Goal: Task Accomplishment & Management: Use online tool/utility

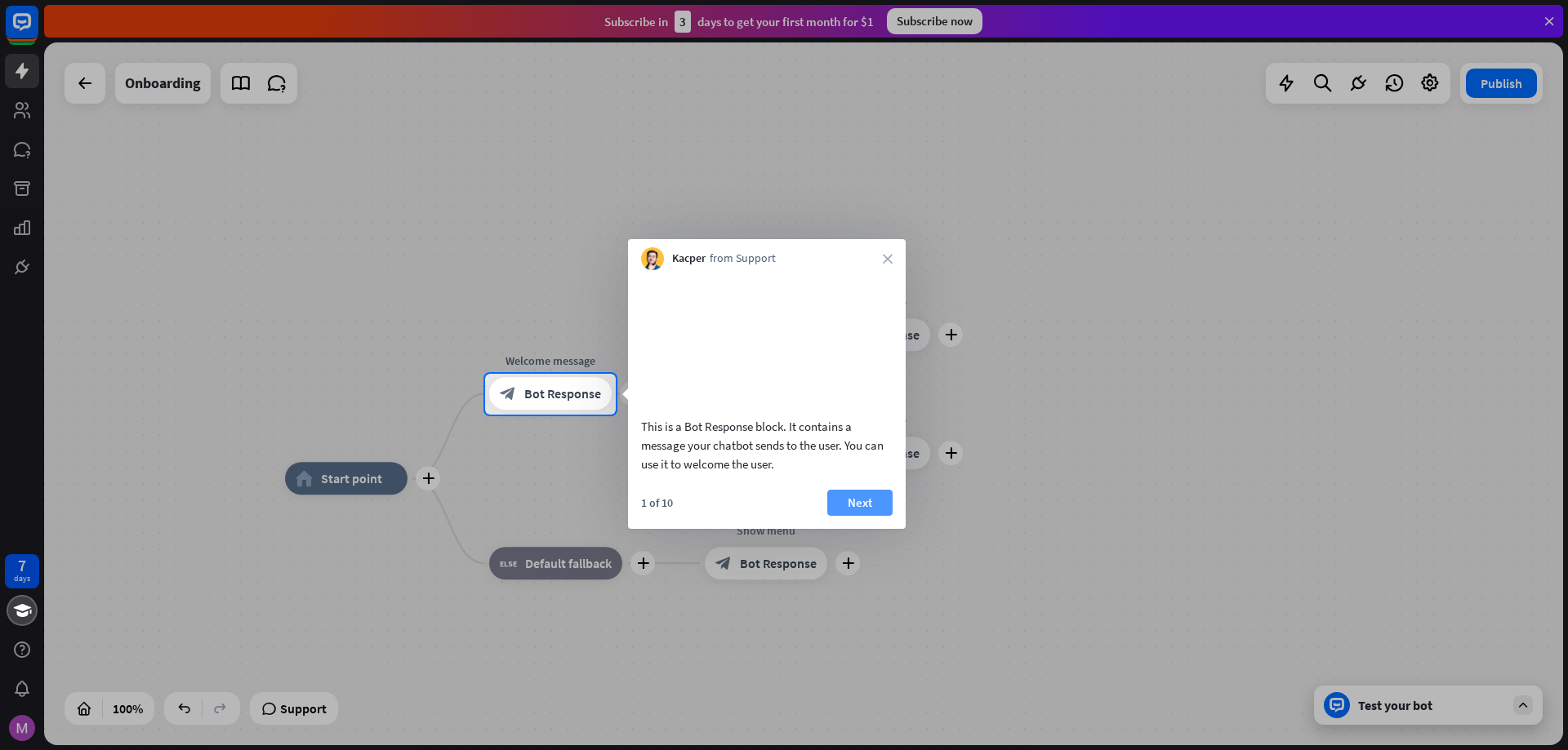
click at [863, 516] on button "Next" at bounding box center [860, 502] width 66 height 26
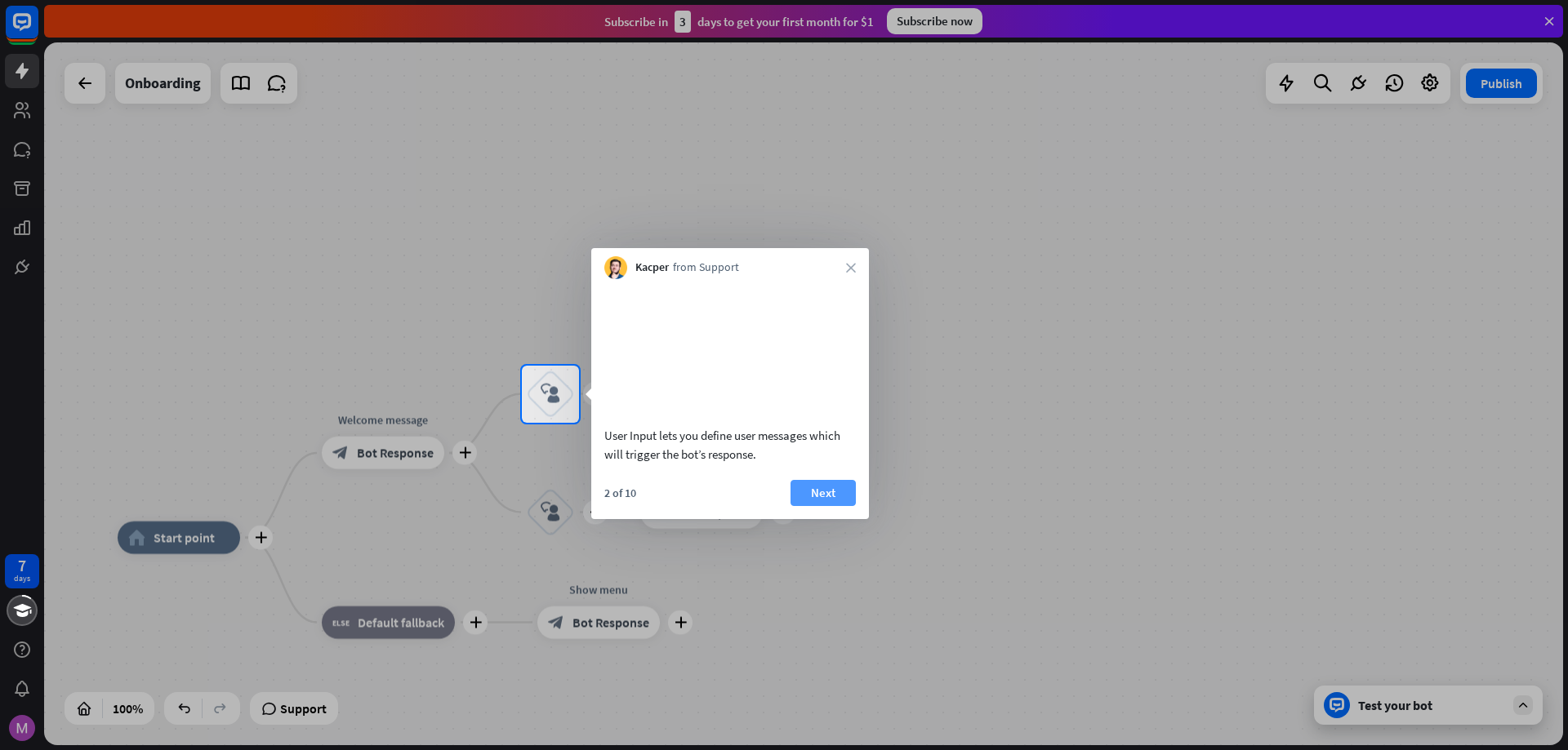
click at [833, 506] on button "Next" at bounding box center [823, 492] width 66 height 26
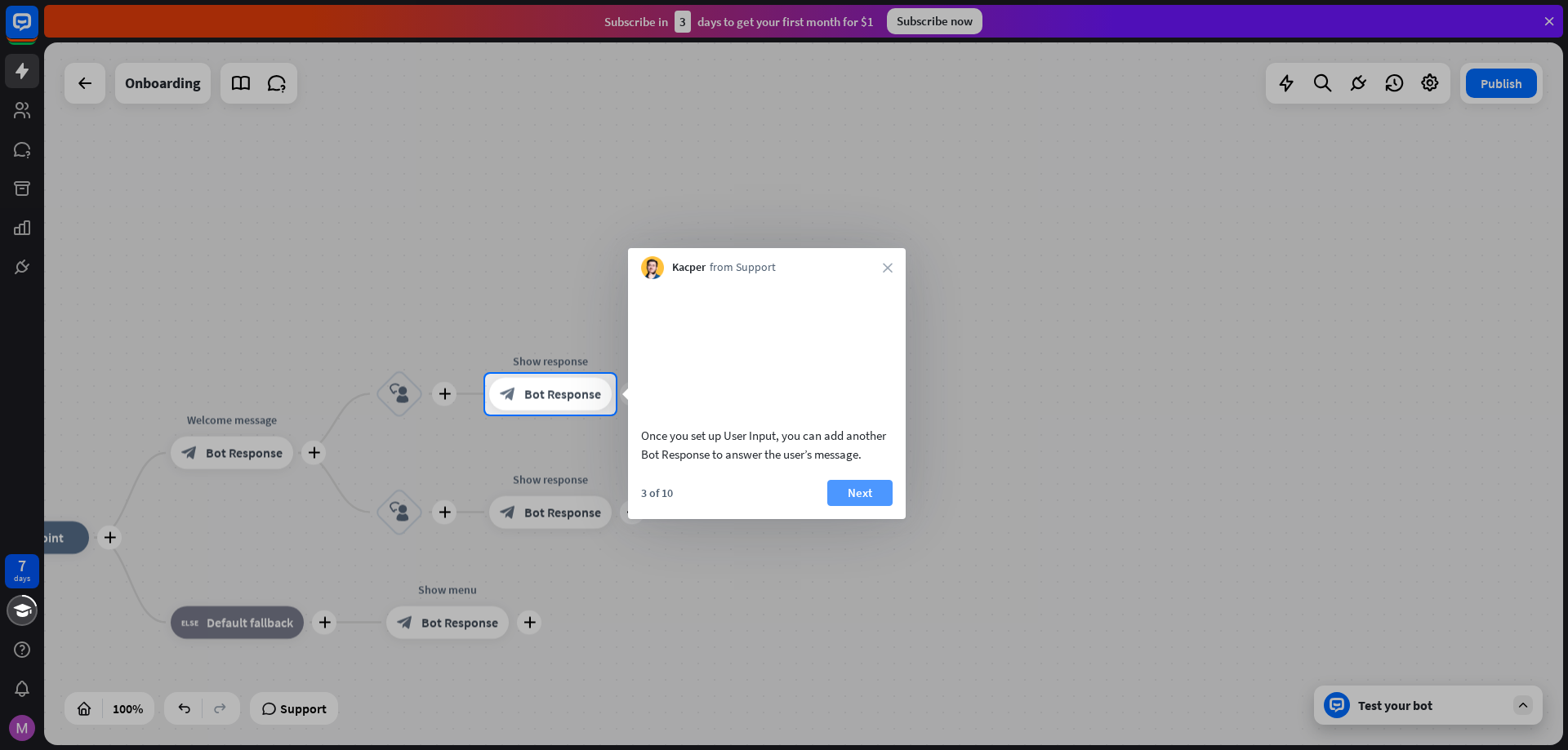
click at [870, 506] on button "Next" at bounding box center [860, 492] width 66 height 26
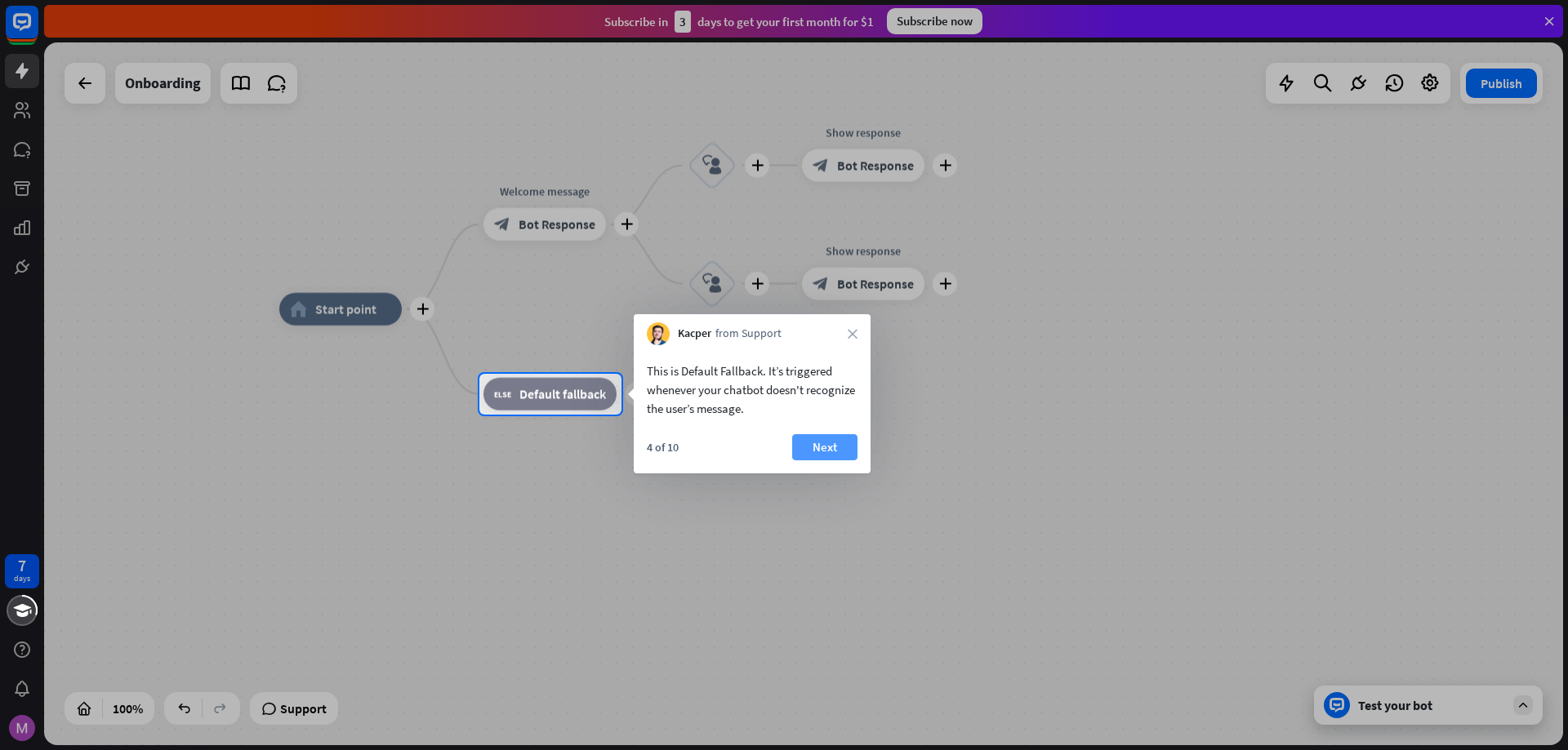
click at [830, 450] on button "Next" at bounding box center [825, 447] width 66 height 26
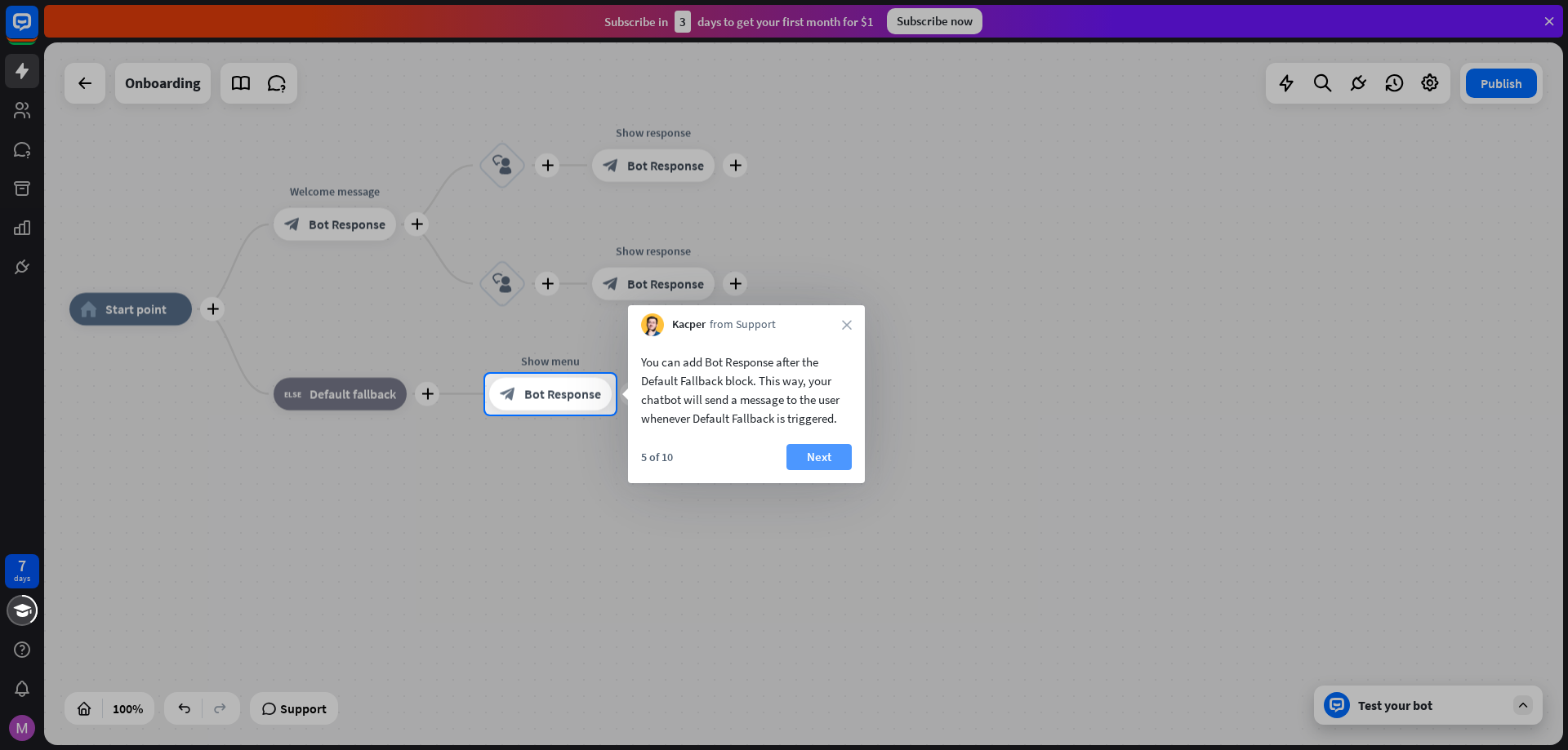
click at [827, 451] on button "Next" at bounding box center [819, 457] width 66 height 26
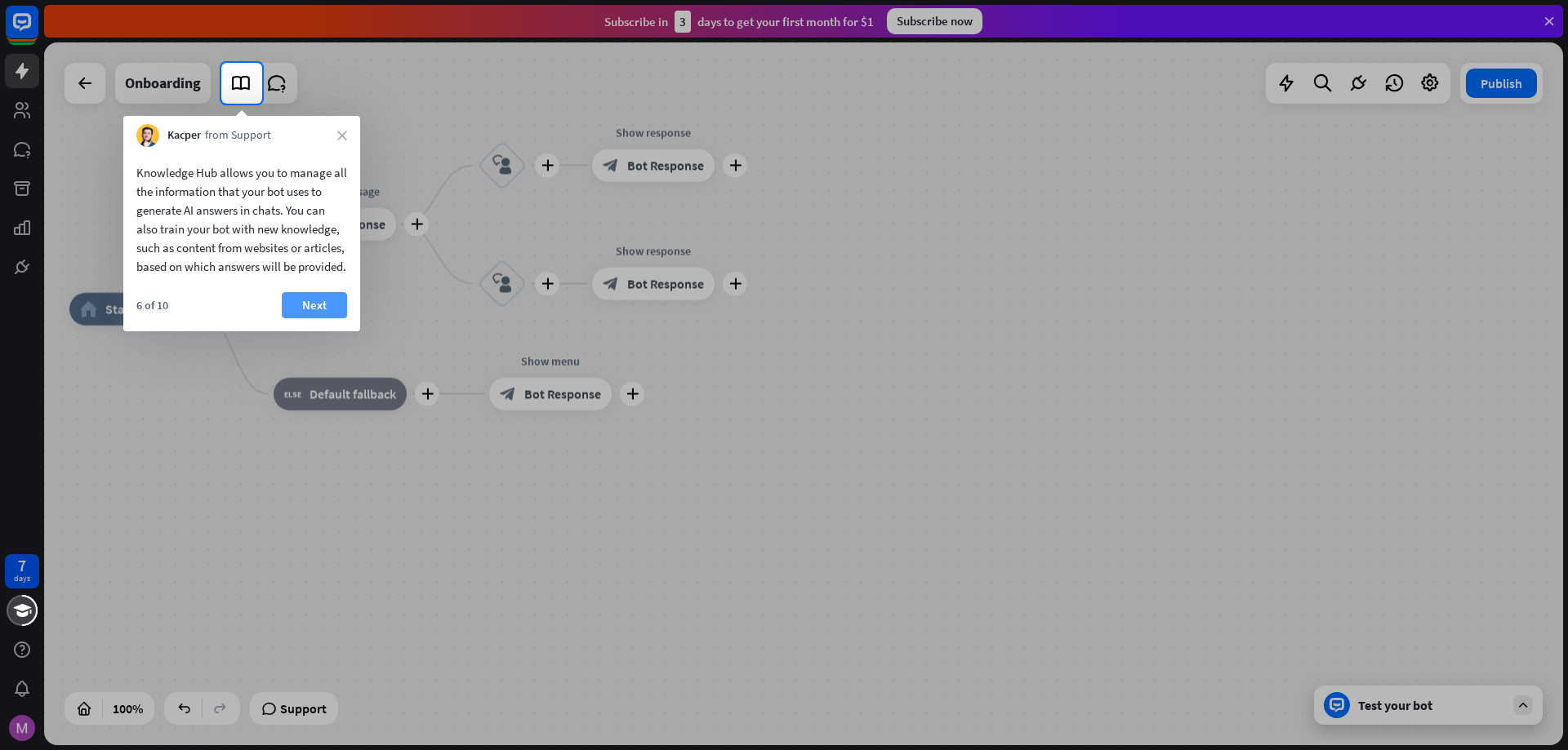
click at [302, 318] on button "Next" at bounding box center [315, 305] width 66 height 26
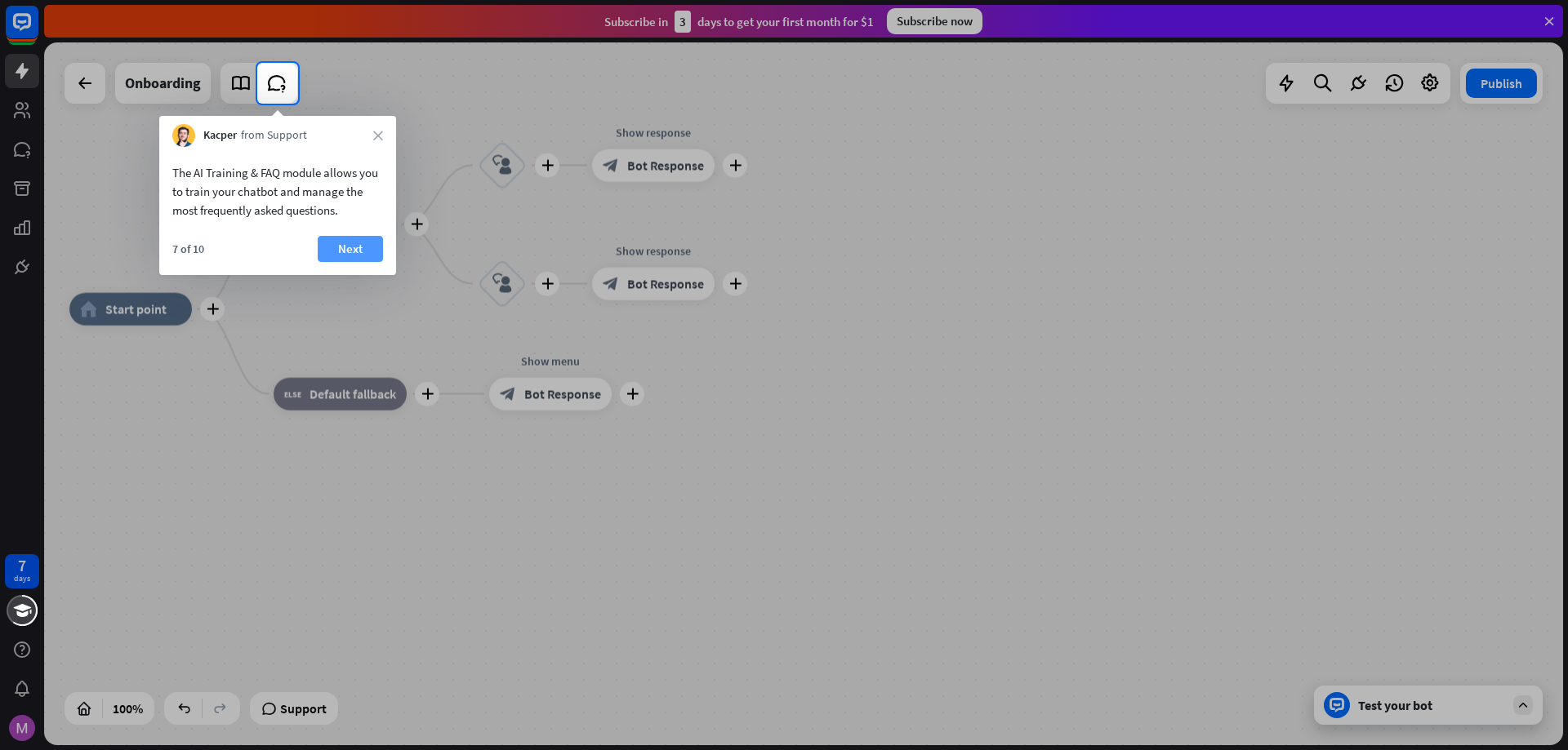
click at [358, 242] on button "Next" at bounding box center [350, 248] width 66 height 26
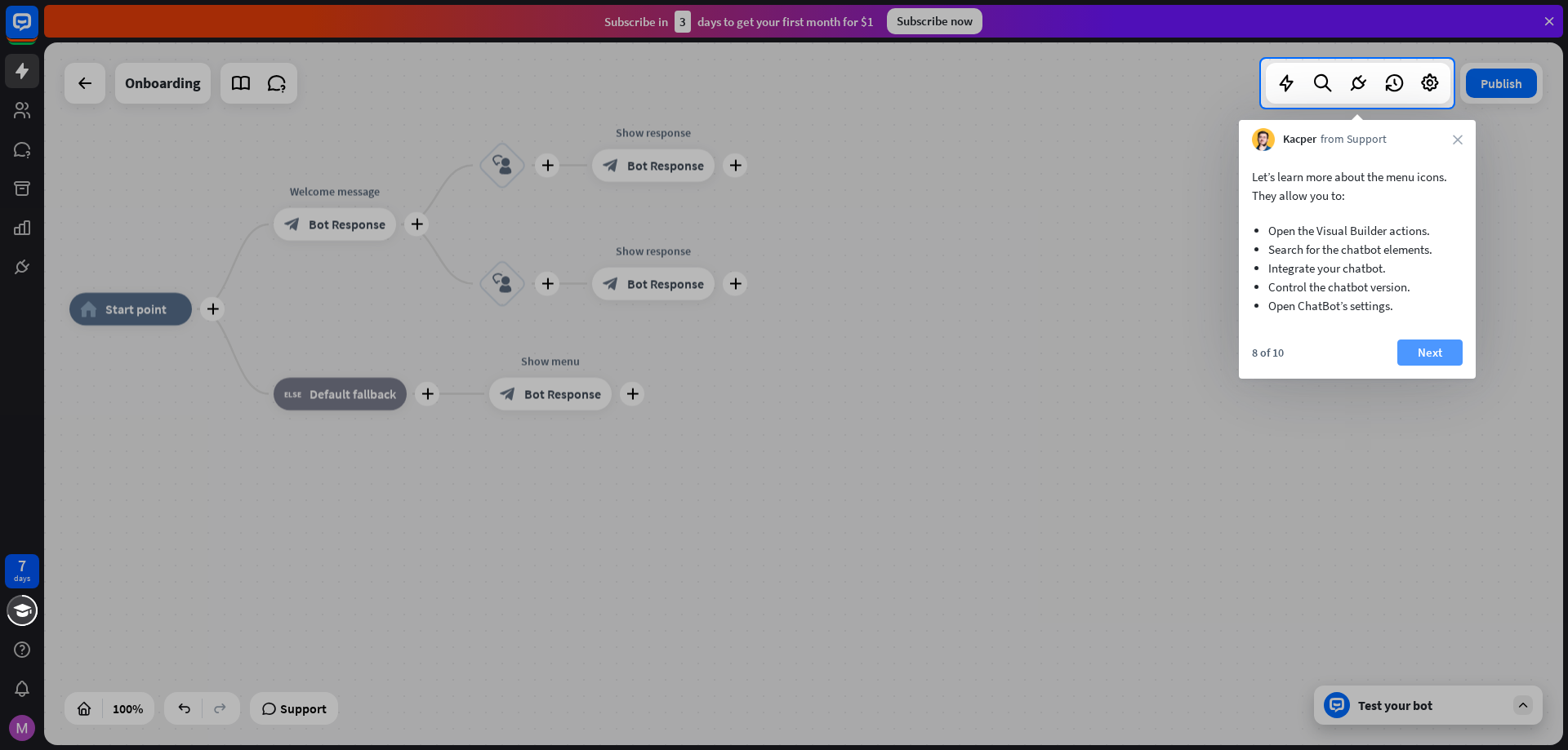
click at [1425, 355] on button "Next" at bounding box center [1430, 352] width 66 height 26
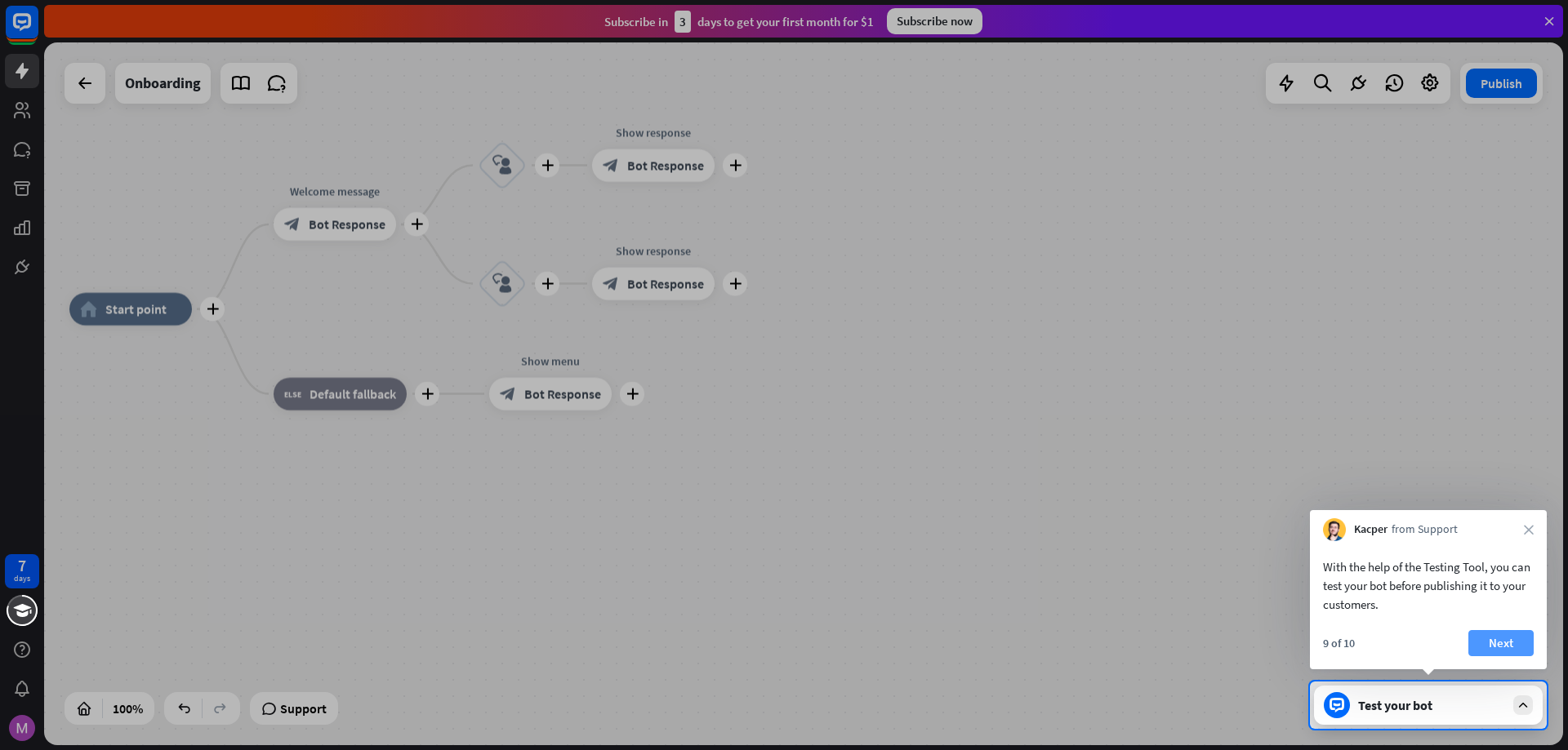
click at [1505, 646] on button "Next" at bounding box center [1501, 643] width 66 height 26
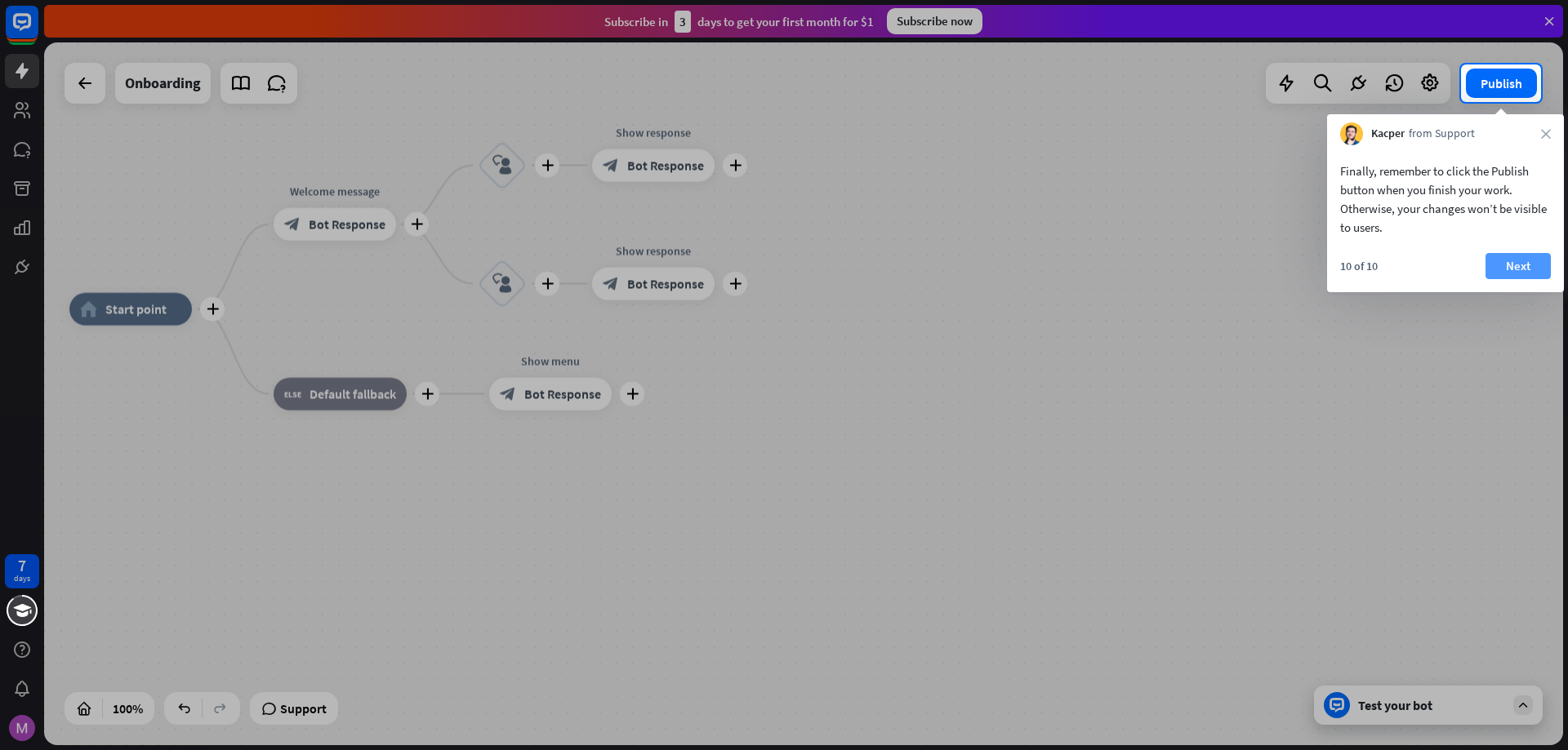
click at [1519, 270] on button "Next" at bounding box center [1518, 265] width 66 height 26
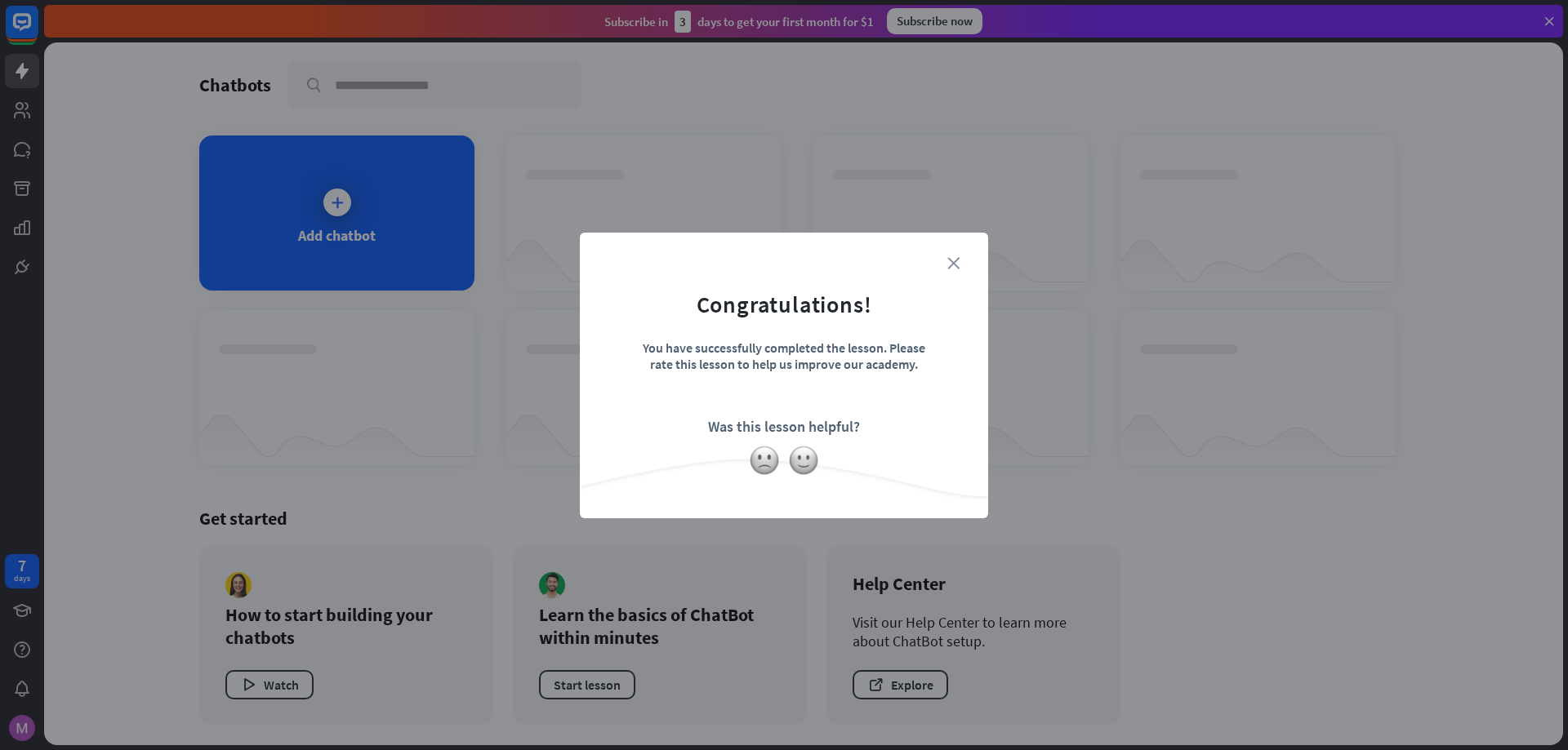
click at [949, 263] on icon "close" at bounding box center [953, 263] width 12 height 12
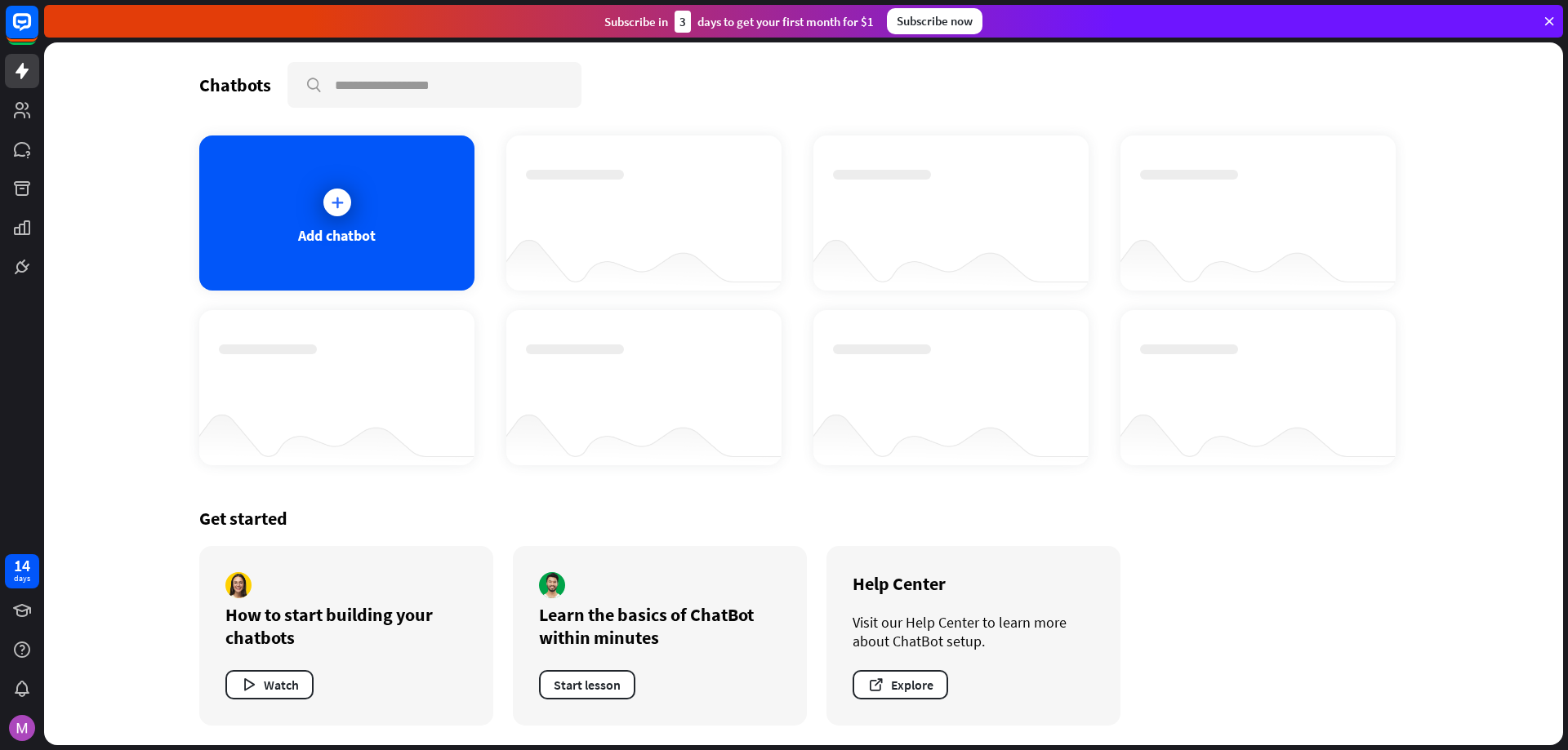
click at [936, 21] on div "Subscribe now" at bounding box center [935, 20] width 96 height 26
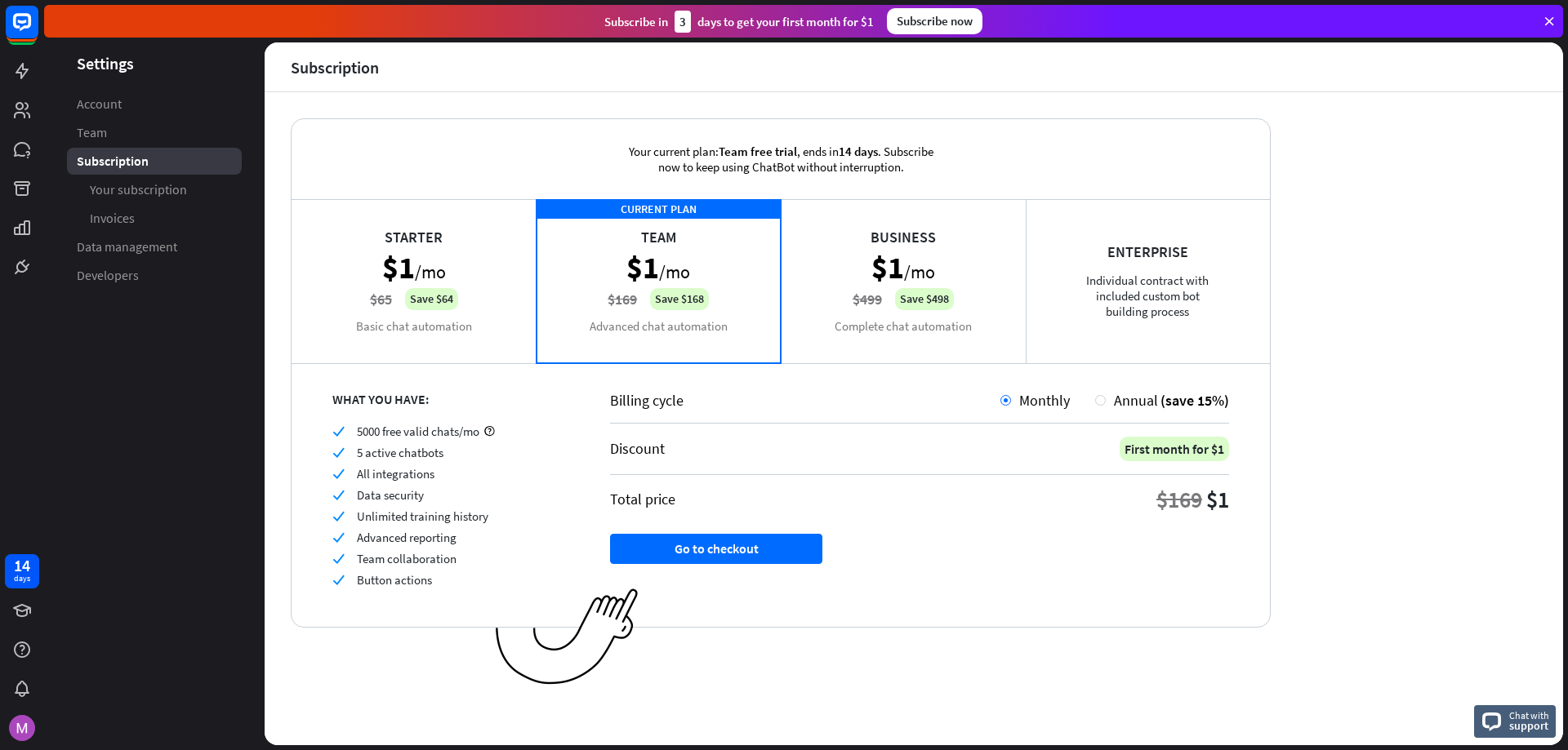
click at [489, 281] on div "Starter $1 /mo $65 Save $64 Basic chat automation" at bounding box center [414, 281] width 245 height 163
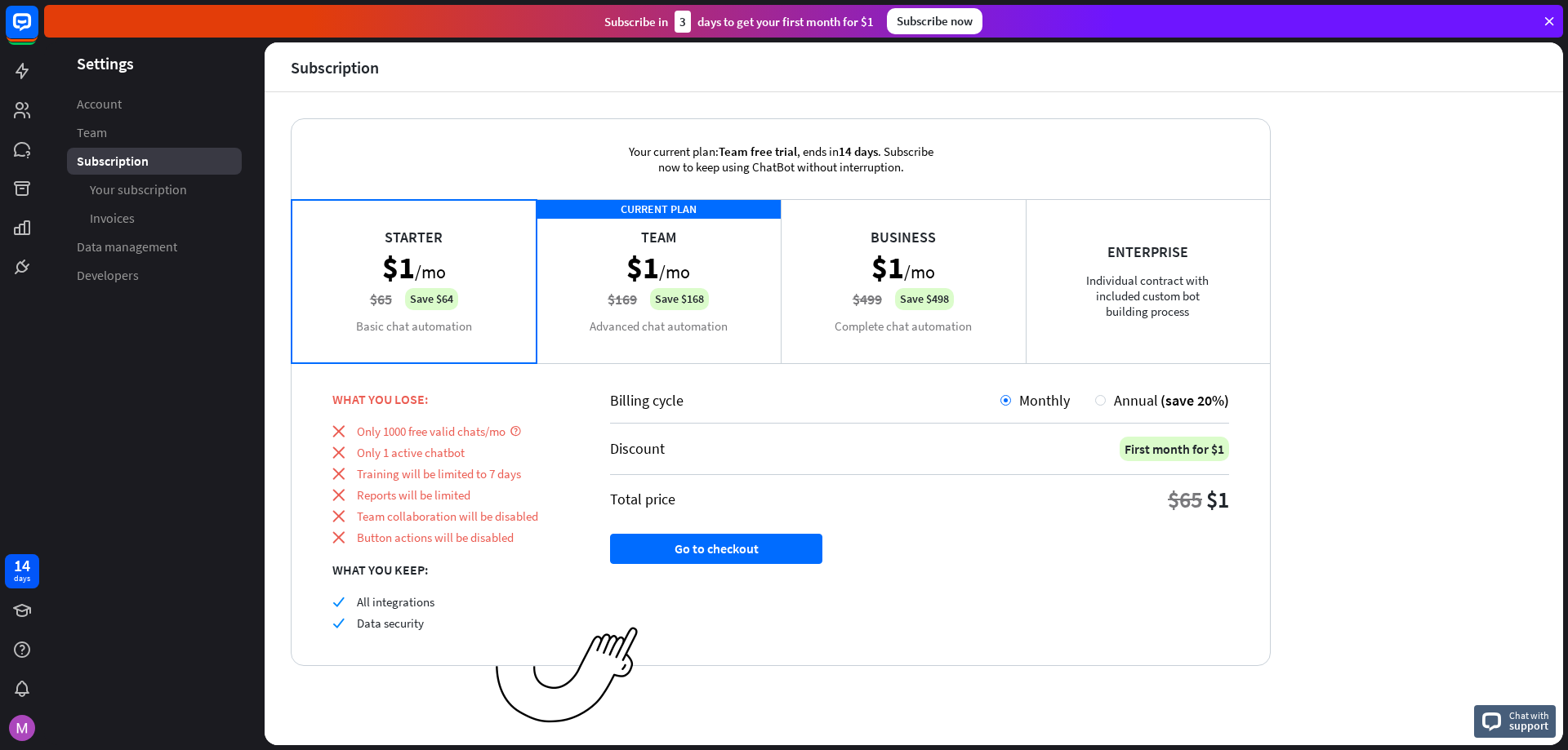
click at [733, 279] on div "CURRENT PLAN Team $1 /mo $169 Save $168 Advanced chat automation" at bounding box center [659, 281] width 245 height 163
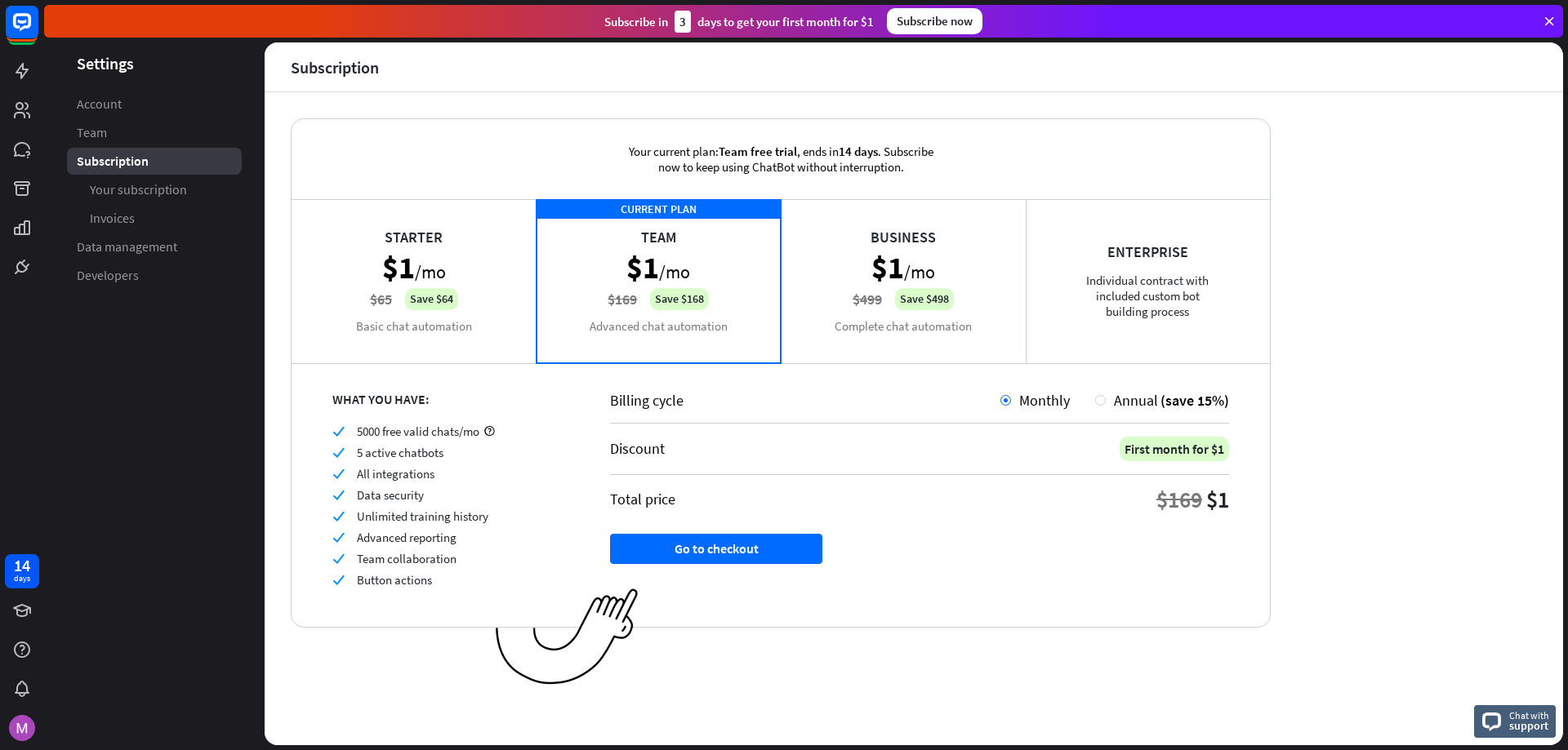
click at [485, 309] on div "Starter $1 /mo $65 Save $64 Basic chat automation" at bounding box center [414, 281] width 245 height 163
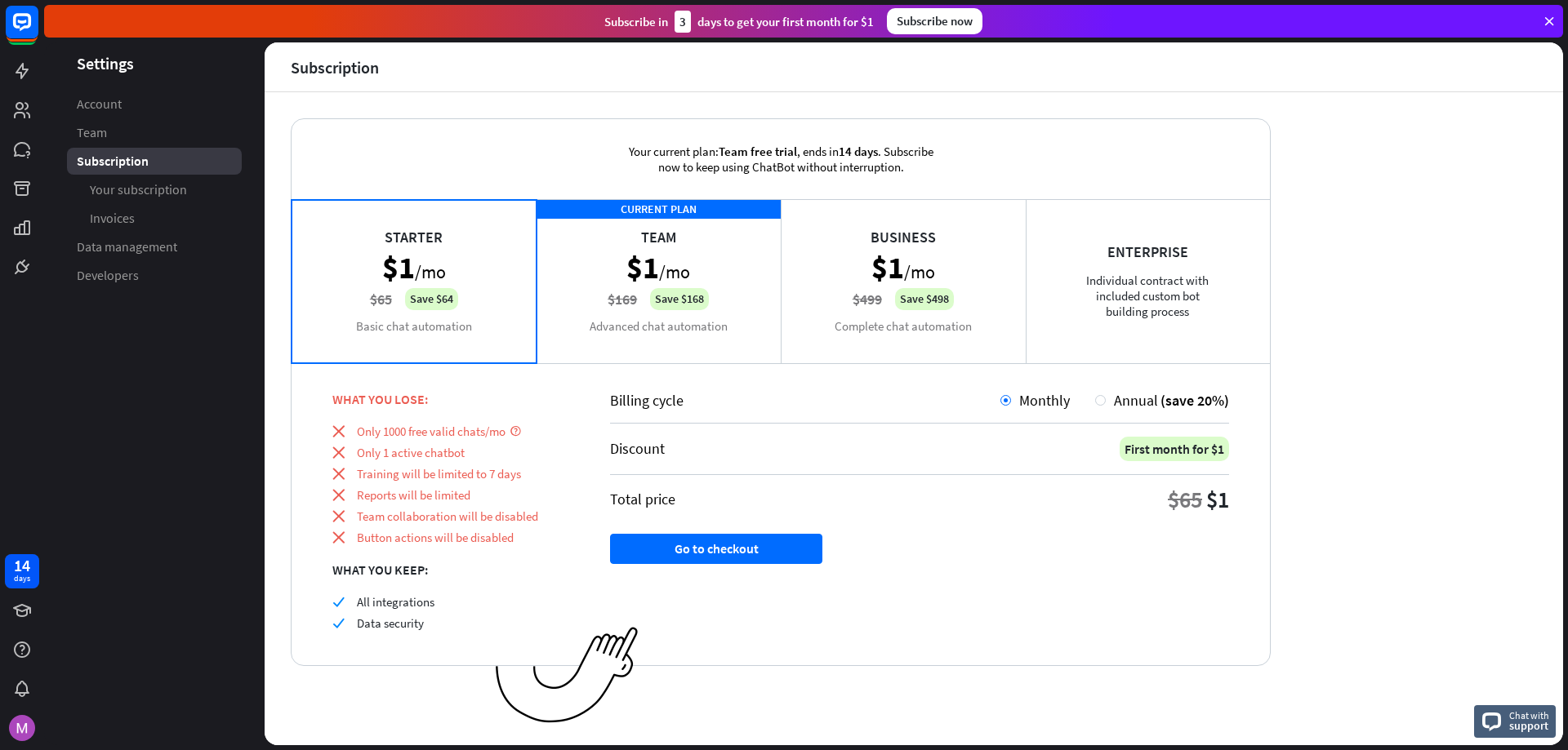
click at [723, 288] on div "CURRENT PLAN Team $1 /mo $169 Save $168 Advanced chat automation" at bounding box center [659, 281] width 245 height 163
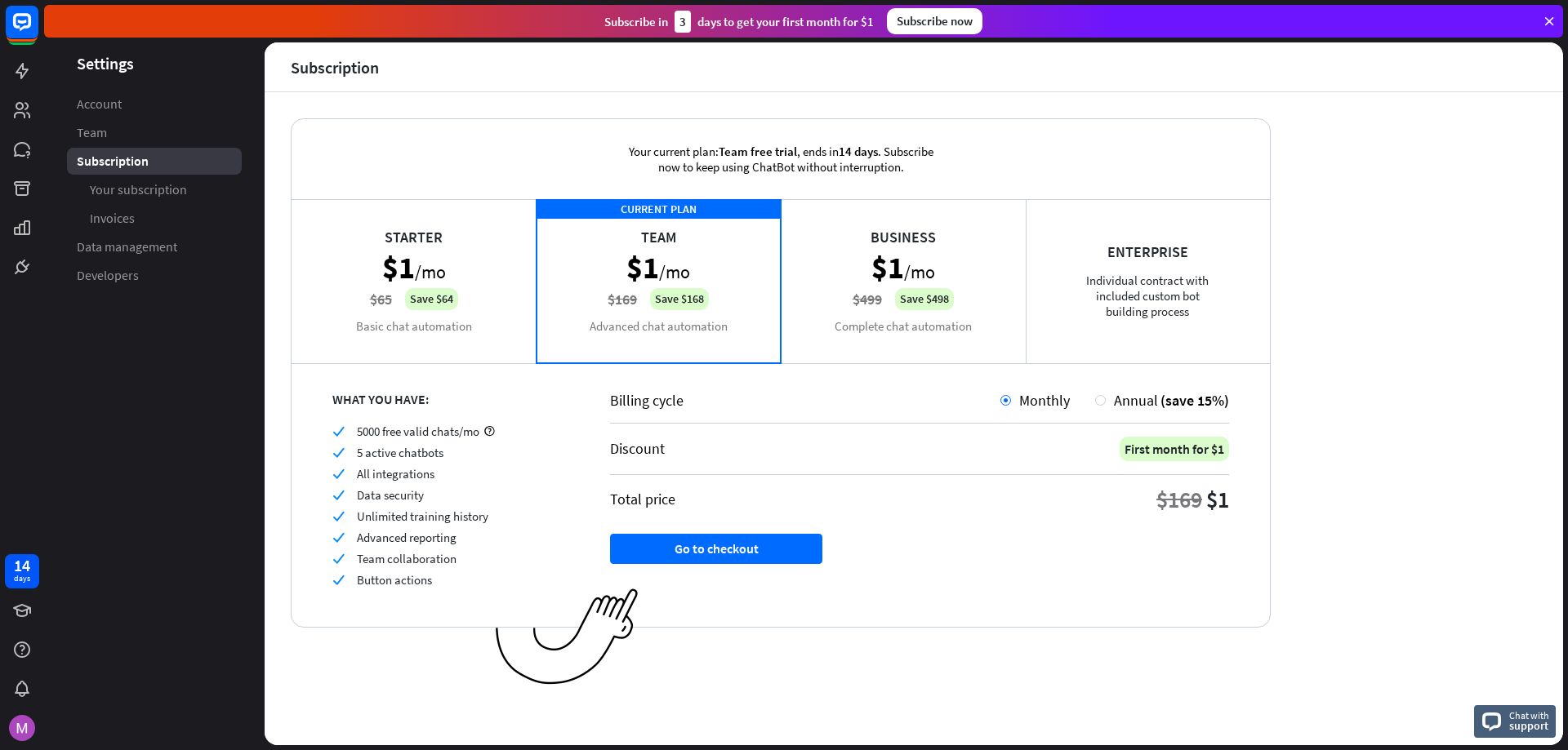
click at [486, 295] on div "Starter $1 /mo $65 Save $64 Basic chat automation" at bounding box center [414, 281] width 245 height 163
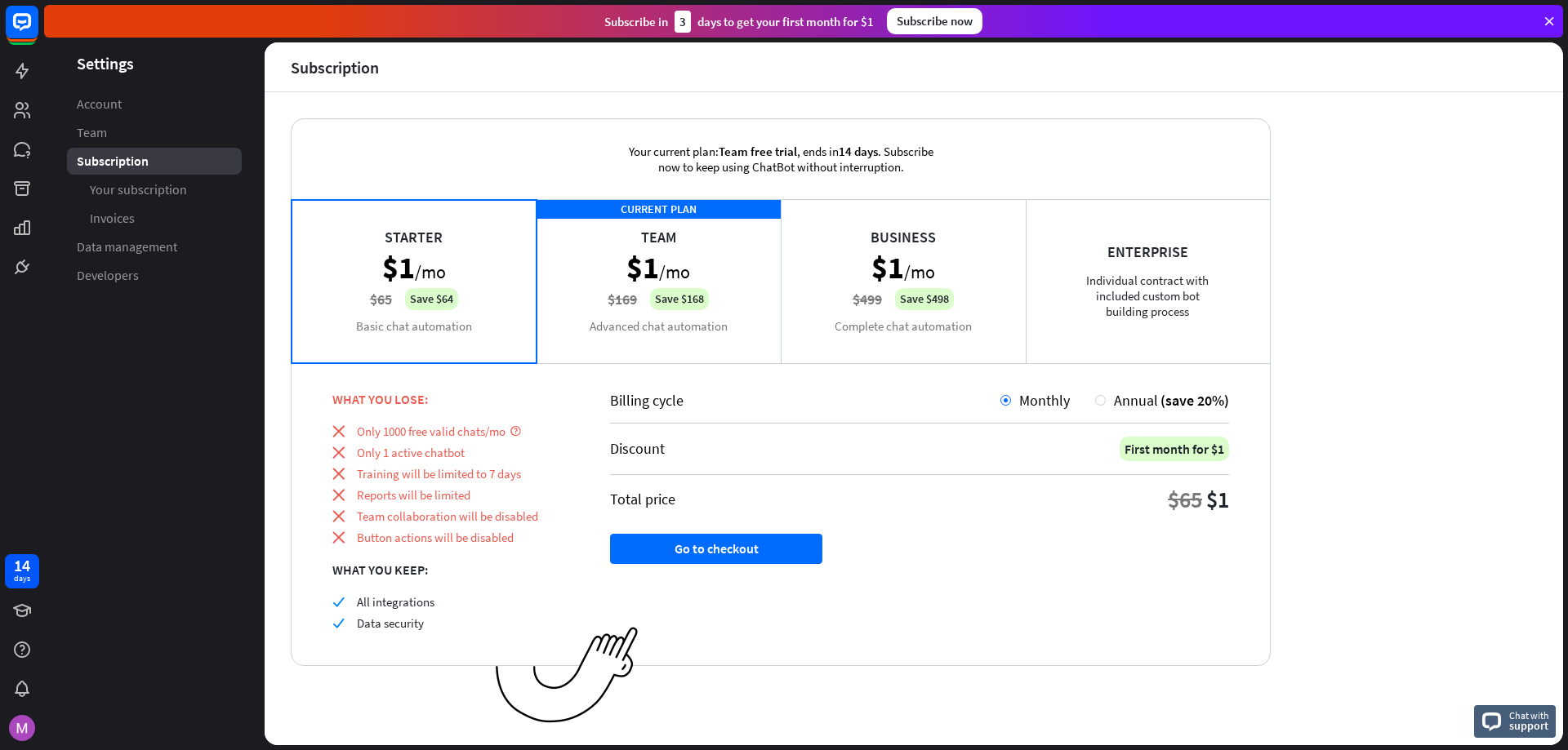
click at [736, 275] on div "CURRENT PLAN Team $1 /mo $169 Save $168 Advanced chat automation" at bounding box center [659, 281] width 245 height 163
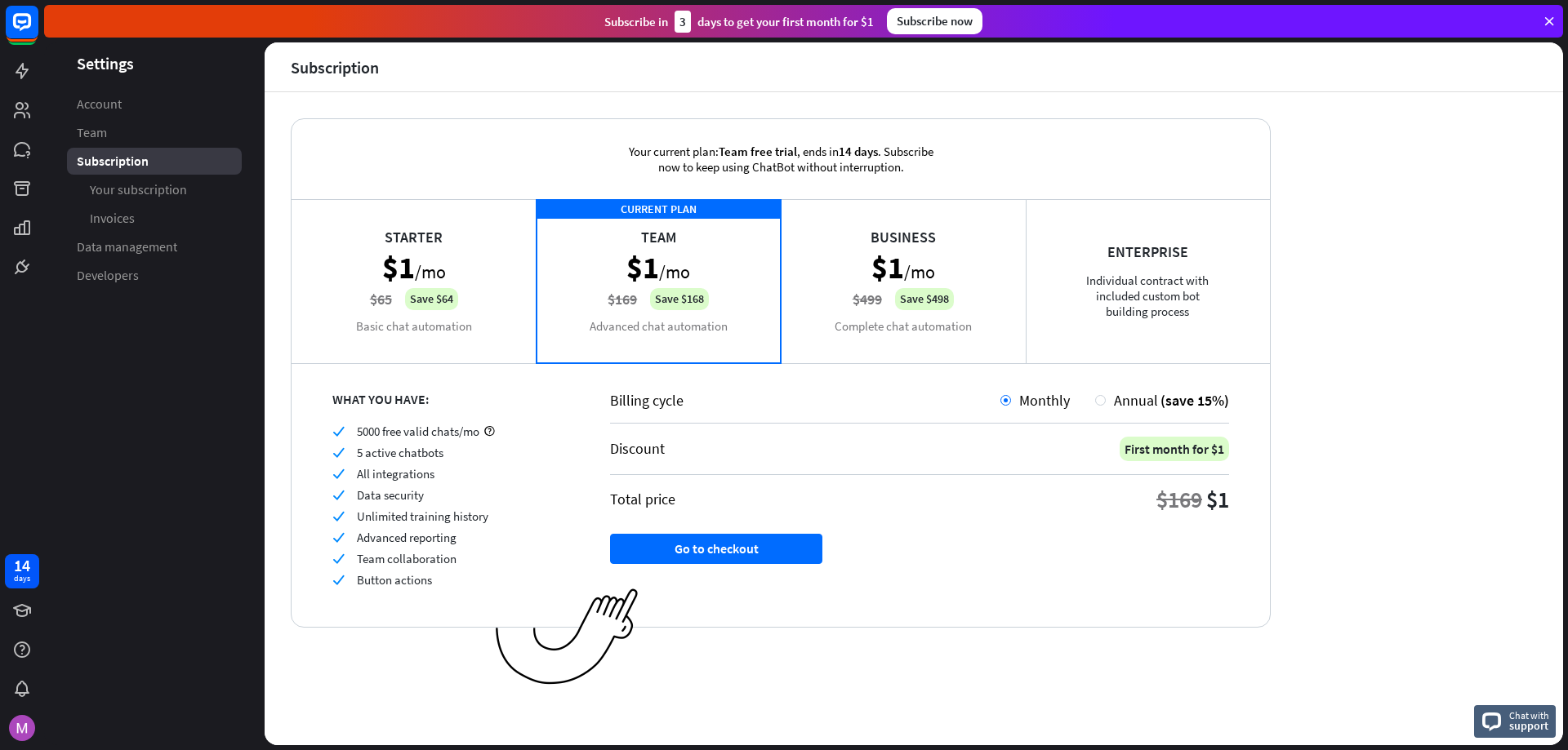
click at [351, 129] on div "Your current plan: Team free trial , ends [DATE] . Subscribe now to keep using …" at bounding box center [780, 159] width 978 height 80
click at [21, 64] on icon at bounding box center [22, 71] width 20 height 20
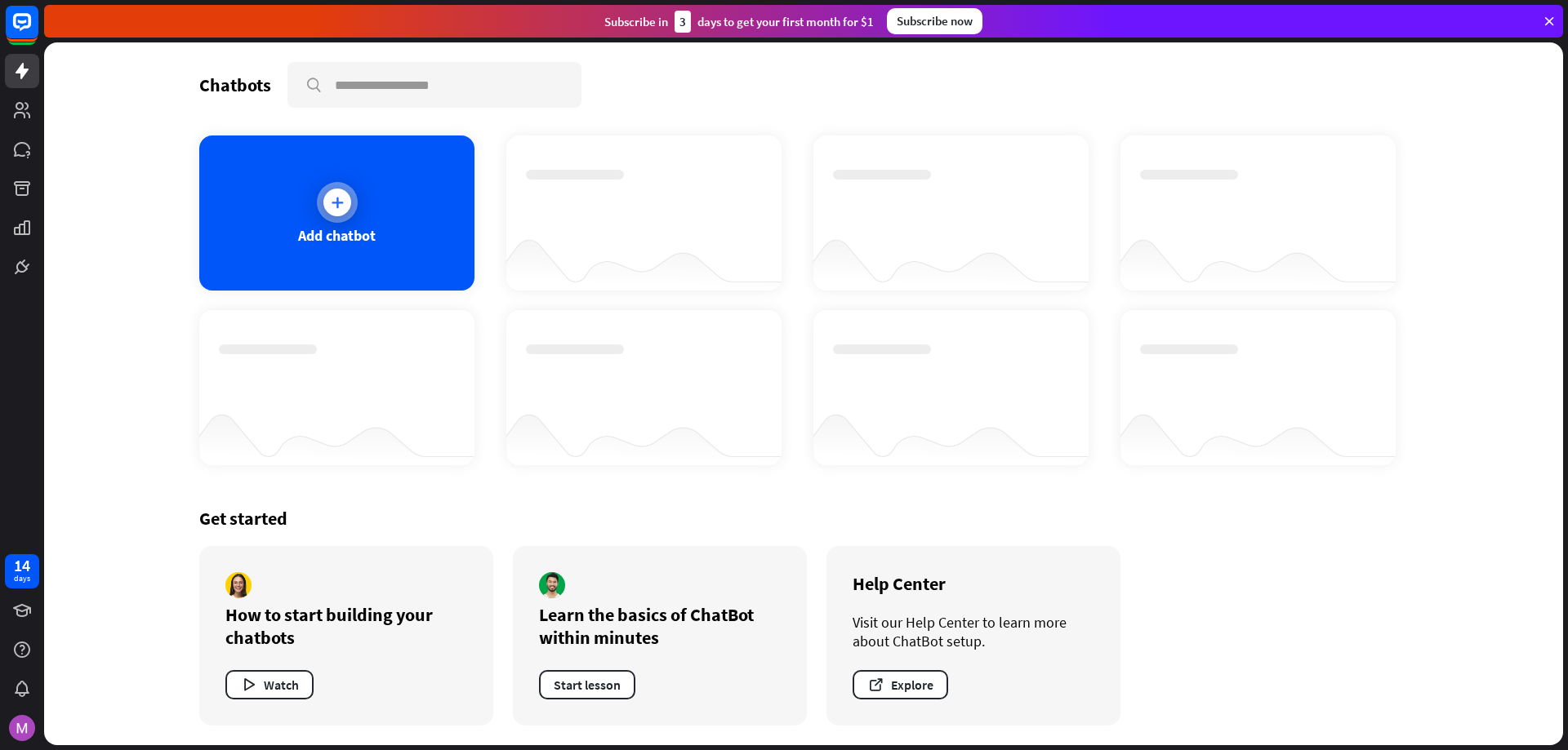
click at [365, 238] on div "Add chatbot" at bounding box center [336, 235] width 77 height 19
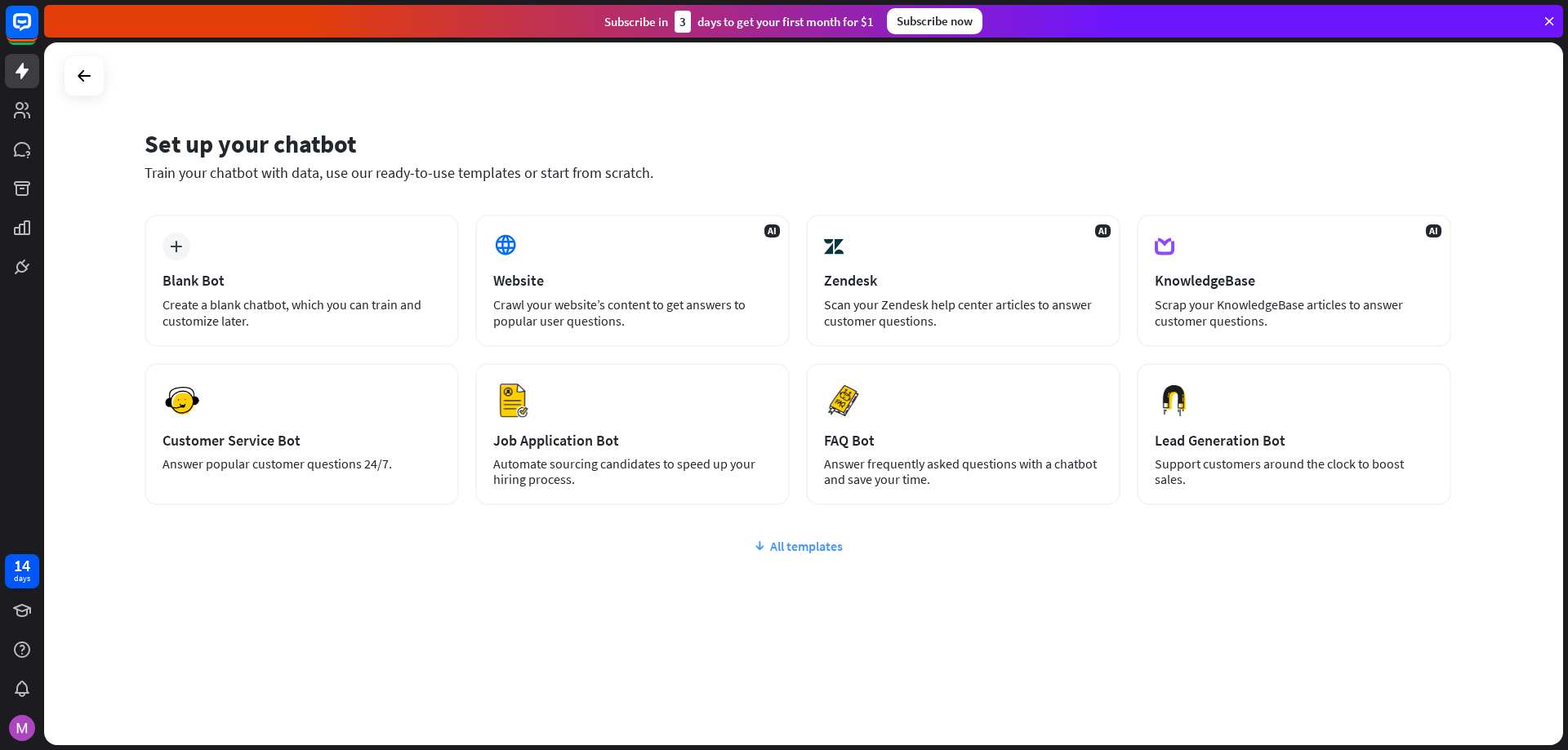
click at [770, 545] on div "All templates" at bounding box center [797, 546] width 1306 height 16
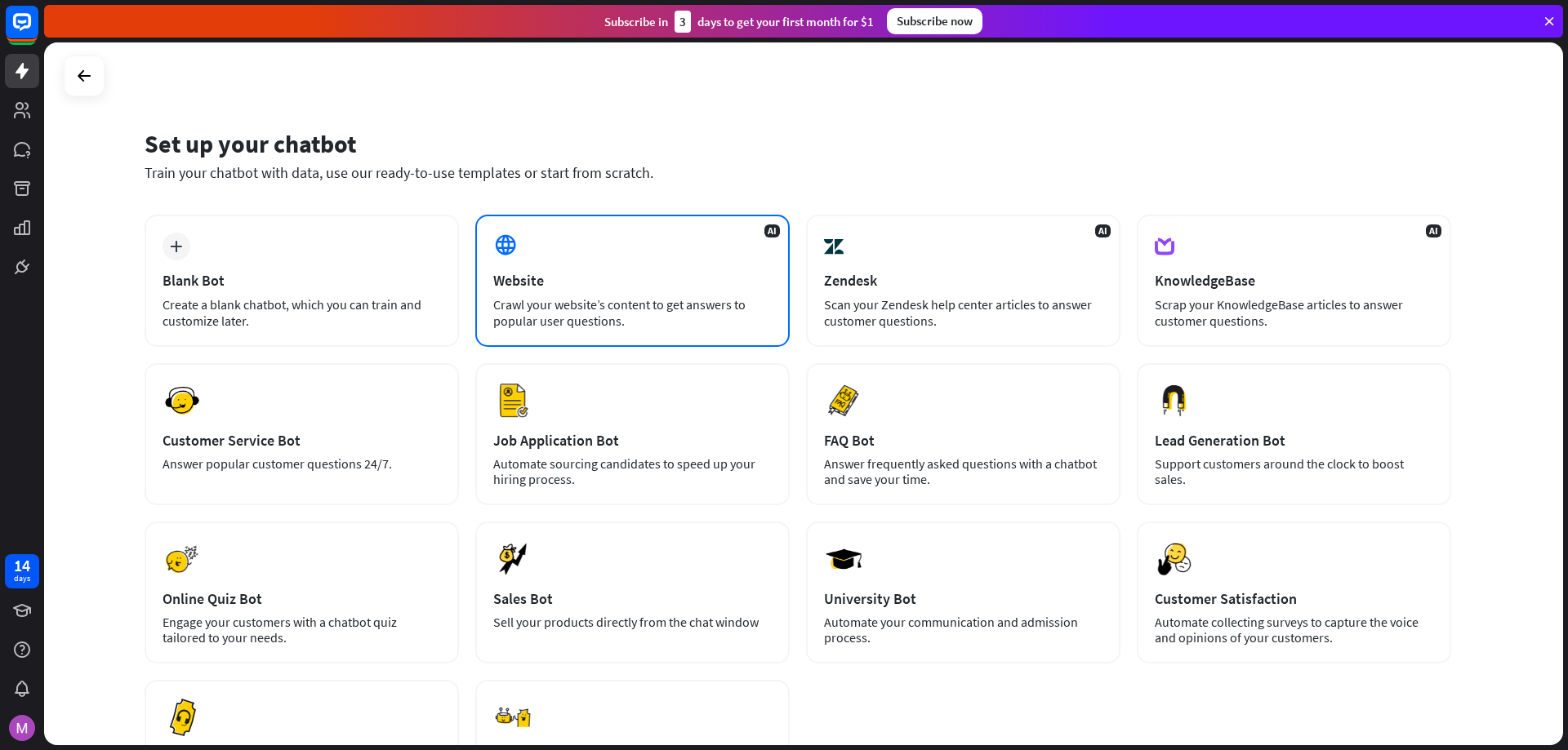
click at [645, 303] on div "Crawl your website’s content to get answers to popular user questions." at bounding box center [632, 312] width 278 height 33
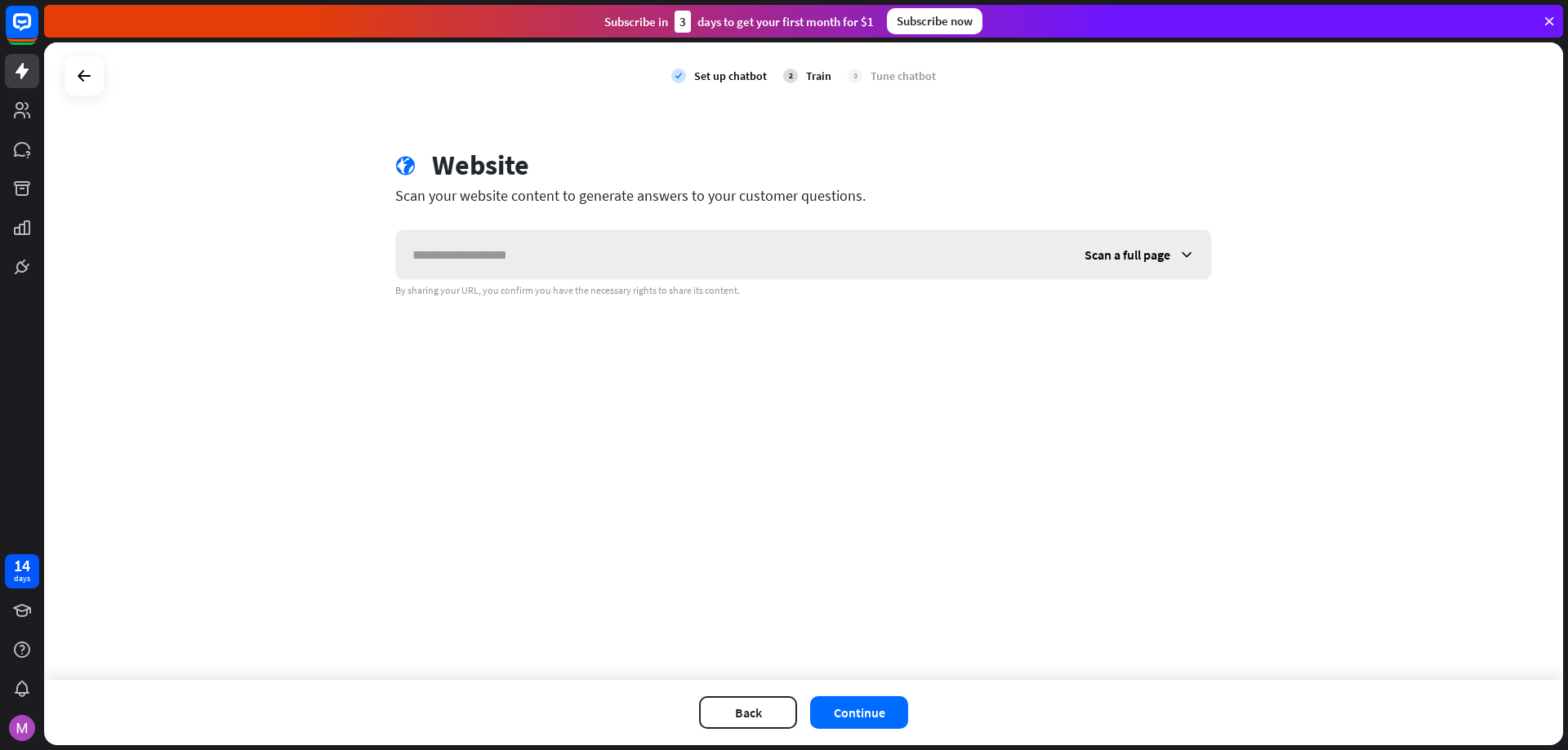
click at [1186, 254] on icon at bounding box center [1187, 254] width 16 height 16
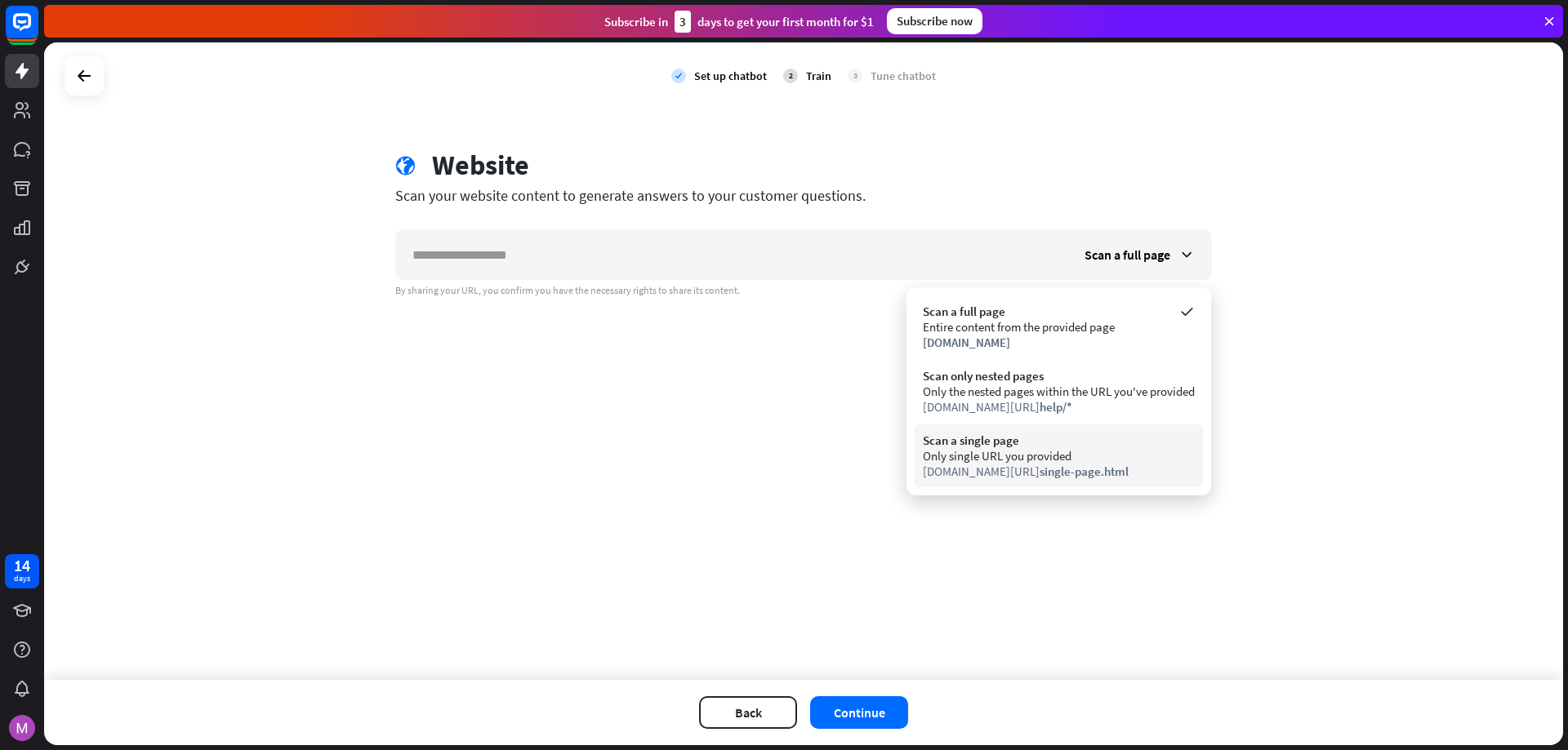
click at [1016, 467] on div "[DOMAIN_NAME][URL] single-page.html" at bounding box center [1058, 471] width 272 height 15
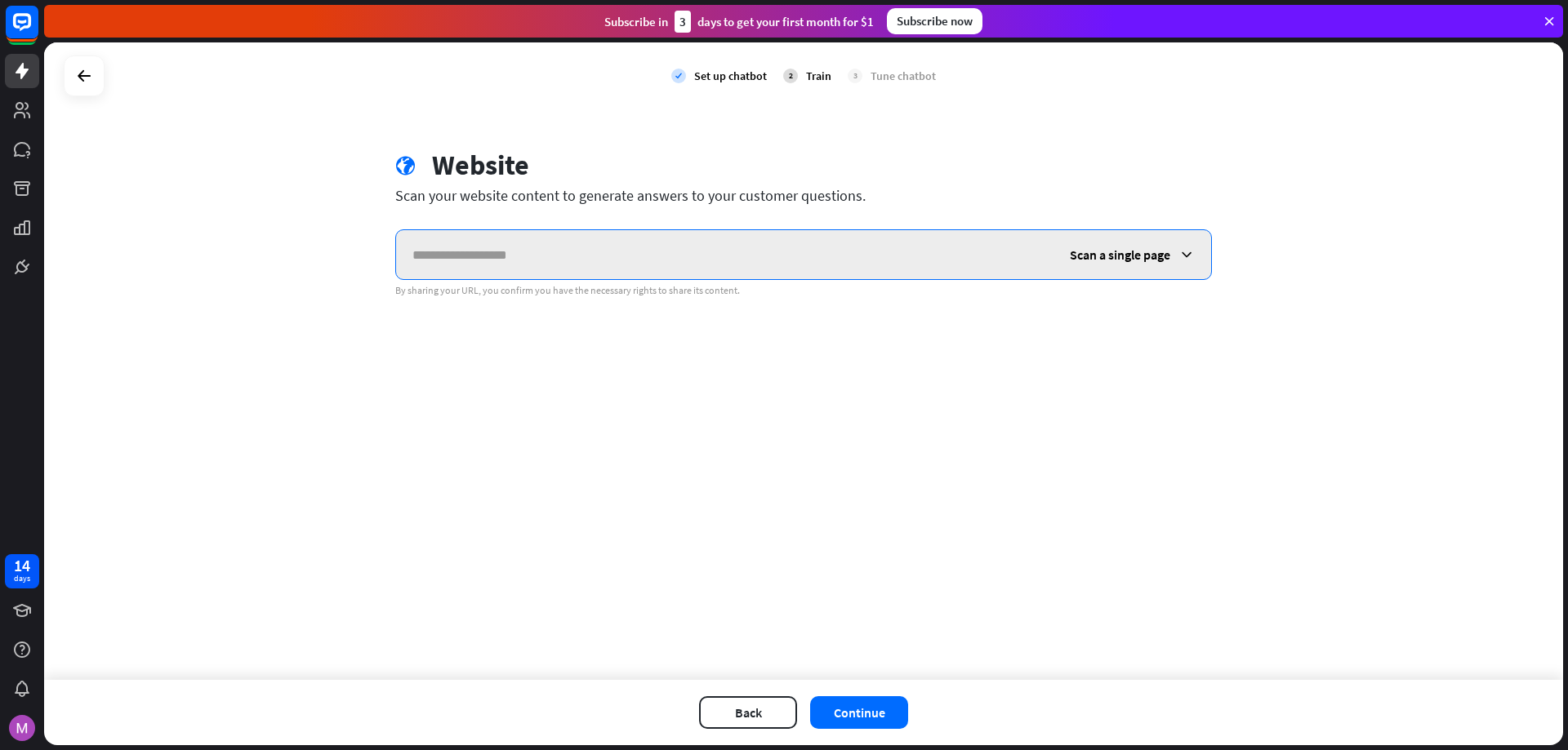
click at [706, 254] on input "text" at bounding box center [725, 254] width 657 height 49
paste input "**********"
type input "**********"
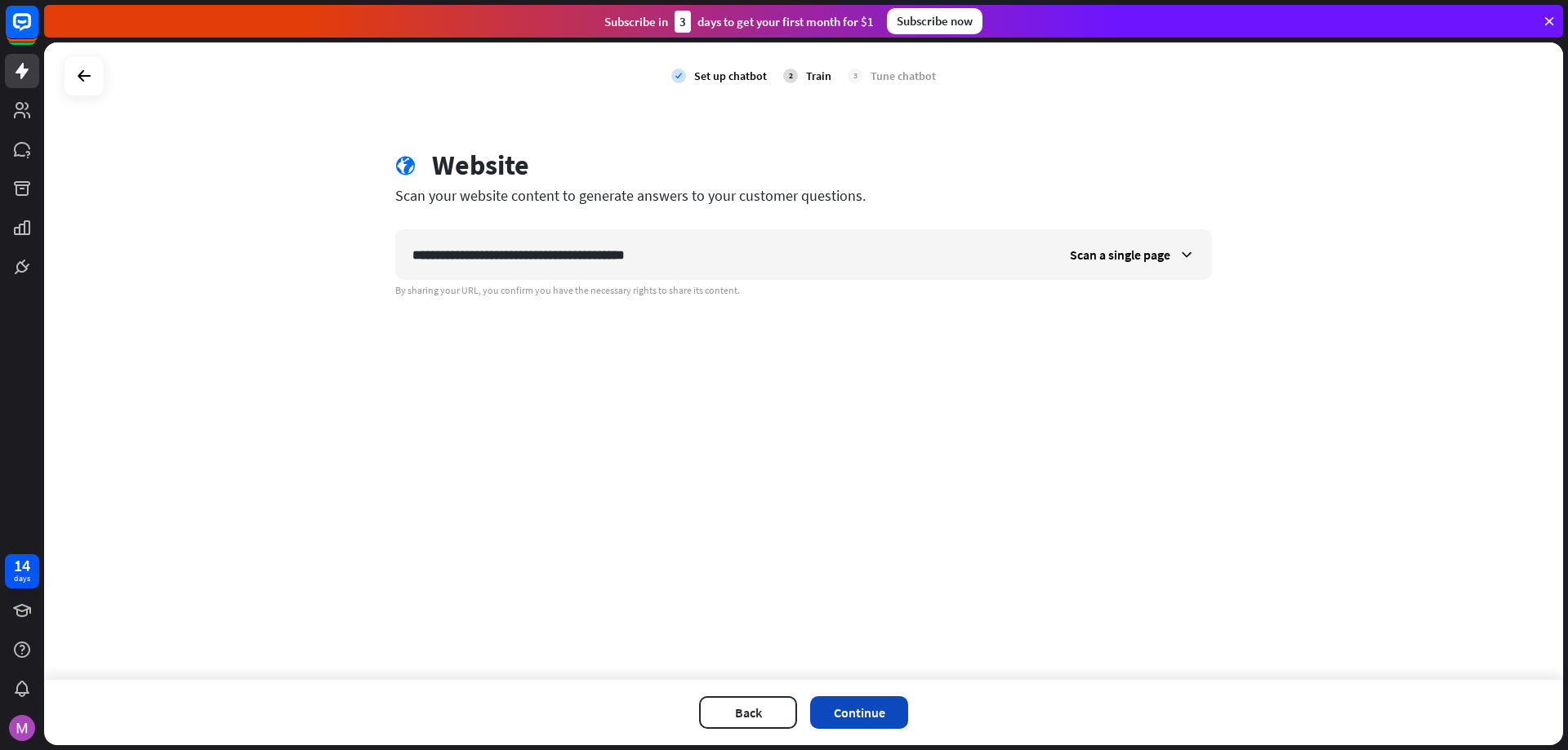
click at [864, 715] on button "Continue" at bounding box center [858, 712] width 98 height 33
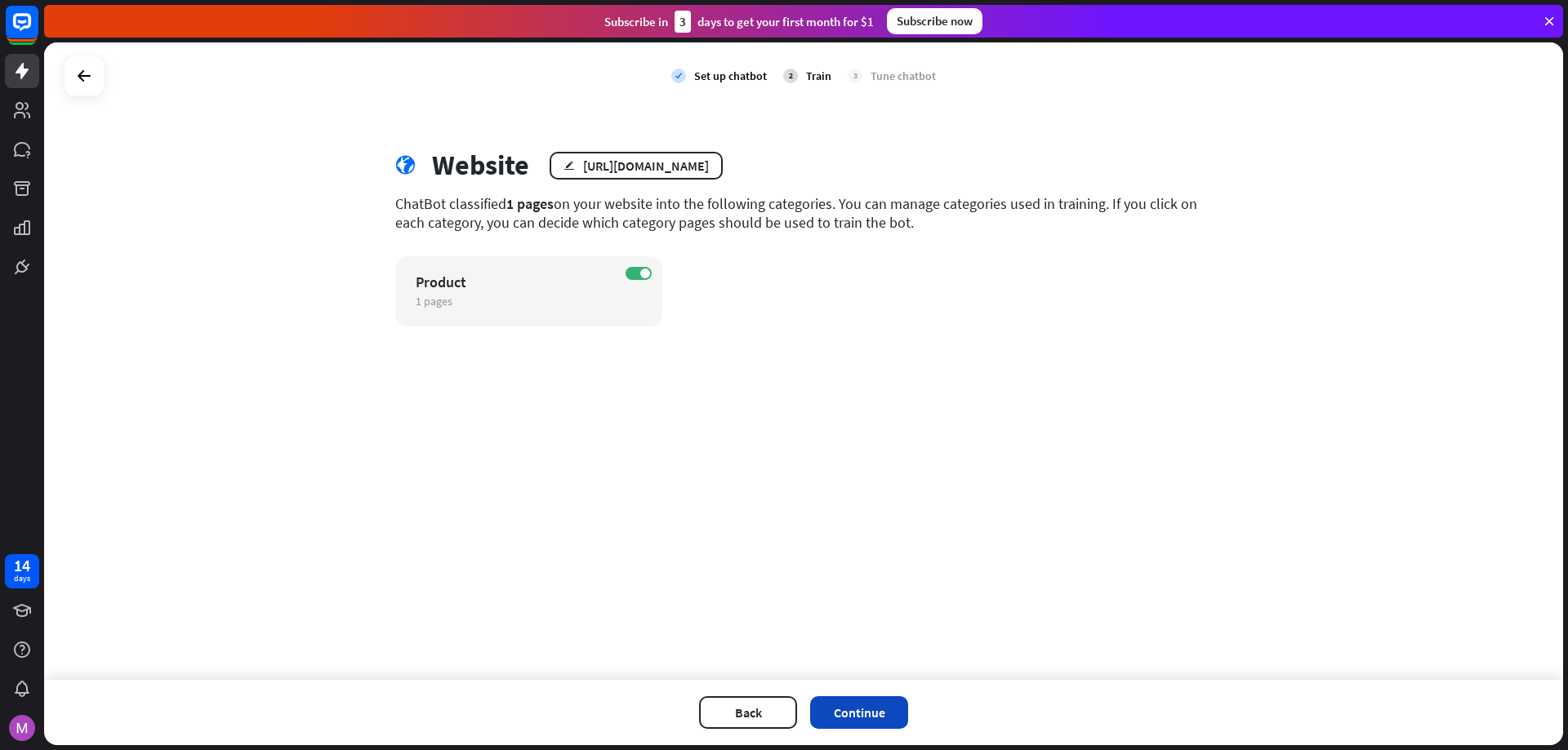
click at [881, 715] on button "Continue" at bounding box center [858, 712] width 98 height 33
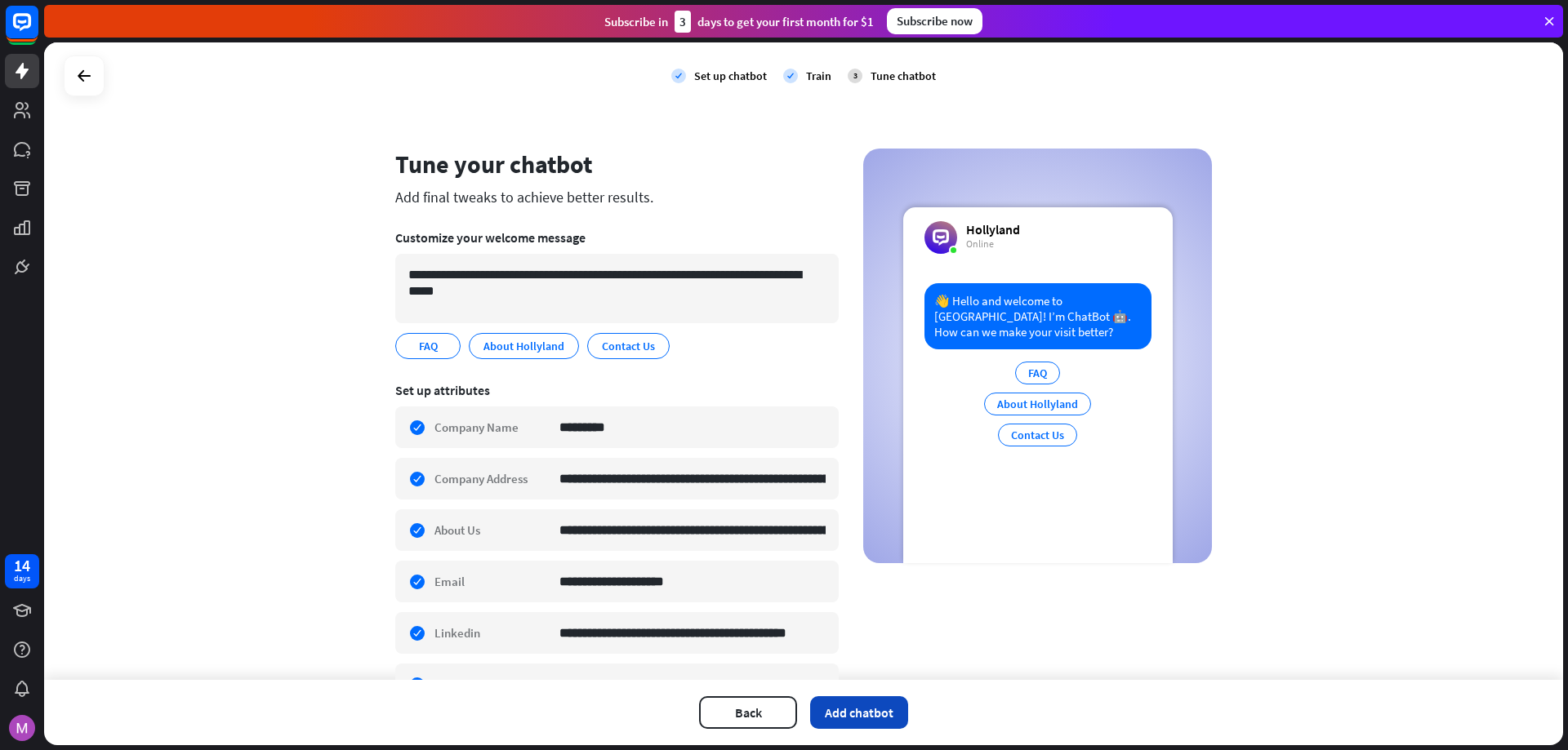
click at [870, 709] on button "Add chatbot" at bounding box center [858, 712] width 98 height 33
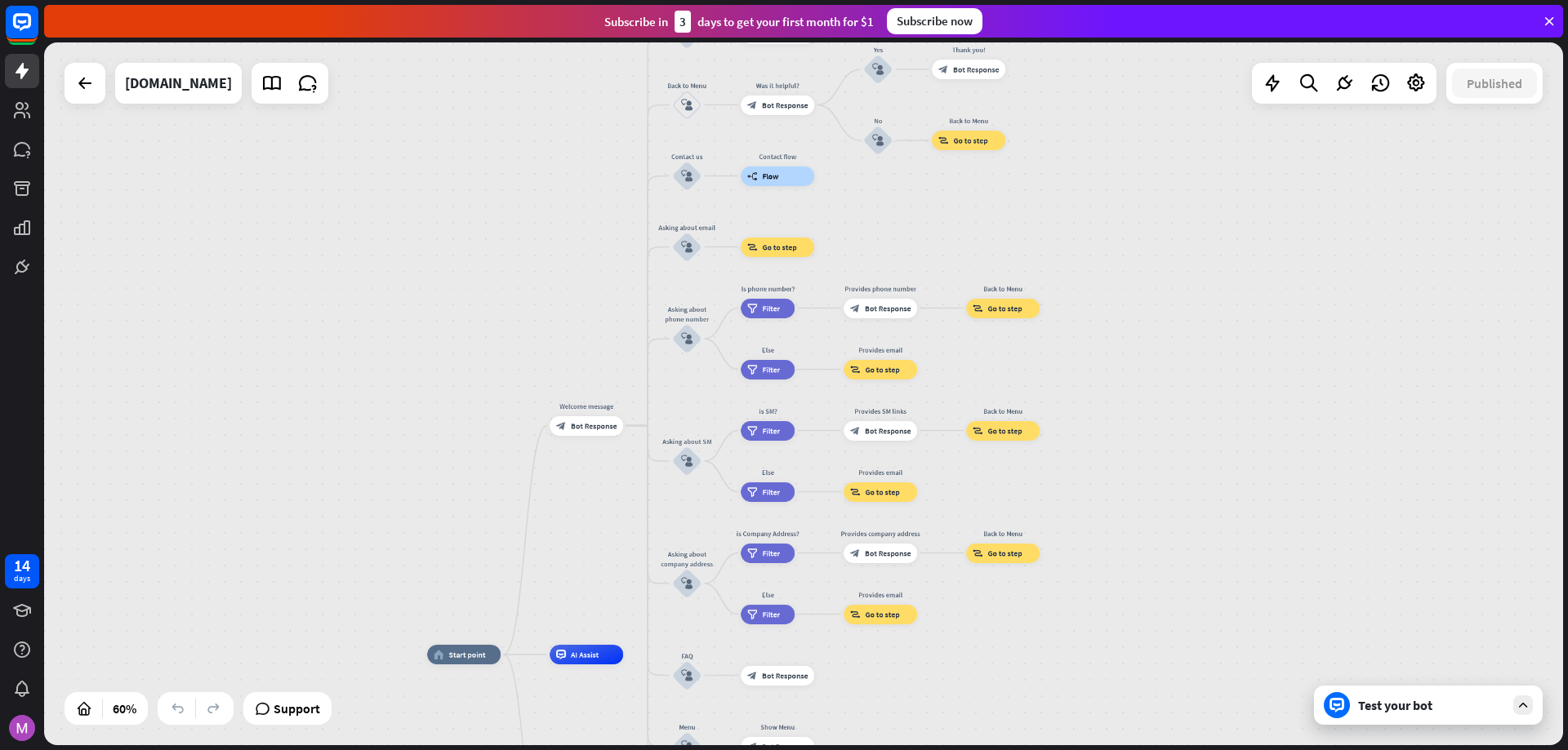
drag, startPoint x: 1022, startPoint y: 482, endPoint x: 1022, endPoint y: 676, distance: 194.0
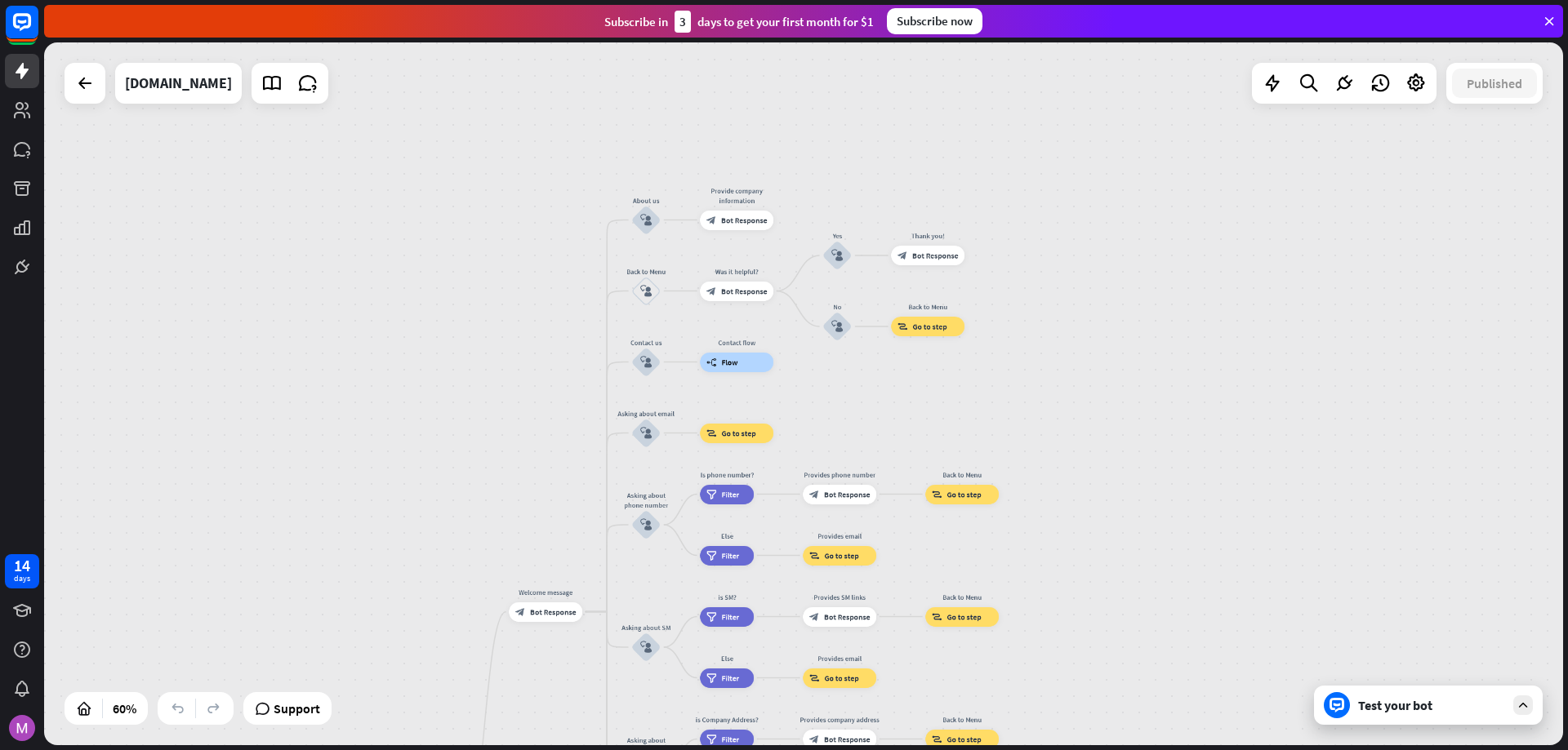
drag, startPoint x: 1303, startPoint y: 305, endPoint x: 1262, endPoint y: 491, distance: 190.5
click at [1262, 491] on div "home_2 Start point Welcome message block_bot_response Bot Response About us blo…" at bounding box center [804, 394] width 1518 height 703
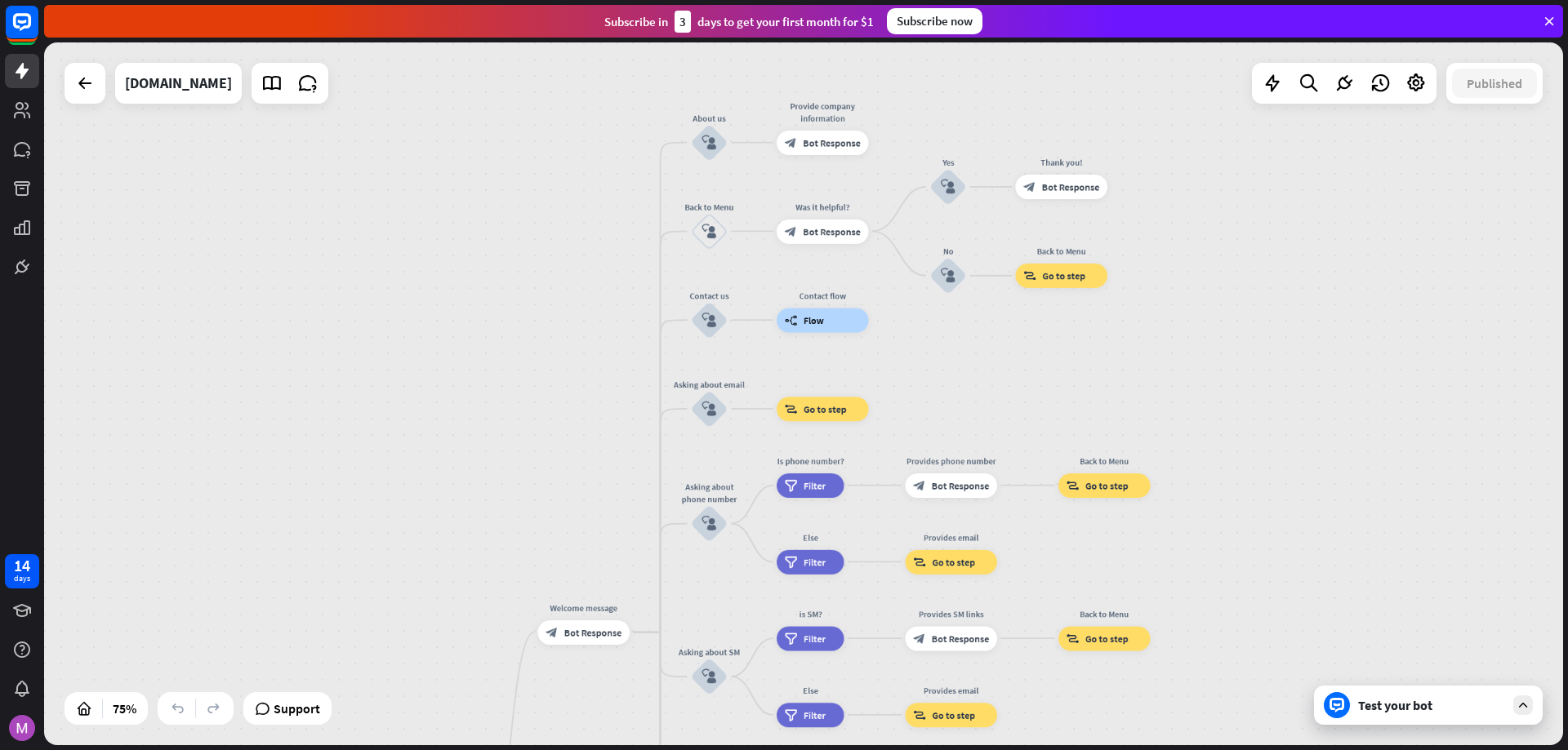
drag, startPoint x: 1060, startPoint y: 406, endPoint x: 1227, endPoint y: 375, distance: 169.9
click at [1227, 375] on div "home_2 Start point Welcome message block_bot_response Bot Response About us blo…" at bounding box center [804, 394] width 1518 height 703
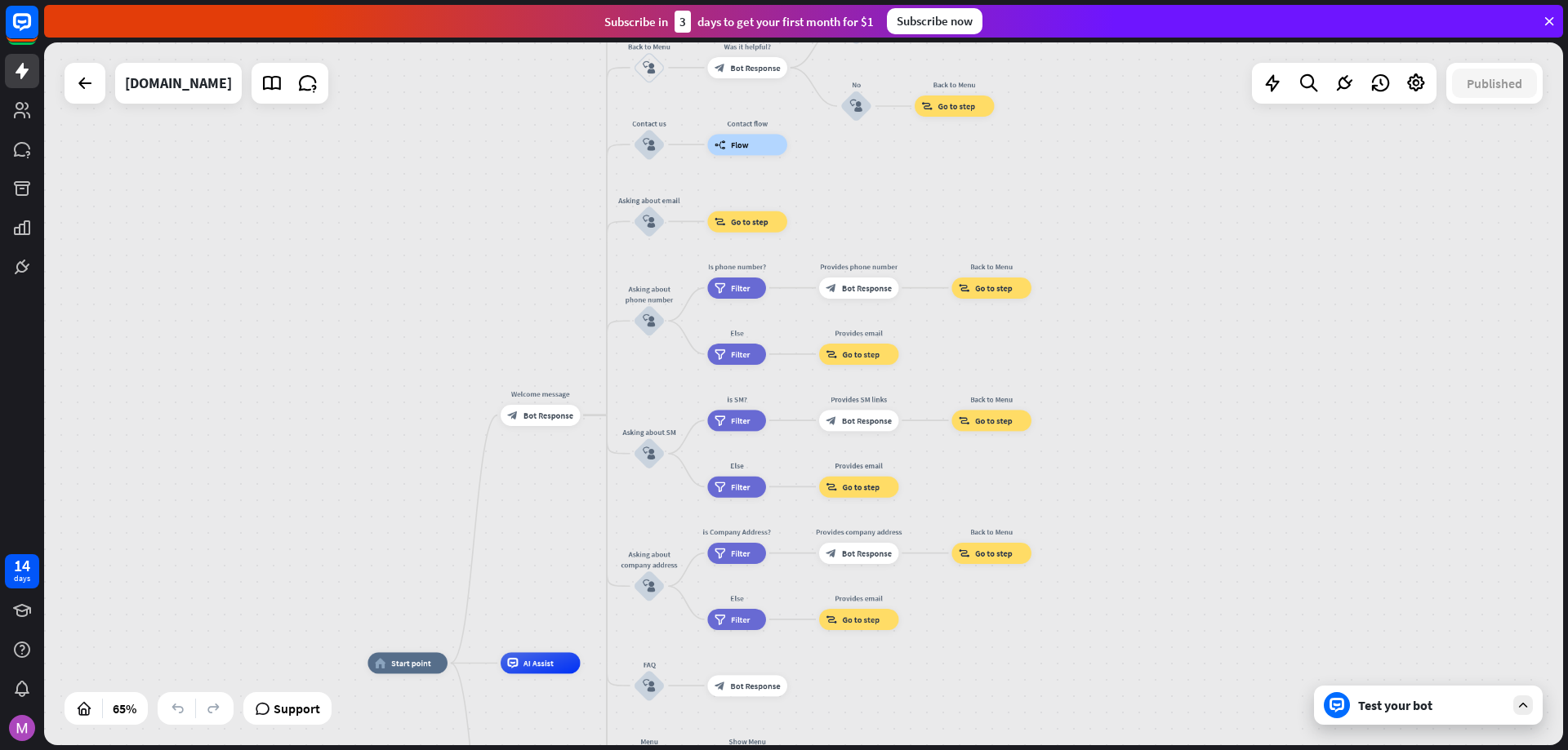
drag, startPoint x: 1319, startPoint y: 469, endPoint x: 1150, endPoint y: 308, distance: 233.4
click at [1188, 285] on div "home_2 Start point Welcome message block_bot_response Bot Response About us blo…" at bounding box center [804, 394] width 1518 height 703
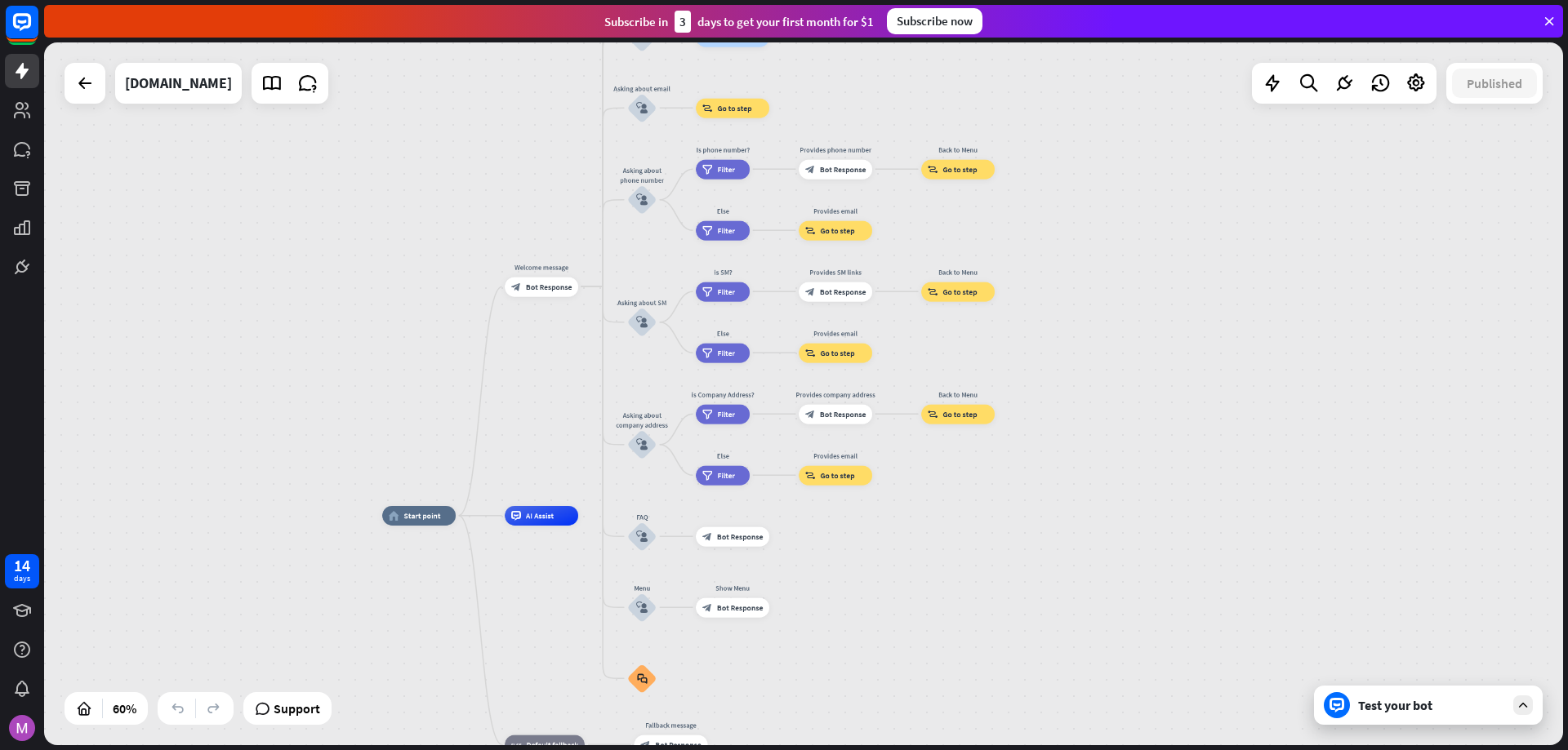
drag, startPoint x: 1144, startPoint y: 434, endPoint x: 1101, endPoint y: 288, distance: 152.2
click at [1101, 288] on div "home_2 Start point Welcome message block_bot_response Bot Response About us blo…" at bounding box center [804, 394] width 1518 height 703
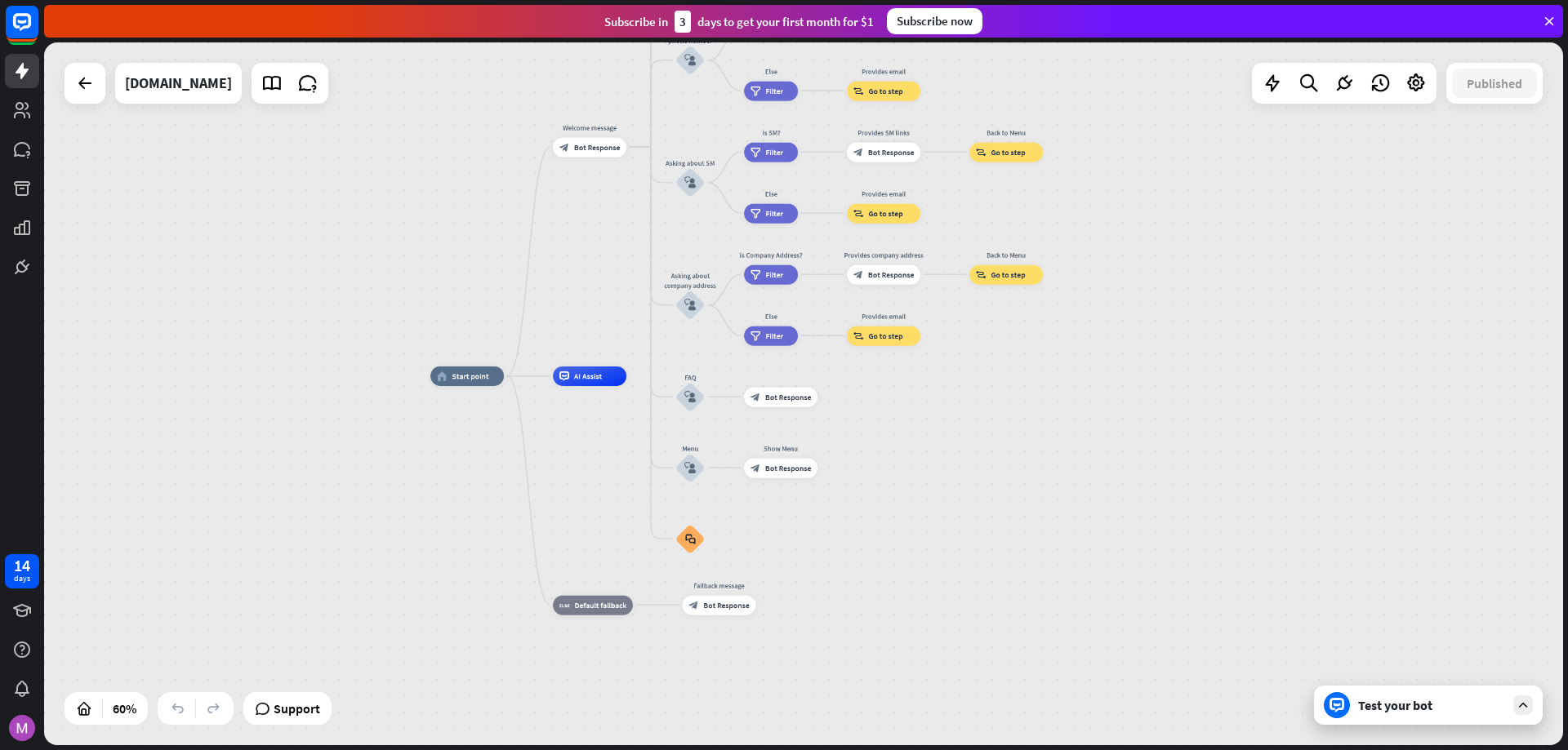
drag, startPoint x: 967, startPoint y: 551, endPoint x: 1030, endPoint y: 420, distance: 145.4
click at [1030, 420] on div "home_2 Start point Welcome message block_bot_response Bot Response About us blo…" at bounding box center [885, 587] width 911 height 422
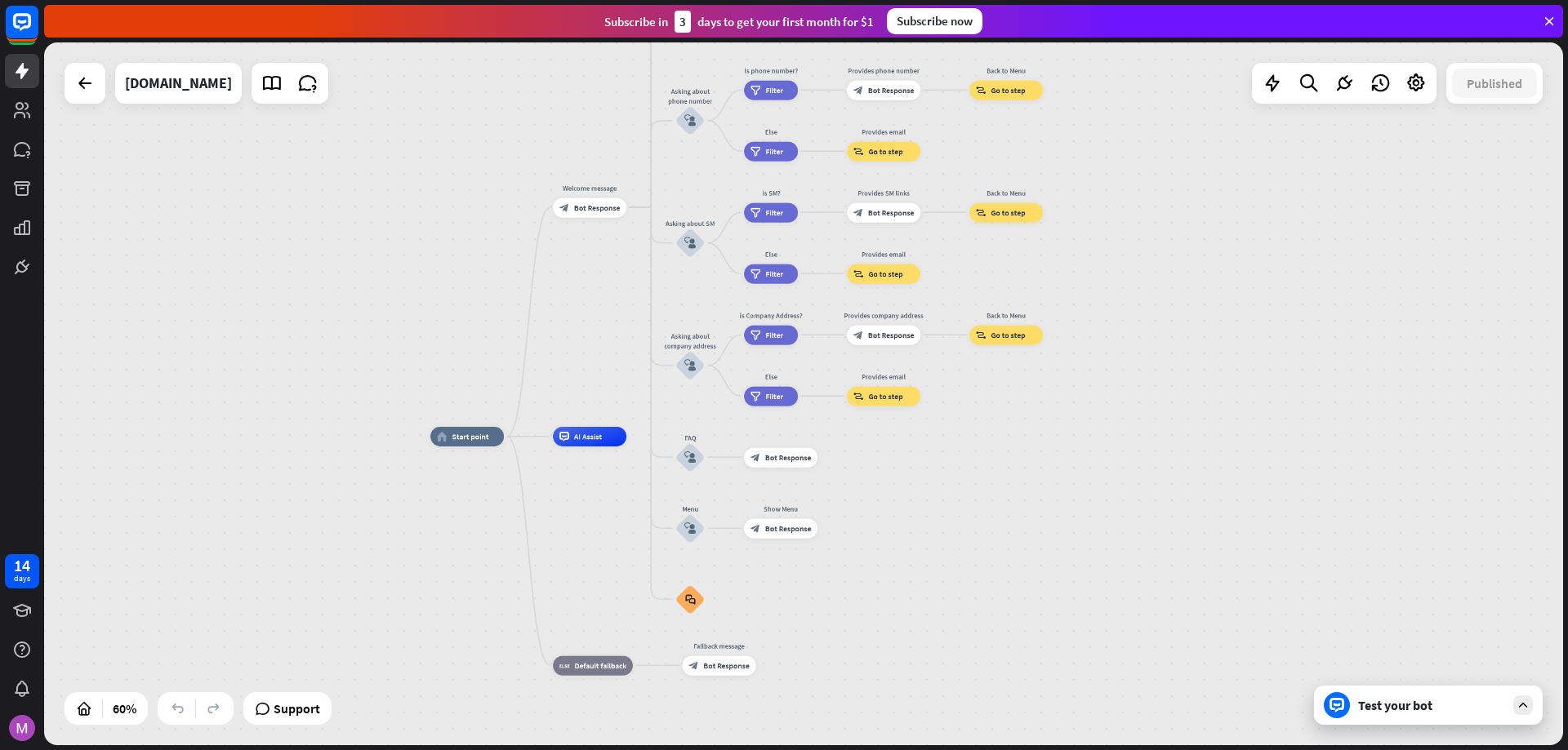
drag, startPoint x: 1032, startPoint y: 417, endPoint x: 1020, endPoint y: 493, distance: 76.9
click at [1020, 493] on div "home_2 Start point Welcome message block_bot_response Bot Response About us blo…" at bounding box center [885, 648] width 911 height 422
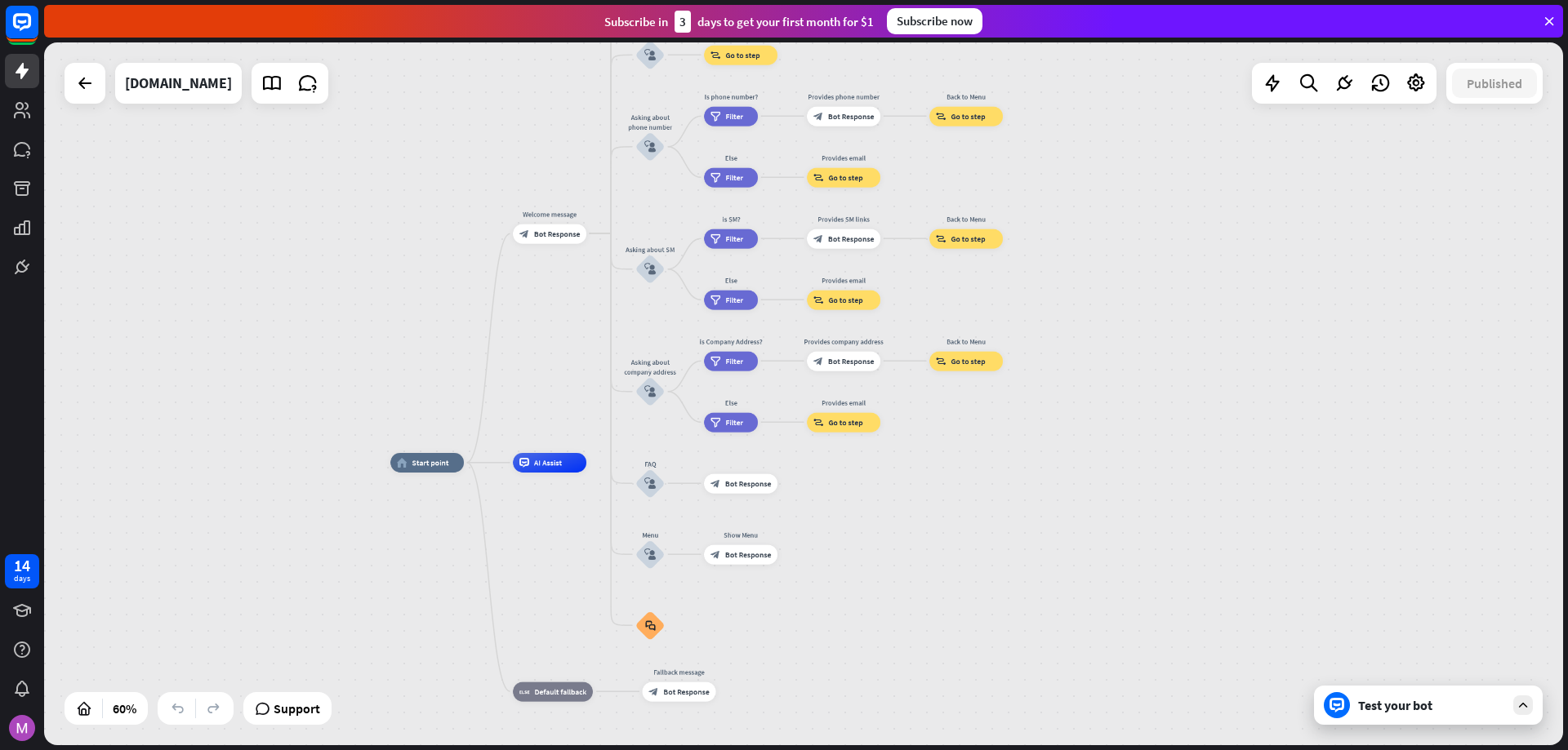
drag, startPoint x: 1154, startPoint y: 396, endPoint x: 1114, endPoint y: 423, distance: 48.3
click at [1114, 423] on div "home_2 Start point Welcome message block_bot_response Bot Response About us blo…" at bounding box center [804, 394] width 1518 height 703
click at [1516, 707] on icon at bounding box center [1523, 705] width 15 height 15
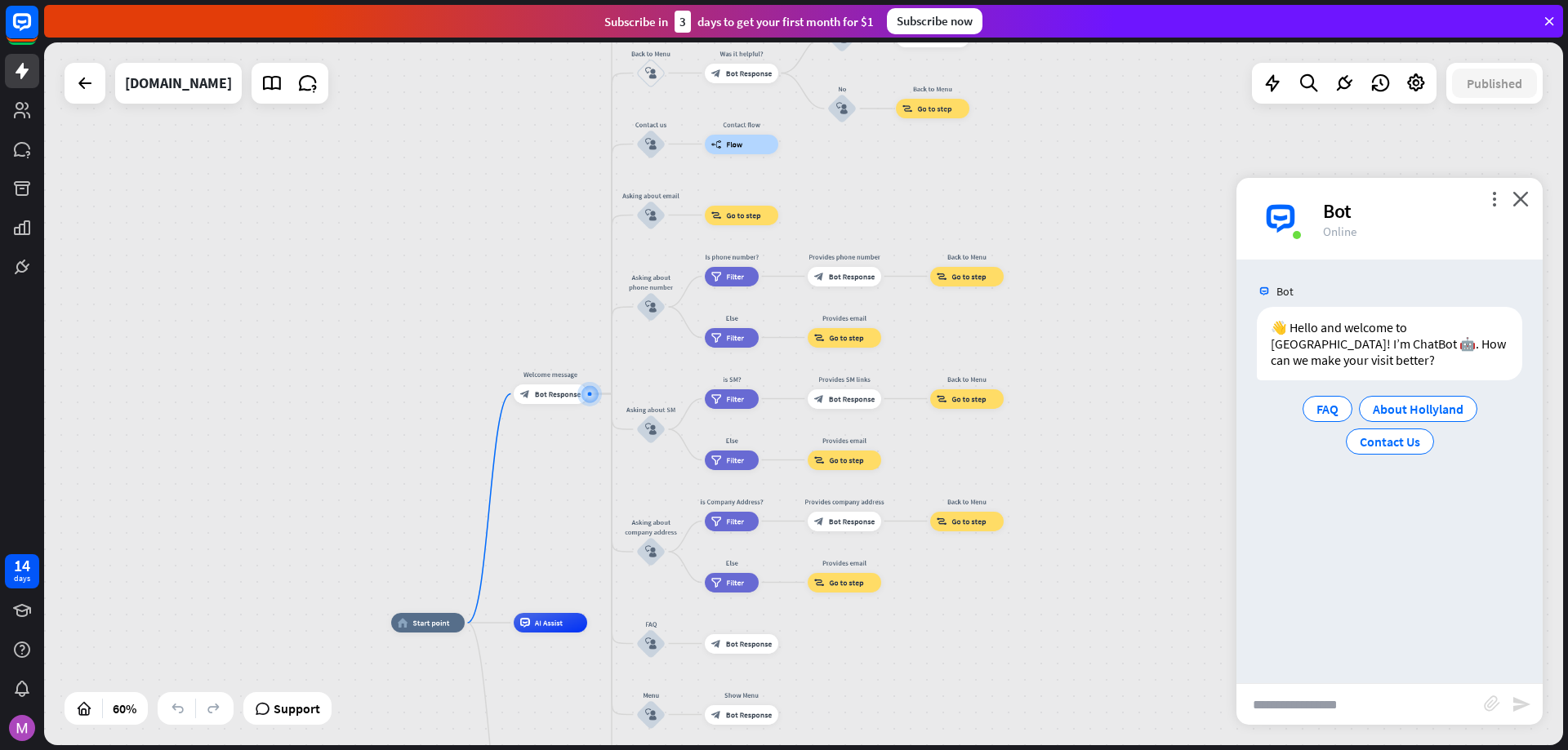
click at [1321, 705] on input "text" at bounding box center [1360, 705] width 247 height 41
type input "**********"
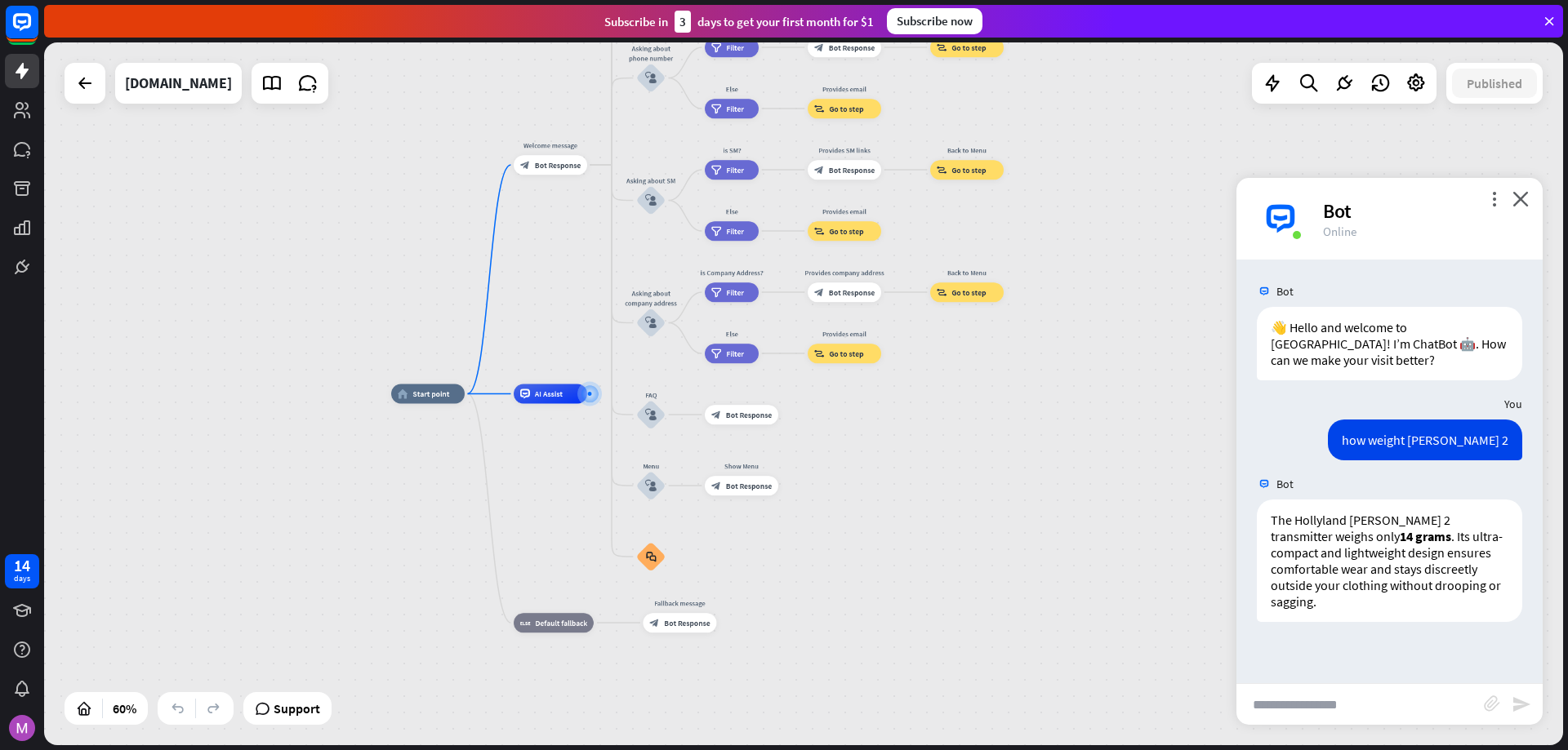
click at [1314, 705] on input "text" at bounding box center [1360, 705] width 247 height 41
type input "**********"
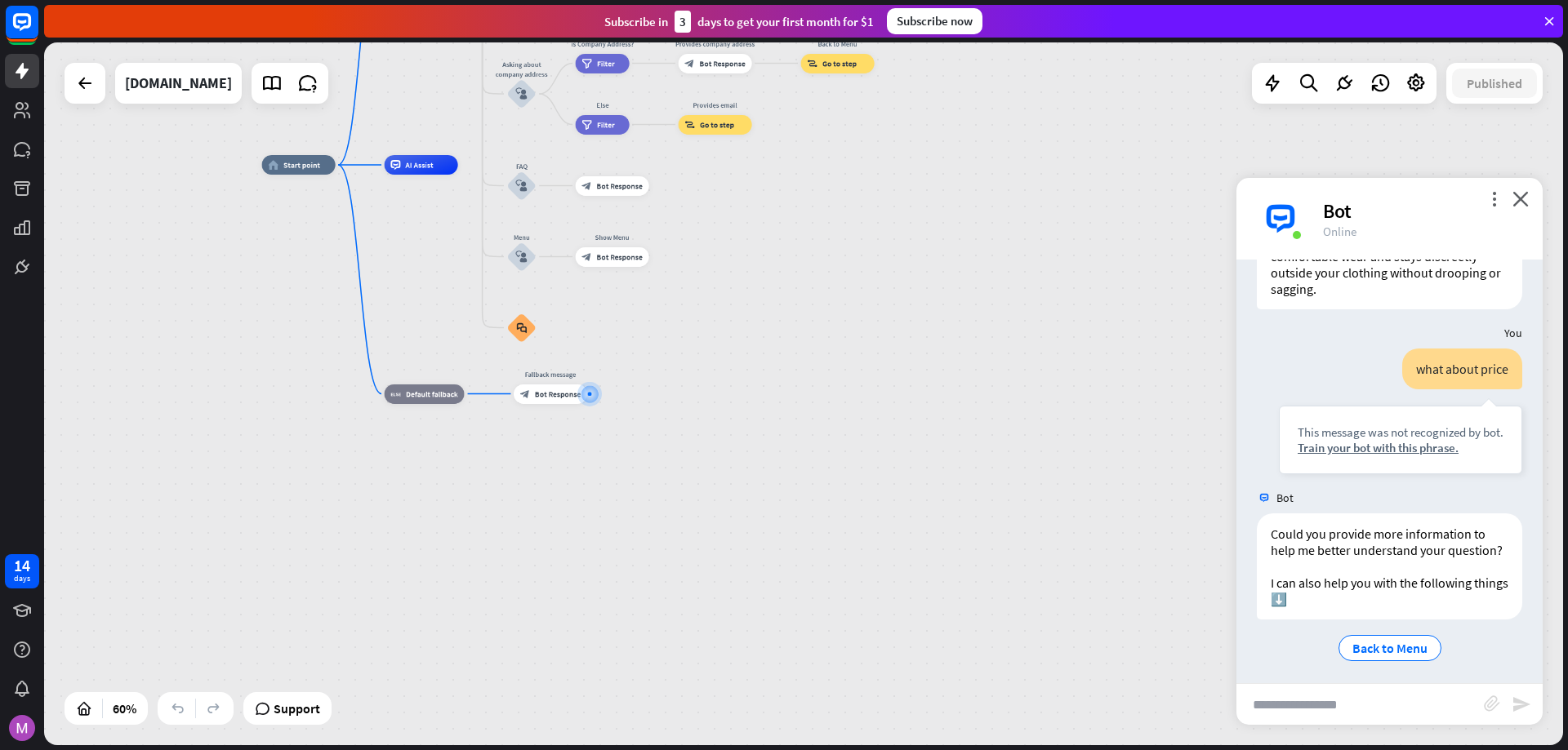
scroll to position [334, 0]
click at [1326, 708] on input "text" at bounding box center [1360, 705] width 247 height 41
type input "**********"
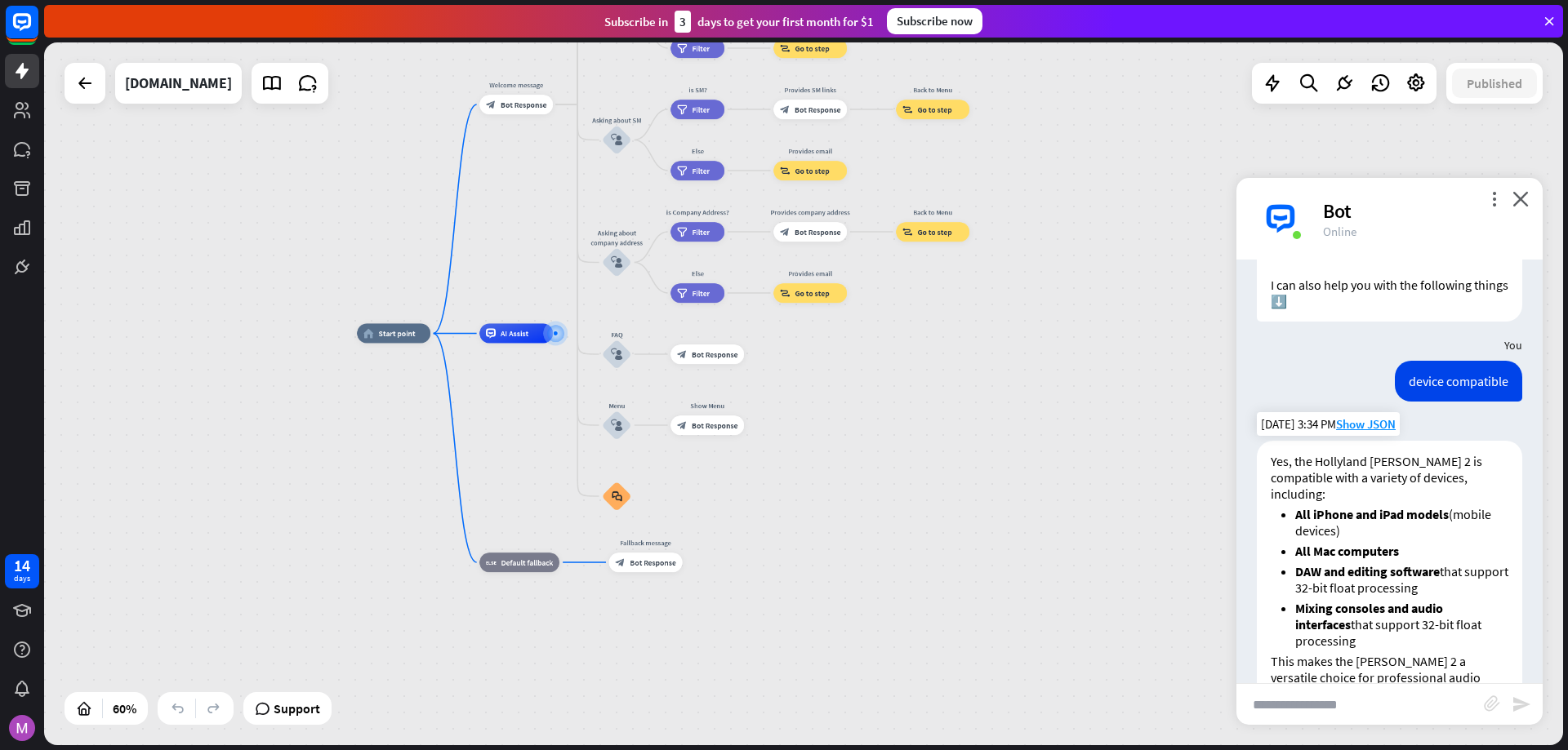
scroll to position [699, 0]
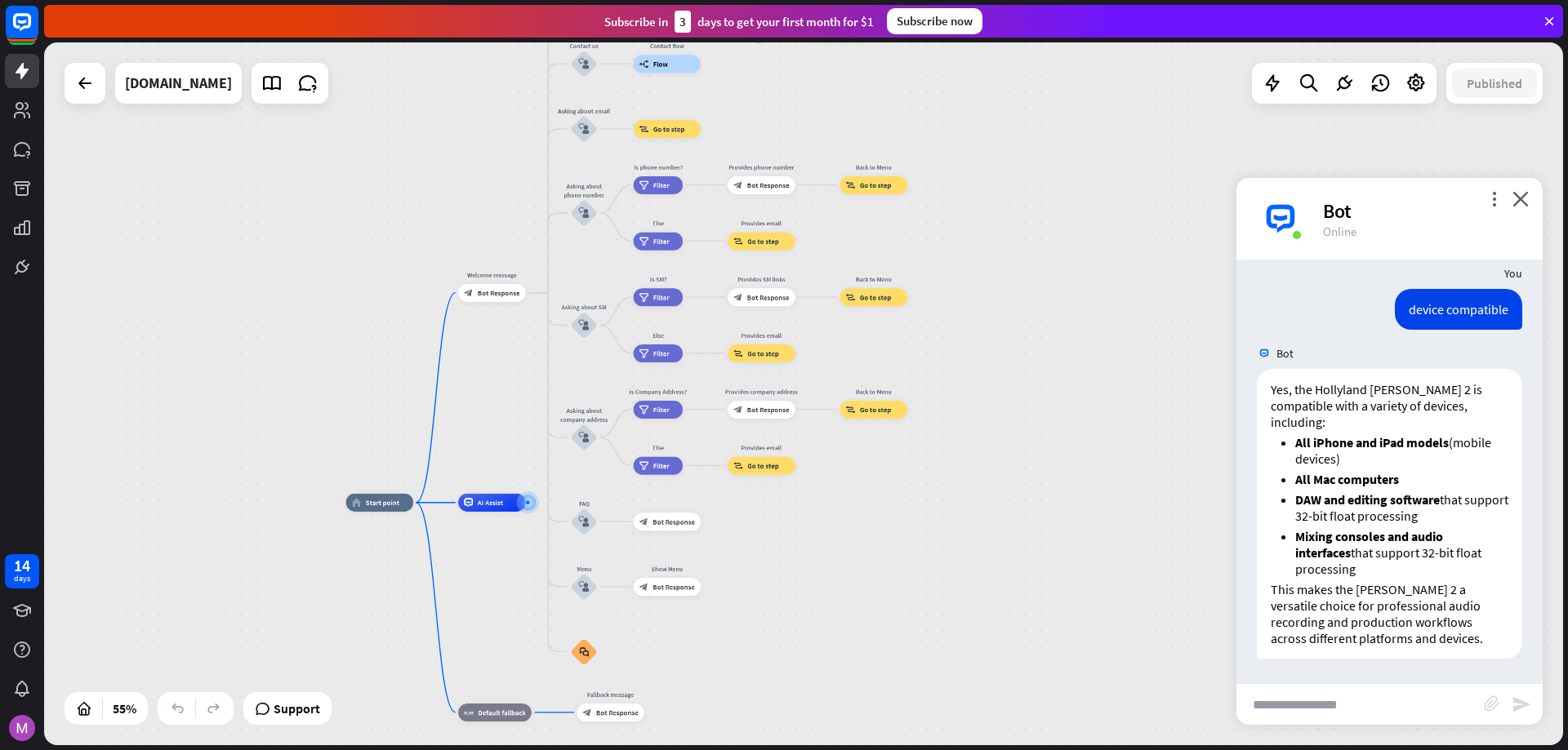
drag, startPoint x: 1015, startPoint y: 423, endPoint x: 917, endPoint y: 520, distance: 137.9
click at [917, 520] on div "home_2 Start point Welcome message block_bot_response Bot Response About us blo…" at bounding box center [764, 696] width 835 height 387
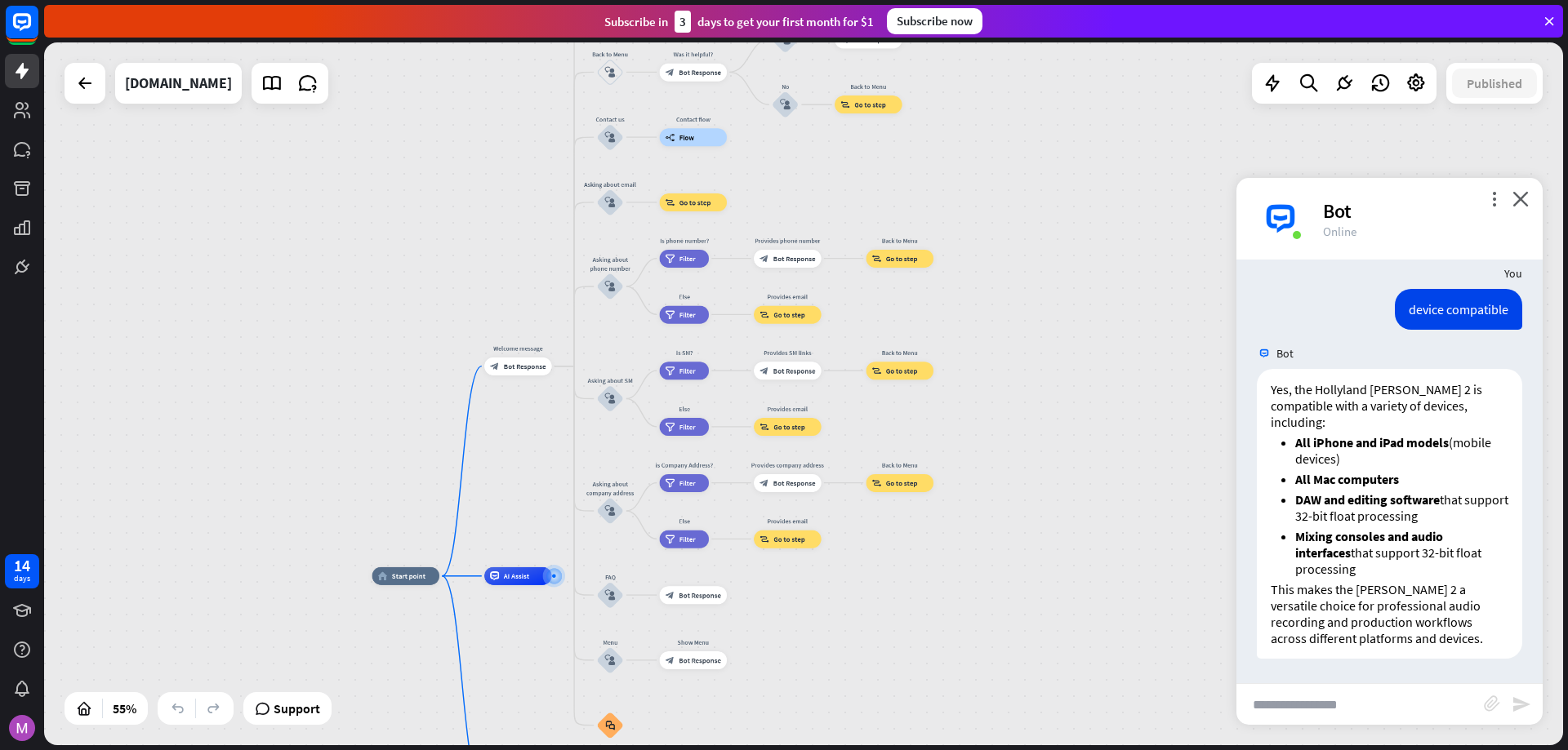
drag, startPoint x: 997, startPoint y: 353, endPoint x: 1039, endPoint y: 457, distance: 112.2
click at [1039, 457] on div "home_2 Start point Welcome message block_bot_response Bot Response About us blo…" at bounding box center [804, 394] width 1518 height 703
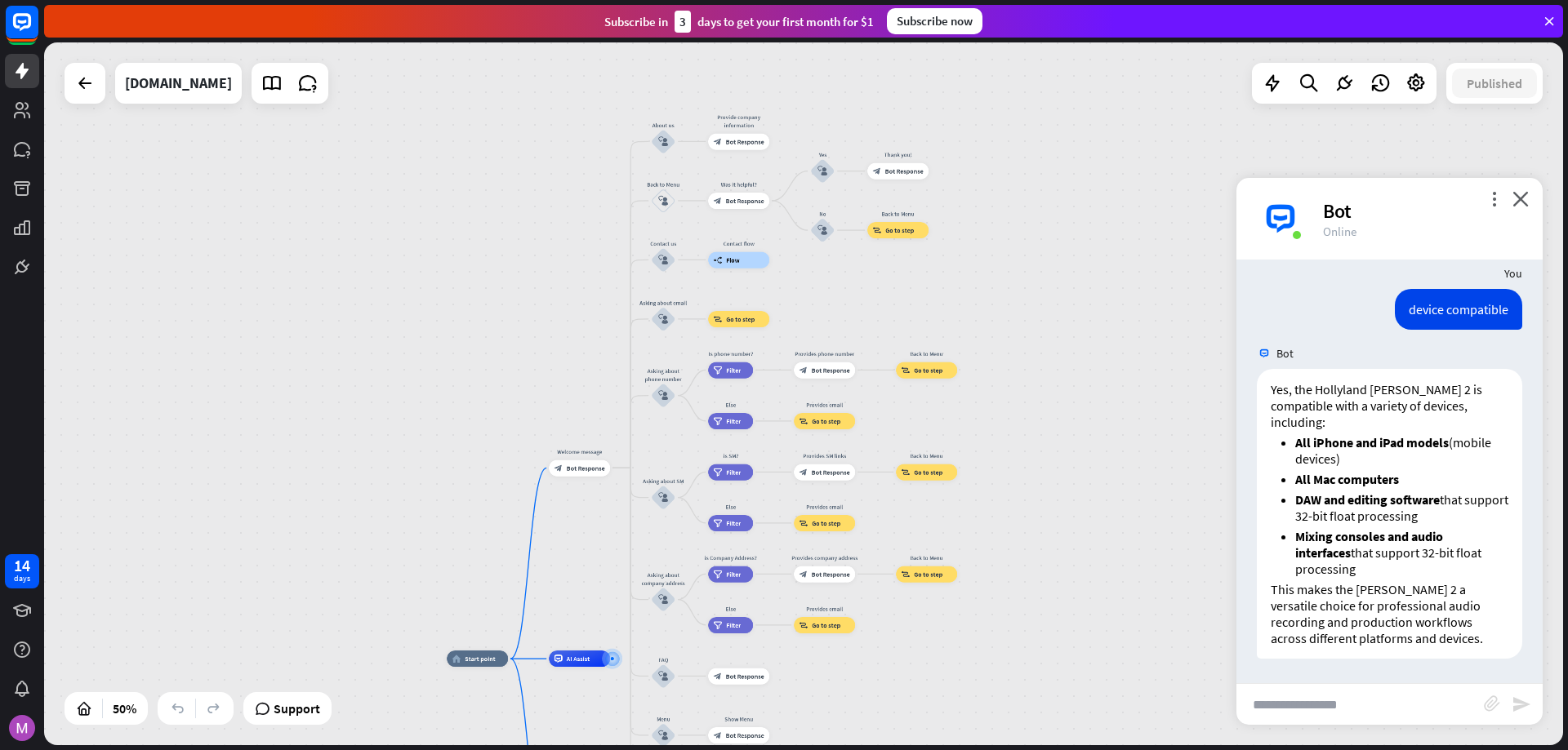
drag, startPoint x: 1043, startPoint y: 355, endPoint x: 1042, endPoint y: 436, distance: 81.0
click at [1042, 436] on div "home_2 Start point Welcome message block_bot_response Bot Response About us blo…" at bounding box center [804, 394] width 1518 height 703
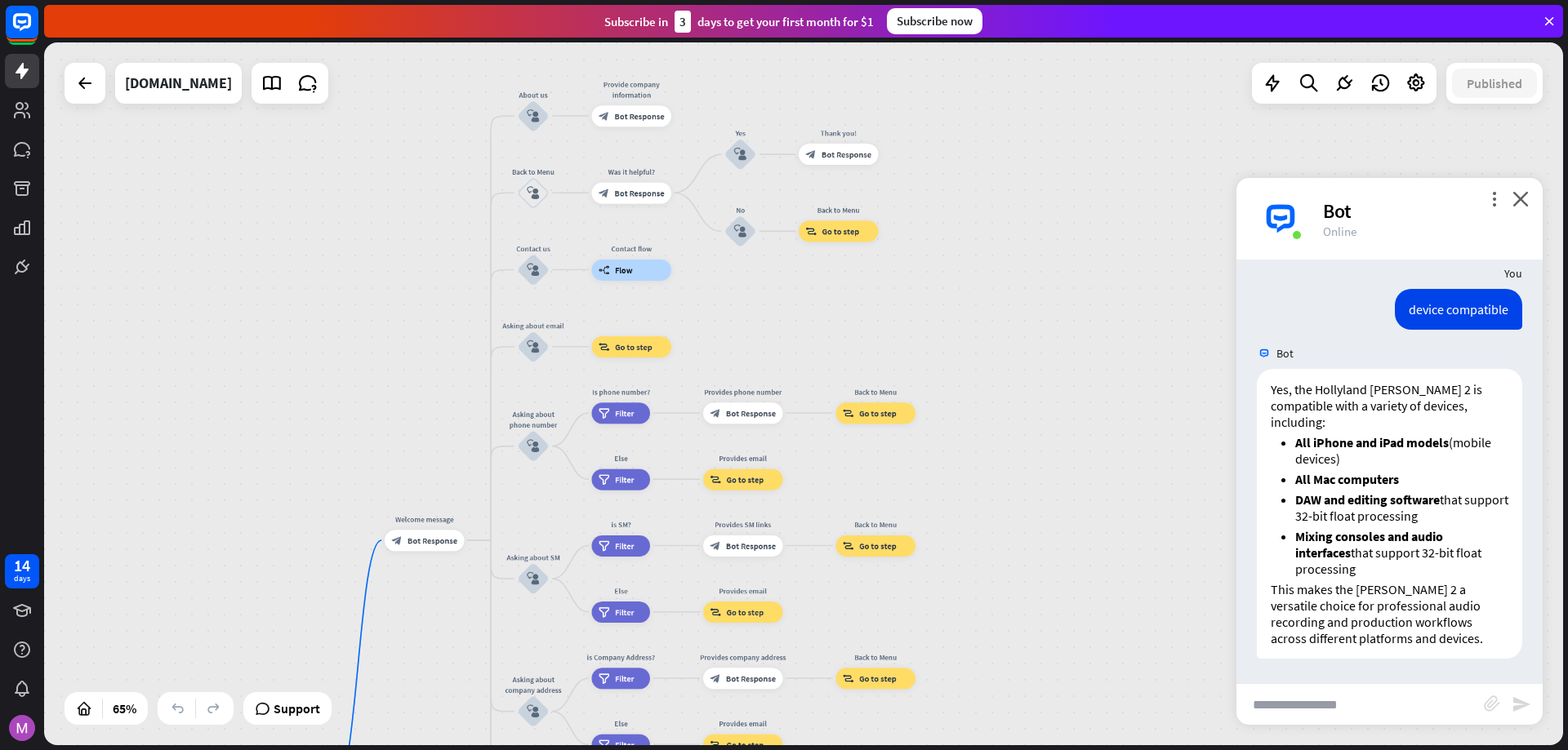
drag, startPoint x: 1125, startPoint y: 279, endPoint x: 983, endPoint y: 310, distance: 145.3
click at [983, 310] on div "home_2 Start point Welcome message block_bot_response Bot Response About us blo…" at bounding box center [804, 394] width 1518 height 703
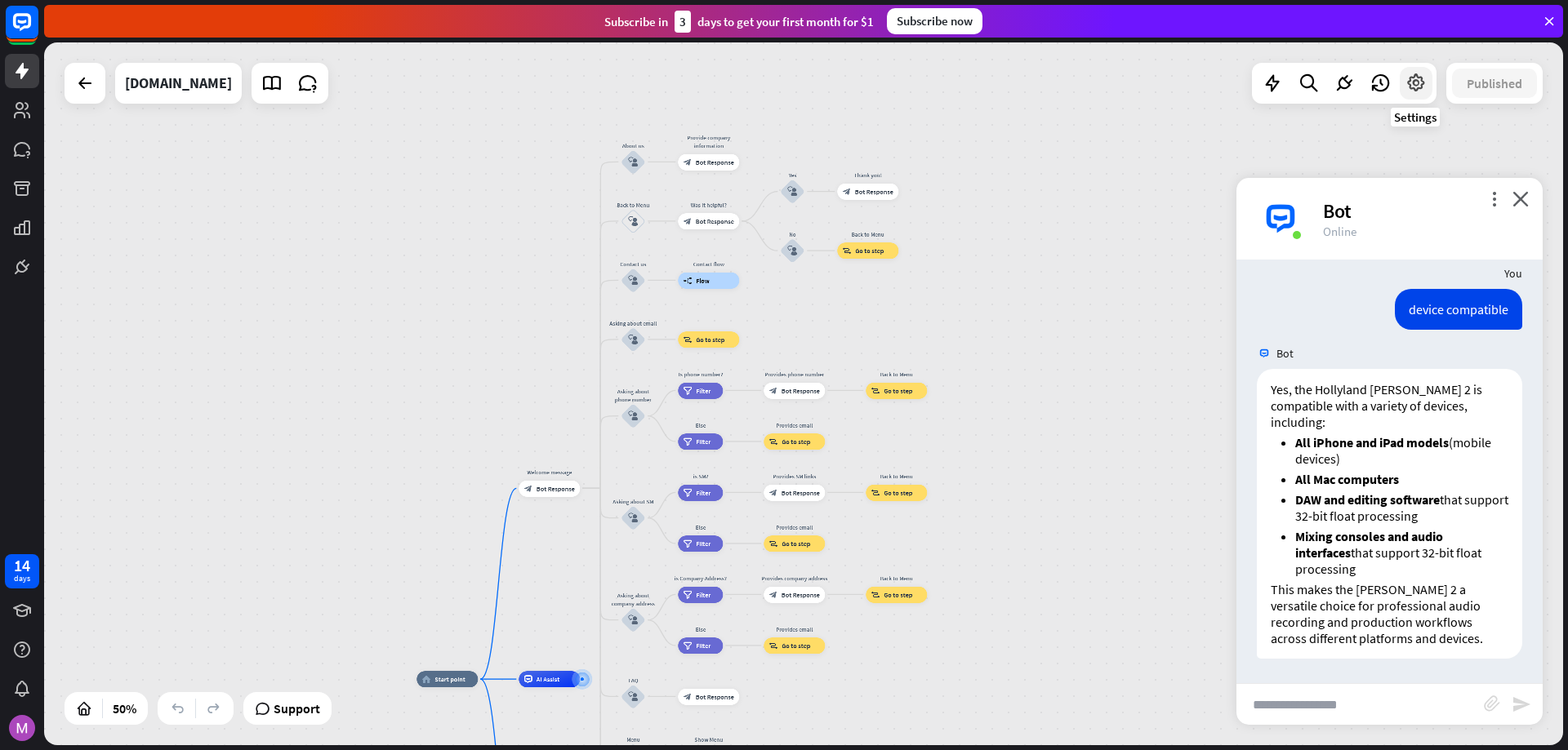
click at [1415, 87] on icon at bounding box center [1415, 83] width 21 height 21
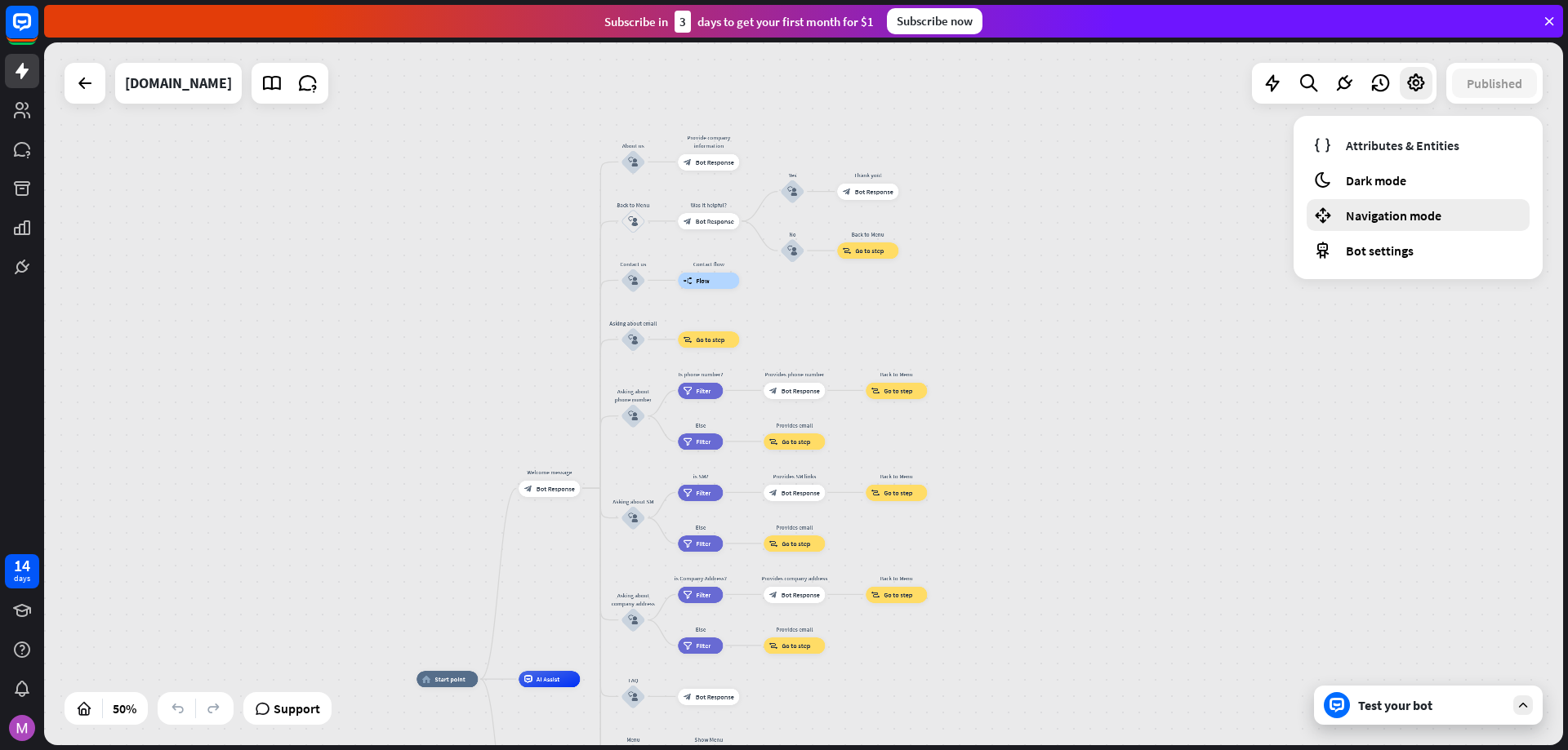
click at [1407, 221] on span "Navigation mode" at bounding box center [1393, 215] width 96 height 16
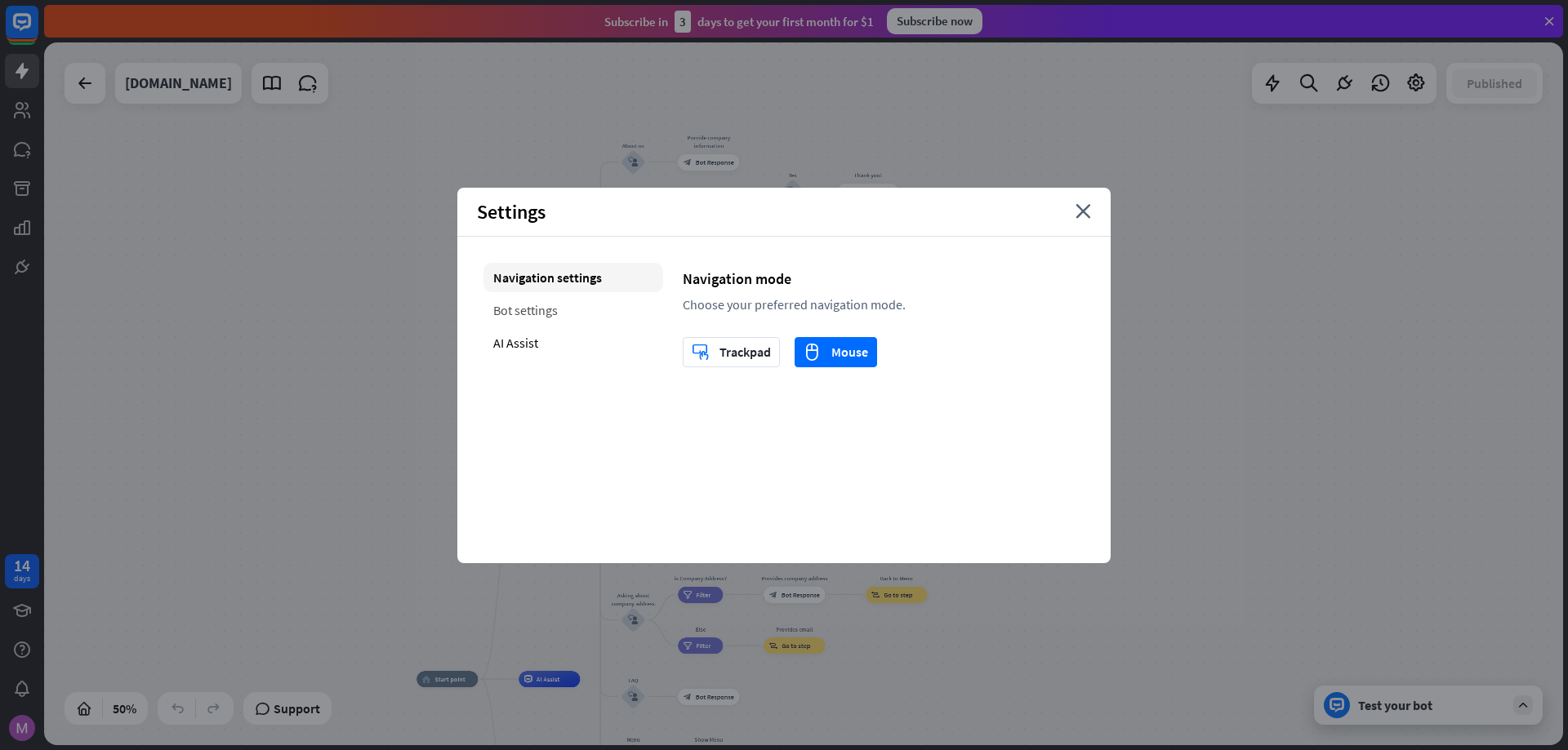
click at [557, 316] on div "Bot settings" at bounding box center [573, 309] width 180 height 29
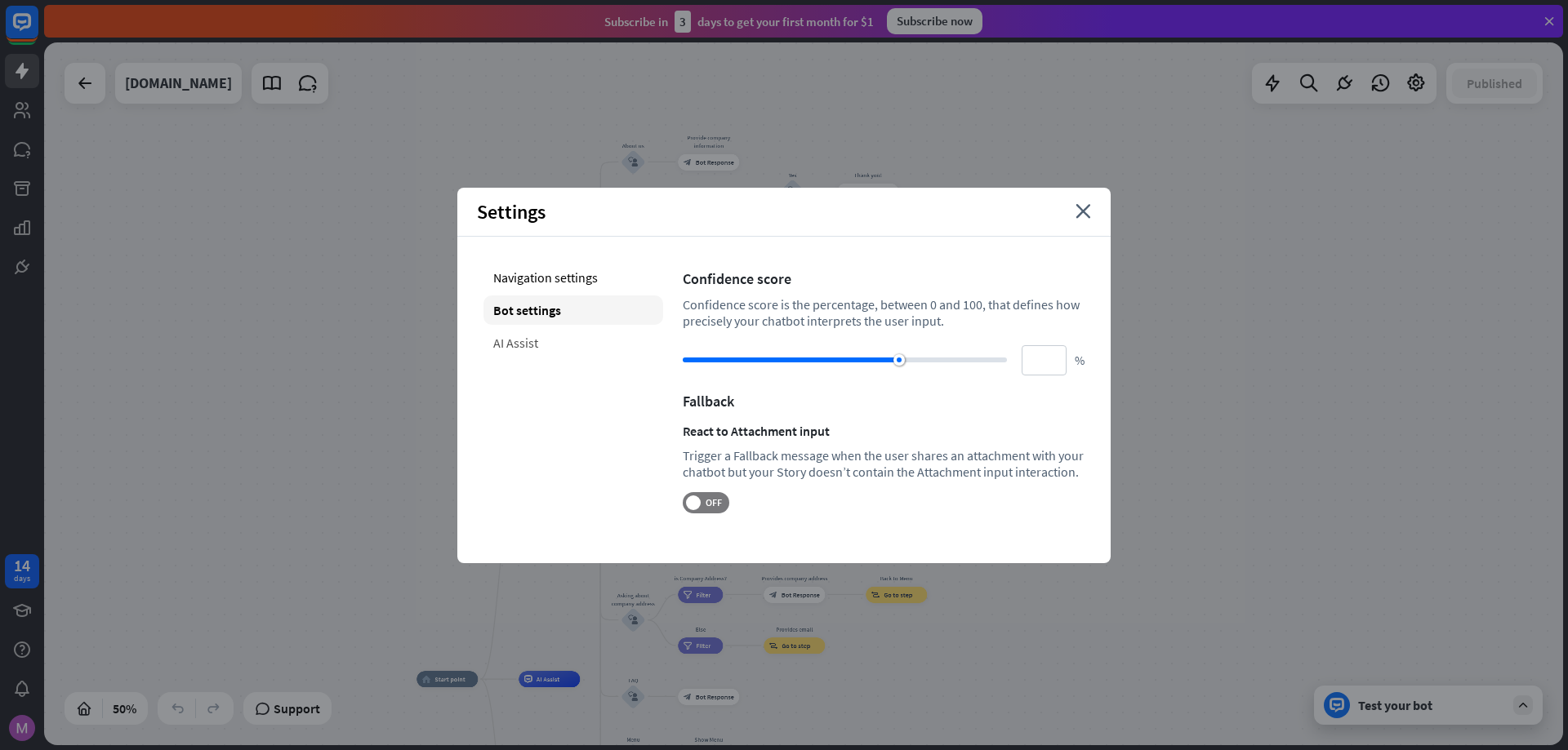
click at [537, 351] on div "AI Assist" at bounding box center [573, 342] width 180 height 29
type input "**"
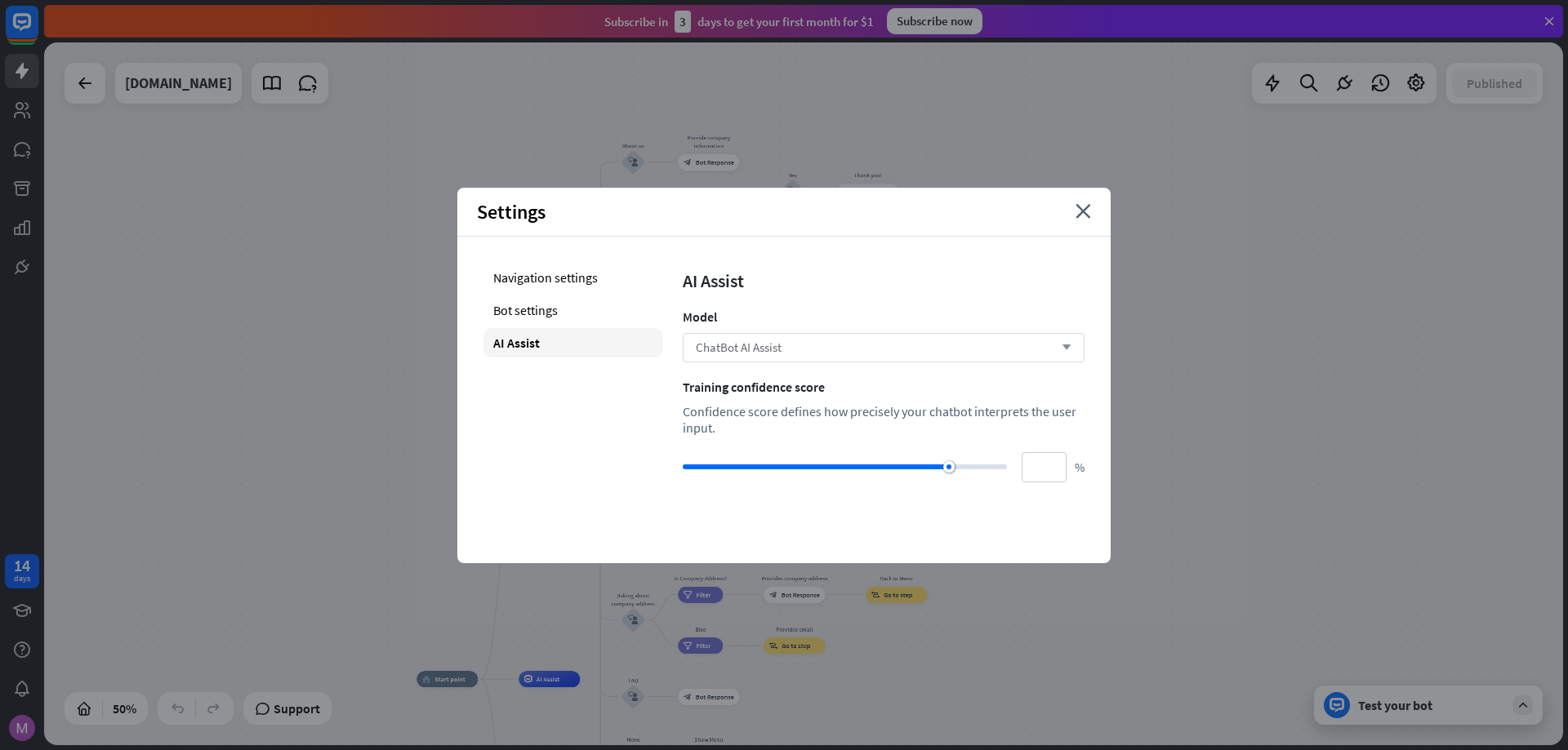
click at [1061, 348] on icon "arrow_down" at bounding box center [1062, 348] width 18 height 10
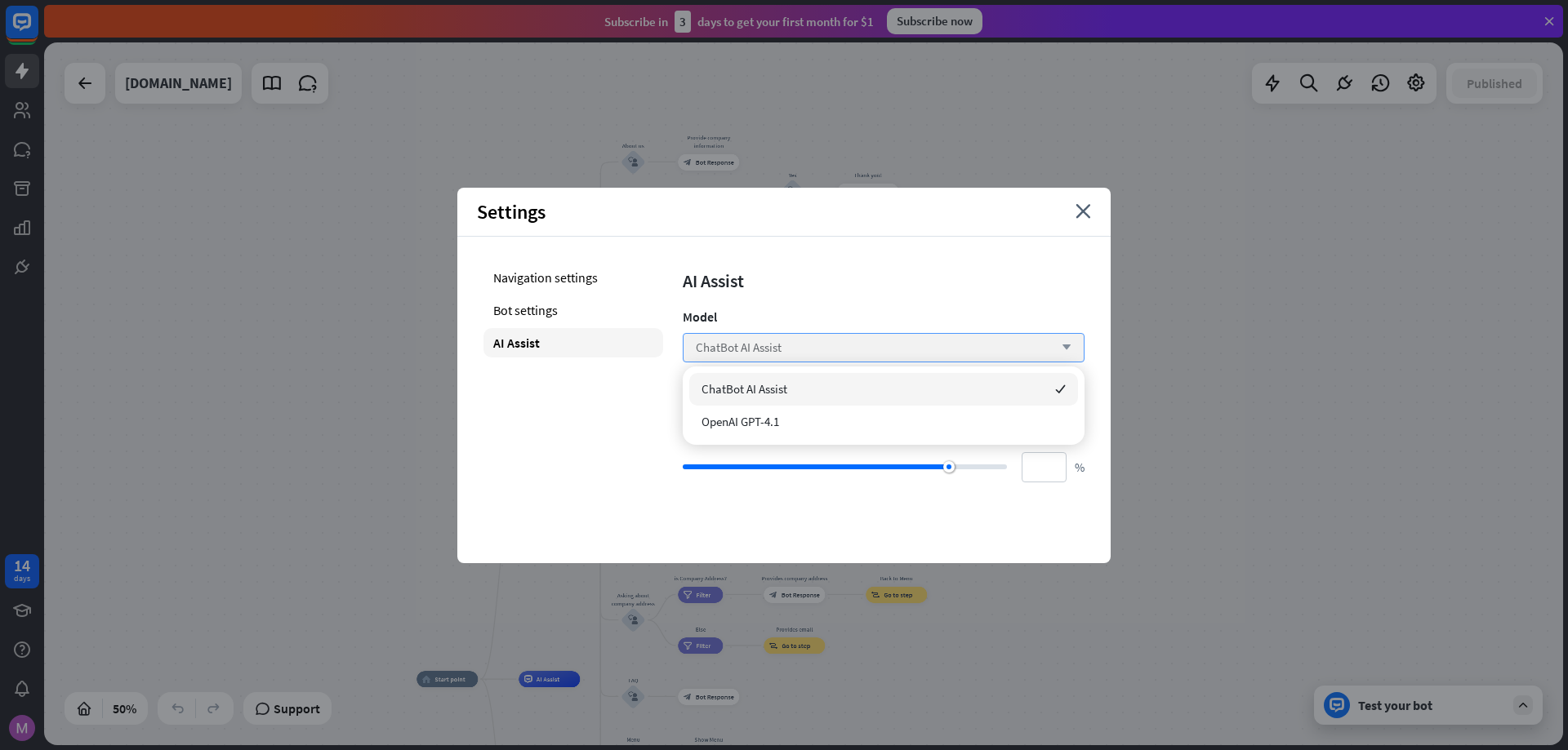
click at [1061, 348] on icon "arrow_down" at bounding box center [1062, 348] width 18 height 10
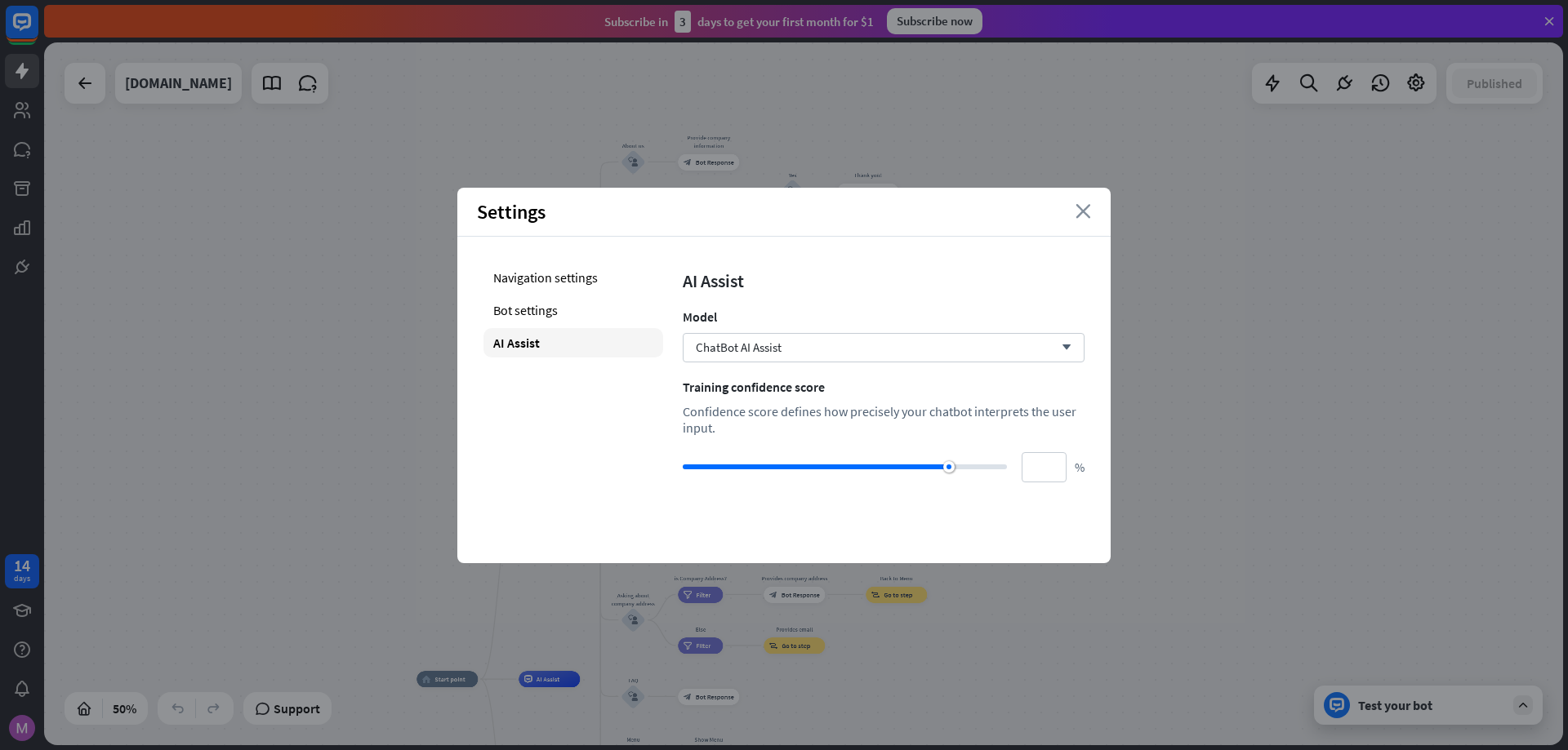
click at [1082, 216] on icon "close" at bounding box center [1083, 211] width 15 height 15
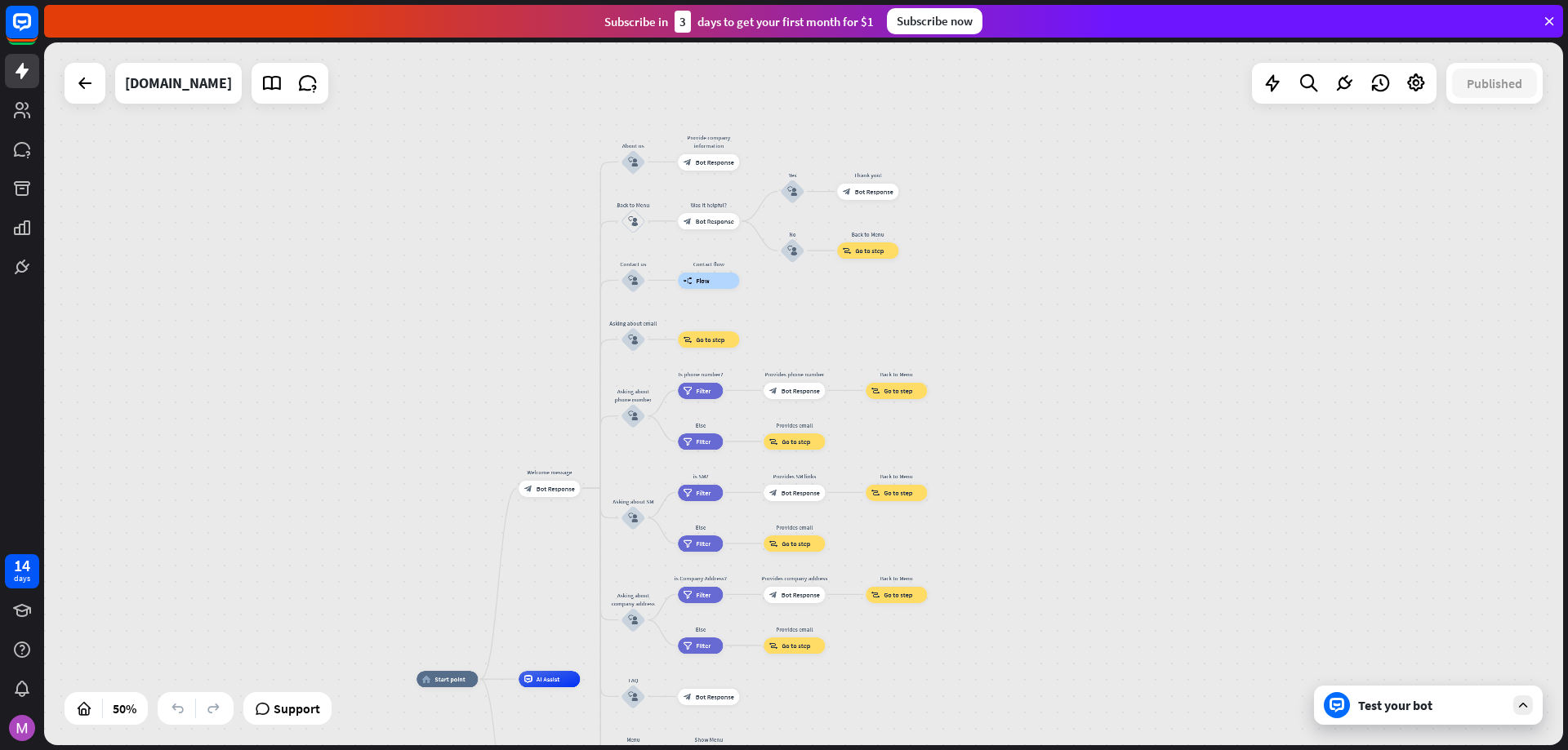
click at [1408, 292] on div "home_2 Start point Welcome message block_bot_response Bot Response About us blo…" at bounding box center [804, 394] width 1518 height 703
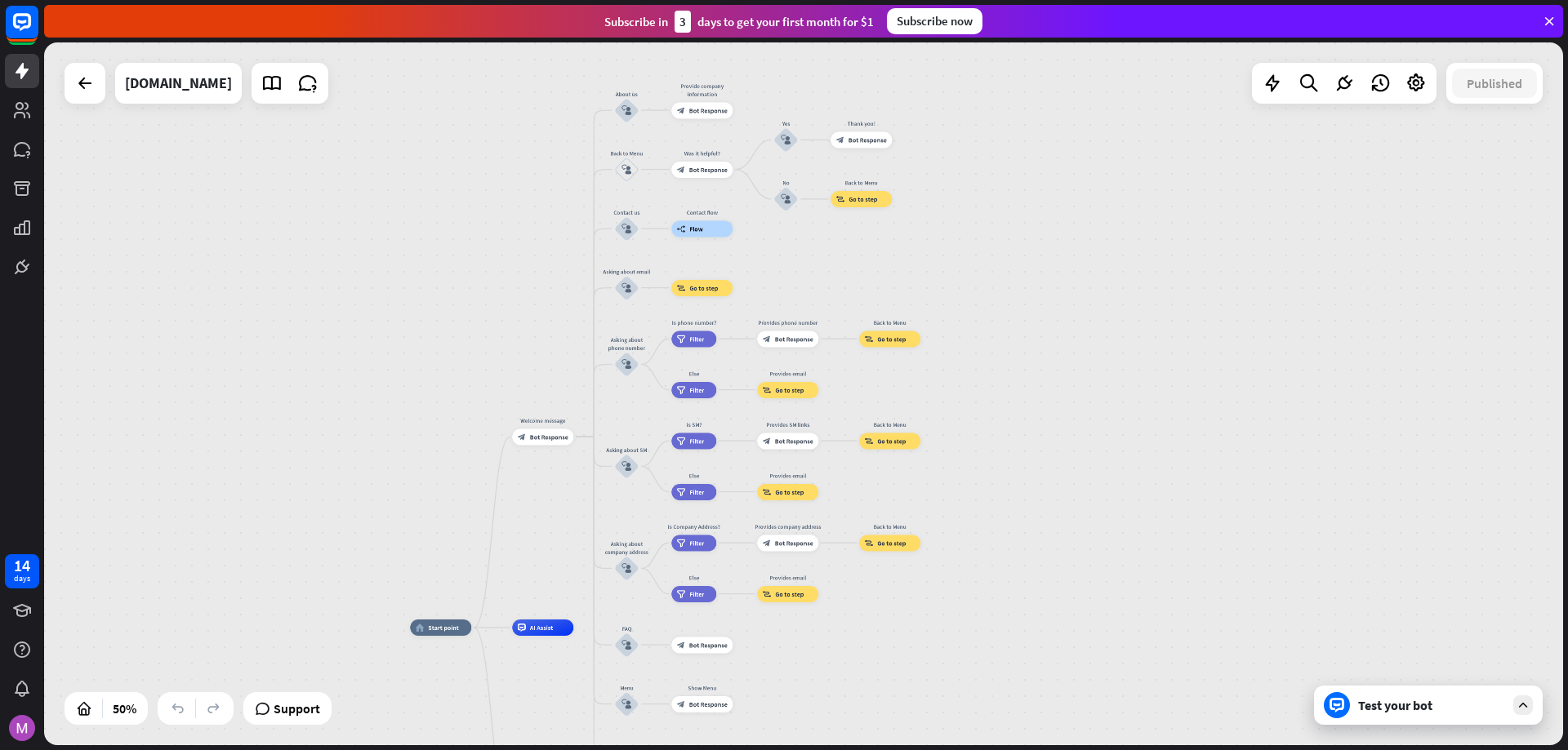
drag, startPoint x: 1084, startPoint y: 340, endPoint x: 1077, endPoint y: 289, distance: 51.5
click at [1077, 289] on div "home_2 Start point Welcome message block_bot_response Bot Response About us blo…" at bounding box center [804, 394] width 1518 height 703
click at [1421, 84] on icon at bounding box center [1415, 83] width 21 height 21
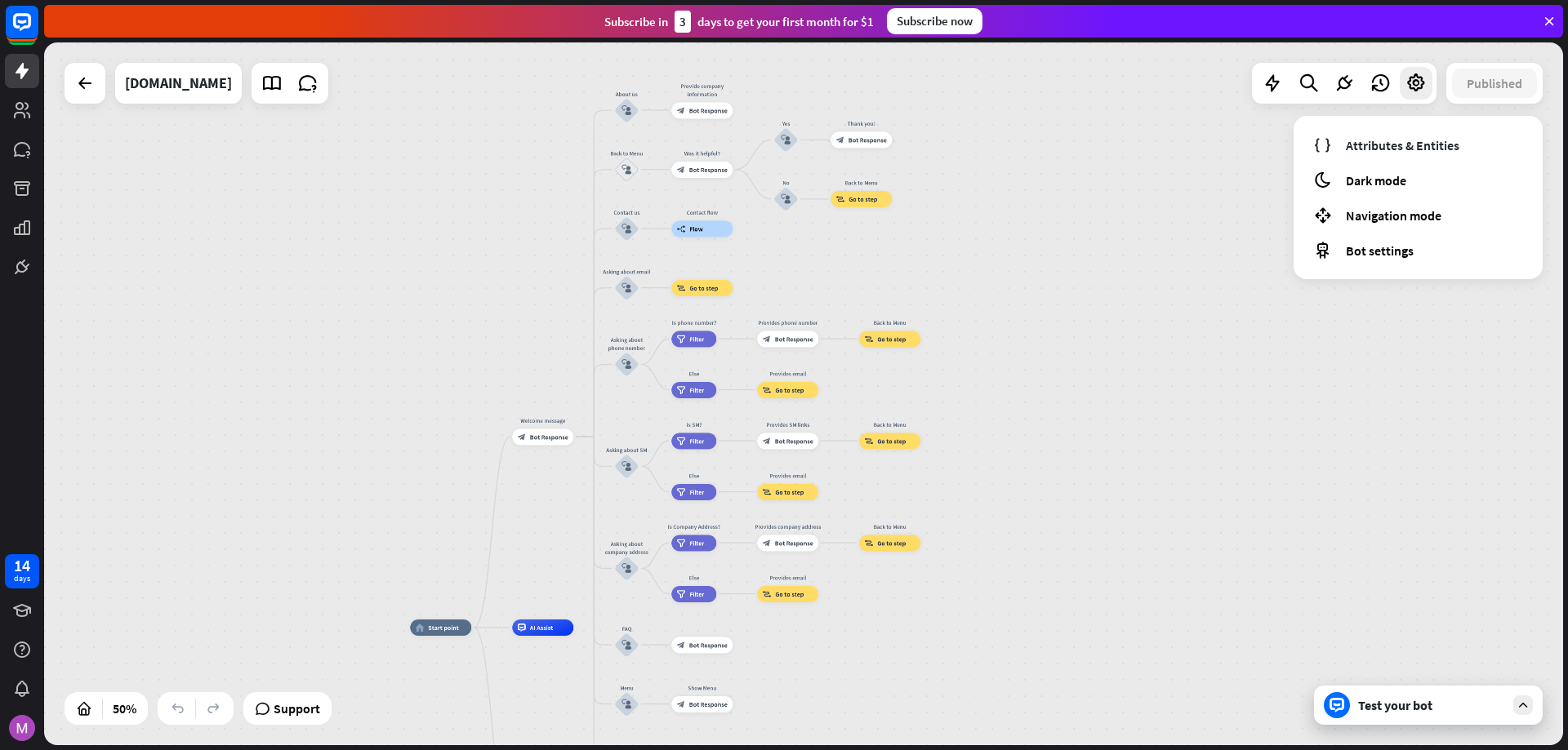
click at [1200, 153] on div "home_2 Start point Welcome message block_bot_response Bot Response About us blo…" at bounding box center [804, 394] width 1518 height 703
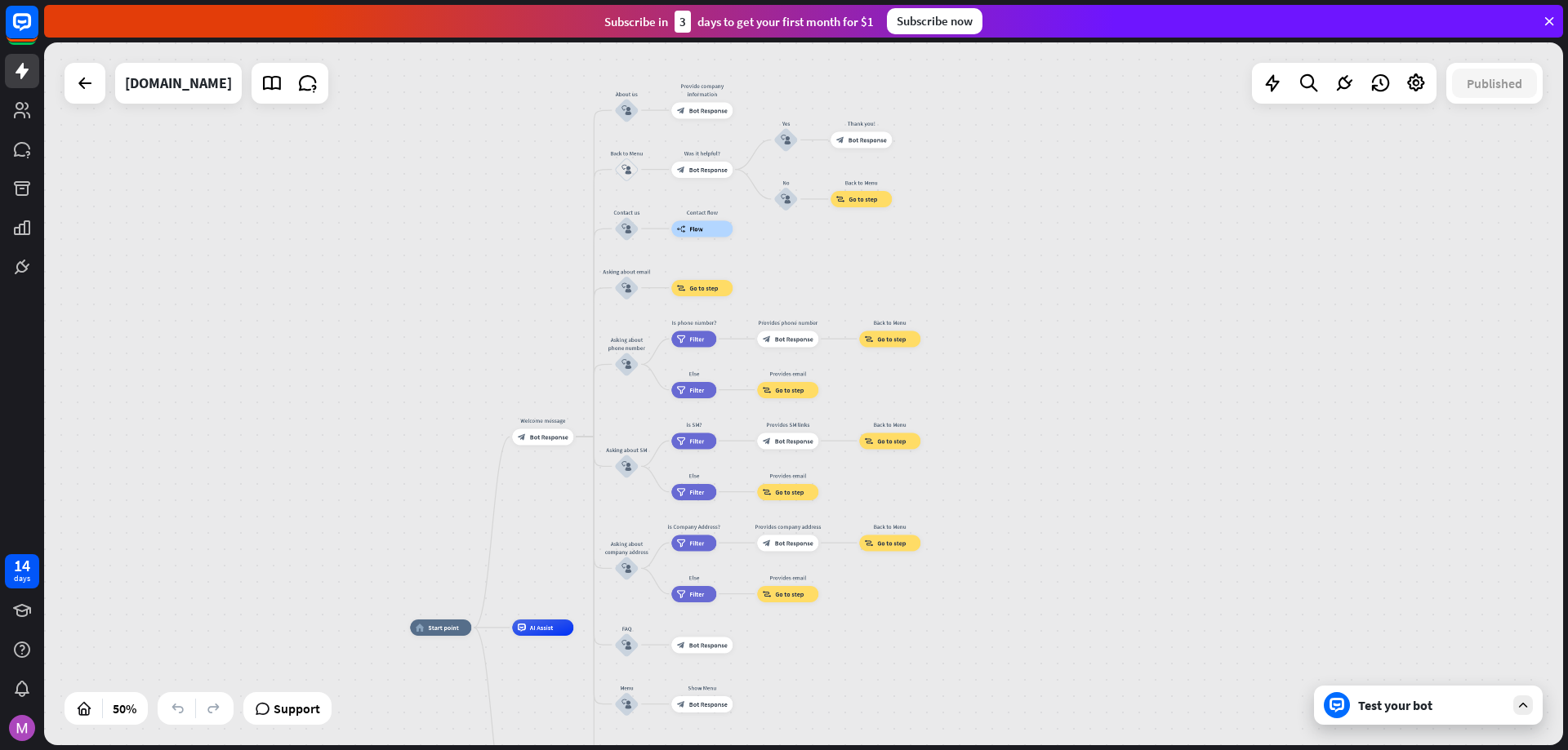
click at [1191, 334] on div "home_2 Start point Welcome message block_bot_response Bot Response About us blo…" at bounding box center [804, 394] width 1518 height 703
click at [76, 97] on div at bounding box center [84, 82] width 33 height 33
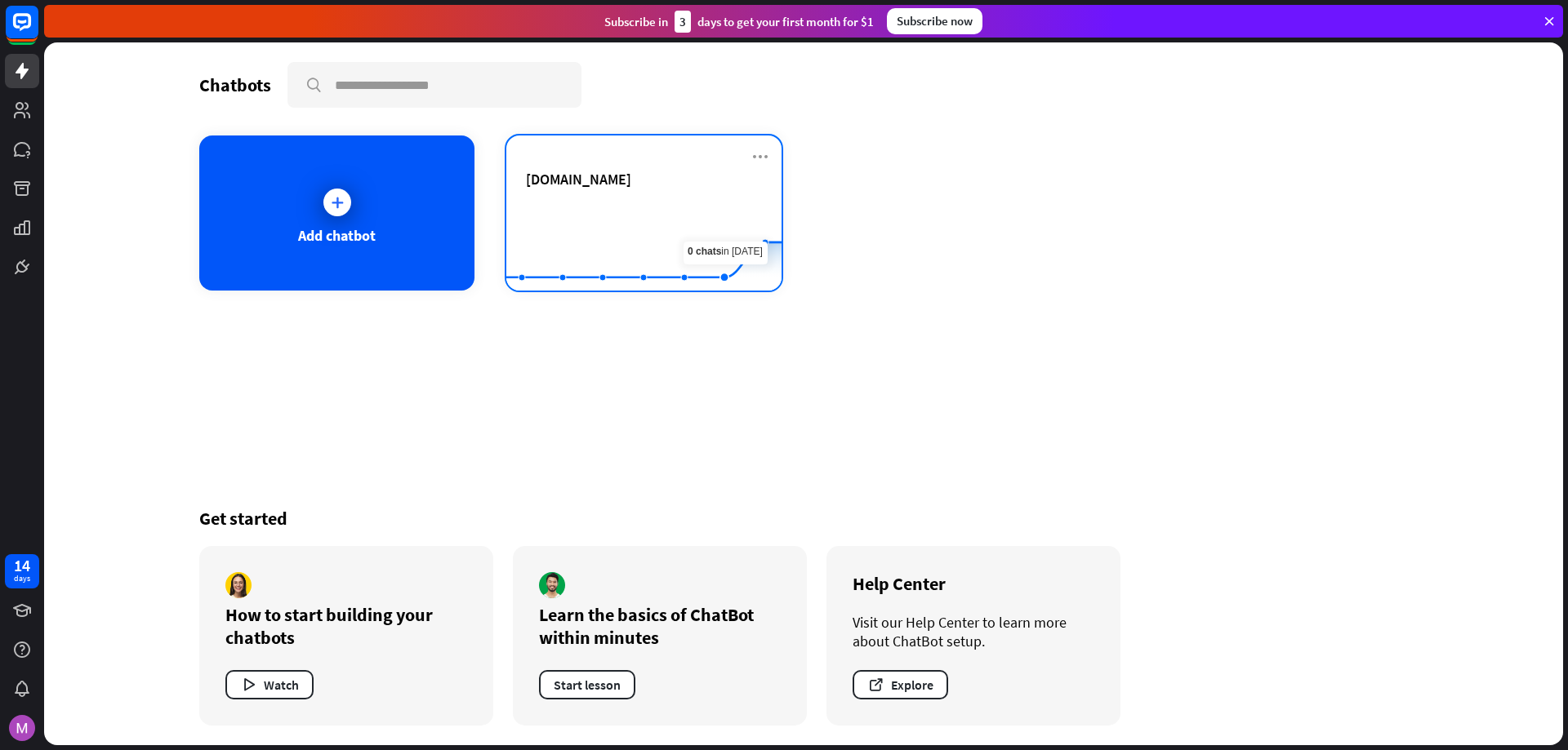
click at [736, 200] on rect at bounding box center [644, 250] width 275 height 102
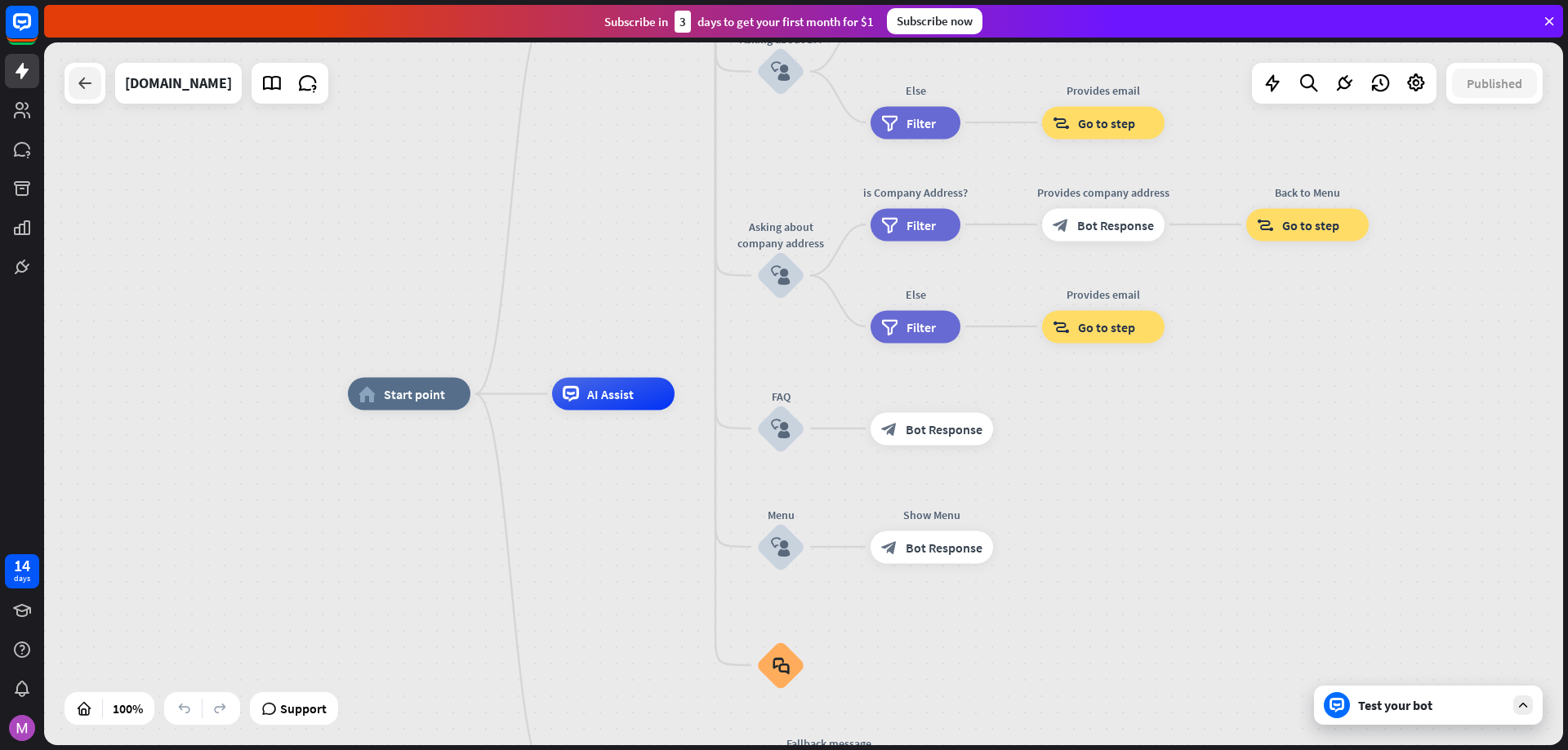
click at [88, 83] on icon at bounding box center [85, 83] width 20 height 20
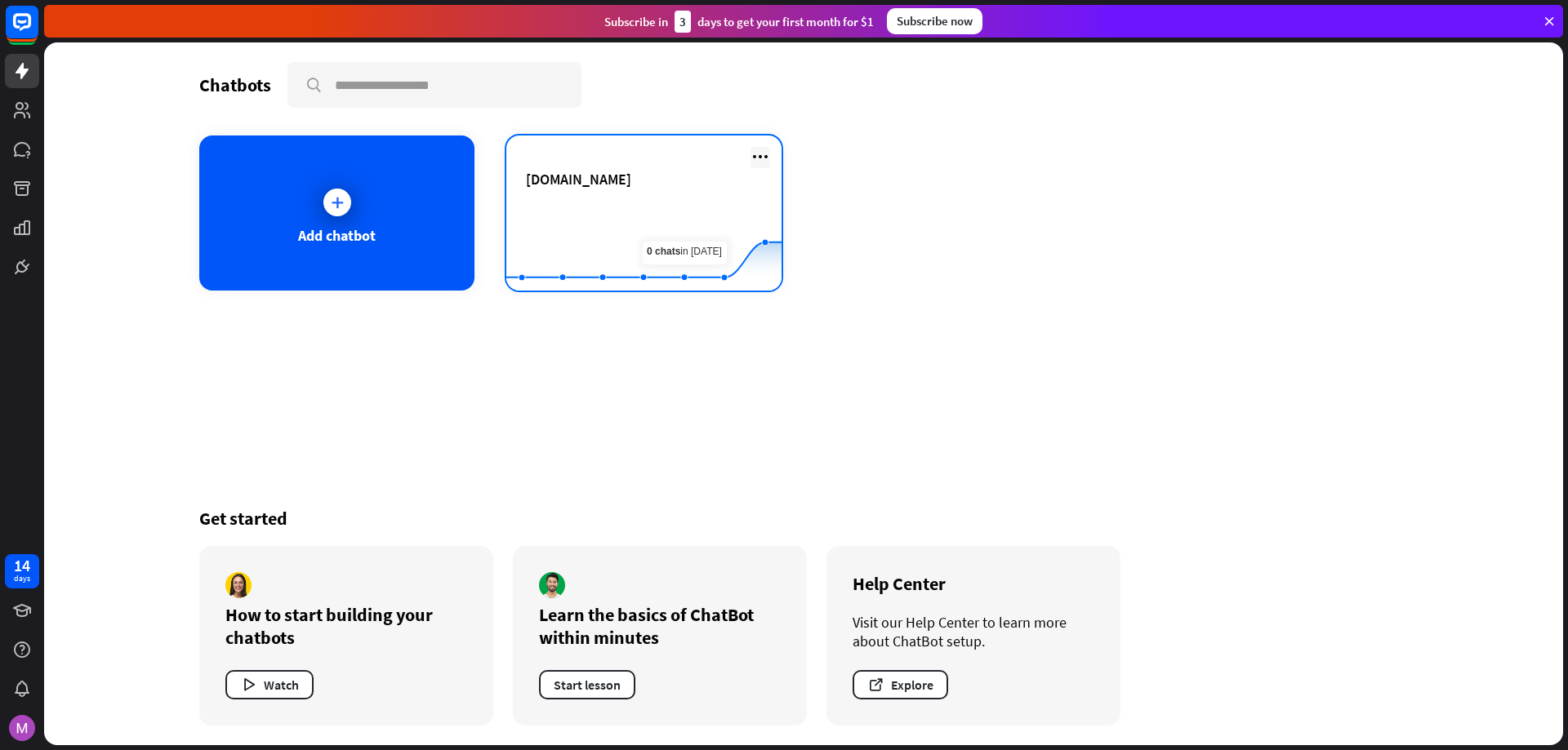
click at [757, 153] on icon at bounding box center [760, 157] width 20 height 20
click at [645, 210] on rect at bounding box center [644, 250] width 275 height 102
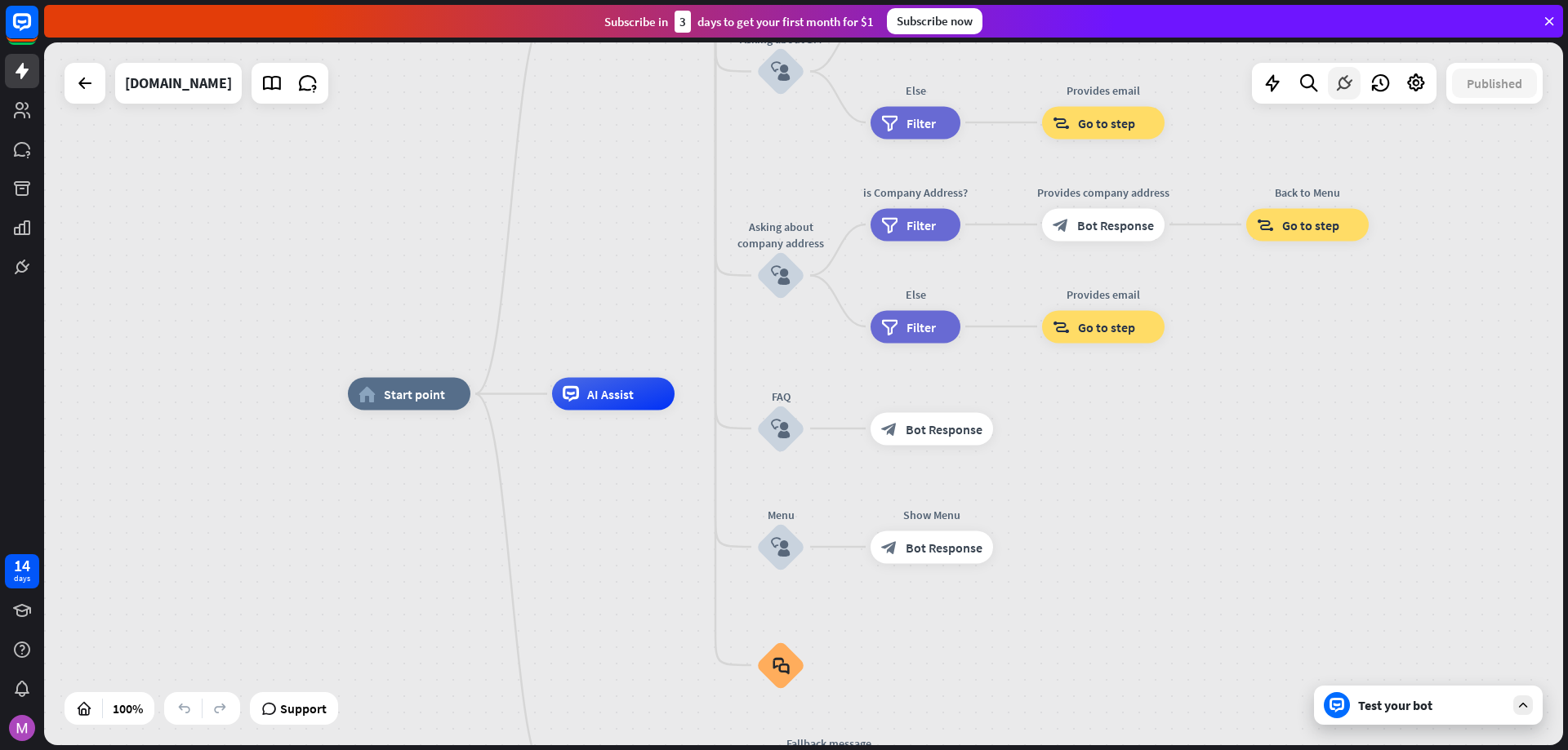
click at [1336, 94] on div at bounding box center [1344, 82] width 33 height 33
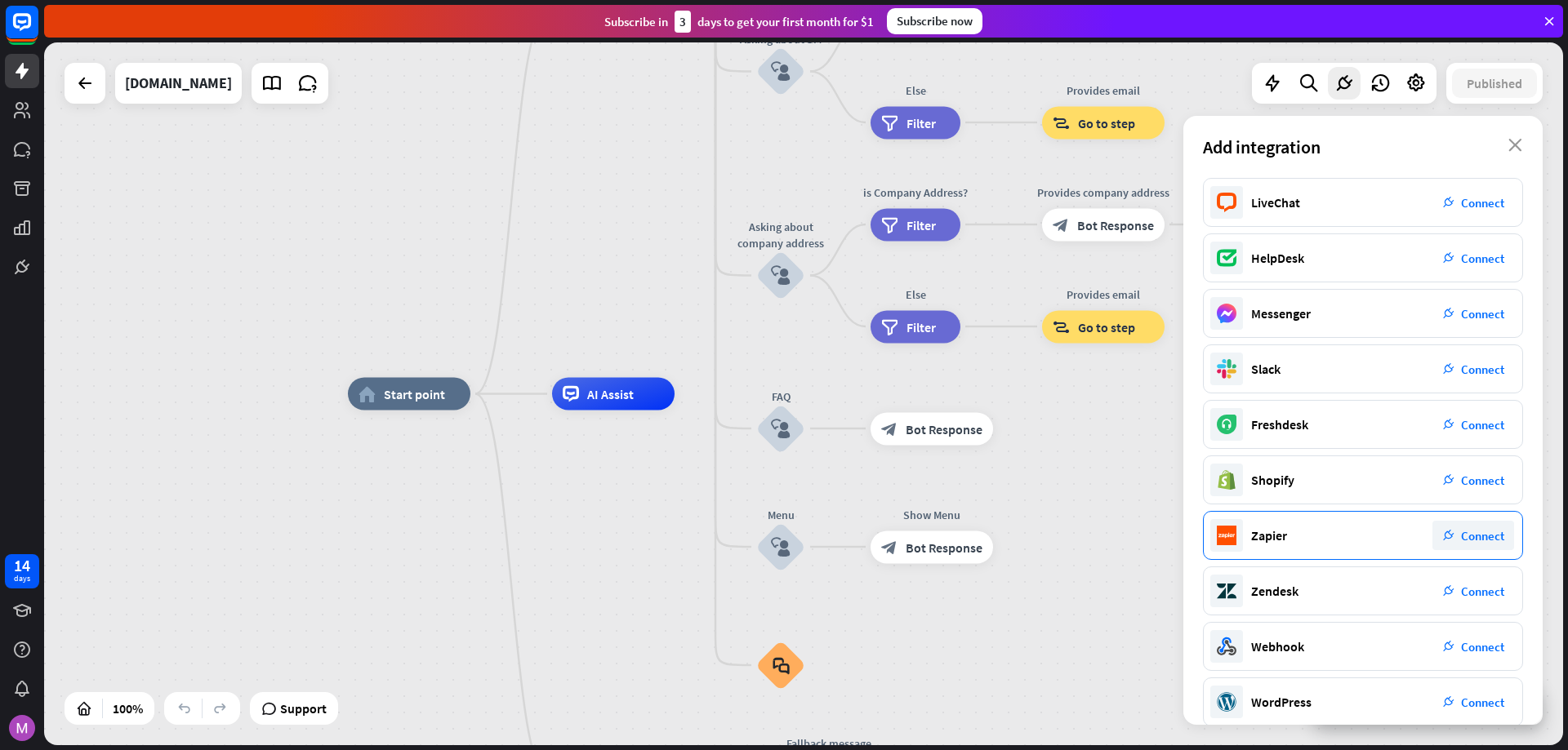
scroll to position [77, 0]
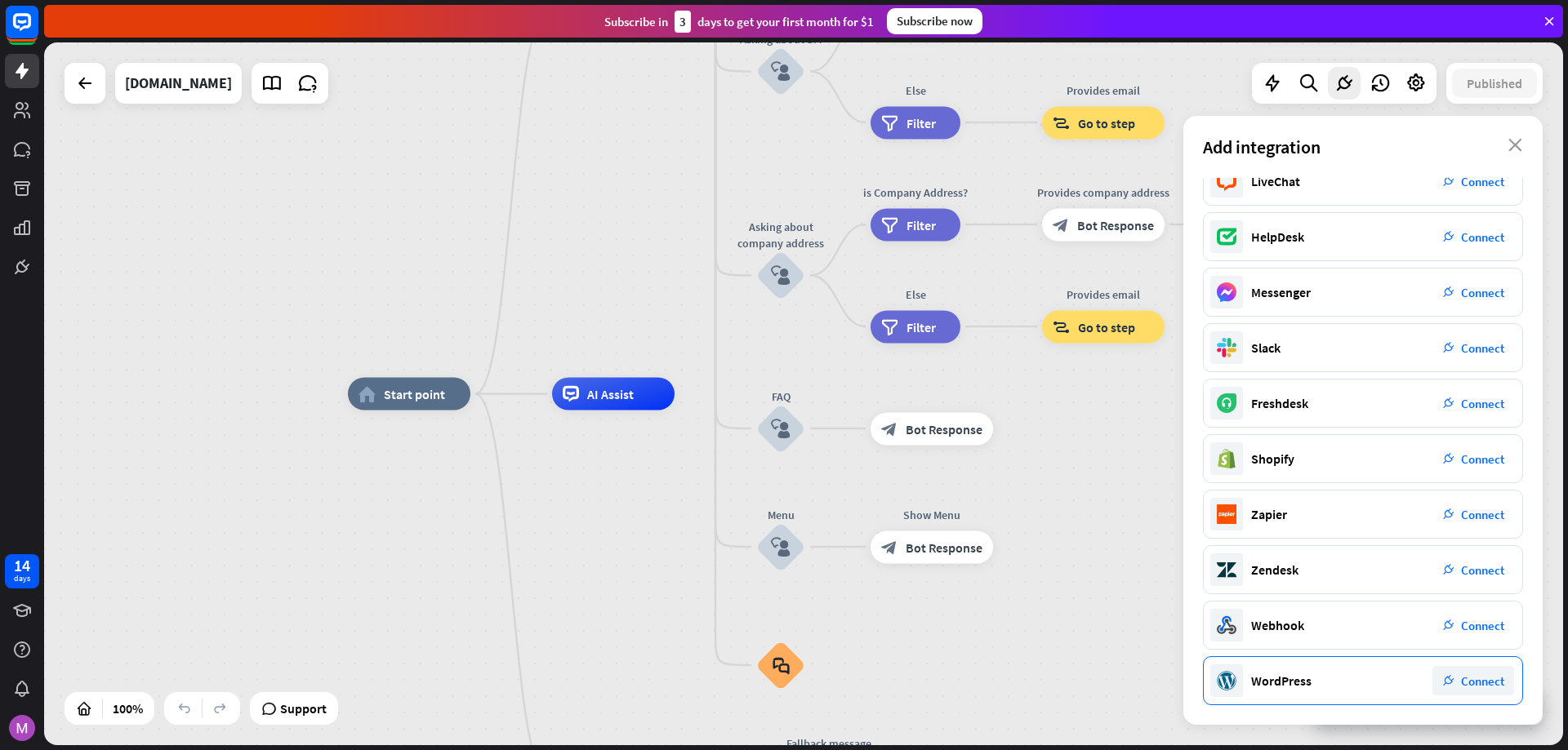
click at [1459, 684] on div "plug_integration Connect" at bounding box center [1473, 680] width 82 height 29
click at [1471, 677] on span "Connect" at bounding box center [1482, 681] width 43 height 15
click at [1118, 478] on div "home_2 Start point Welcome message block_bot_response Bot Response About us blo…" at bounding box center [1107, 746] width 1518 height 703
click at [583, 571] on div "home_2 Start point Welcome message block_bot_response Bot Response About us blo…" at bounding box center [1107, 746] width 1518 height 703
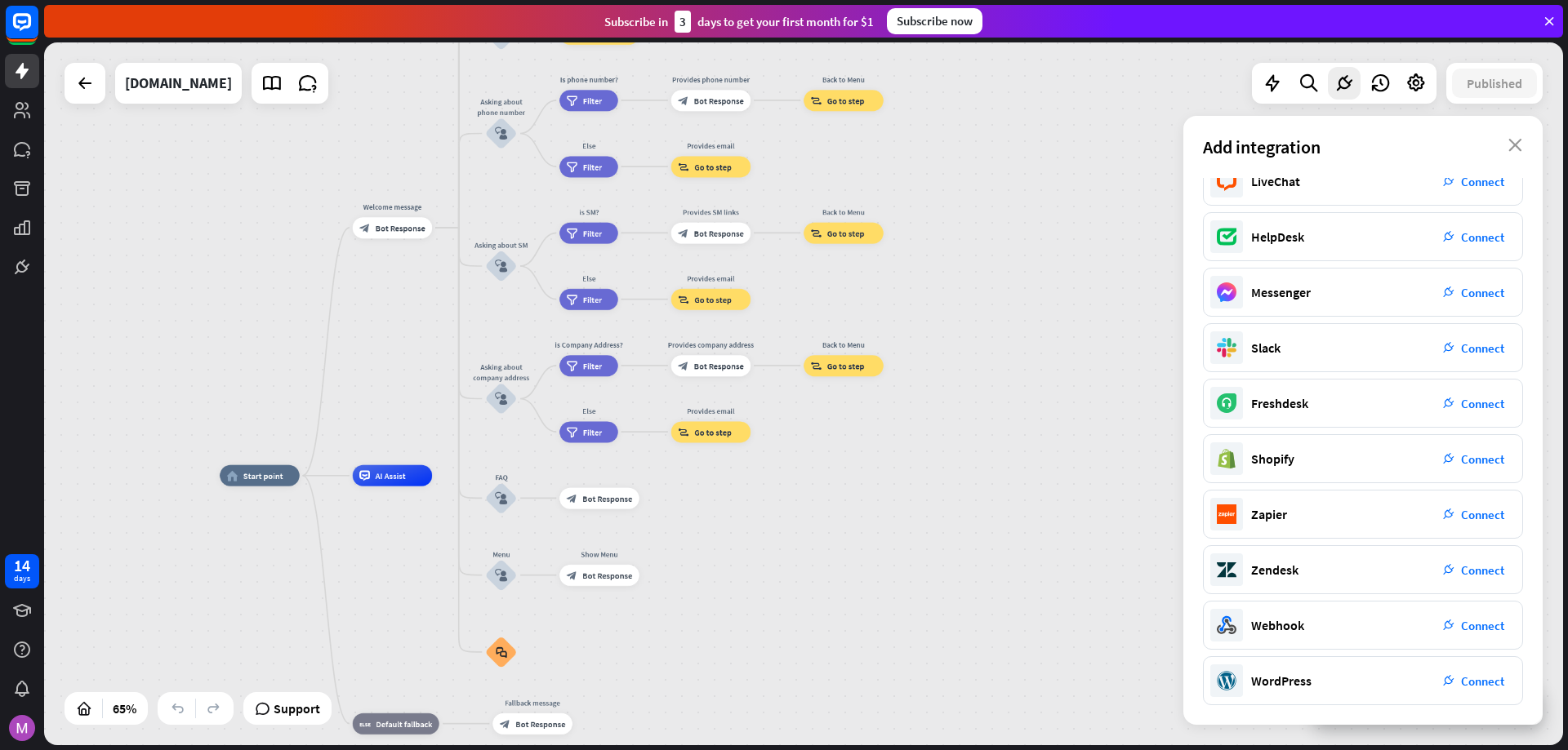
click at [1508, 136] on div "Add integration close" at bounding box center [1362, 147] width 359 height 62
click at [1518, 145] on icon "close" at bounding box center [1515, 145] width 14 height 13
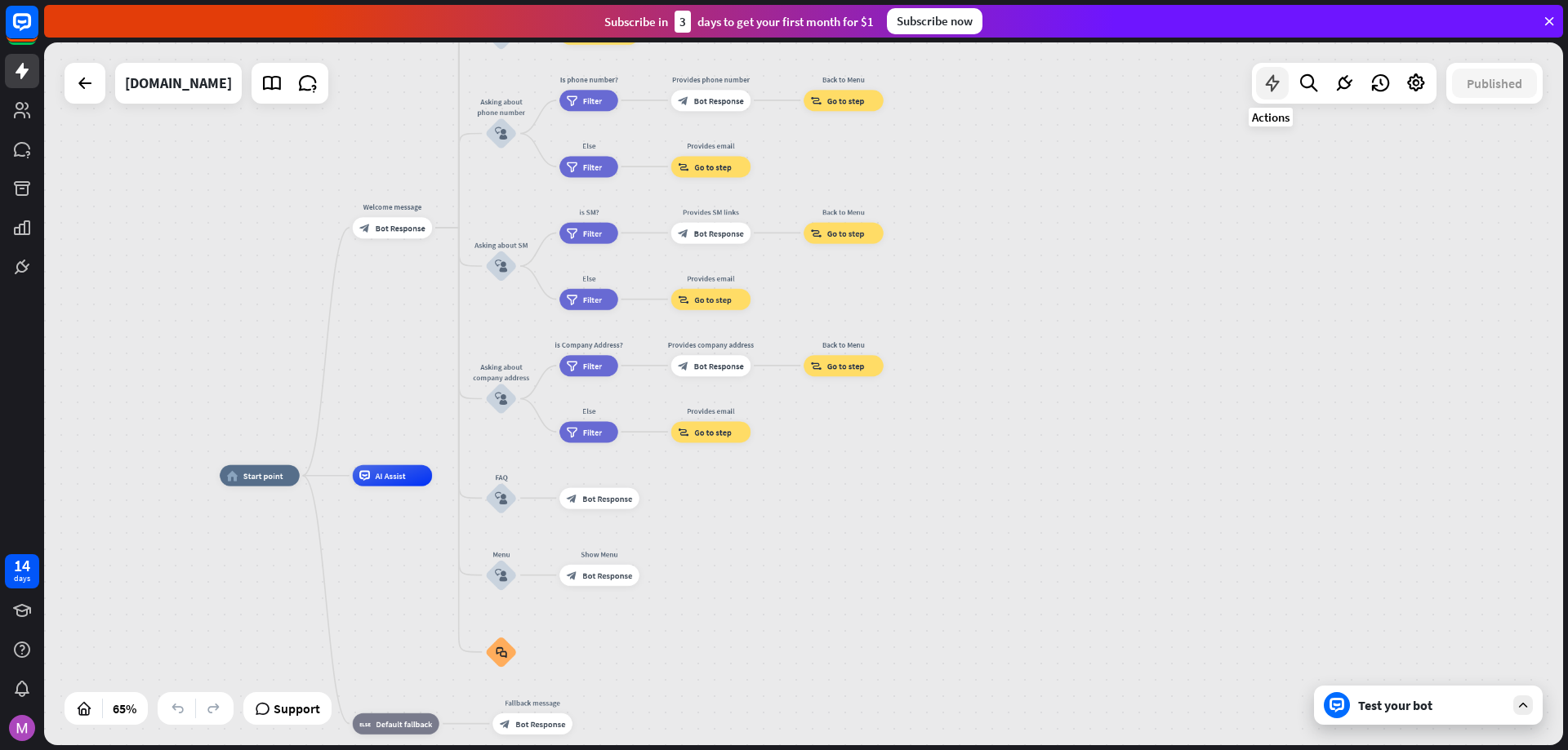
click at [1265, 82] on icon at bounding box center [1272, 83] width 21 height 21
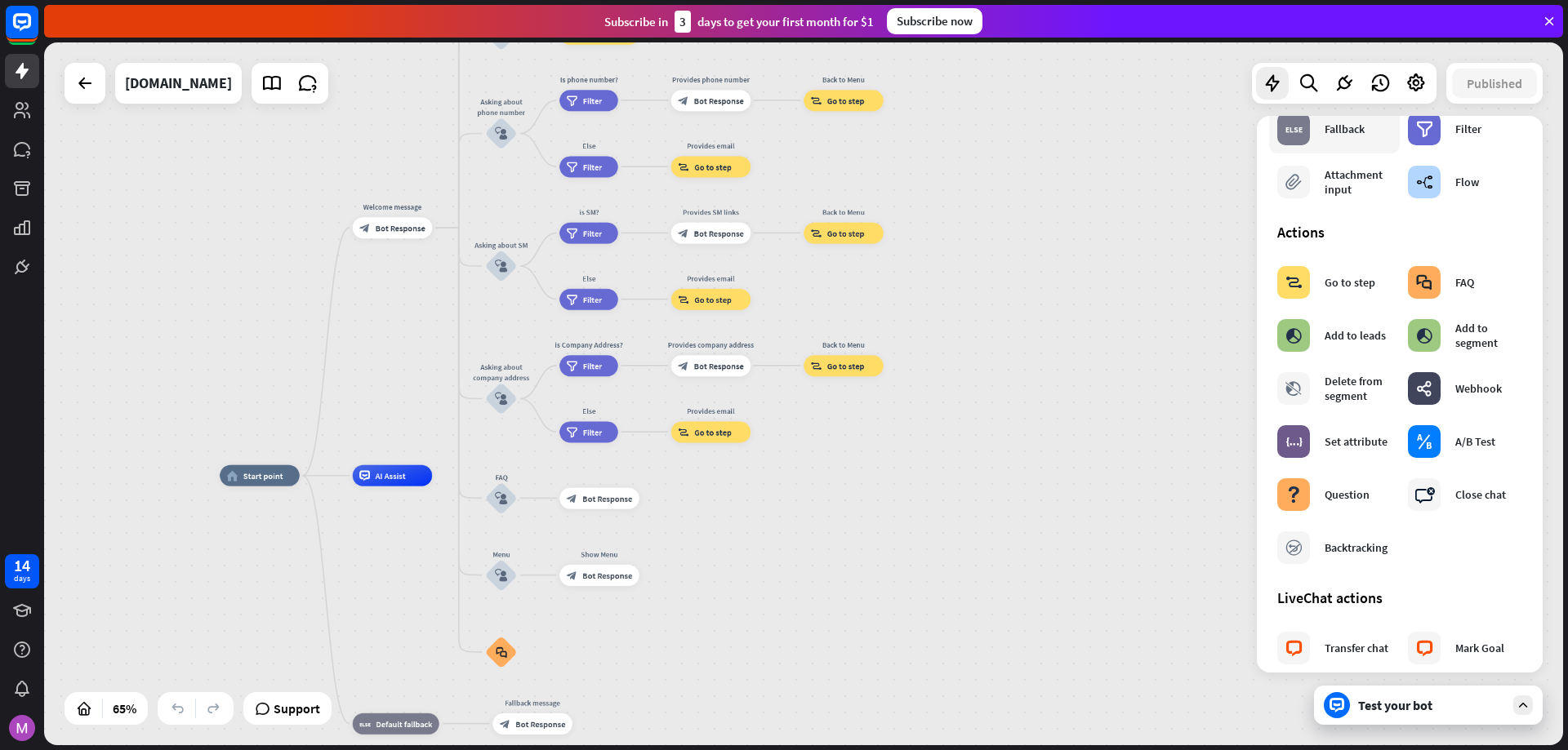
scroll to position [107, 0]
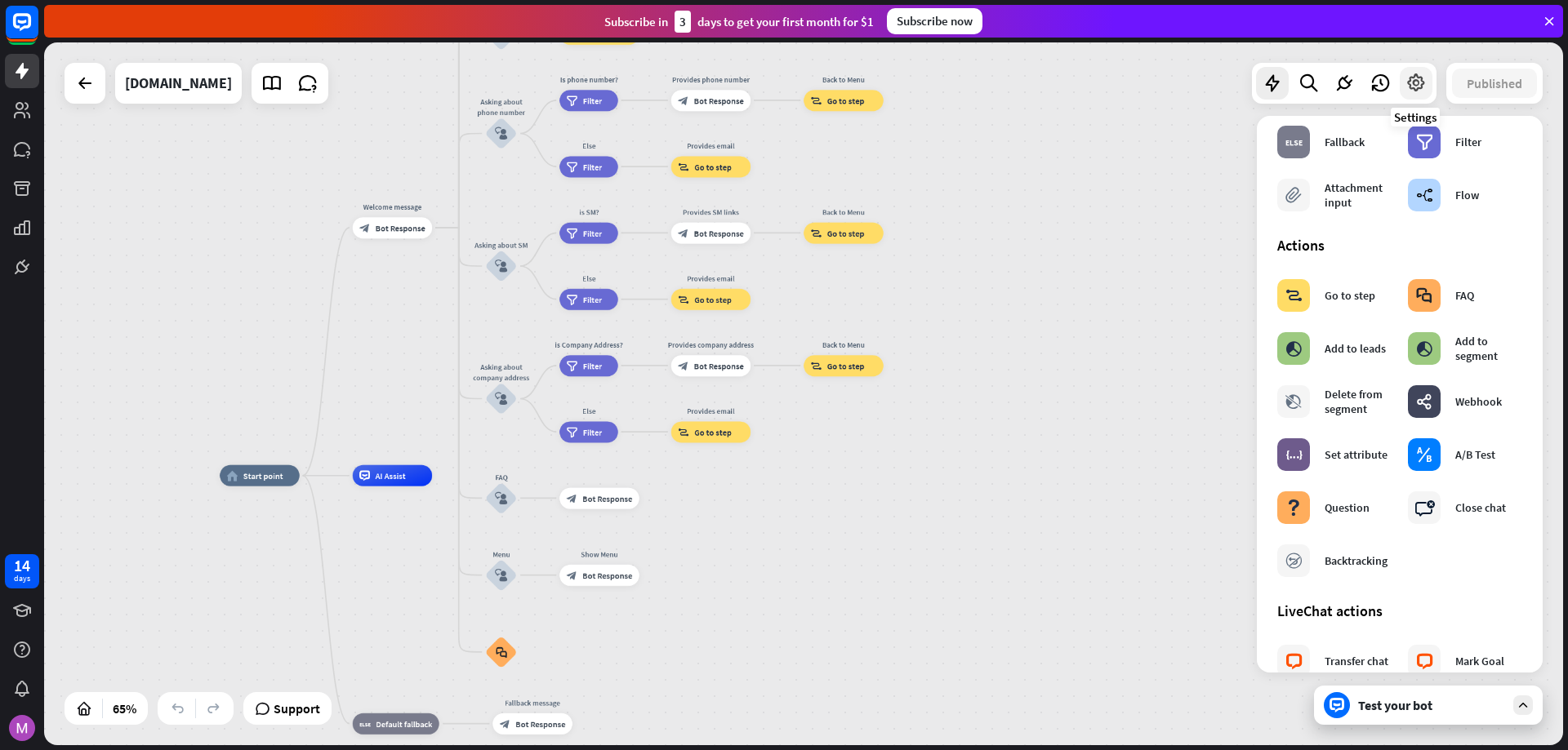
click at [1413, 82] on icon at bounding box center [1415, 83] width 21 height 21
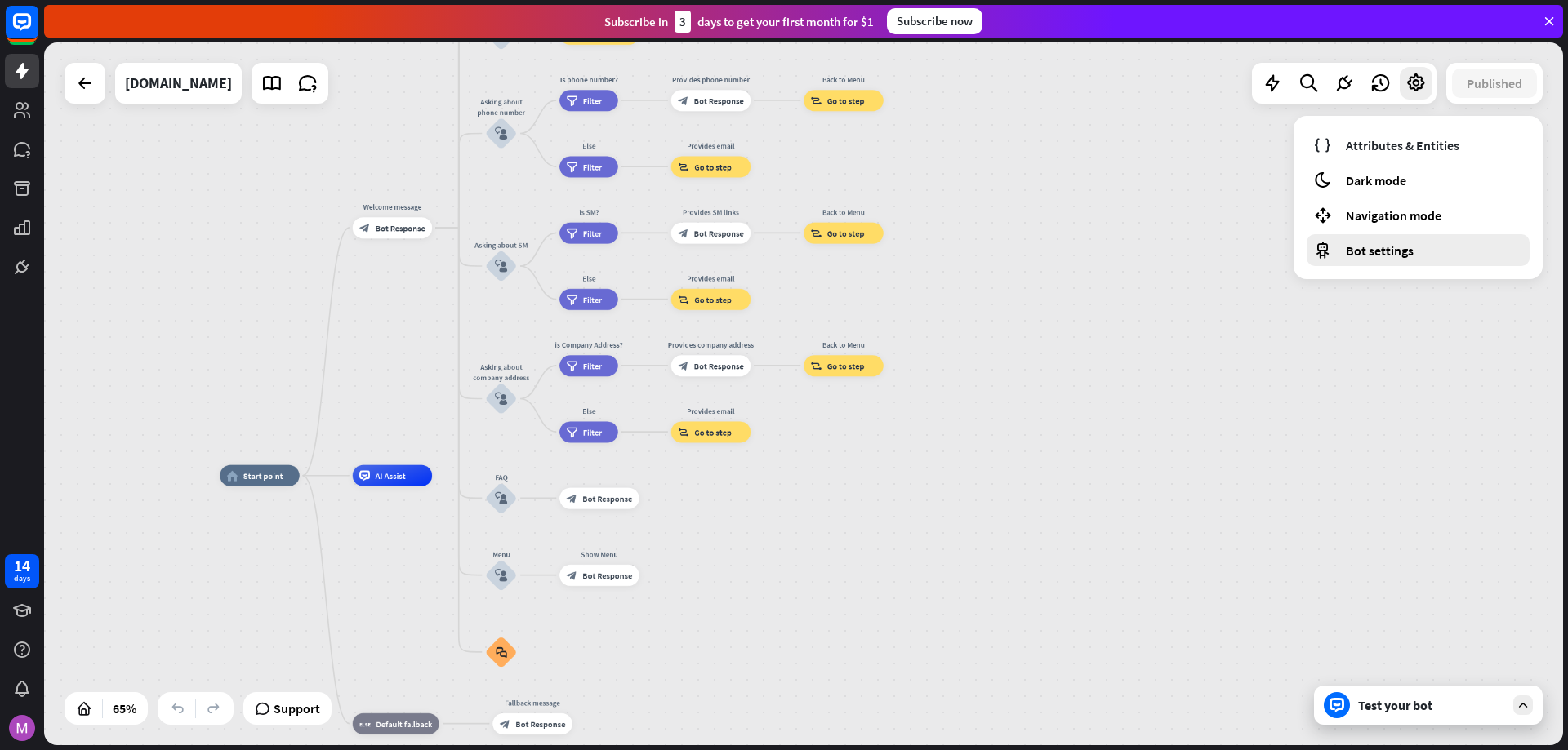
click at [1415, 252] on div "Bot settings" at bounding box center [1417, 250] width 223 height 32
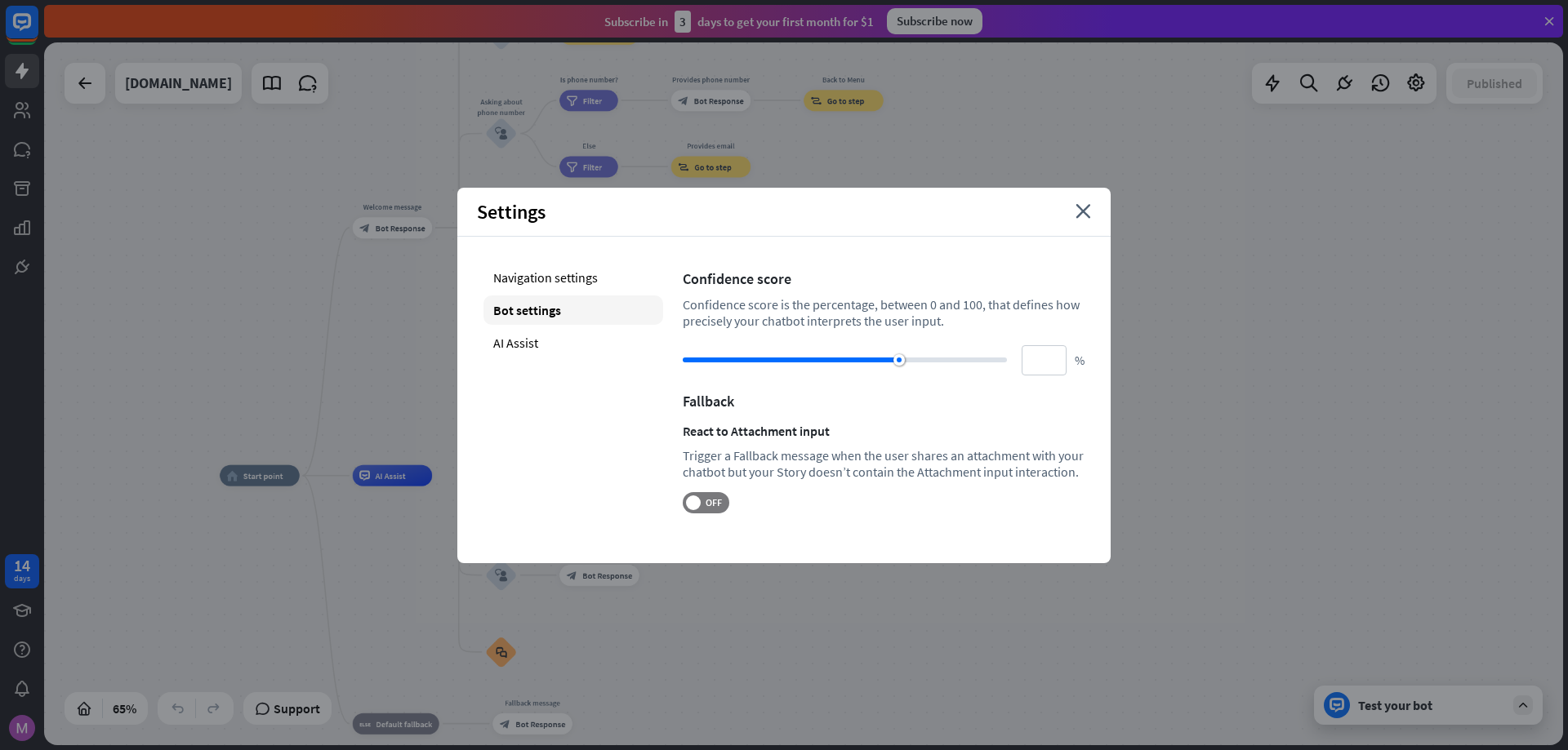
click at [1072, 211] on div "Settings close" at bounding box center [784, 212] width 654 height 49
click at [1076, 208] on div "Settings close" at bounding box center [784, 212] width 654 height 49
click at [1079, 207] on icon "close" at bounding box center [1083, 211] width 15 height 15
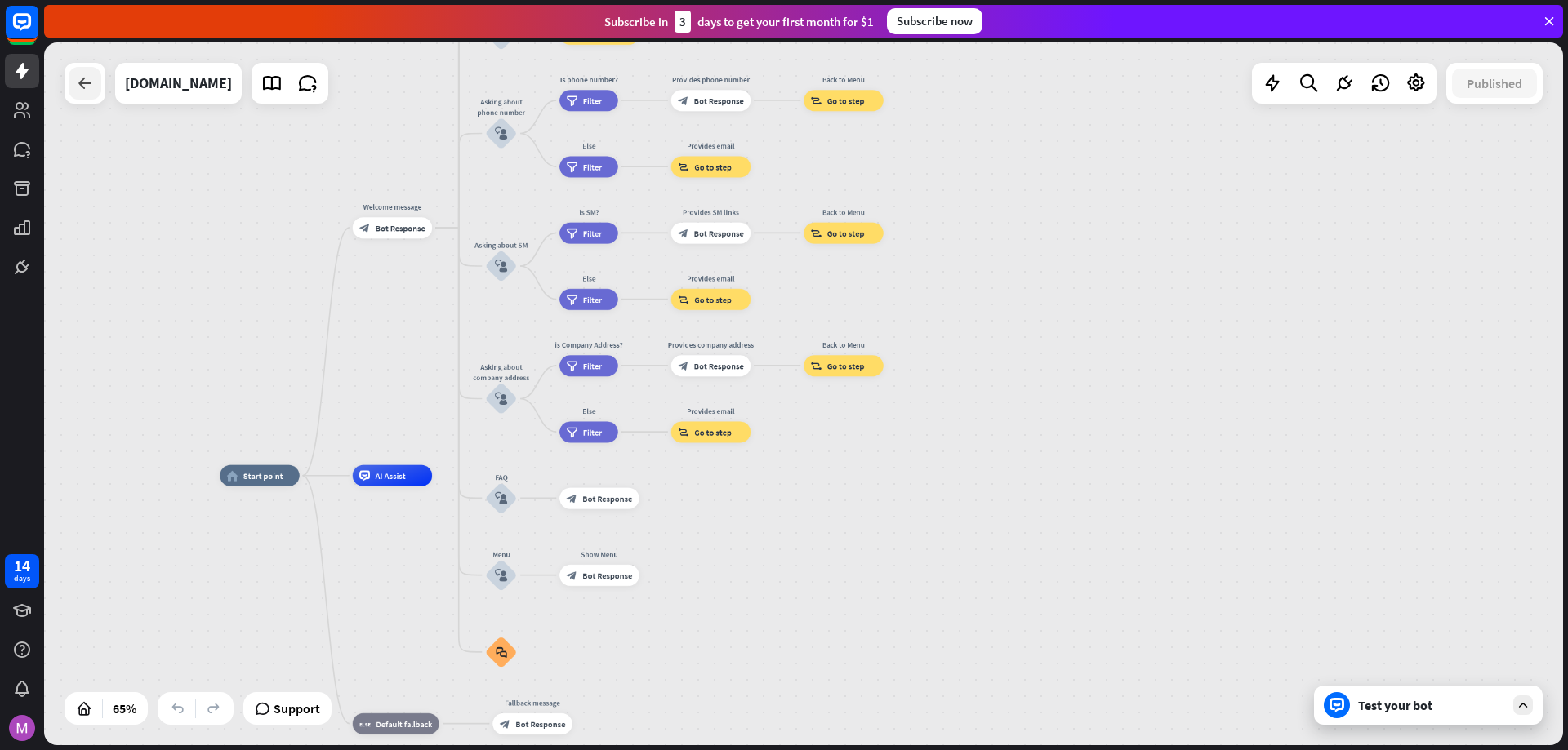
click at [78, 82] on icon at bounding box center [85, 83] width 20 height 20
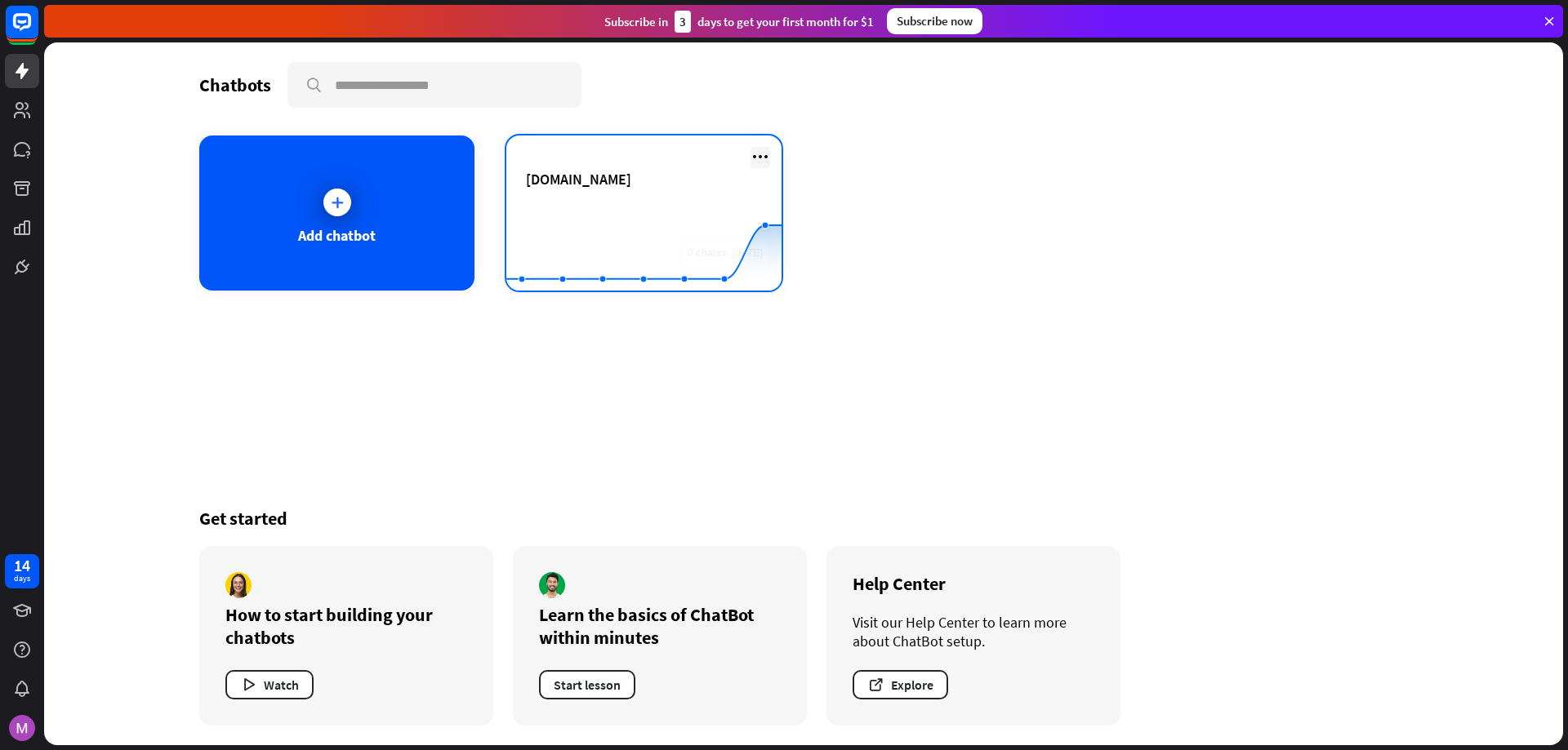
click at [766, 151] on icon at bounding box center [760, 157] width 20 height 20
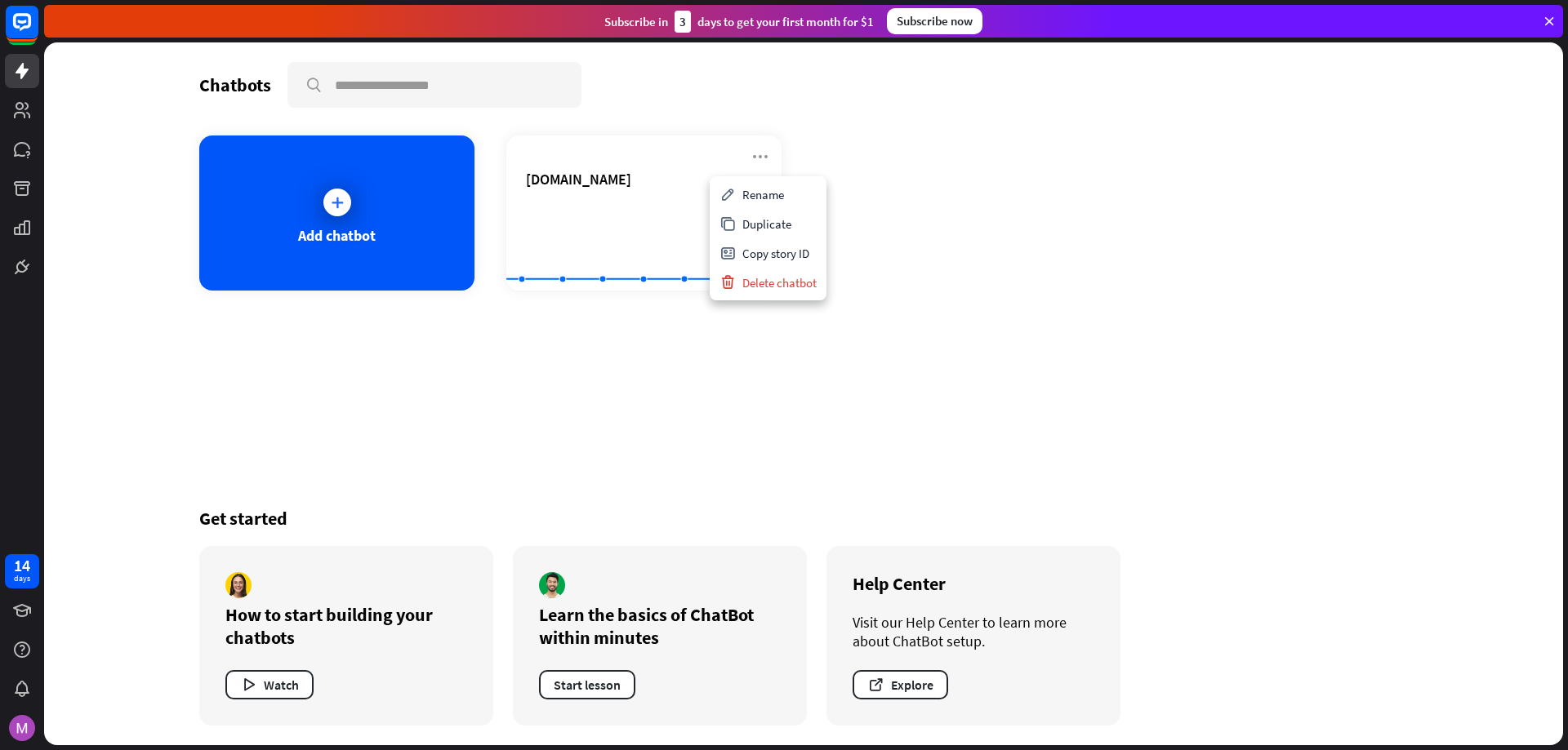
click at [602, 368] on div "Chatbots search Add chatbot [DOMAIN_NAME] Created with Highcharts 10.1.0 0 2 4 …" at bounding box center [803, 394] width 1306 height 703
click at [22, 733] on img at bounding box center [21, 728] width 26 height 26
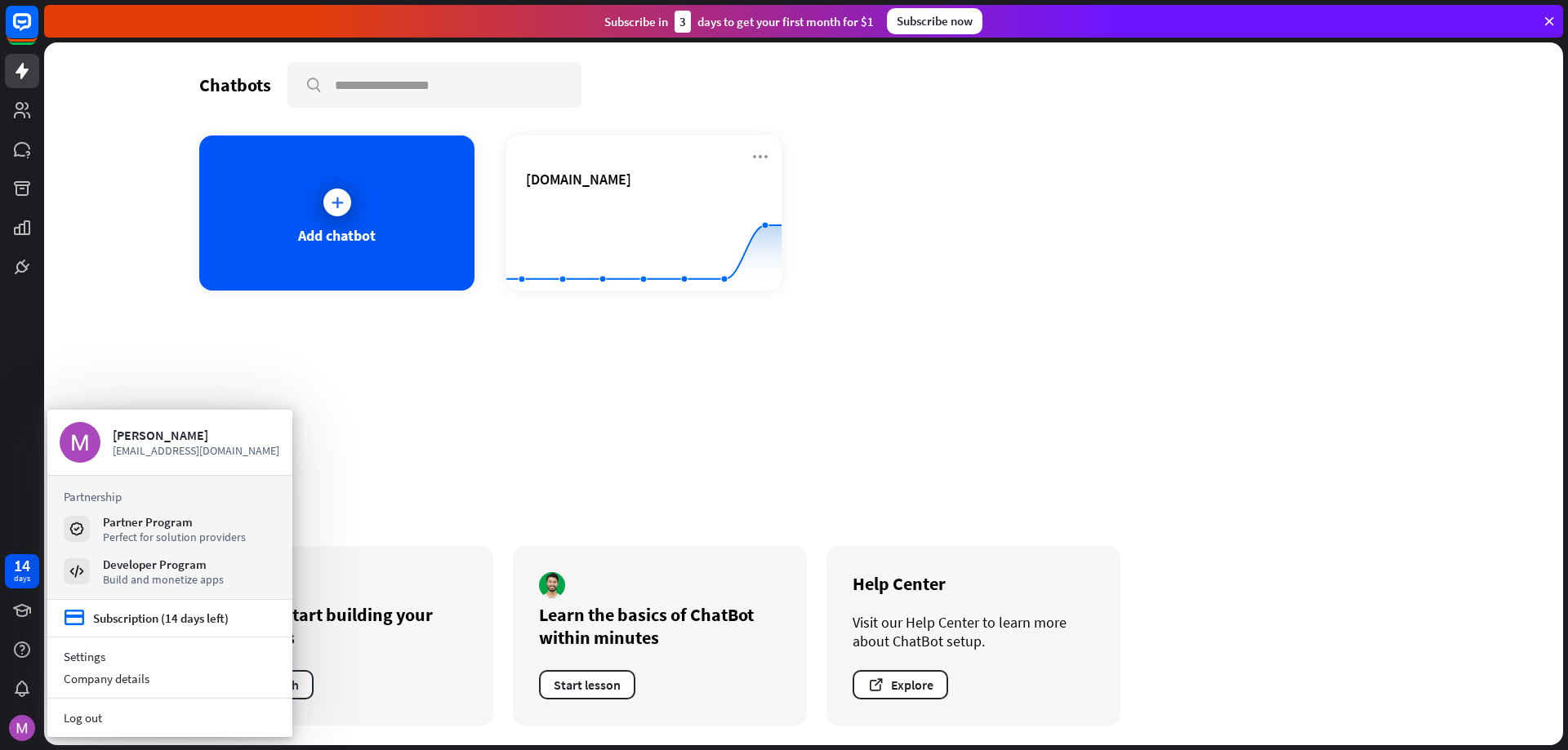
click at [129, 365] on div "Chatbots search Add chatbot [DOMAIN_NAME] Created with Highcharts 10.1.0 0 2 4 …" at bounding box center [804, 394] width 1518 height 703
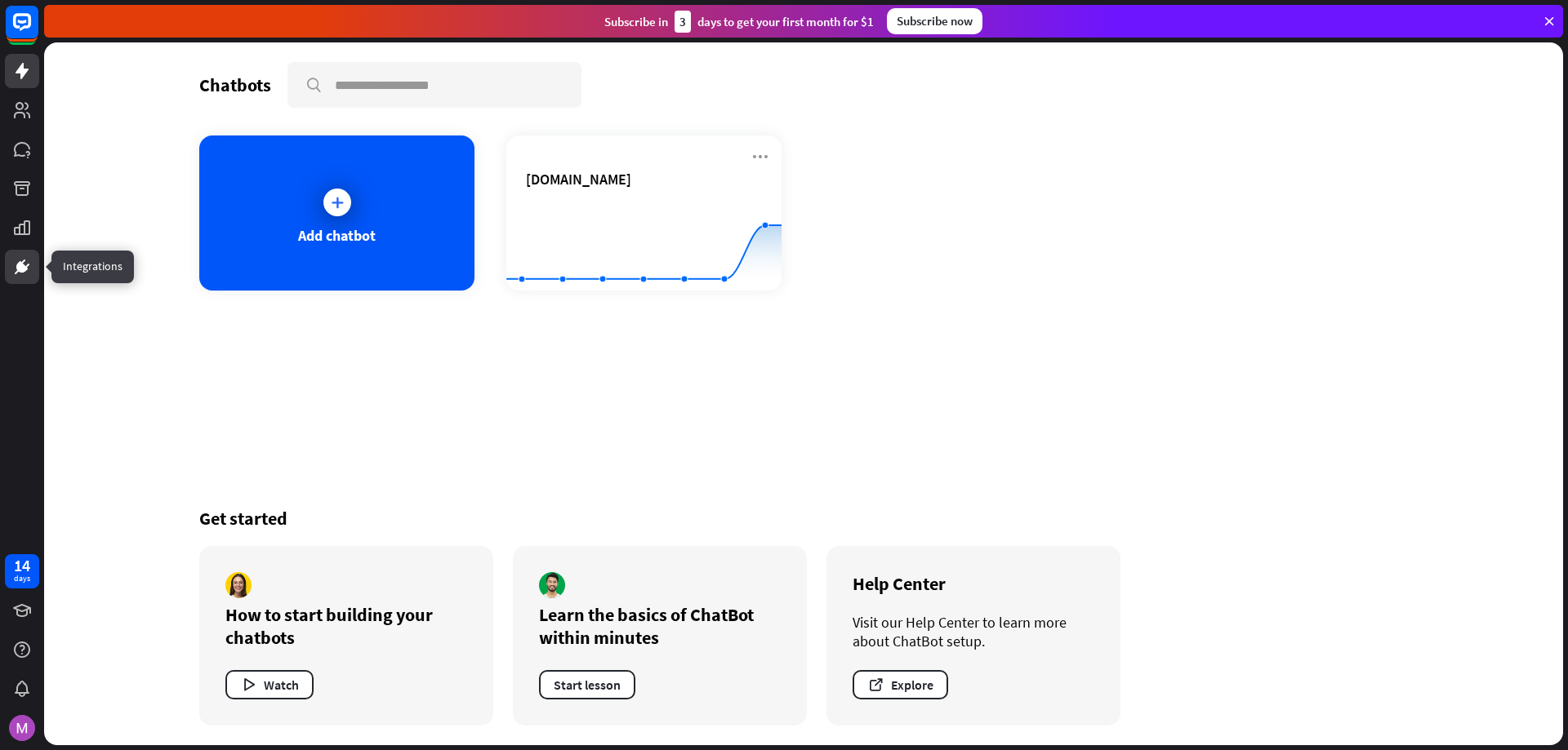
click at [21, 253] on link at bounding box center [22, 267] width 35 height 35
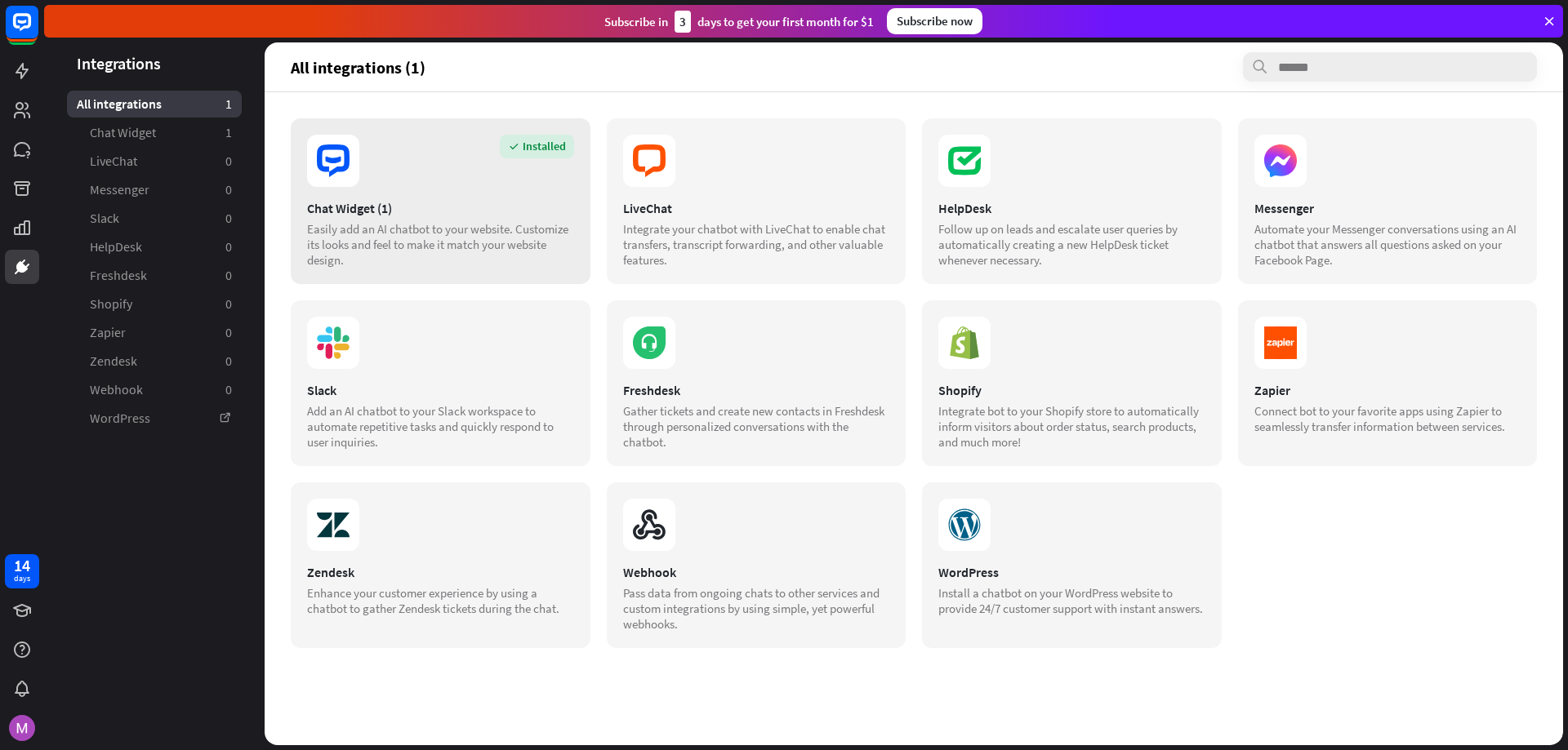
click at [402, 223] on div "Easily add an AI chatbot to your website. Customize its looks and feel to make …" at bounding box center [440, 245] width 267 height 46
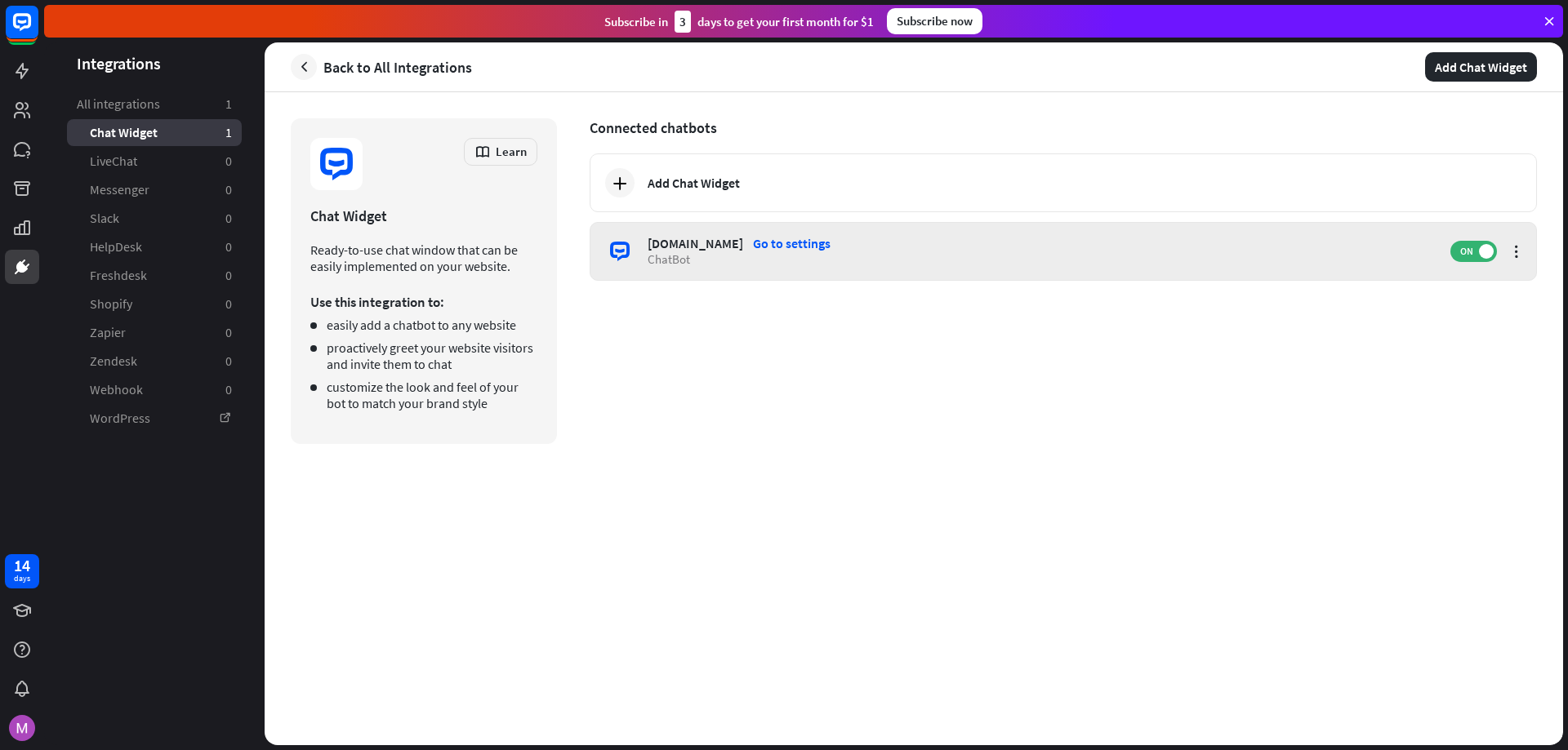
click at [787, 238] on div "Go to settings" at bounding box center [791, 243] width 77 height 16
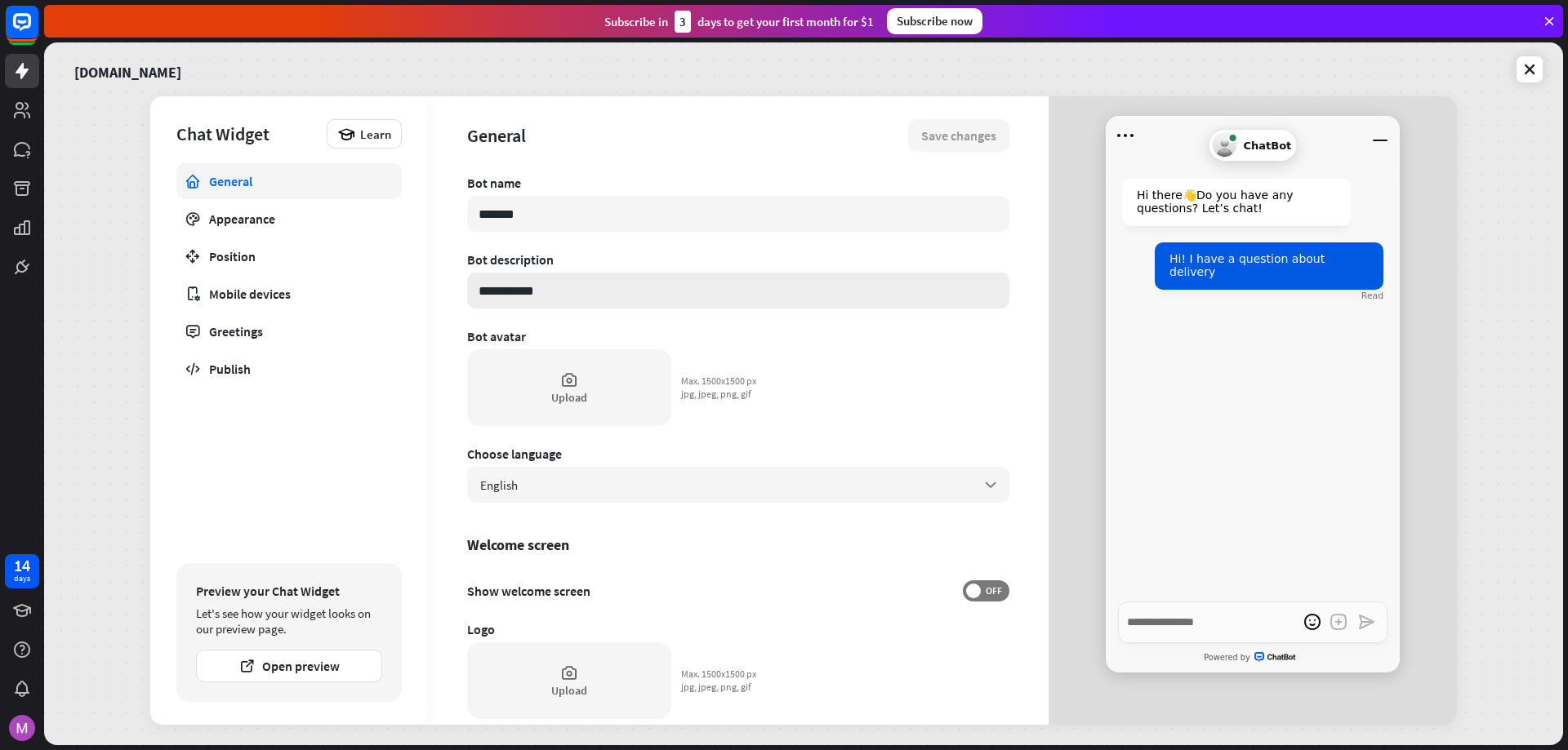
click at [682, 289] on input "**********" at bounding box center [738, 291] width 542 height 36
click at [771, 334] on div "Bot avatar" at bounding box center [738, 336] width 542 height 16
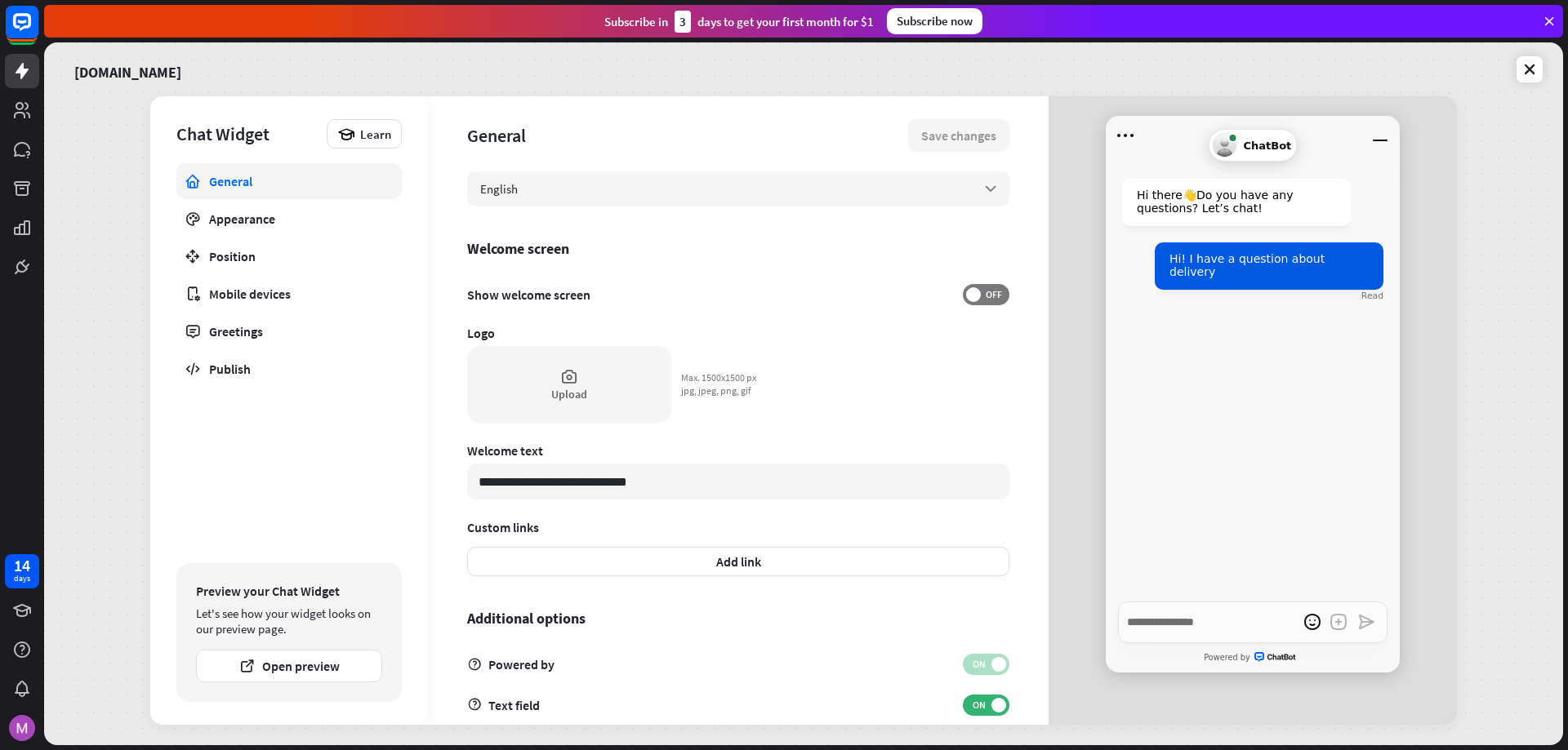
scroll to position [324, 0]
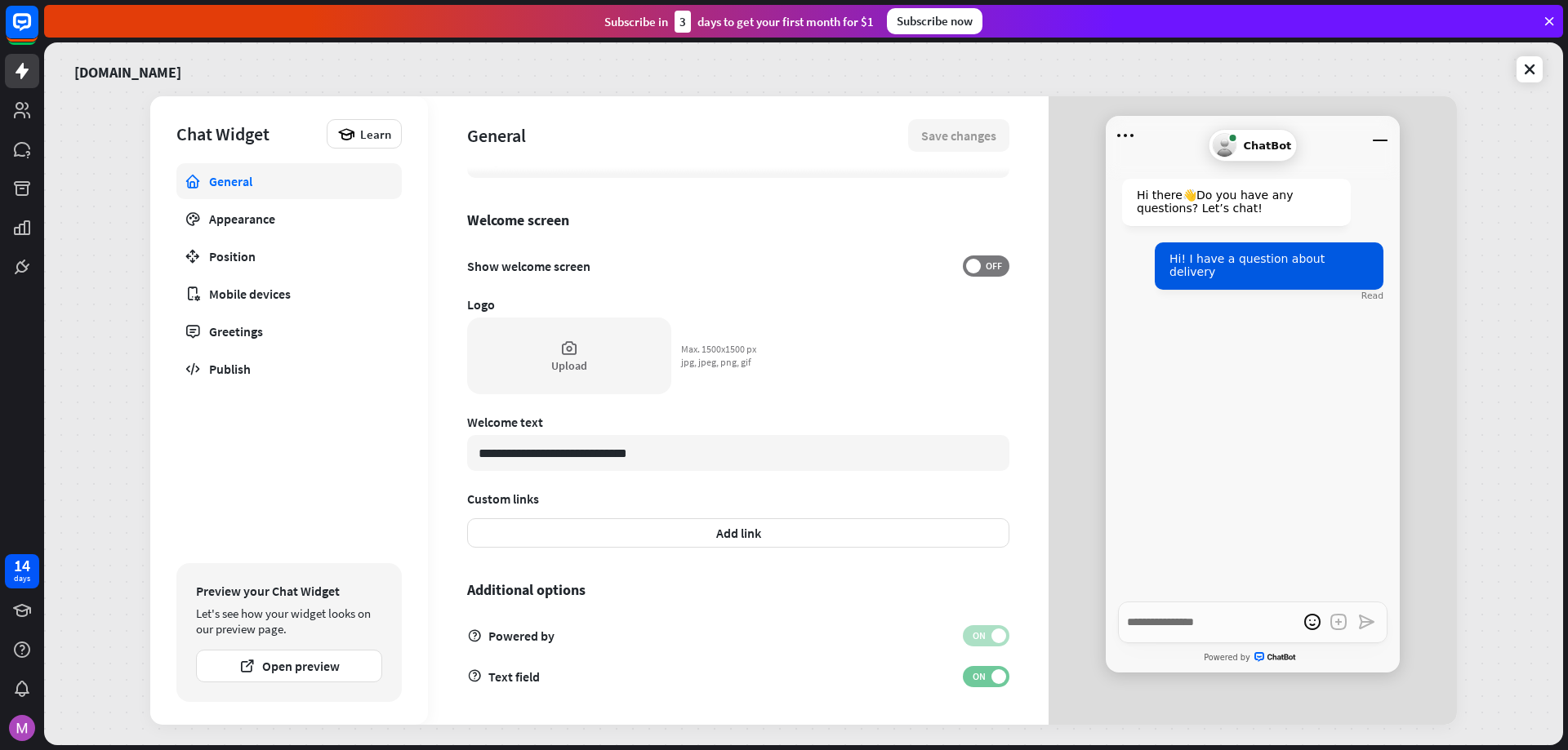
click at [966, 676] on span "ON" at bounding box center [978, 676] width 26 height 13
click at [984, 677] on span "OFF" at bounding box center [993, 676] width 26 height 13
click at [649, 461] on input "**********" at bounding box center [738, 453] width 542 height 36
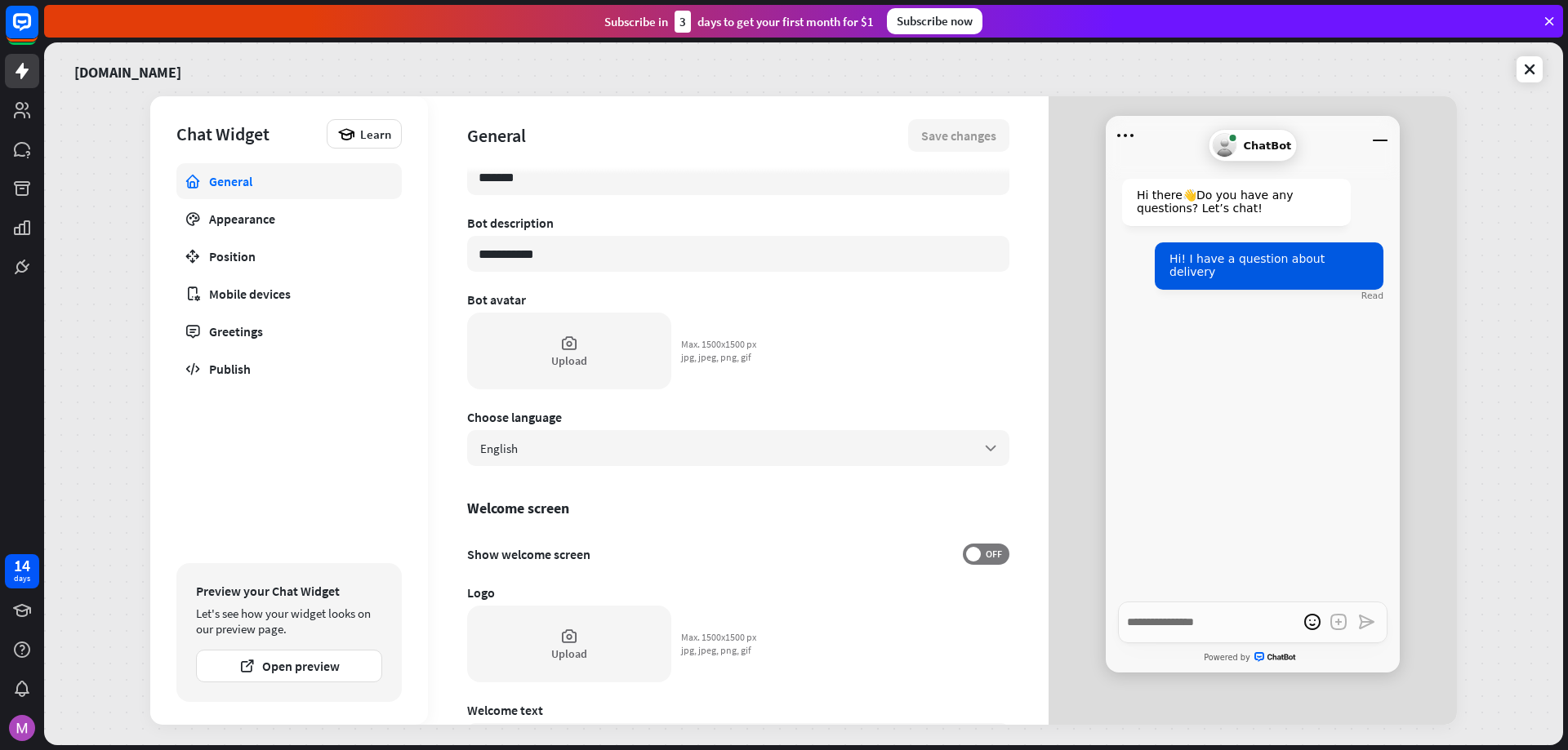
scroll to position [0, 0]
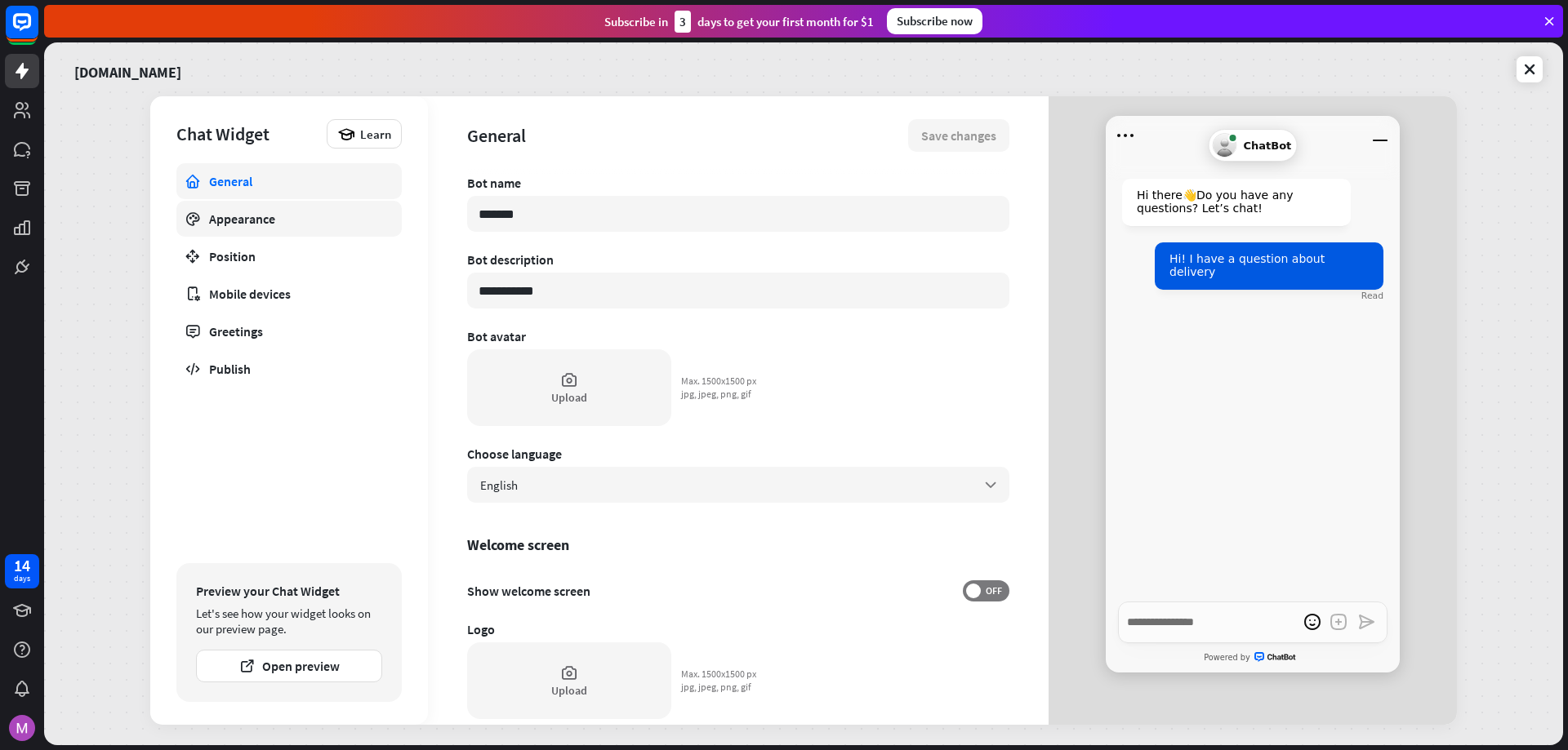
click at [301, 223] on div "Appearance" at bounding box center [289, 219] width 160 height 16
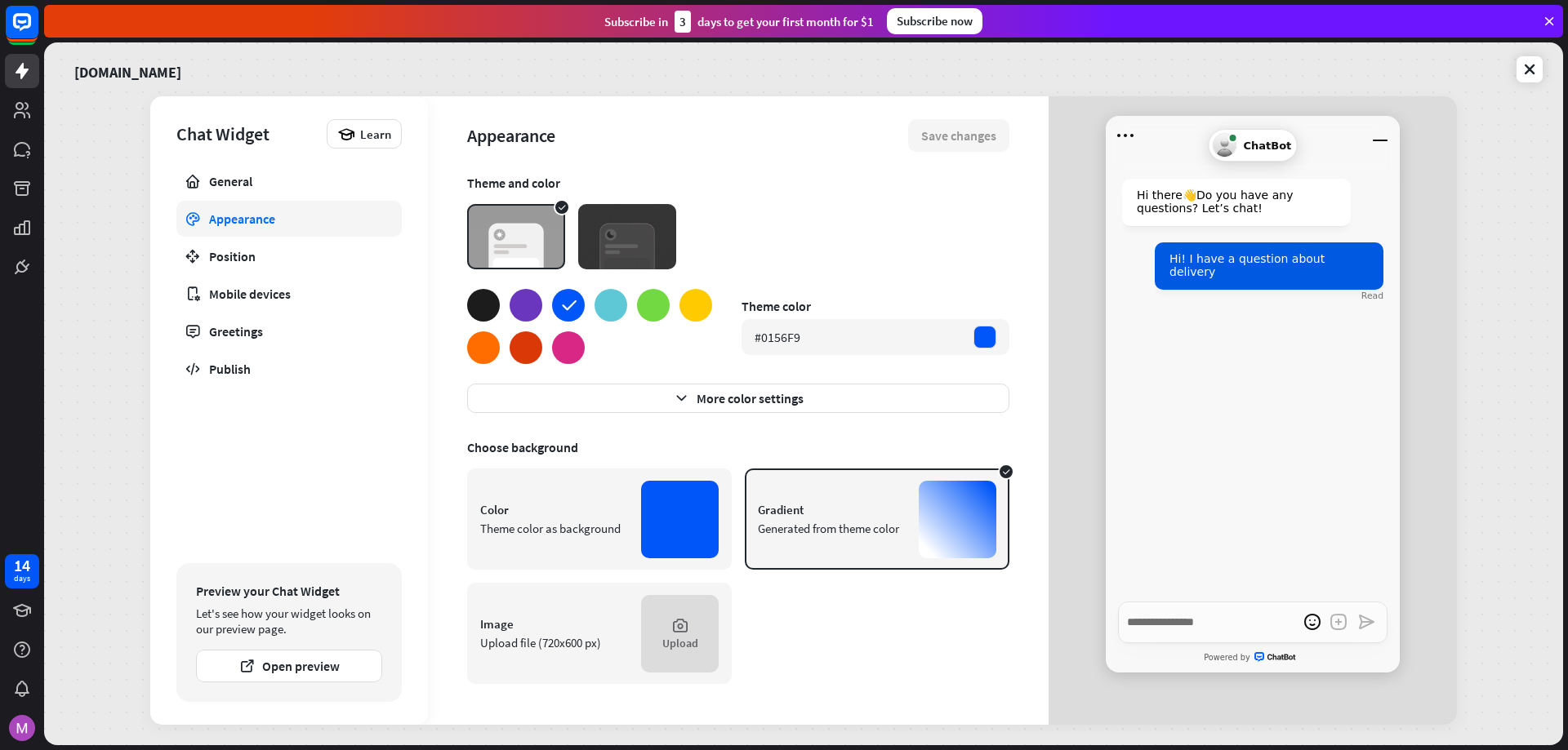
click at [528, 350] on div at bounding box center [525, 348] width 33 height 33
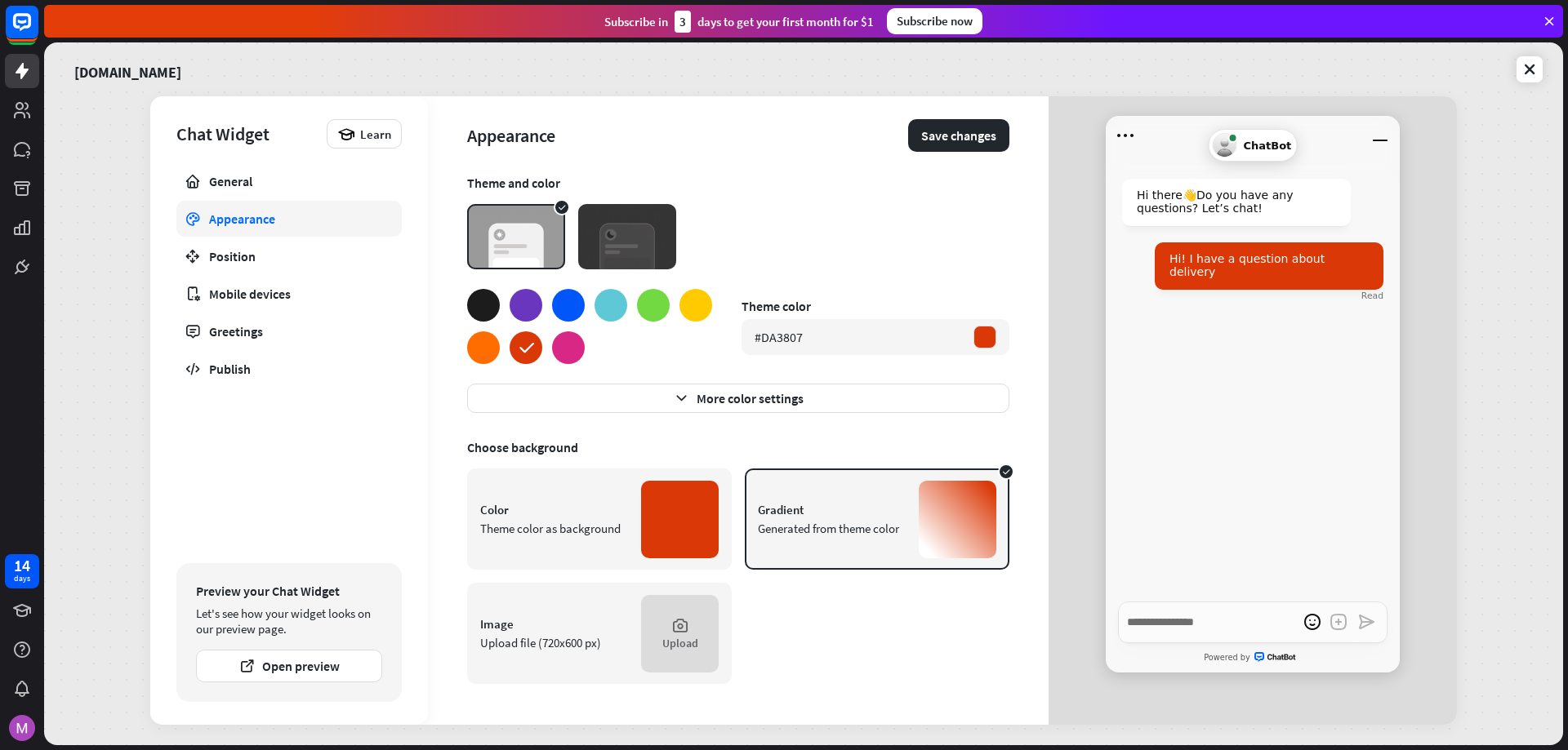
click at [487, 304] on div at bounding box center [483, 305] width 33 height 33
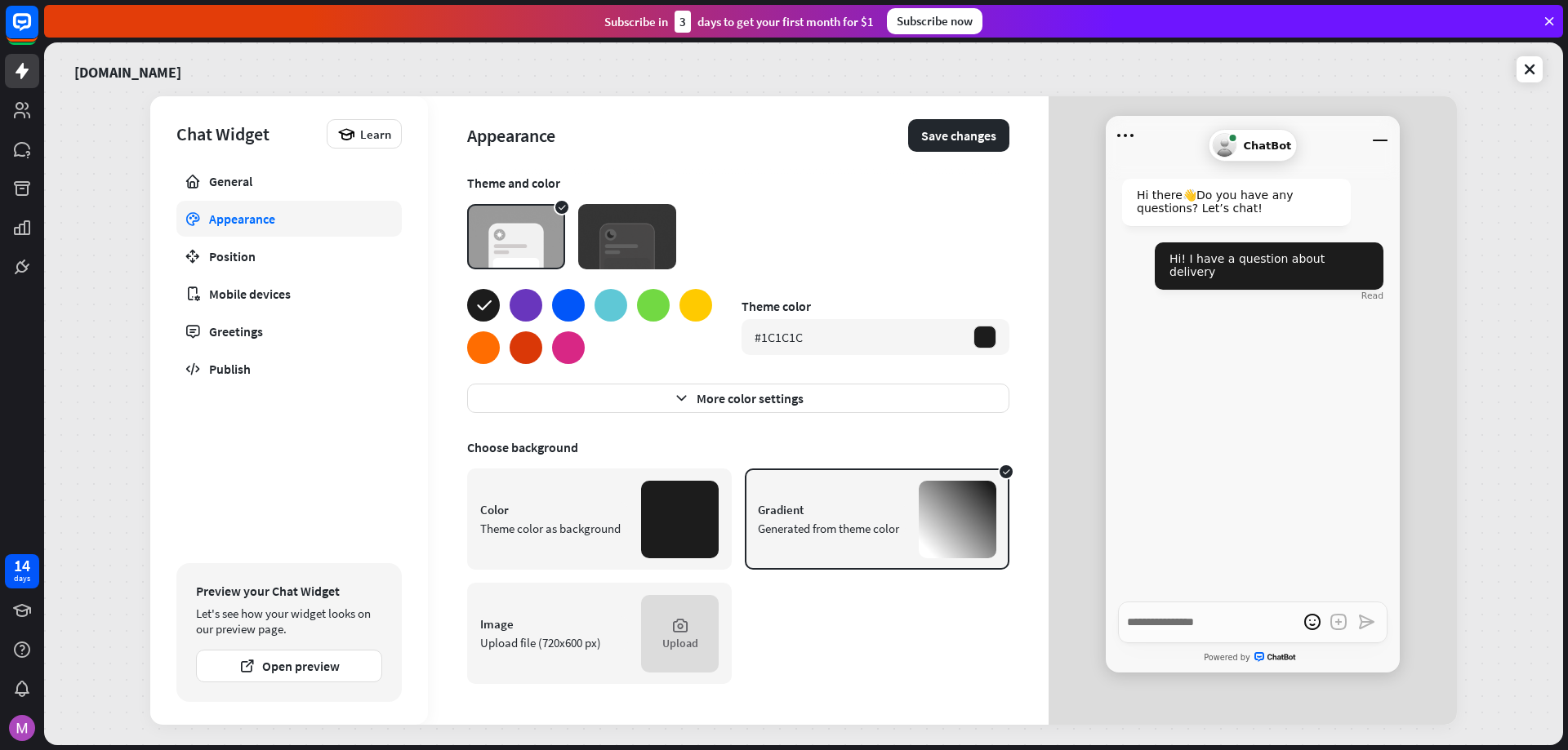
click at [623, 246] on img at bounding box center [627, 237] width 98 height 66
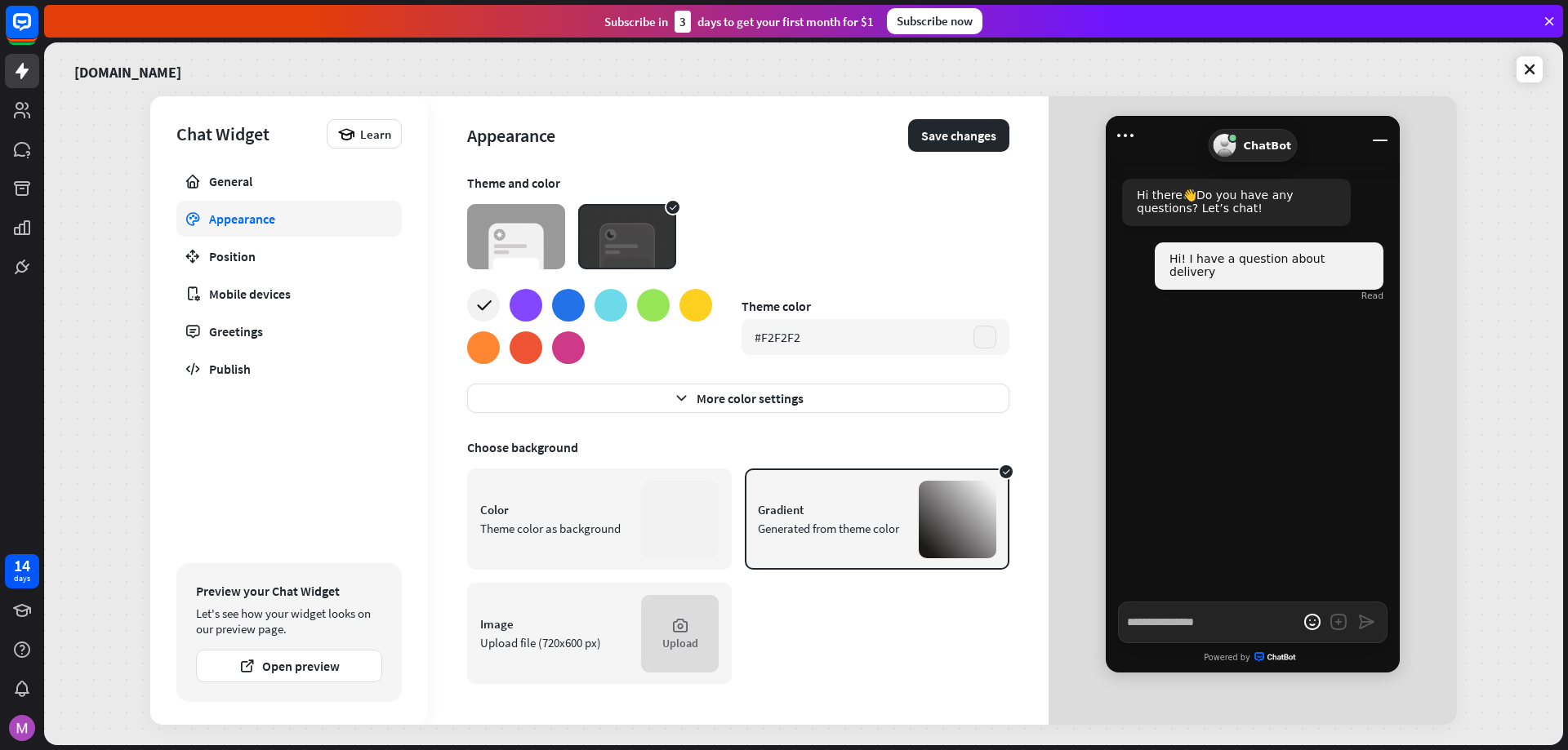
click at [535, 236] on img at bounding box center [516, 237] width 98 height 66
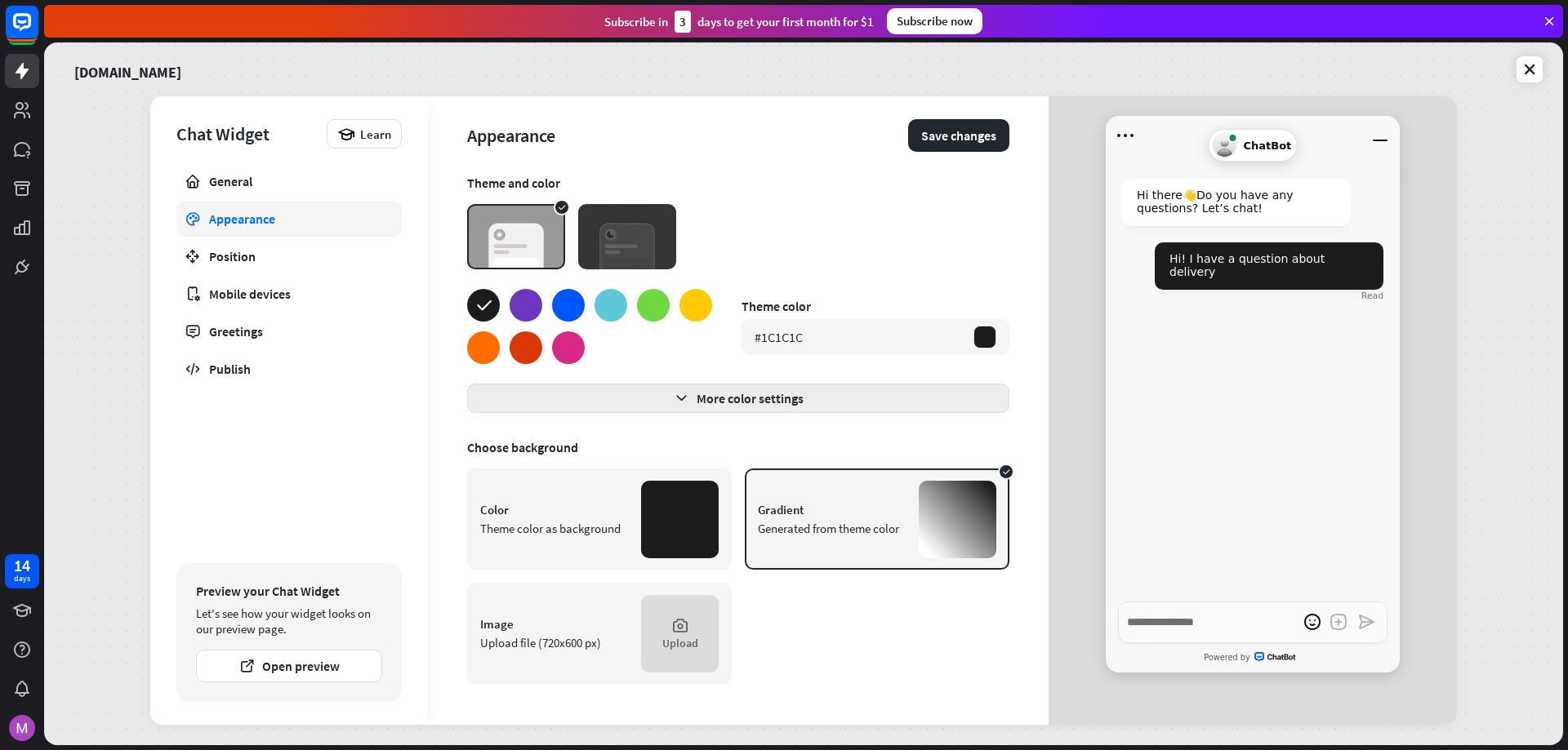
click at [694, 400] on button "More color settings" at bounding box center [738, 398] width 542 height 29
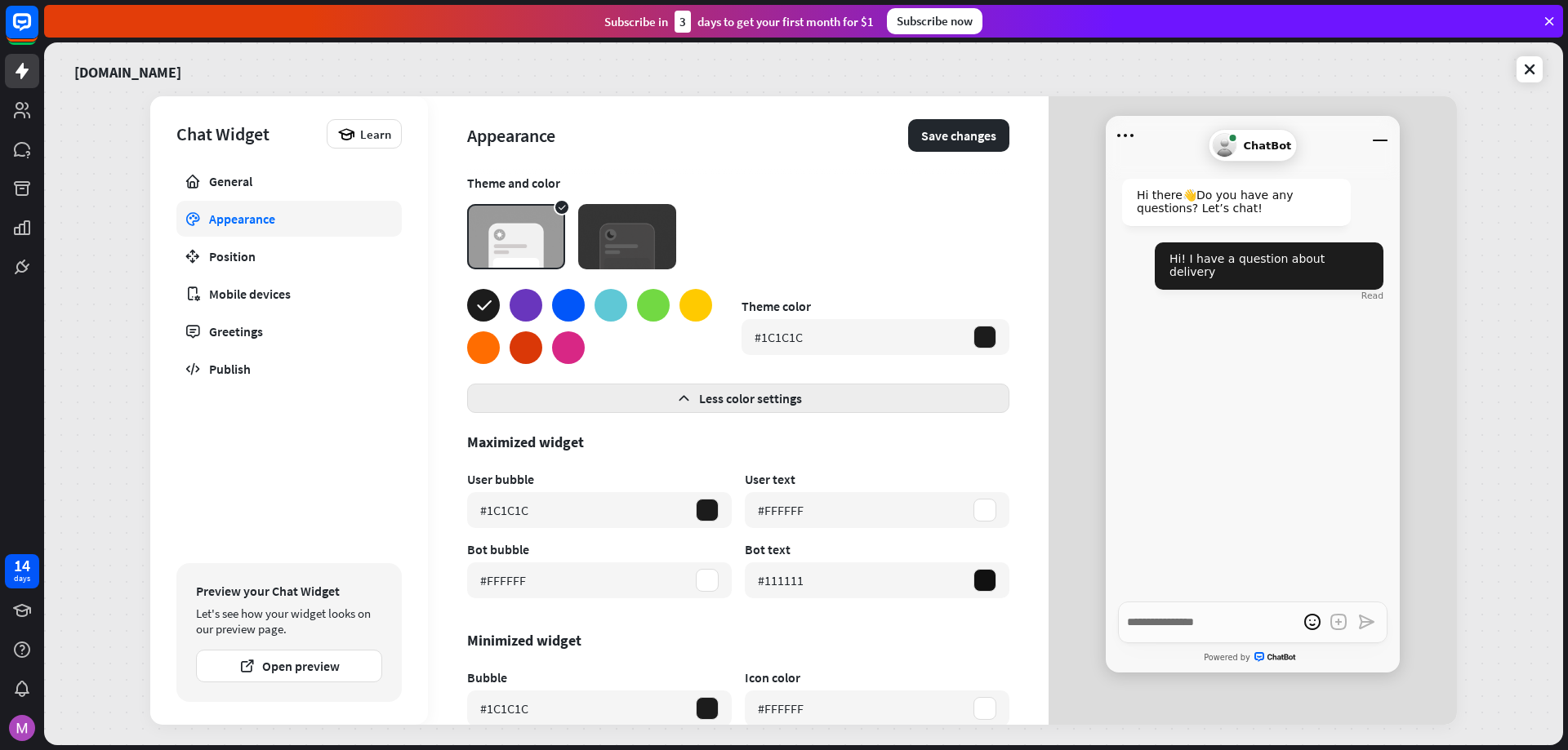
click at [694, 400] on button "Less color settings" at bounding box center [738, 398] width 542 height 29
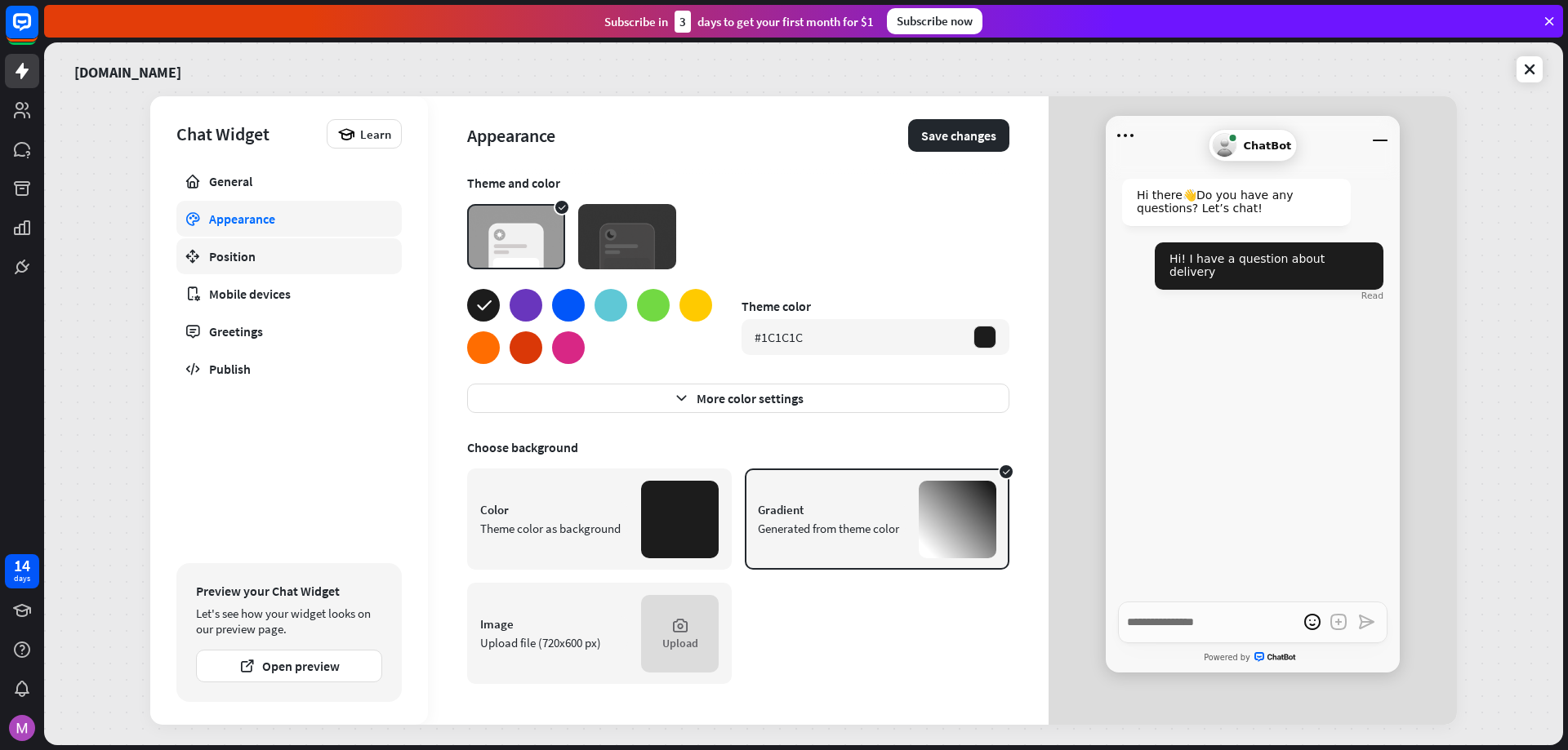
click at [298, 262] on div "Position" at bounding box center [289, 256] width 160 height 16
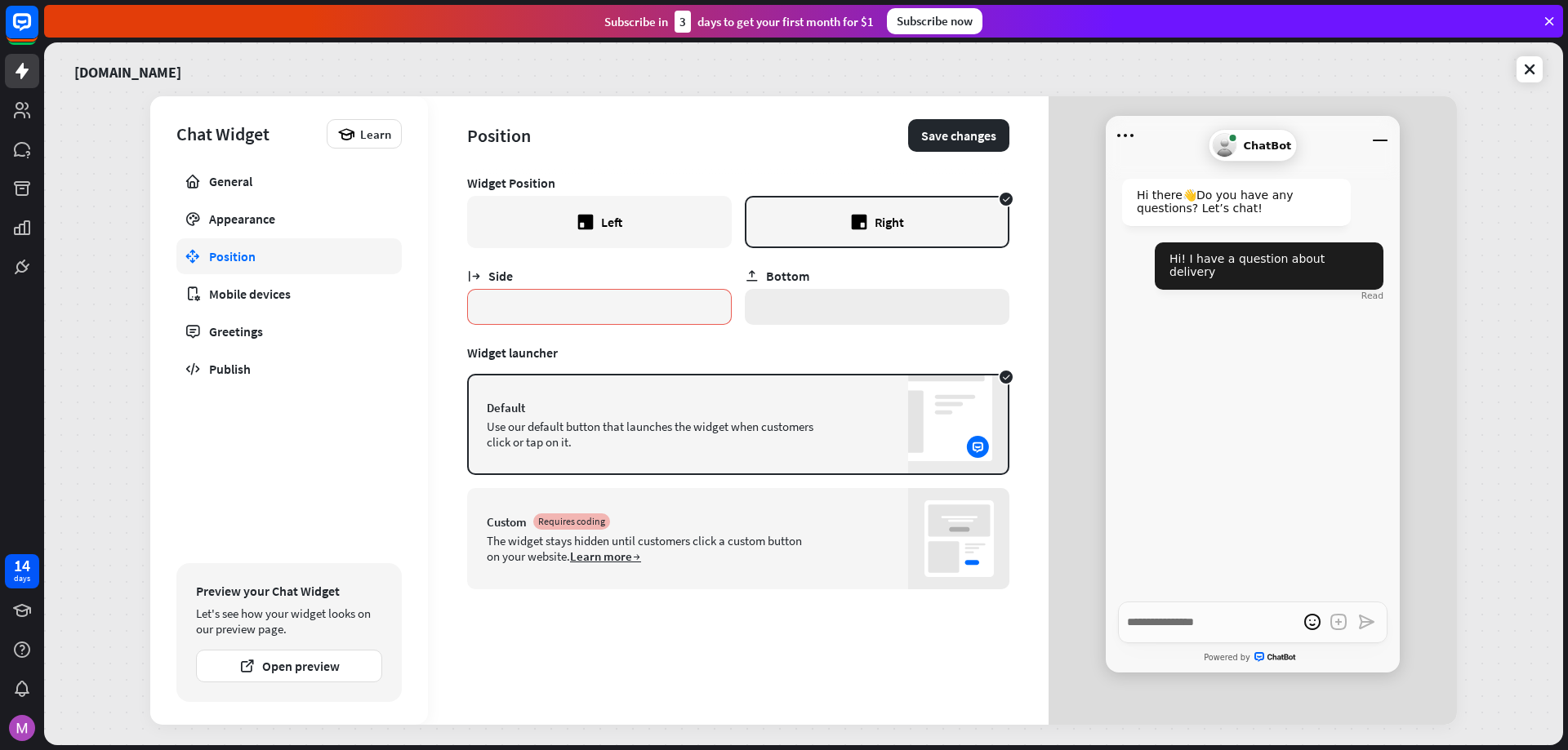
click at [785, 312] on input "*" at bounding box center [877, 307] width 264 height 36
click at [823, 543] on div "Custom Requires coding The widget stays hidden until customers click a custom b…" at bounding box center [738, 539] width 542 height 101
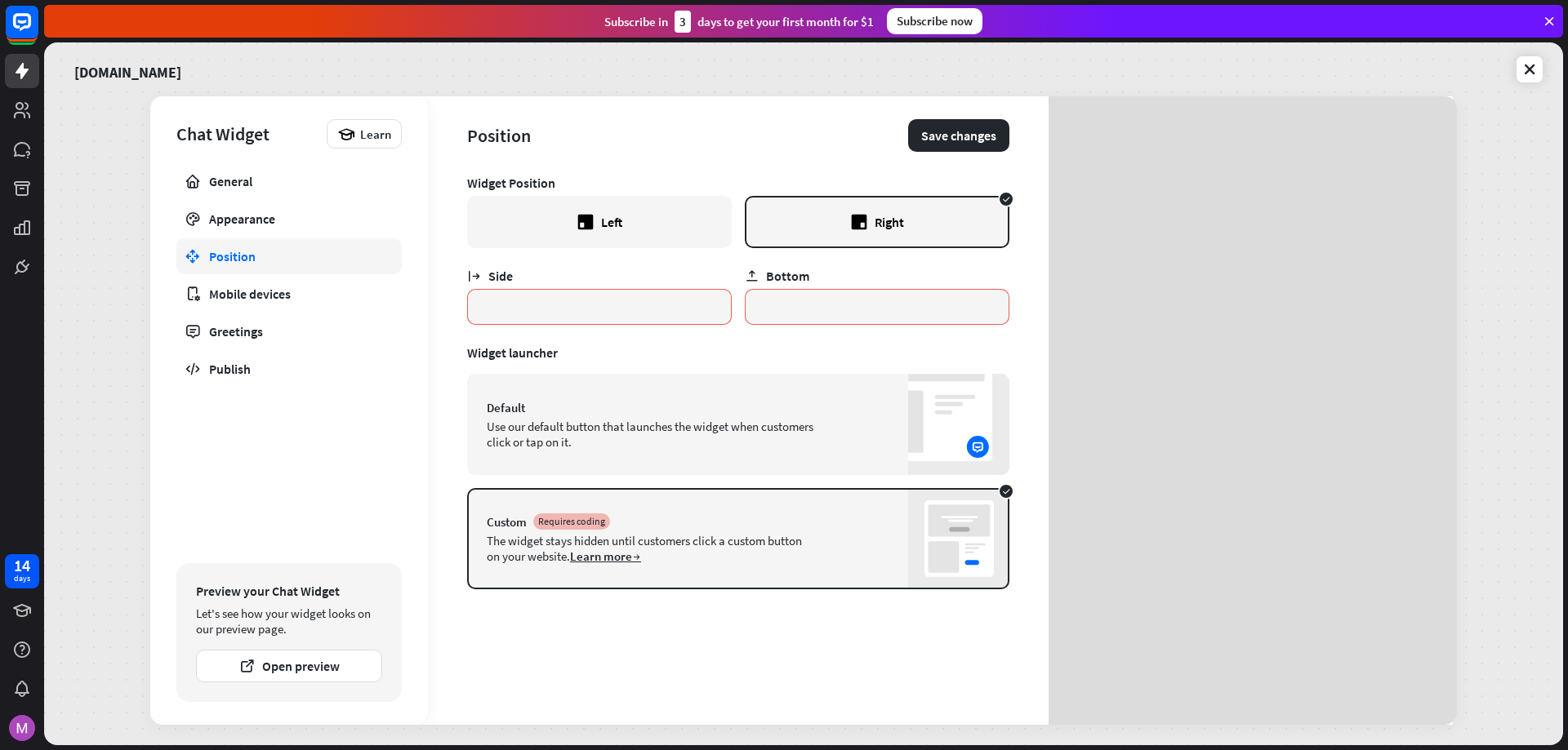
type textarea "*"
click at [797, 420] on div "Use our default button that launches the widget when customers click or tap on …" at bounding box center [650, 434] width 326 height 31
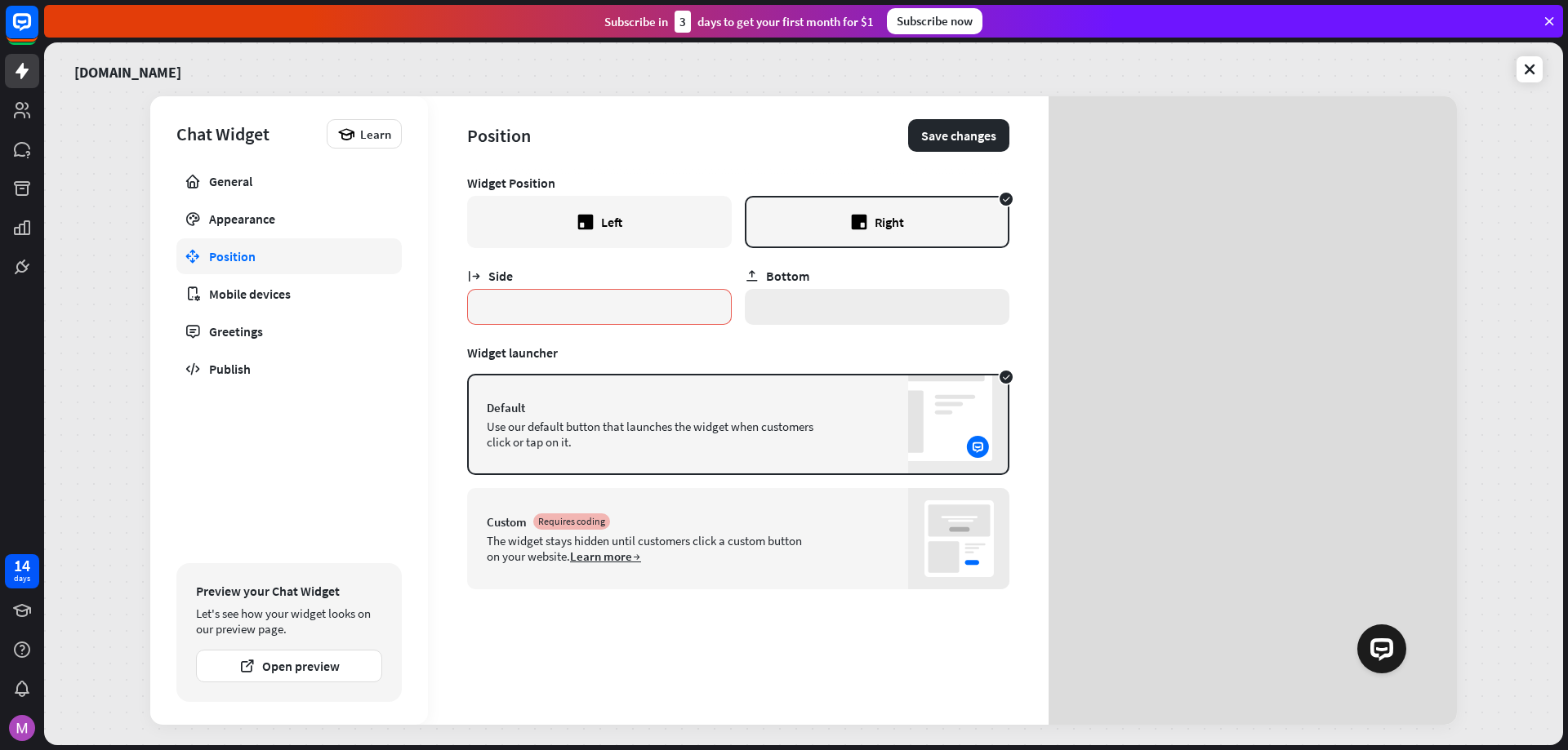
click at [828, 305] on input "*" at bounding box center [877, 307] width 264 height 36
click at [757, 309] on input "*" at bounding box center [877, 307] width 264 height 36
click at [807, 330] on div "Widget Position Left Right Side * Bottom *** Widget launcher Default Use our de…" at bounding box center [738, 449] width 542 height 551
click at [788, 308] on input "***" at bounding box center [877, 307] width 264 height 36
type input "**"
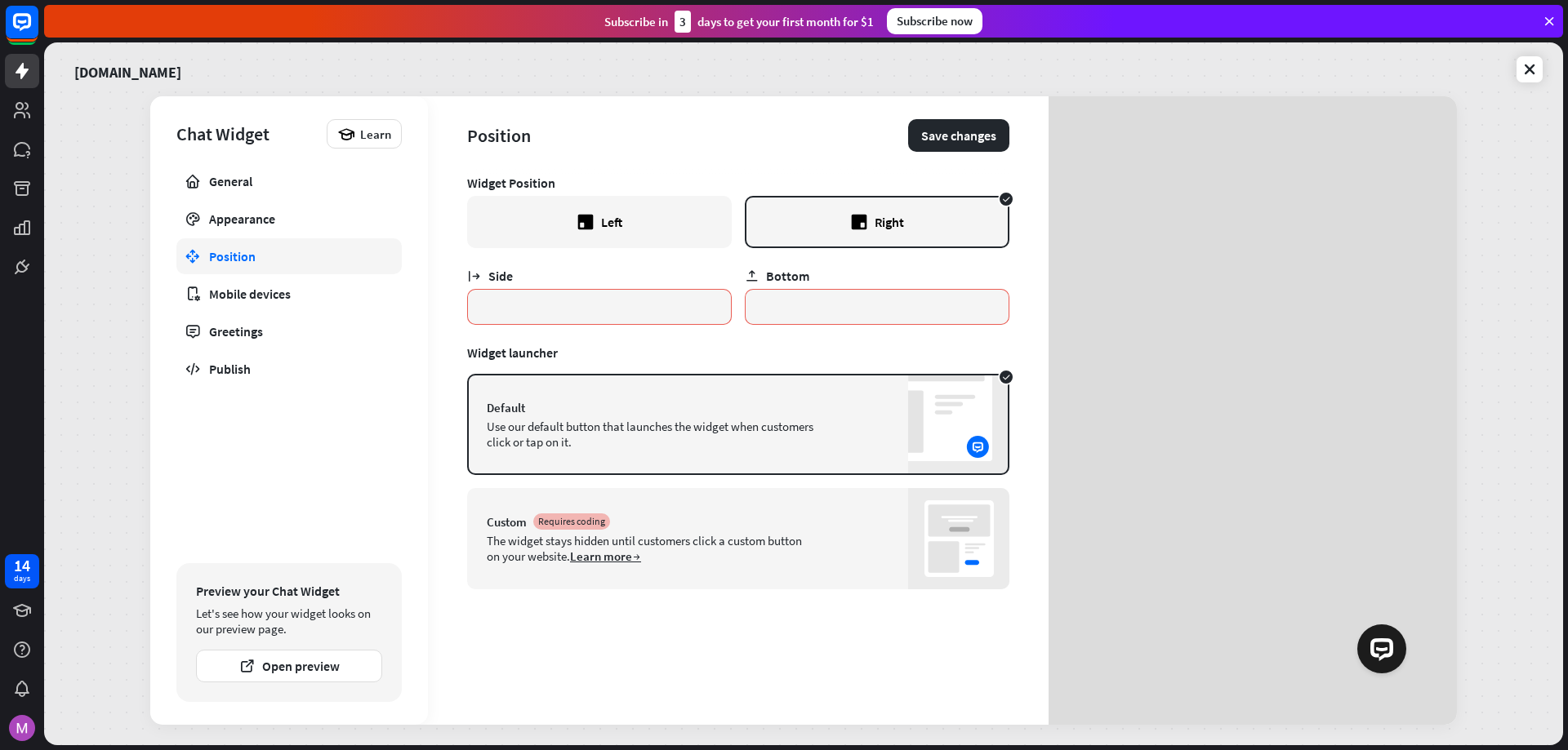
click at [788, 343] on div "Widget Position Left Right Side * Bottom ** Widget launcher Default Use our def…" at bounding box center [738, 449] width 542 height 551
click at [674, 221] on div "Left" at bounding box center [600, 222] width 264 height 52
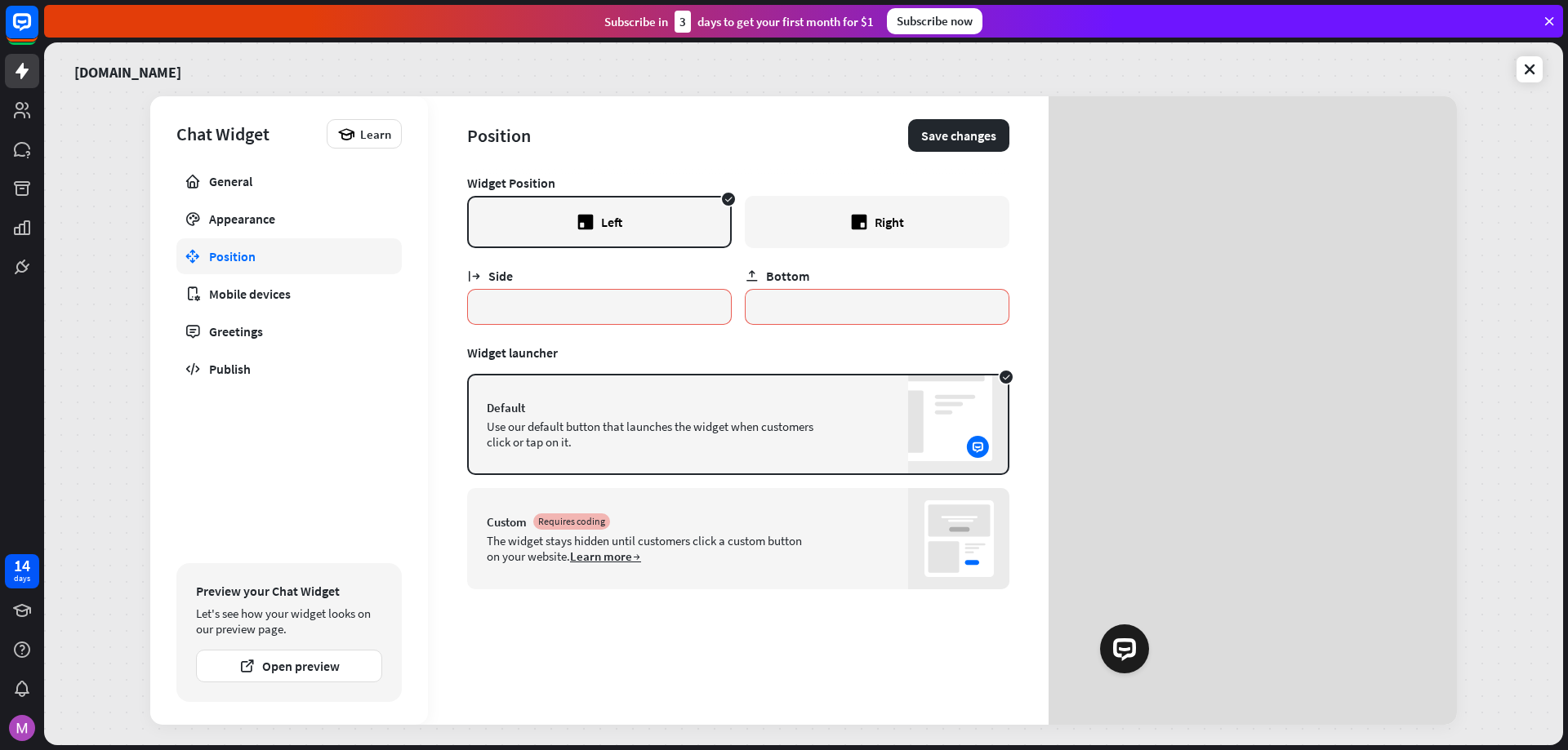
click at [827, 234] on div "Right" at bounding box center [877, 222] width 264 height 52
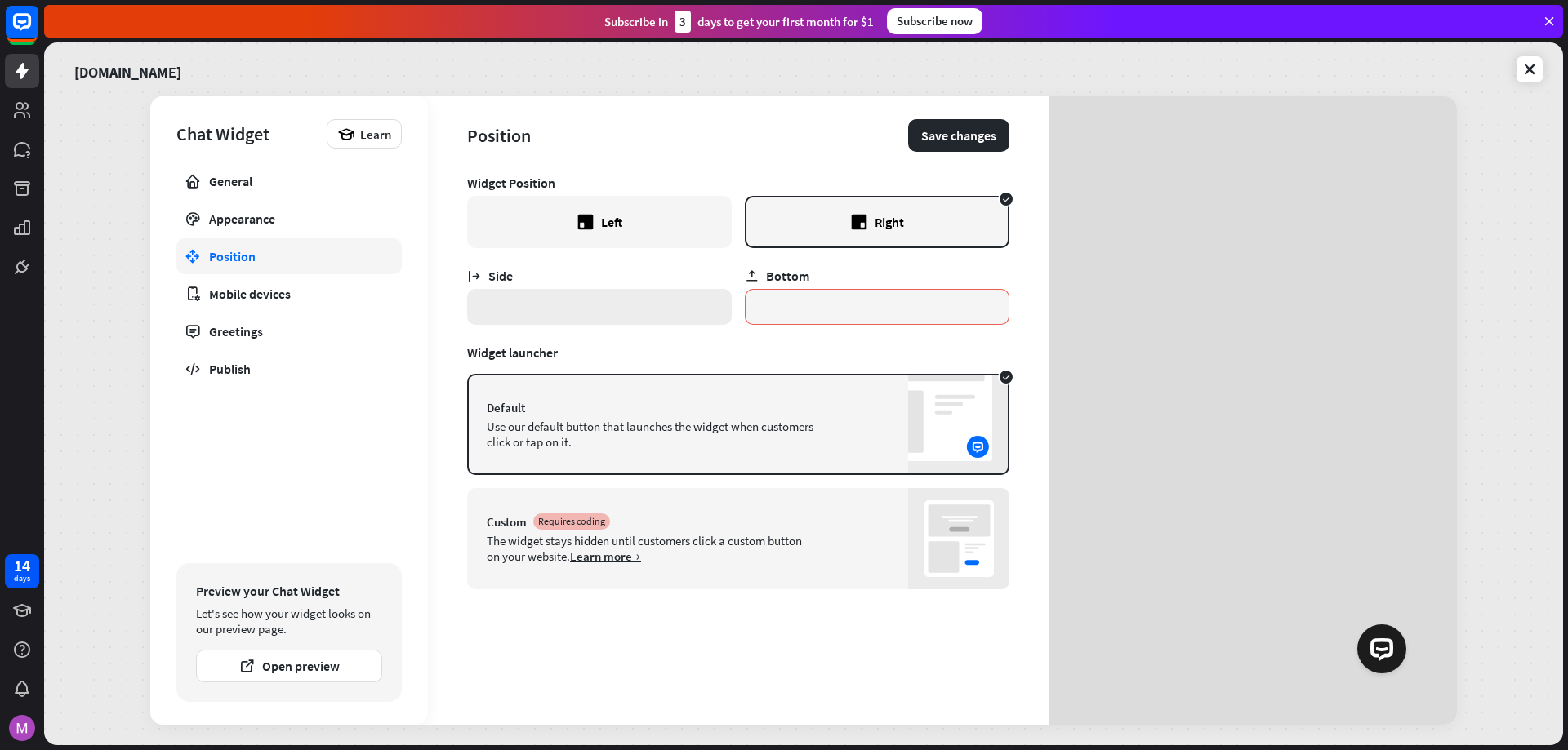
click at [641, 320] on input "*" at bounding box center [600, 307] width 264 height 36
click at [474, 308] on input "*" at bounding box center [600, 307] width 264 height 36
click at [521, 309] on input "***" at bounding box center [600, 307] width 264 height 36
click at [543, 338] on div "Widget Position Left Right Side *** Bottom ** Widget launcher Default Use our d…" at bounding box center [738, 449] width 542 height 551
click at [538, 311] on input "***" at bounding box center [600, 307] width 264 height 36
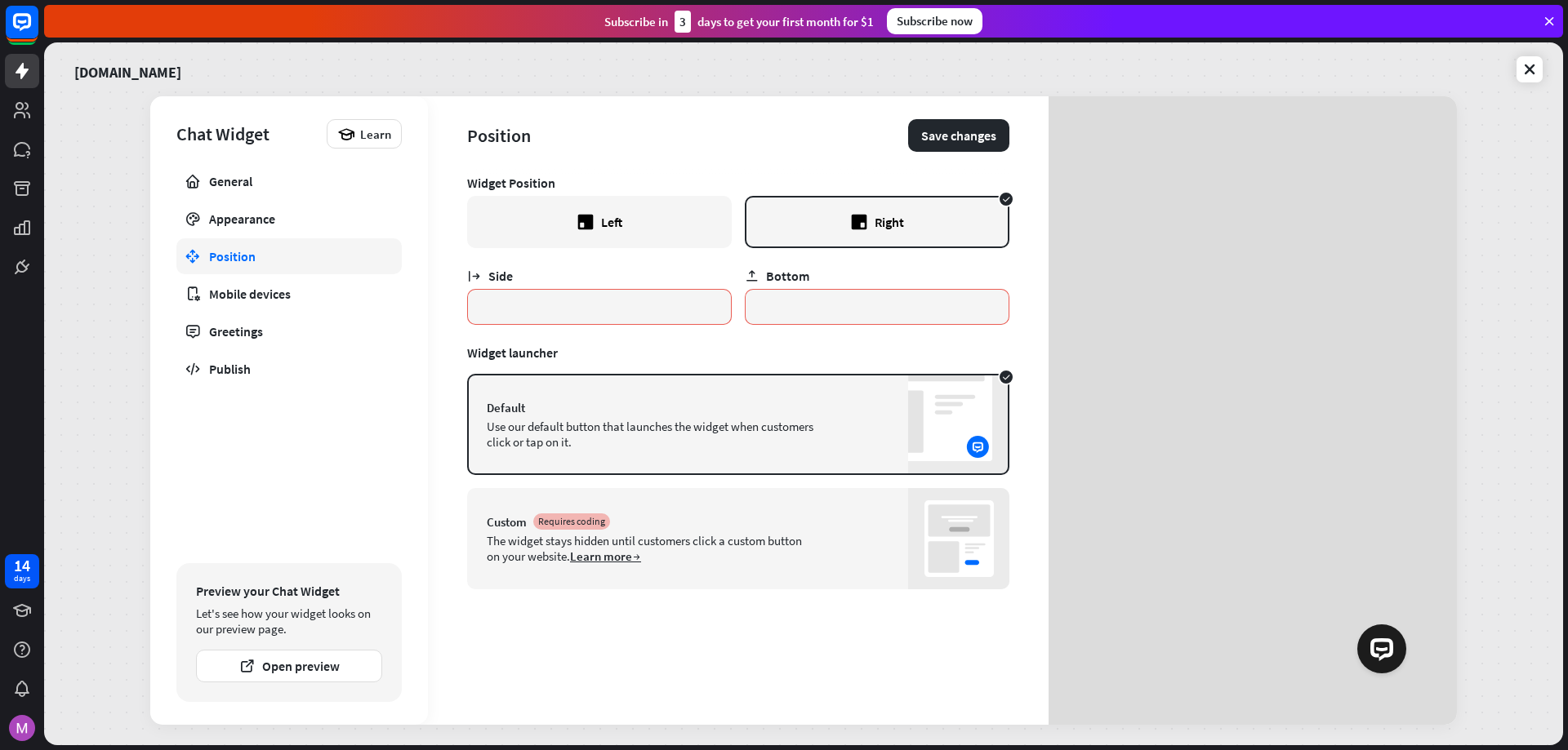
click at [764, 345] on div "Widget launcher" at bounding box center [738, 353] width 542 height 16
click at [868, 537] on div "Custom Requires coding The widget stays hidden until customers click a custom b…" at bounding box center [738, 539] width 542 height 101
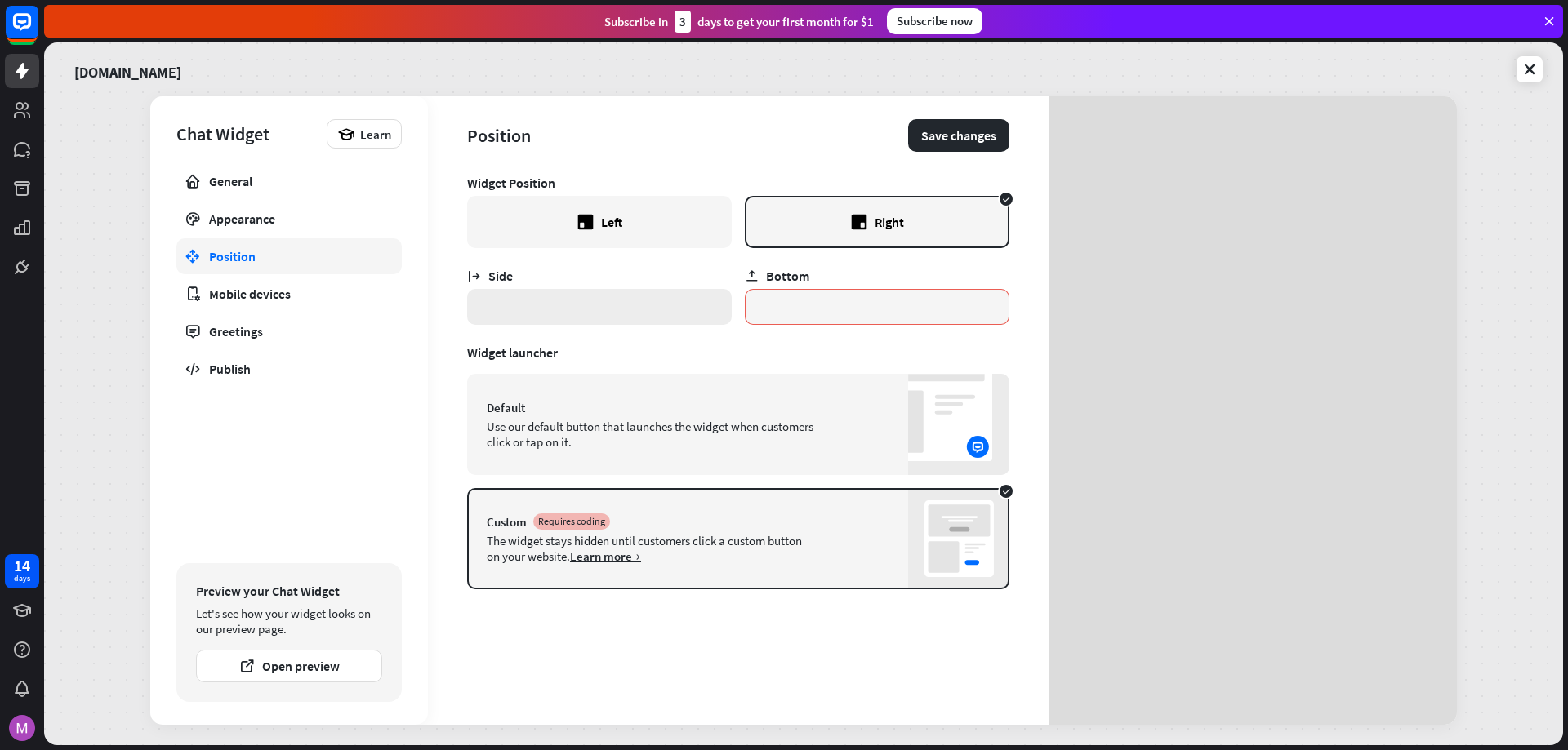
click at [611, 309] on input "*" at bounding box center [600, 307] width 264 height 36
drag, startPoint x: 519, startPoint y: 309, endPoint x: 462, endPoint y: 307, distance: 57.0
click at [462, 307] on div "Position Save changes Widget Position Left Right Side * Bottom ** Widget launch…" at bounding box center [738, 410] width 621 height 629
type input "**"
click at [736, 370] on div "Widget Position Left Right Side ** Bottom ** Widget launcher Default Use our de…" at bounding box center [738, 449] width 542 height 551
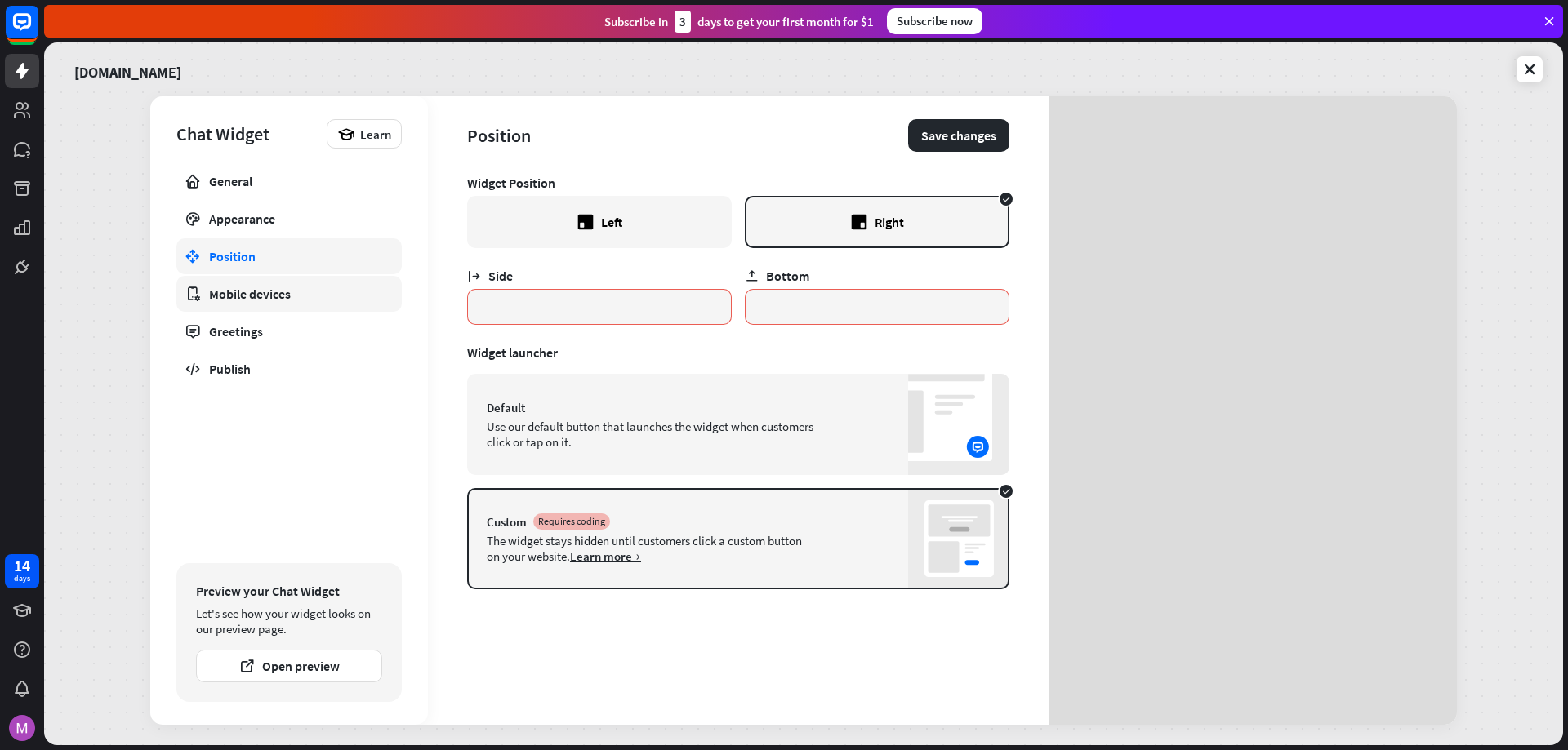
click at [272, 277] on link "Mobile devices" at bounding box center [289, 293] width 225 height 36
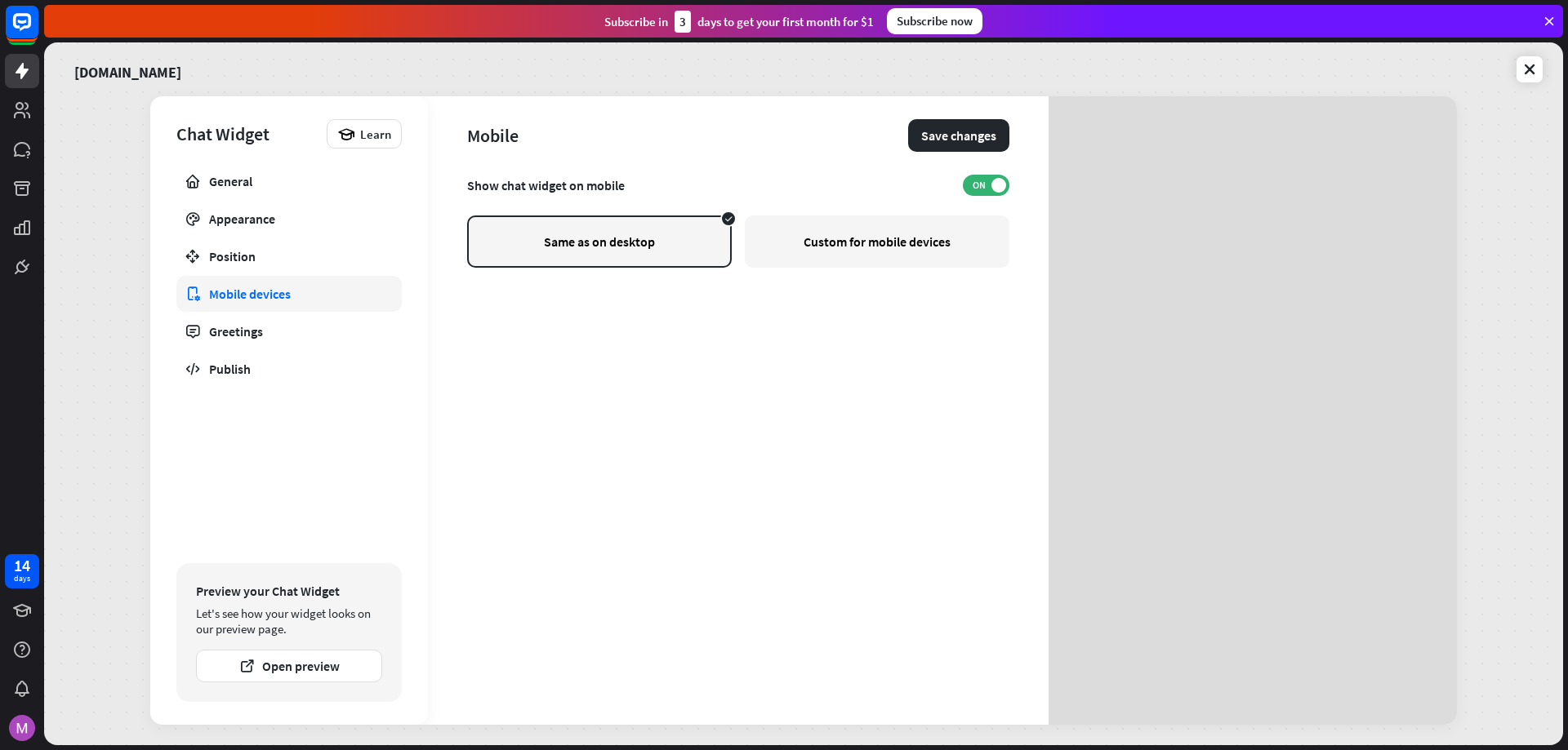
click at [947, 242] on div "Custom for mobile devices" at bounding box center [877, 241] width 264 height 52
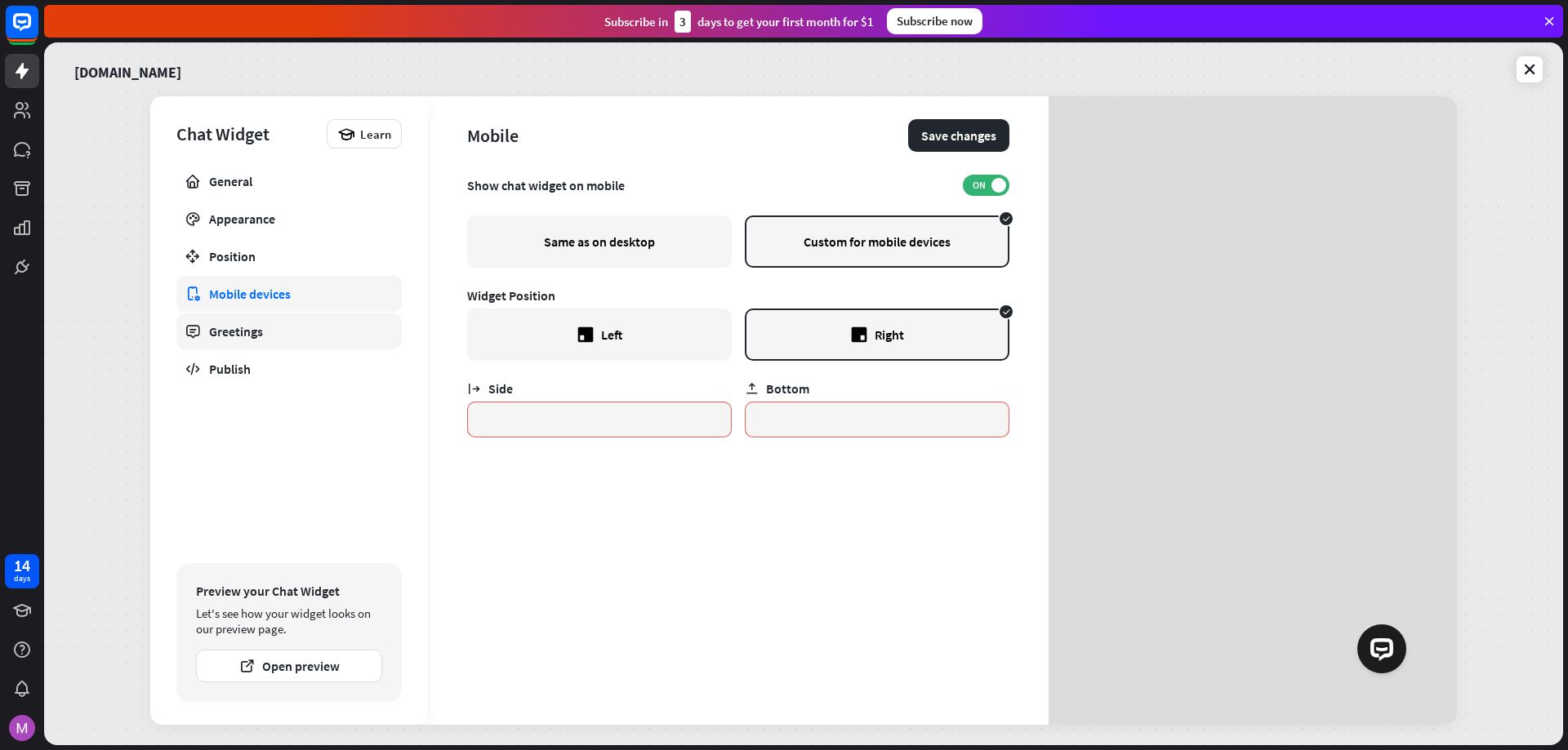
click at [218, 345] on link "Greetings" at bounding box center [289, 332] width 225 height 36
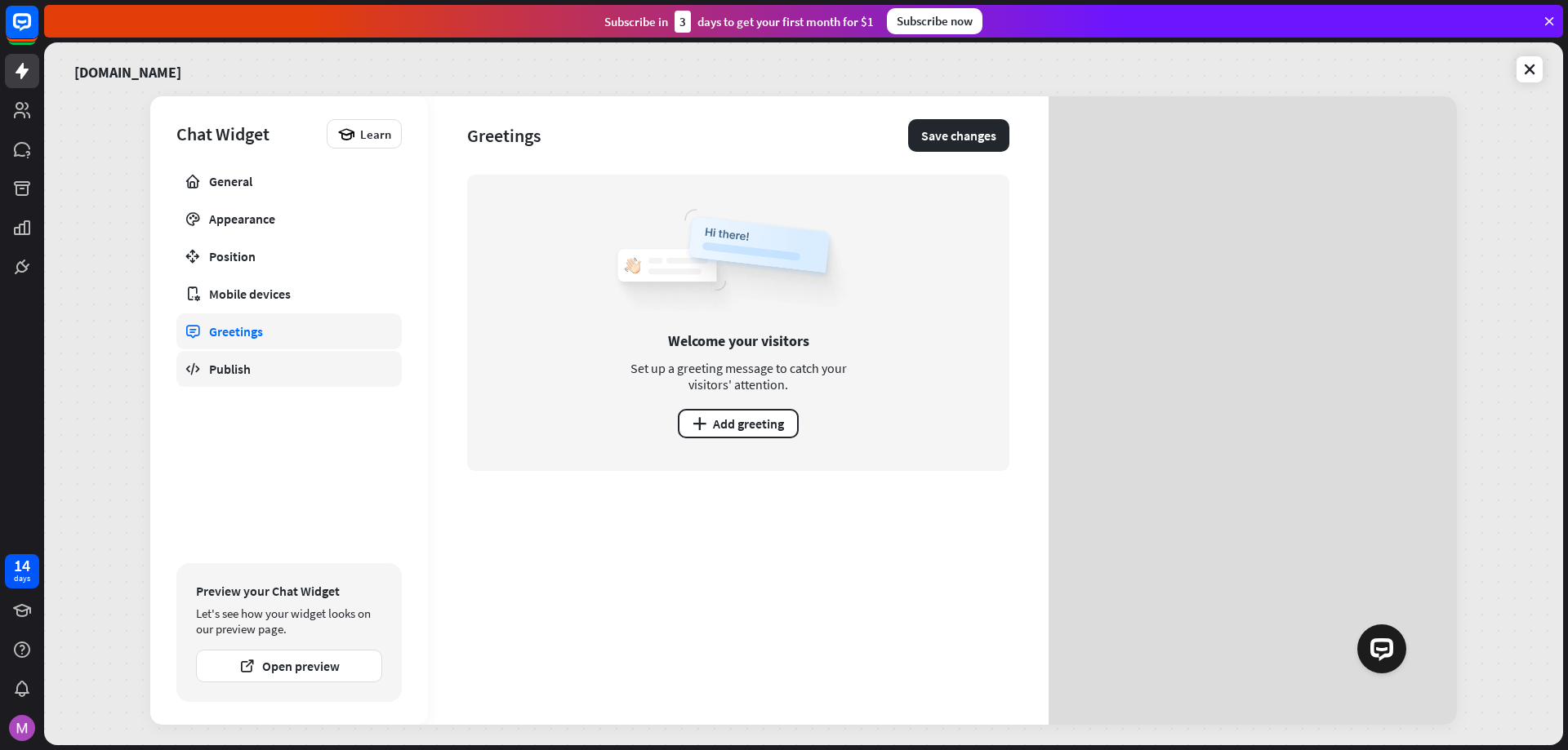
click at [308, 377] on link "Publish" at bounding box center [289, 369] width 225 height 36
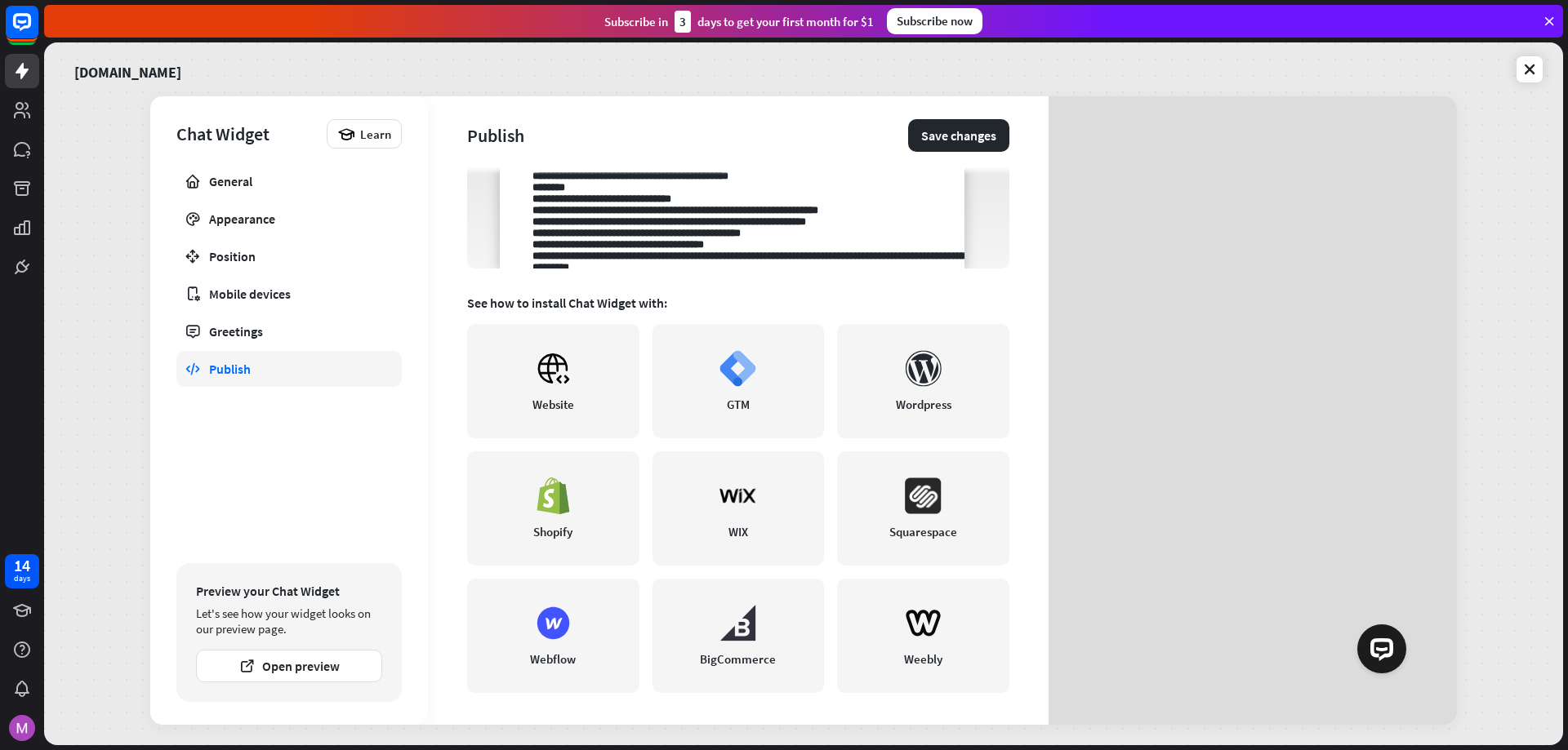
scroll to position [173, 0]
click at [286, 259] on div "Position" at bounding box center [289, 256] width 160 height 16
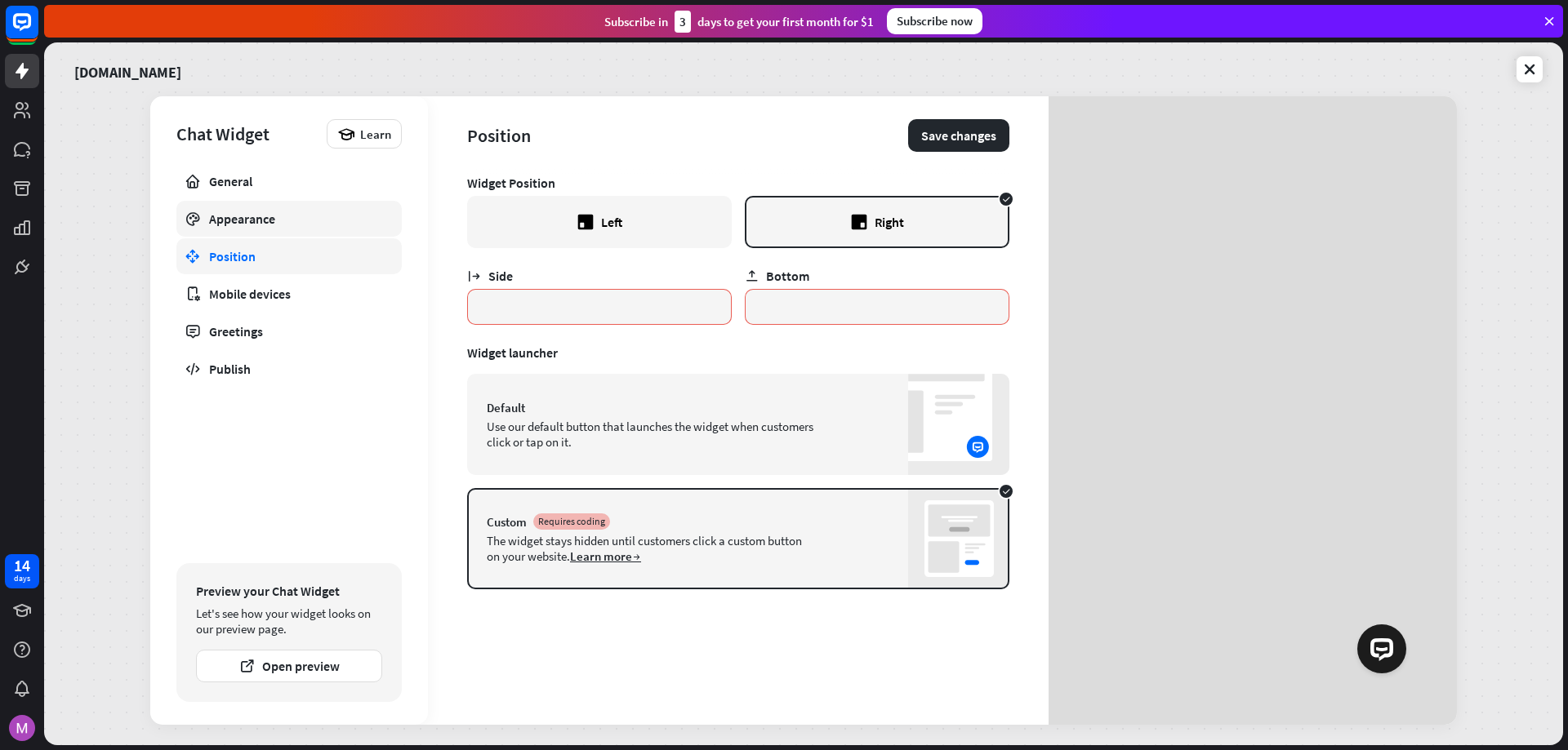
click at [286, 223] on div "Appearance" at bounding box center [289, 219] width 160 height 16
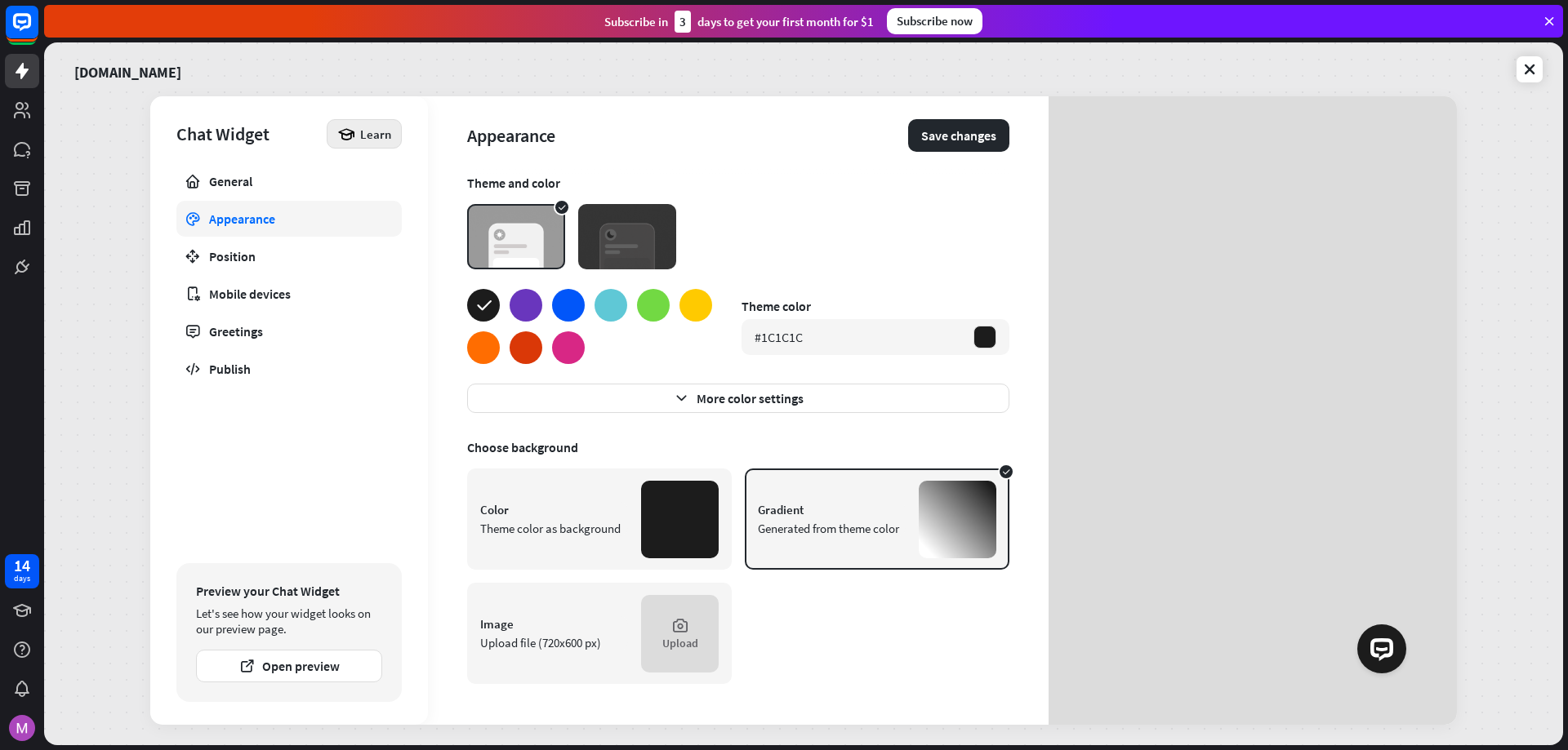
drag, startPoint x: 365, startPoint y: 139, endPoint x: 341, endPoint y: 140, distance: 24.0
click at [341, 140] on icon at bounding box center [346, 134] width 18 height 18
click at [369, 173] on div "Get started" at bounding box center [380, 179] width 78 height 32
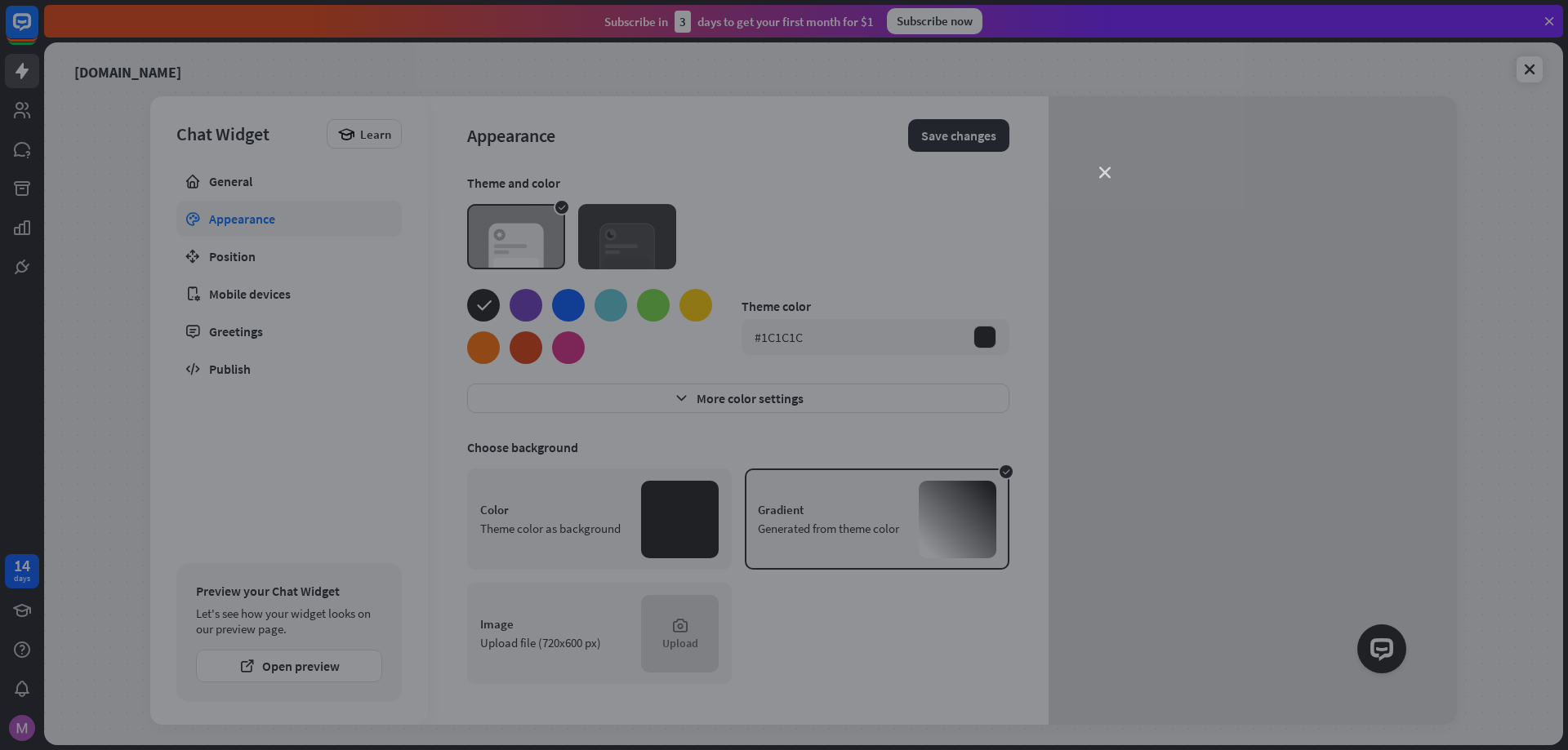
click at [1104, 169] on icon "close" at bounding box center [1104, 173] width 12 height 12
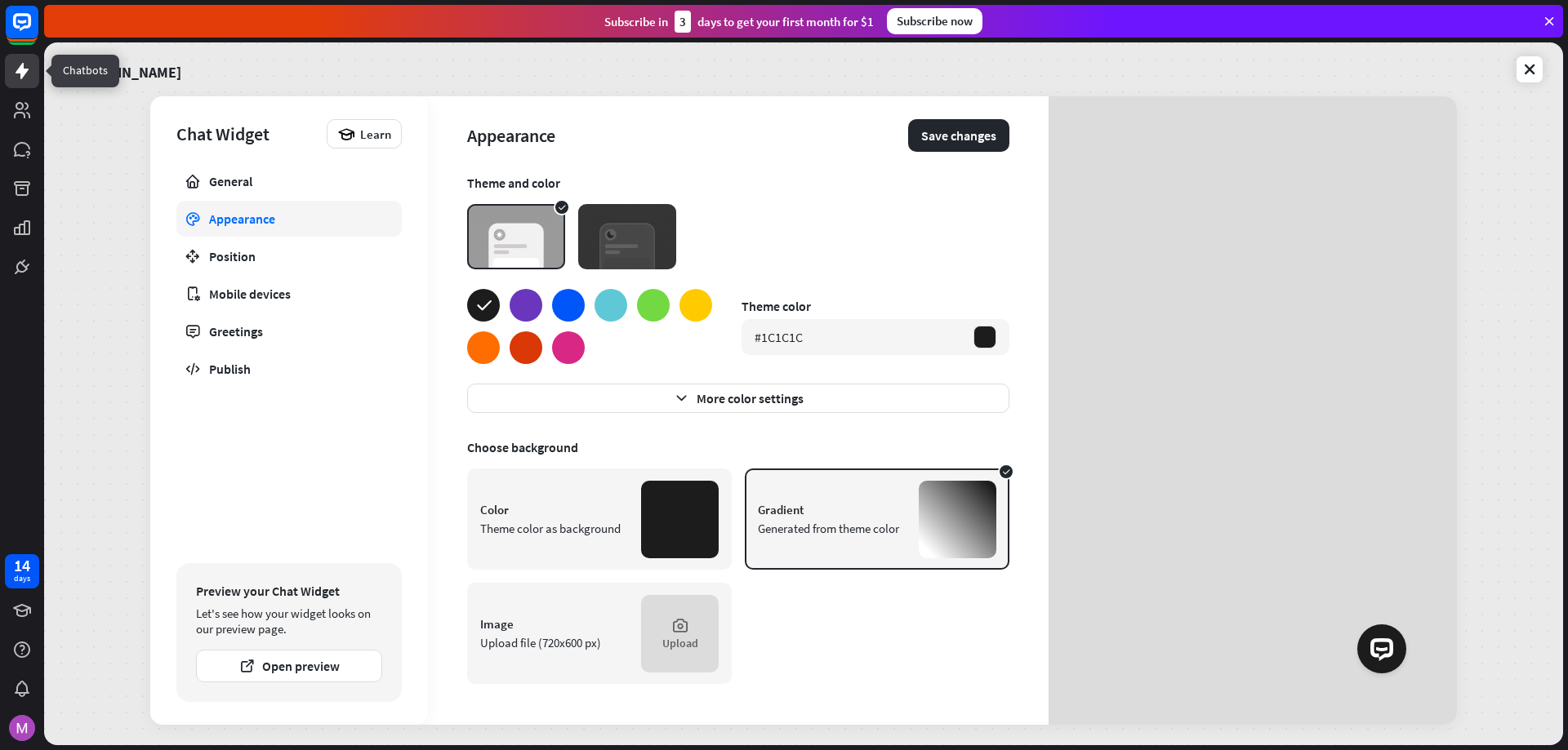
click at [15, 67] on icon at bounding box center [22, 71] width 20 height 20
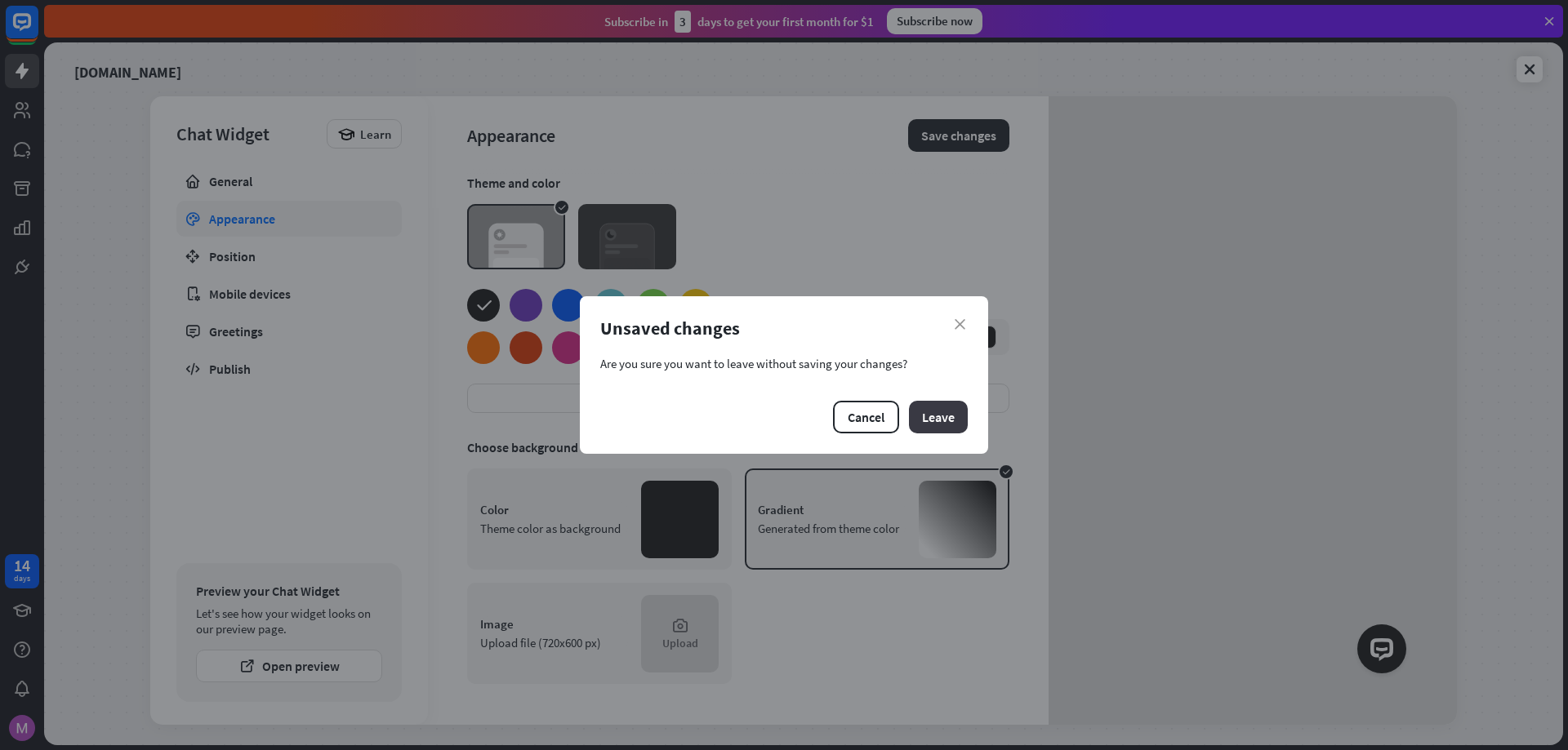
click at [928, 414] on button "Leave" at bounding box center [938, 417] width 59 height 33
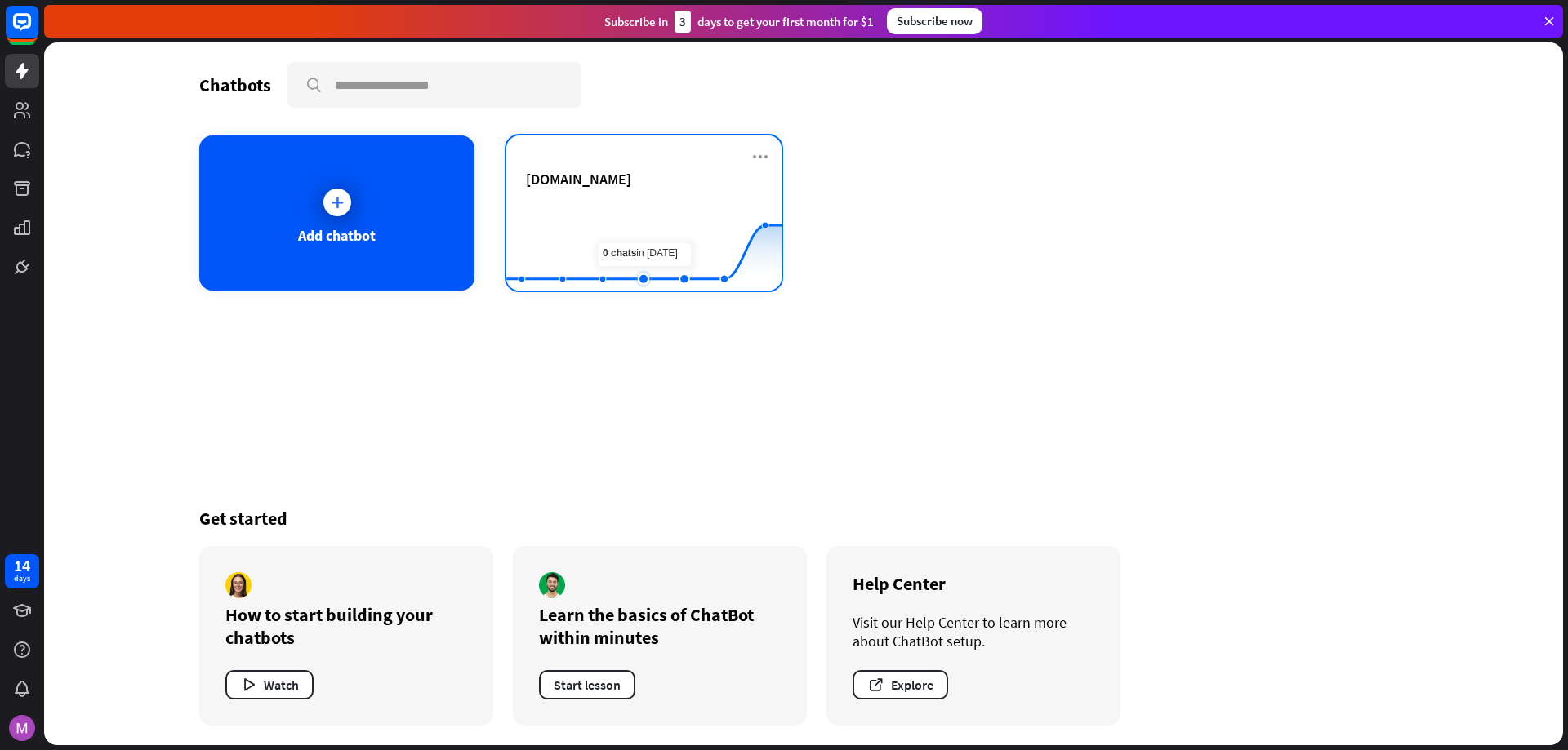
click at [662, 215] on rect at bounding box center [644, 250] width 275 height 102
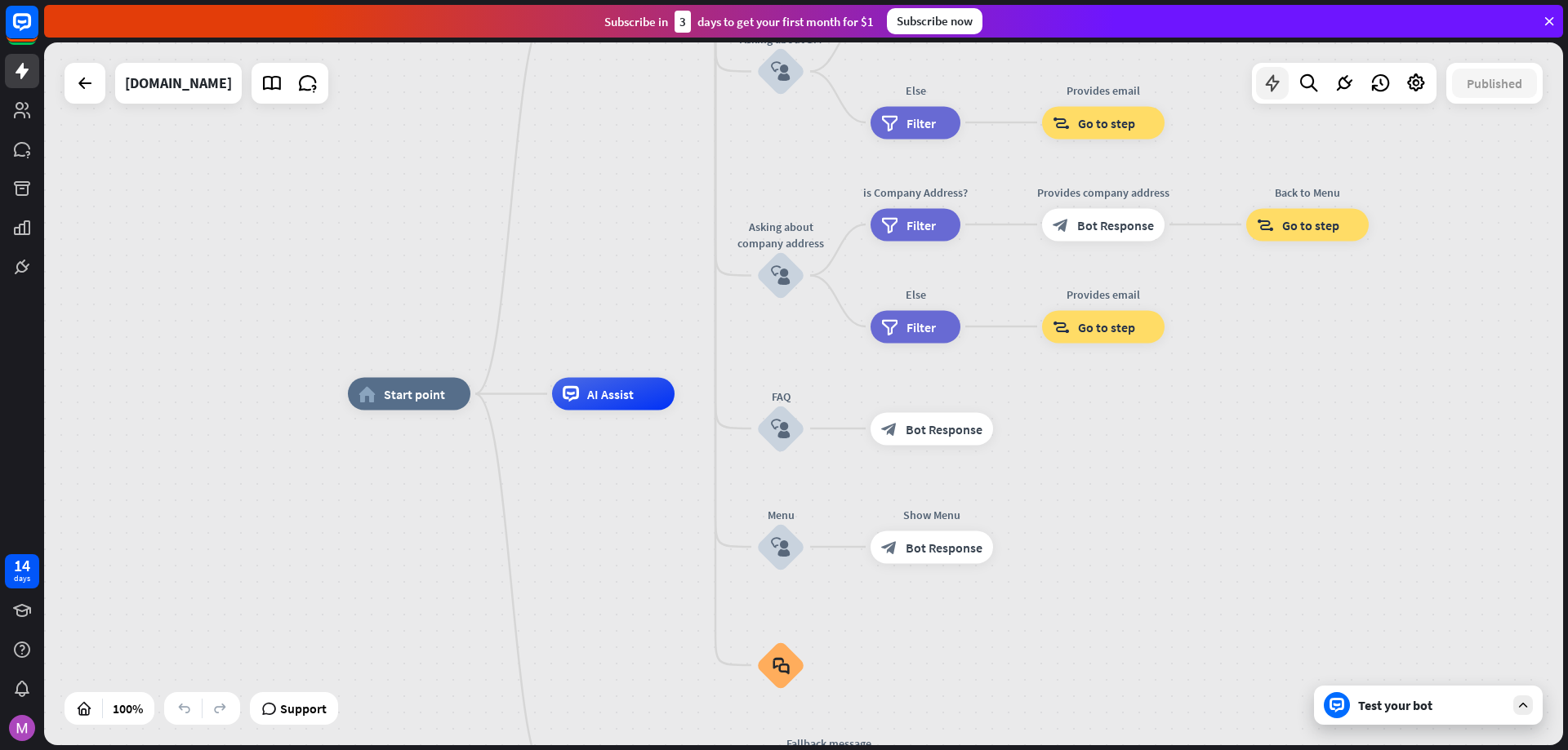
click at [1274, 87] on icon at bounding box center [1272, 83] width 21 height 21
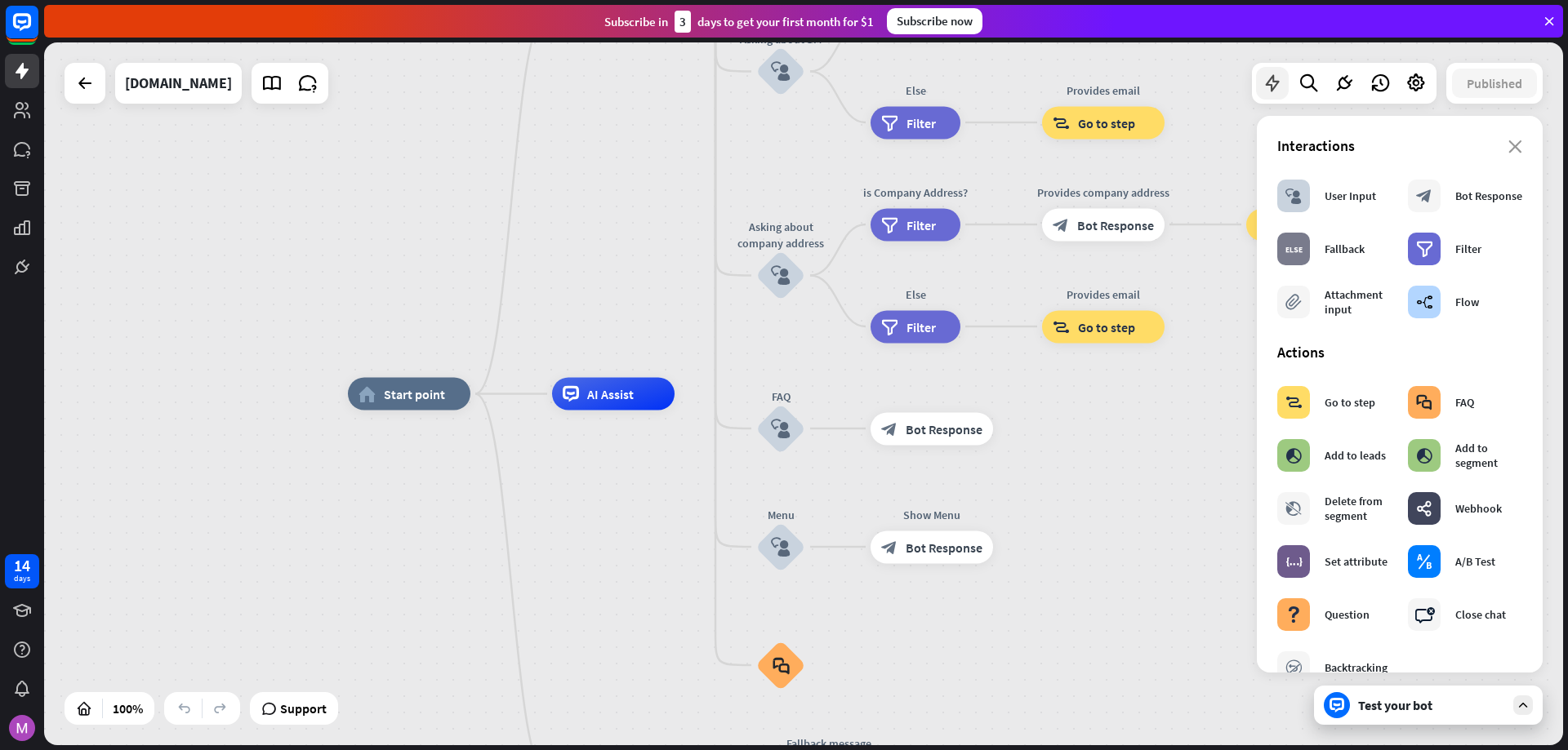
click at [1275, 87] on icon at bounding box center [1272, 83] width 21 height 21
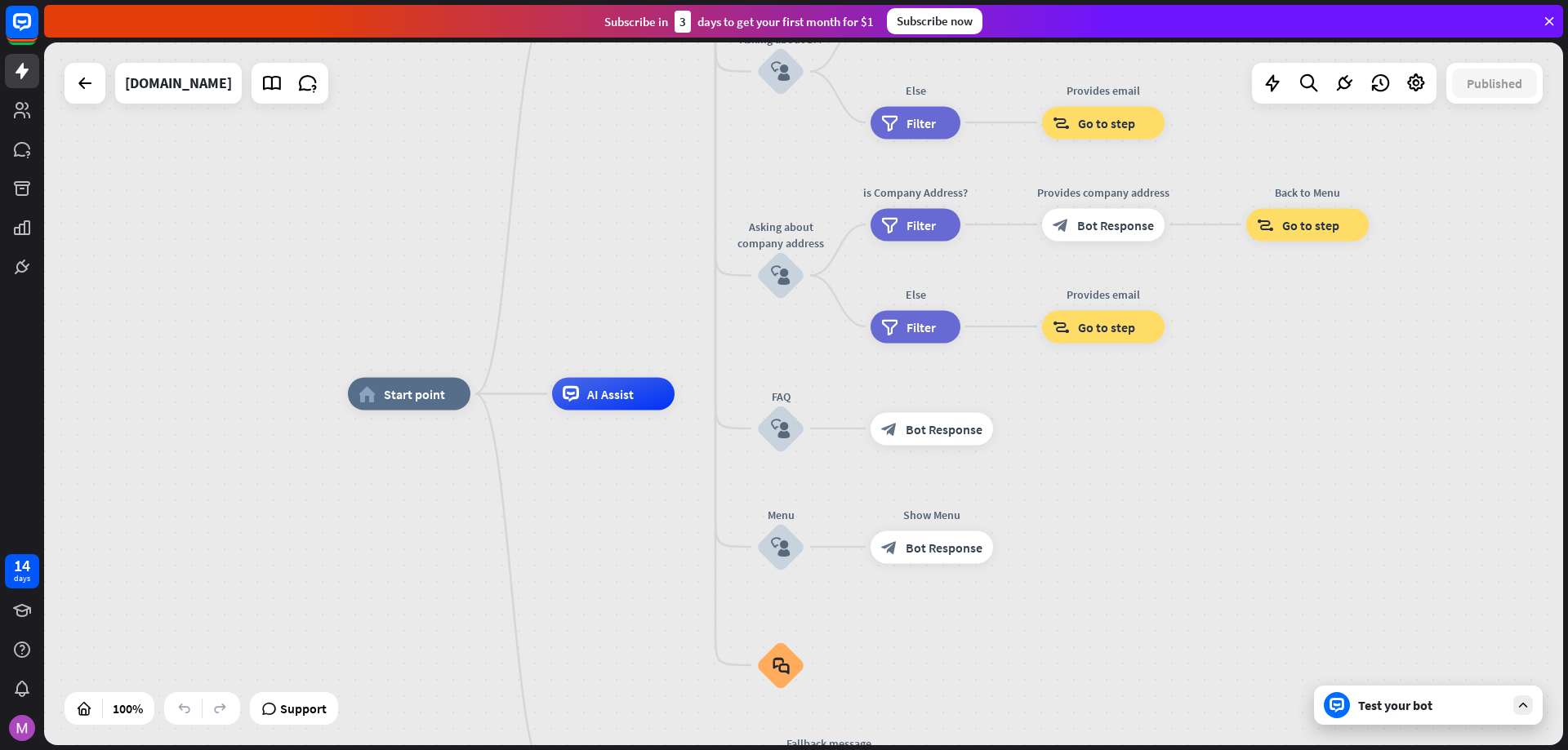
click at [1157, 449] on div "home_2 Start point Welcome message block_bot_response Bot Response About us blo…" at bounding box center [1107, 746] width 1518 height 703
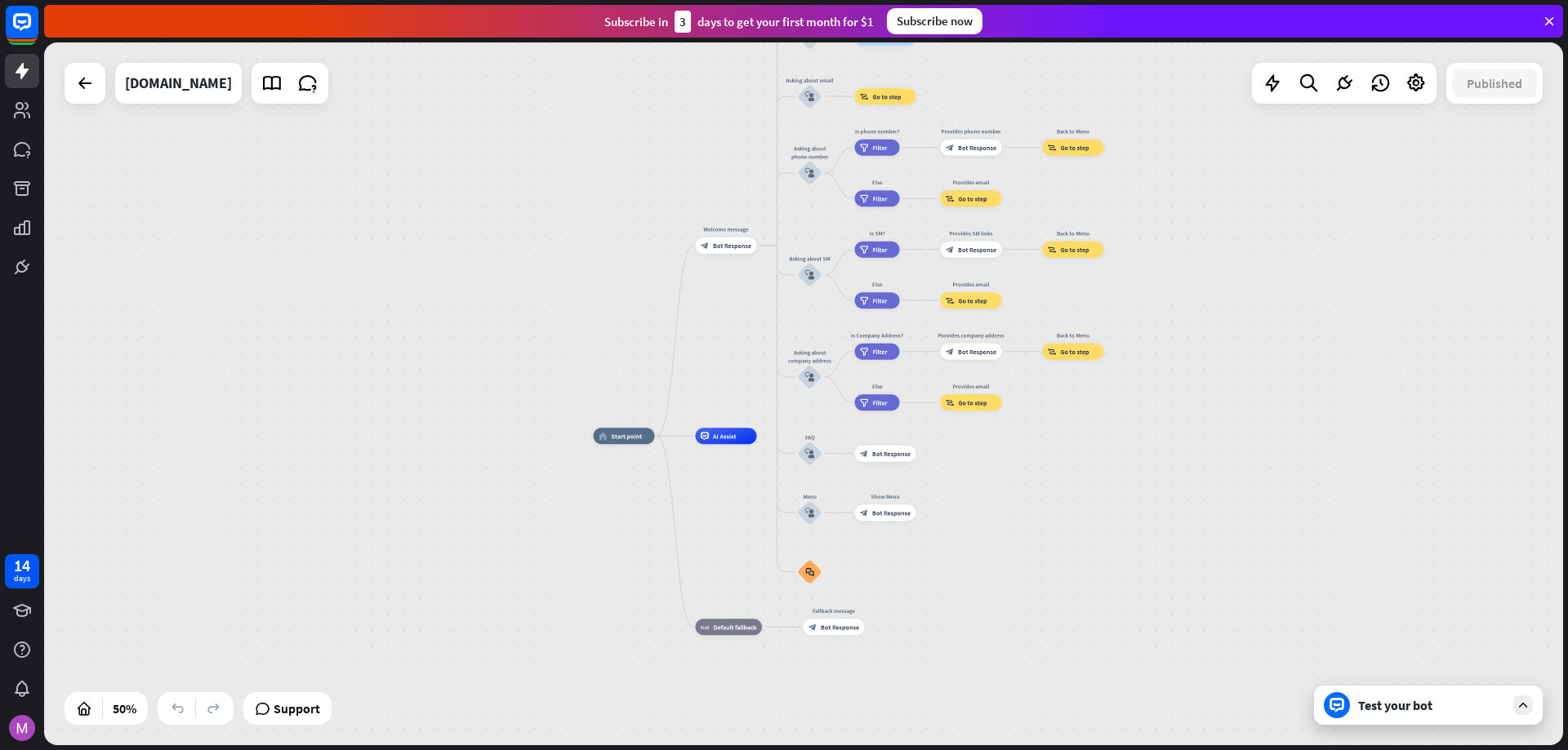
drag, startPoint x: 852, startPoint y: 335, endPoint x: 672, endPoint y: 334, distance: 180.0
click at [672, 334] on div "home_2 Start point Welcome message block_bot_response Bot Response About us blo…" at bounding box center [804, 394] width 1518 height 703
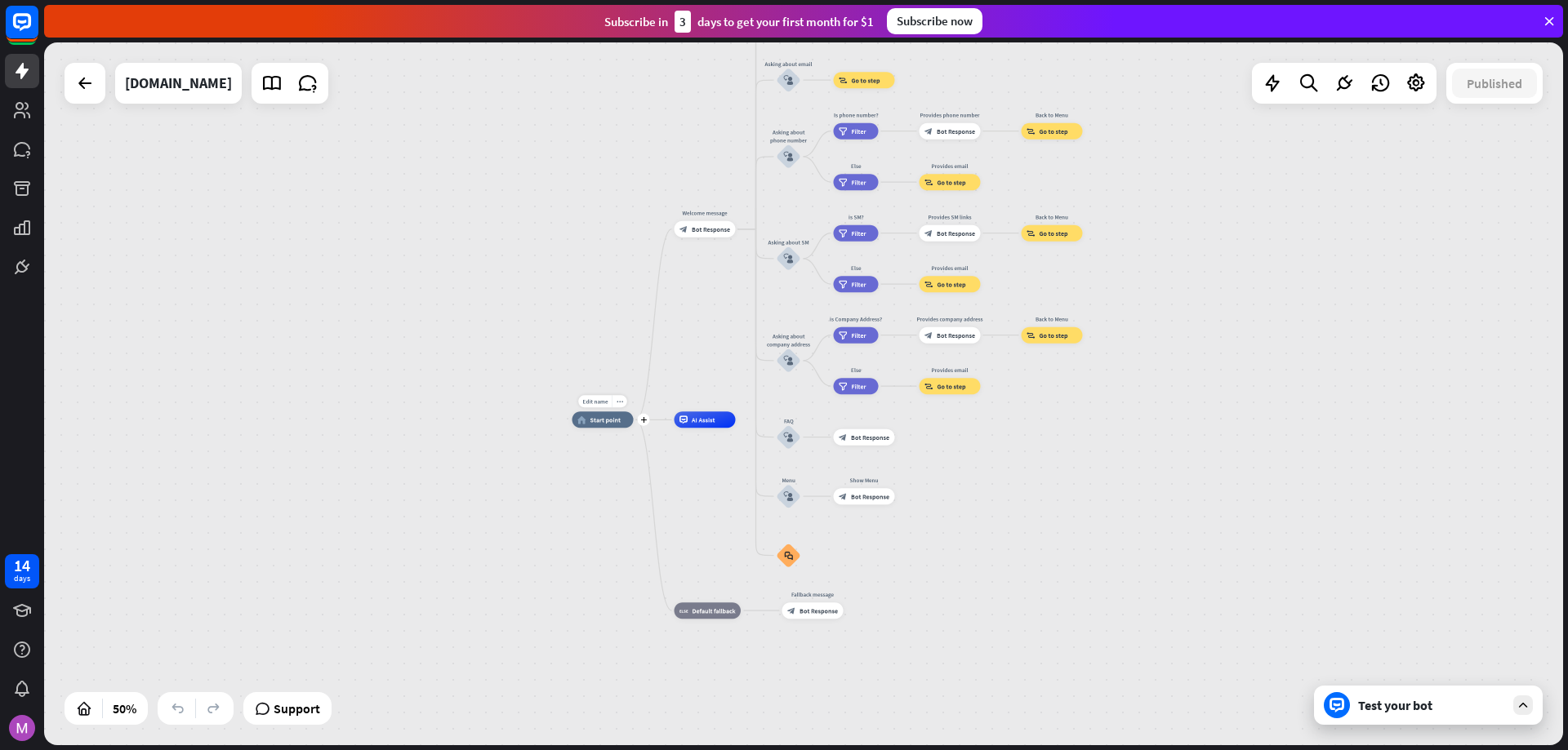
click at [601, 421] on span "Start point" at bounding box center [606, 419] width 31 height 8
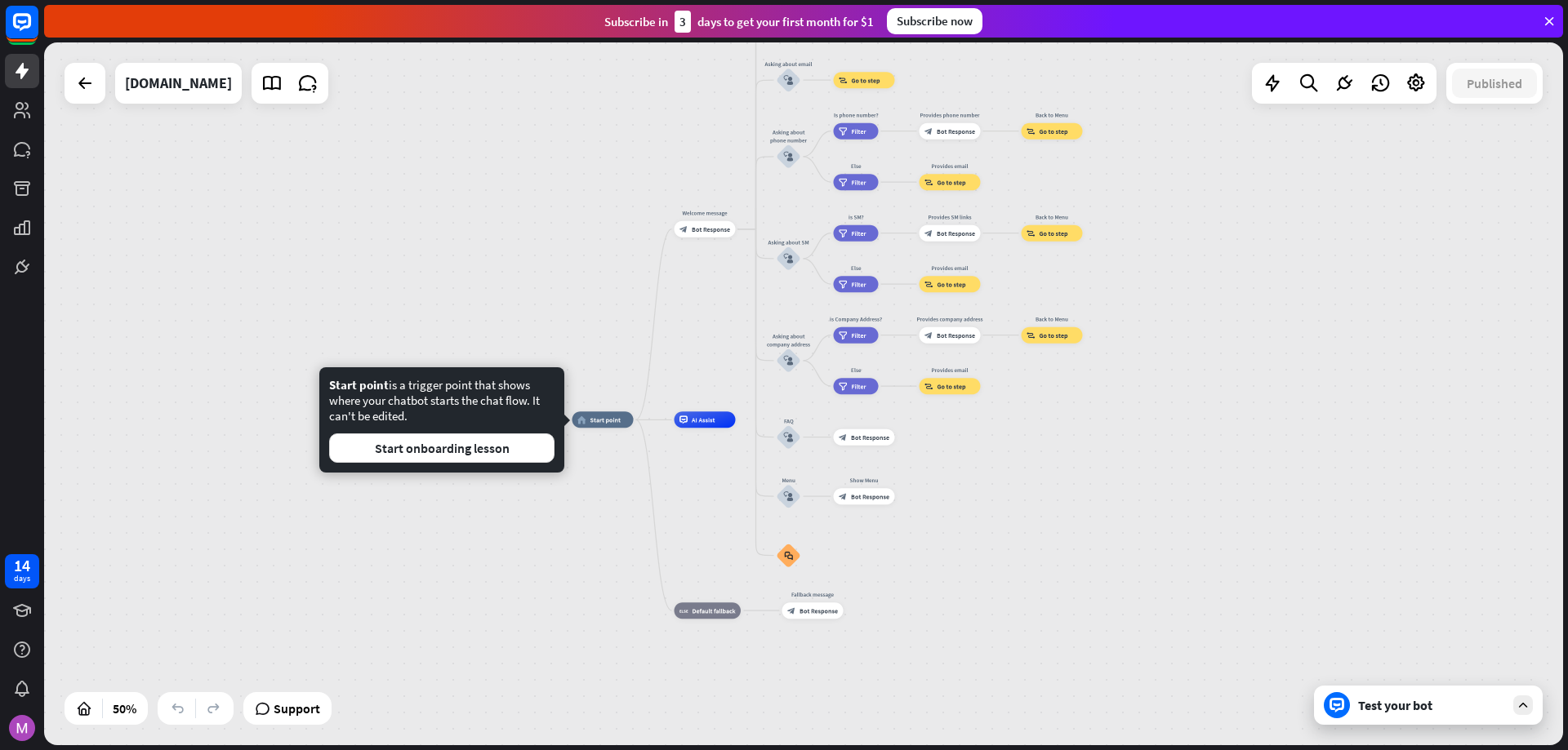
click at [583, 500] on div "home_2 Start point Welcome message block_bot_response Bot Response About us blo…" at bounding box center [952, 595] width 759 height 352
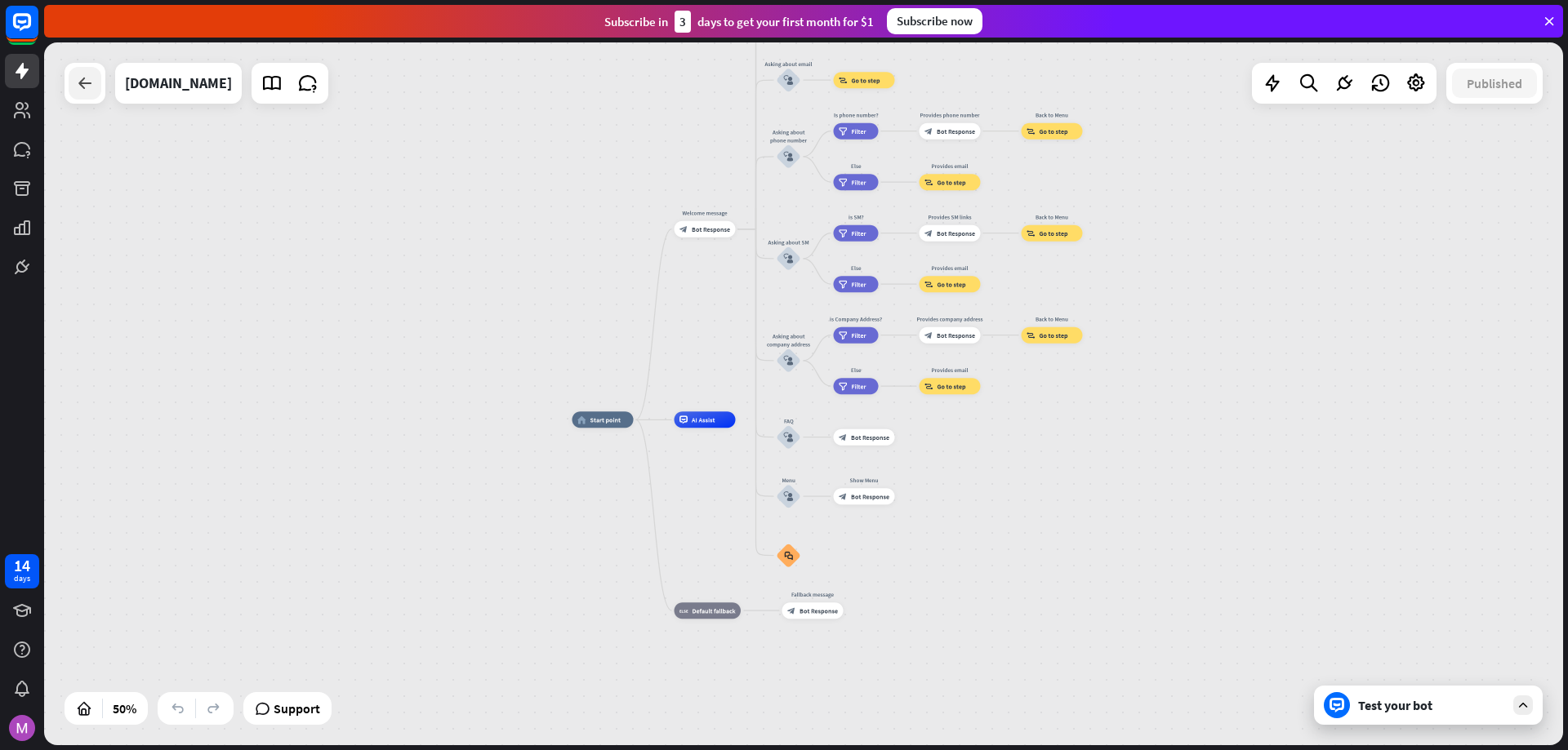
click at [90, 90] on icon at bounding box center [85, 83] width 20 height 20
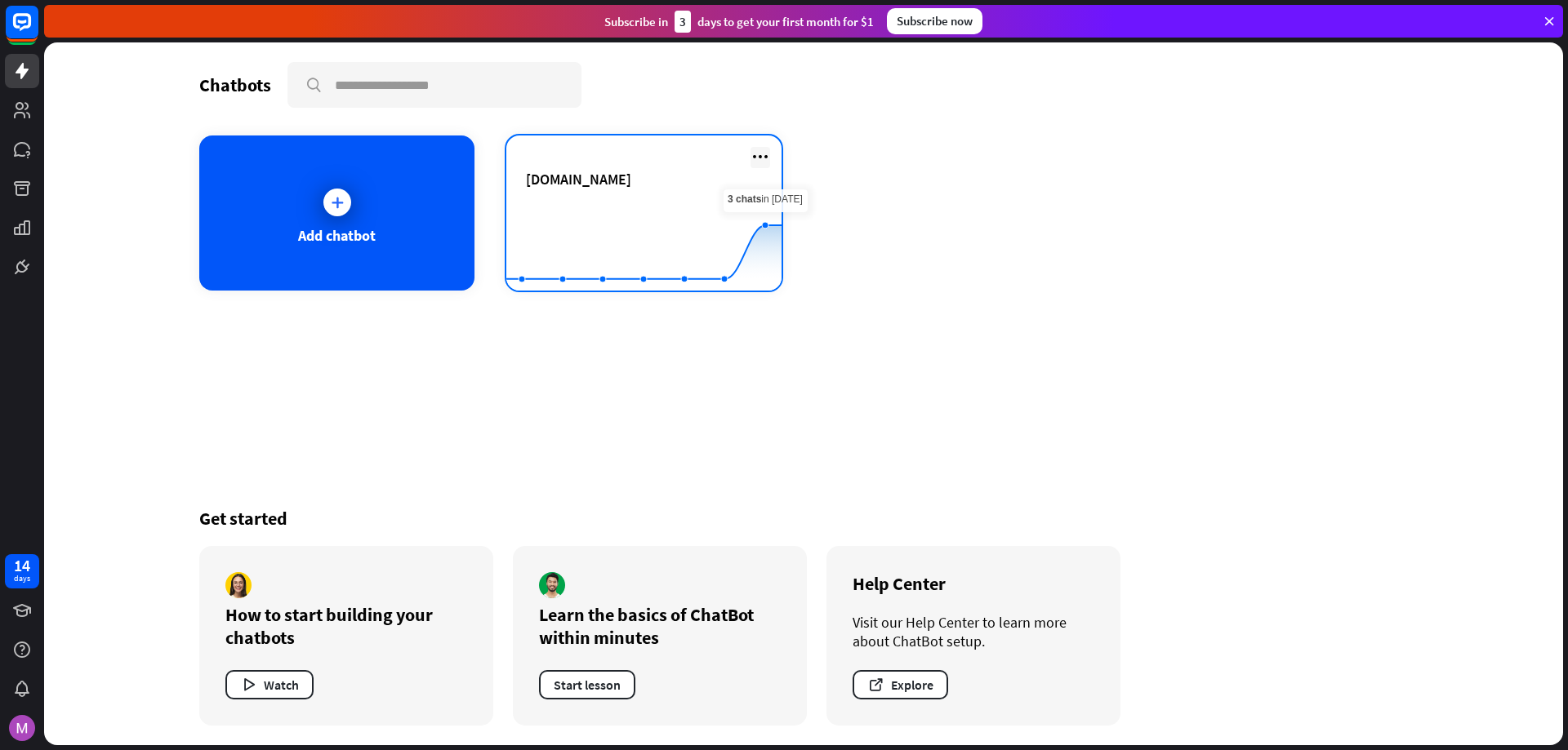
click at [764, 160] on icon at bounding box center [760, 157] width 20 height 20
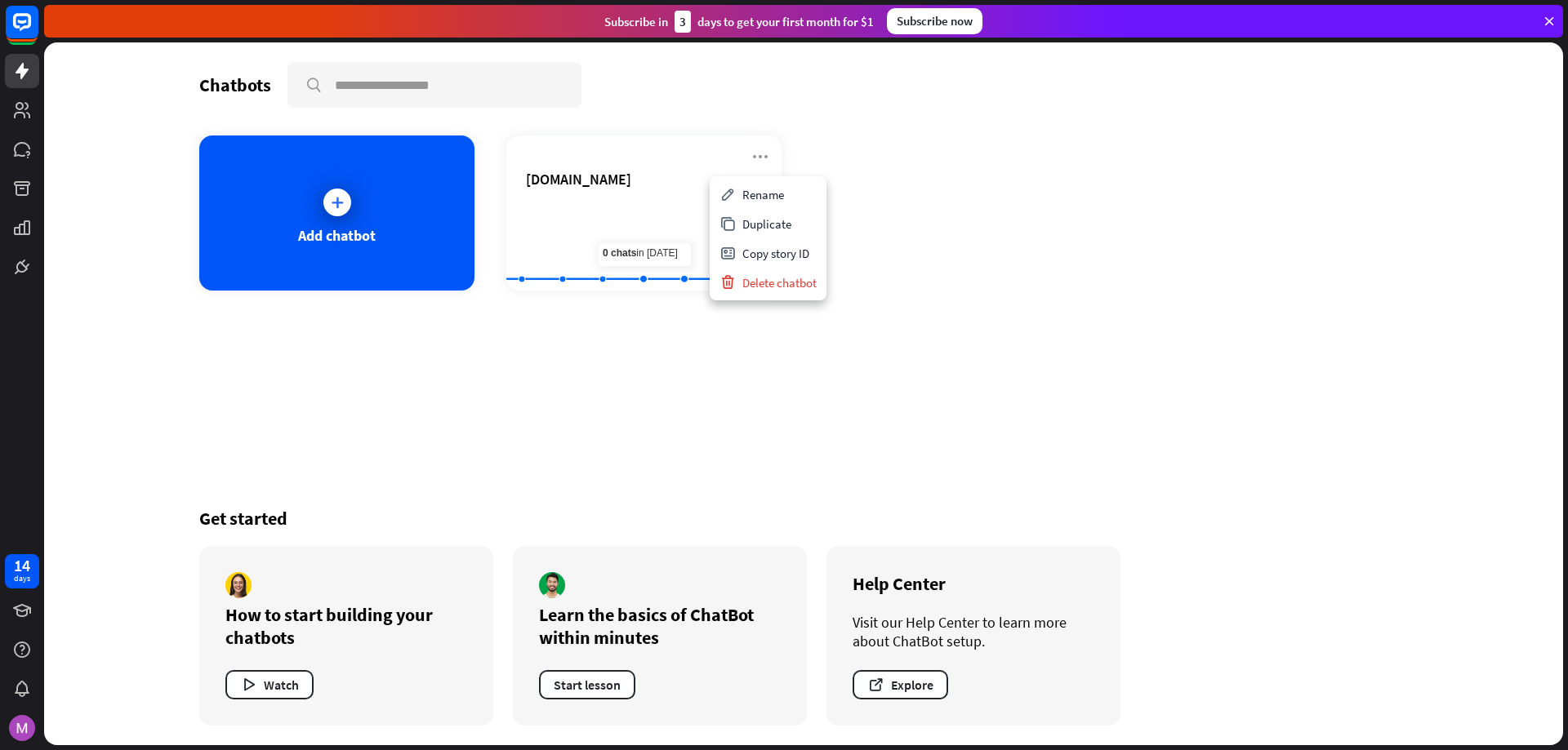
click at [620, 406] on div "Chatbots search Add chatbot [DOMAIN_NAME] Created with Highcharts 10.1.0 0 2 4 …" at bounding box center [803, 394] width 1306 height 703
click at [992, 185] on div "Add chatbot [DOMAIN_NAME] Created with Highcharts 10.1.0 0 2 4" at bounding box center [804, 213] width 1209 height 155
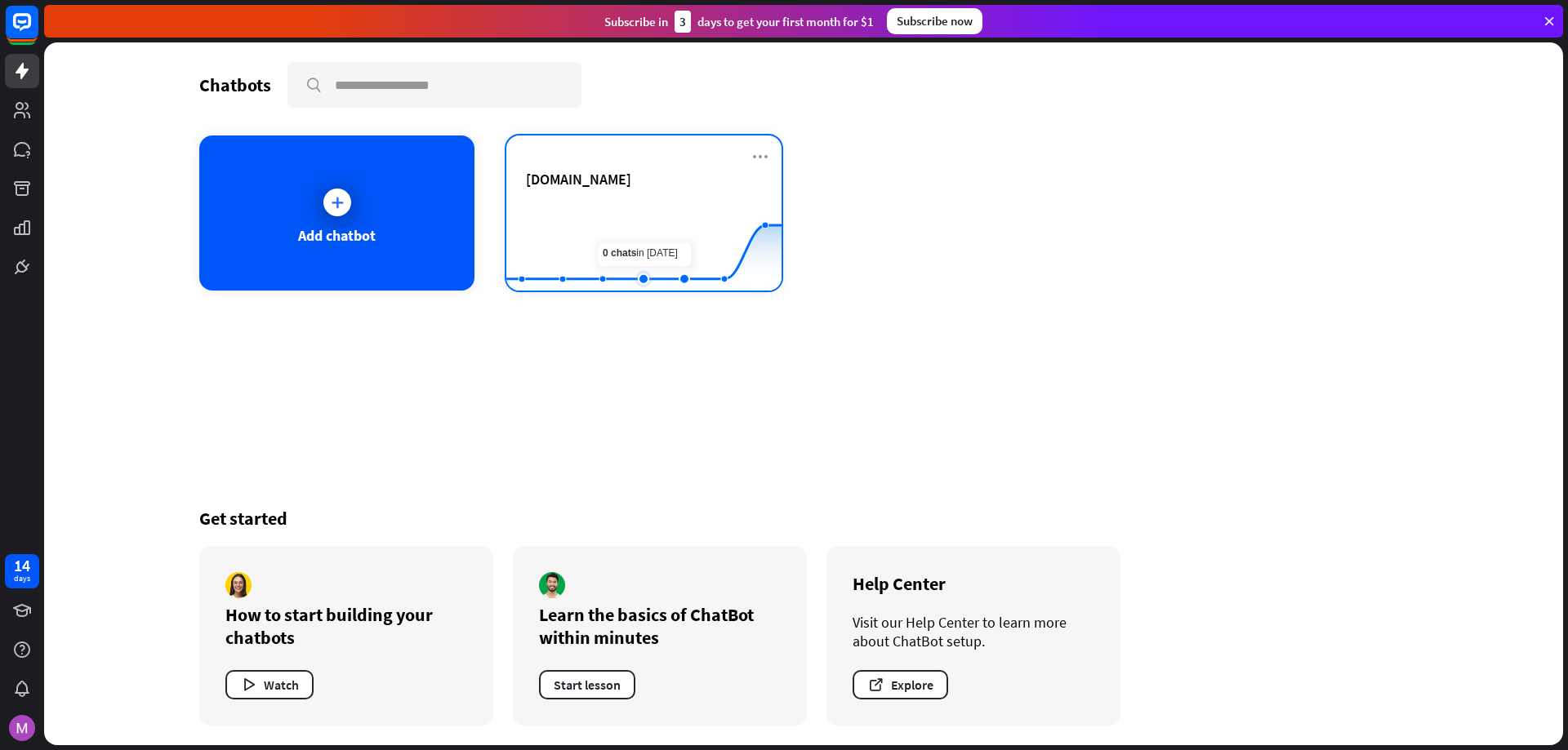
click at [639, 201] on rect at bounding box center [644, 250] width 275 height 102
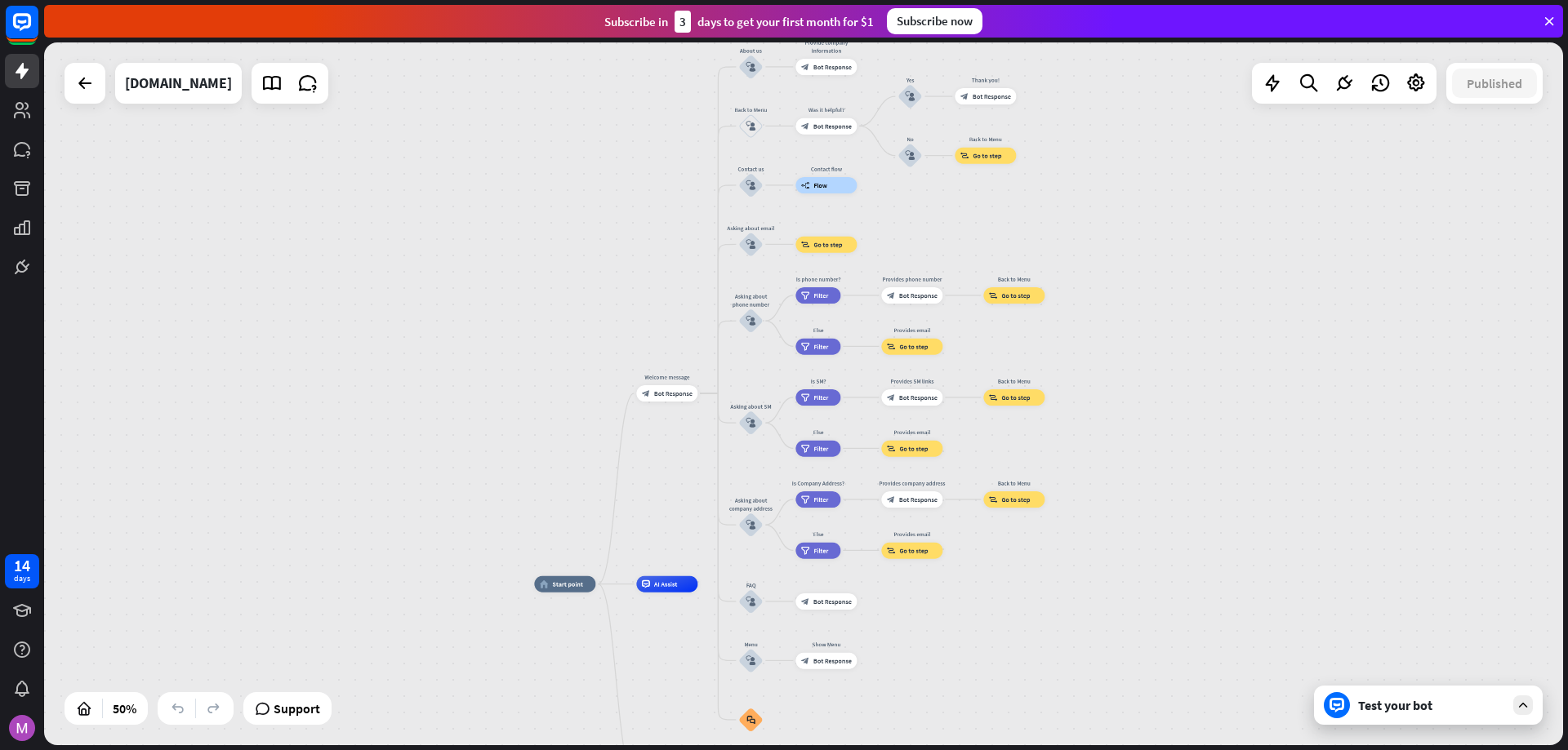
drag, startPoint x: 1333, startPoint y: 324, endPoint x: 1119, endPoint y: 479, distance: 264.2
click at [1119, 479] on div "home_2 Start point Welcome message block_bot_response Bot Response About us blo…" at bounding box center [804, 394] width 1518 height 703
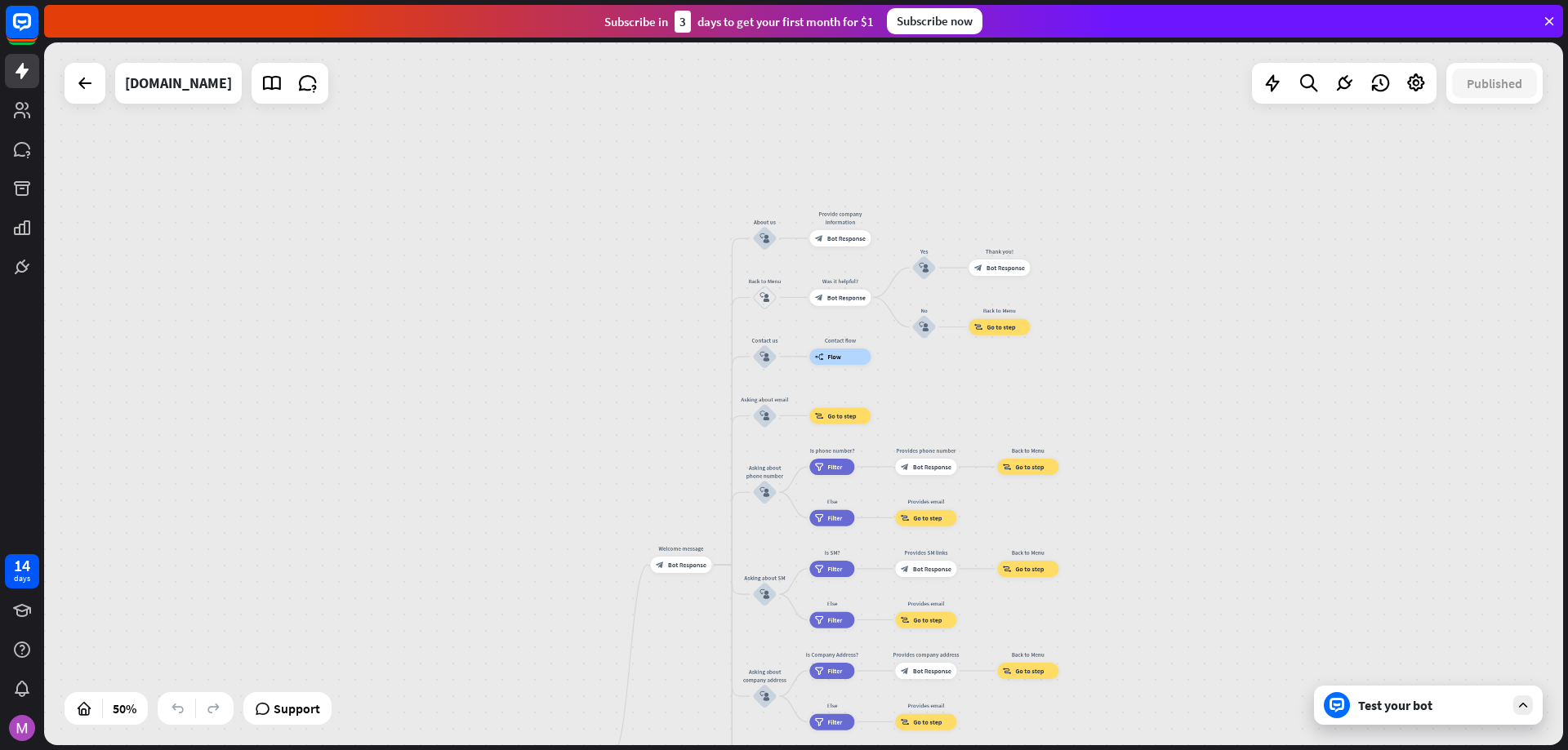
drag, startPoint x: 1111, startPoint y: 295, endPoint x: 1128, endPoint y: 485, distance: 190.8
click at [1128, 485] on div "home_2 Start point Welcome message block_bot_response Bot Response About us blo…" at bounding box center [804, 394] width 1518 height 703
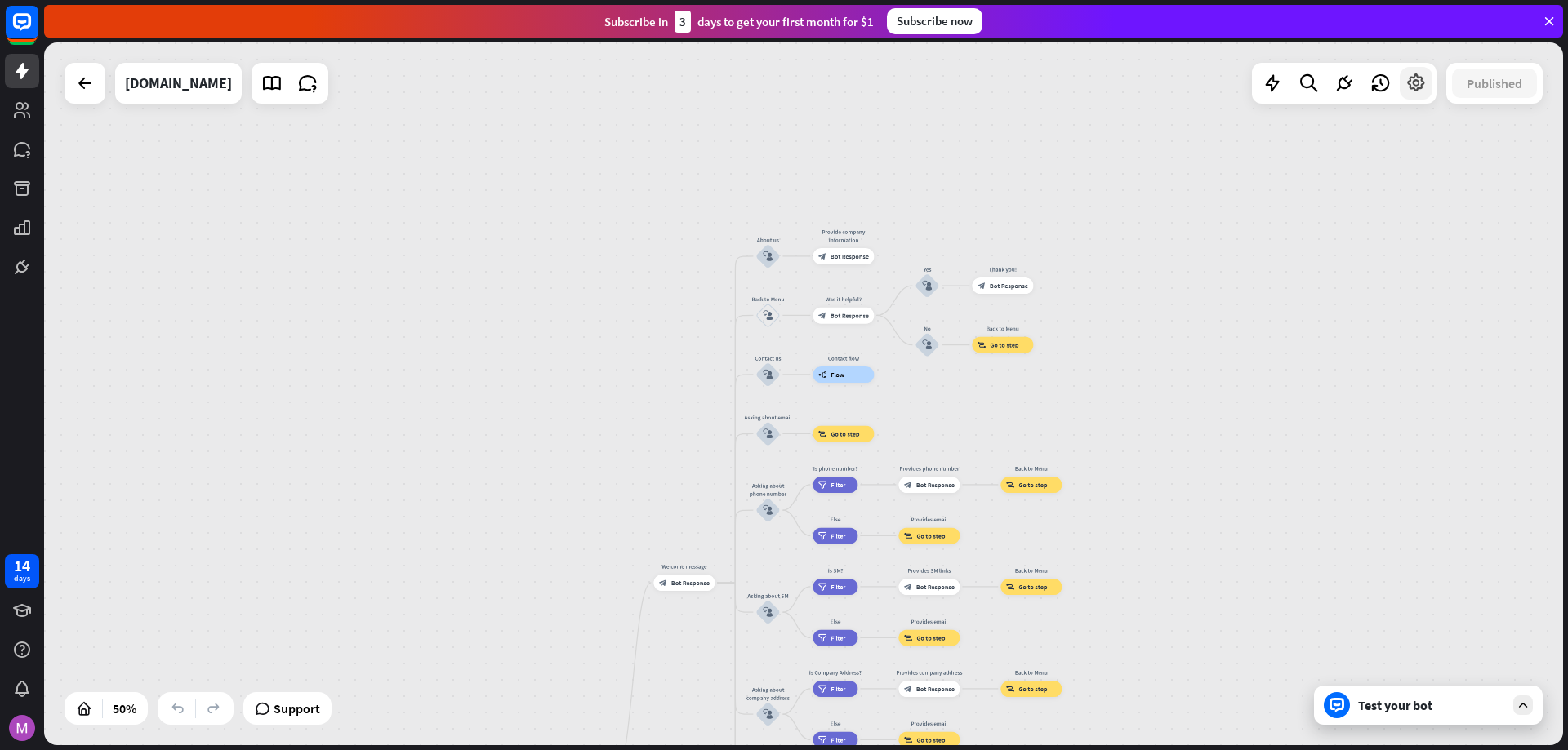
click at [1417, 82] on icon at bounding box center [1415, 83] width 21 height 21
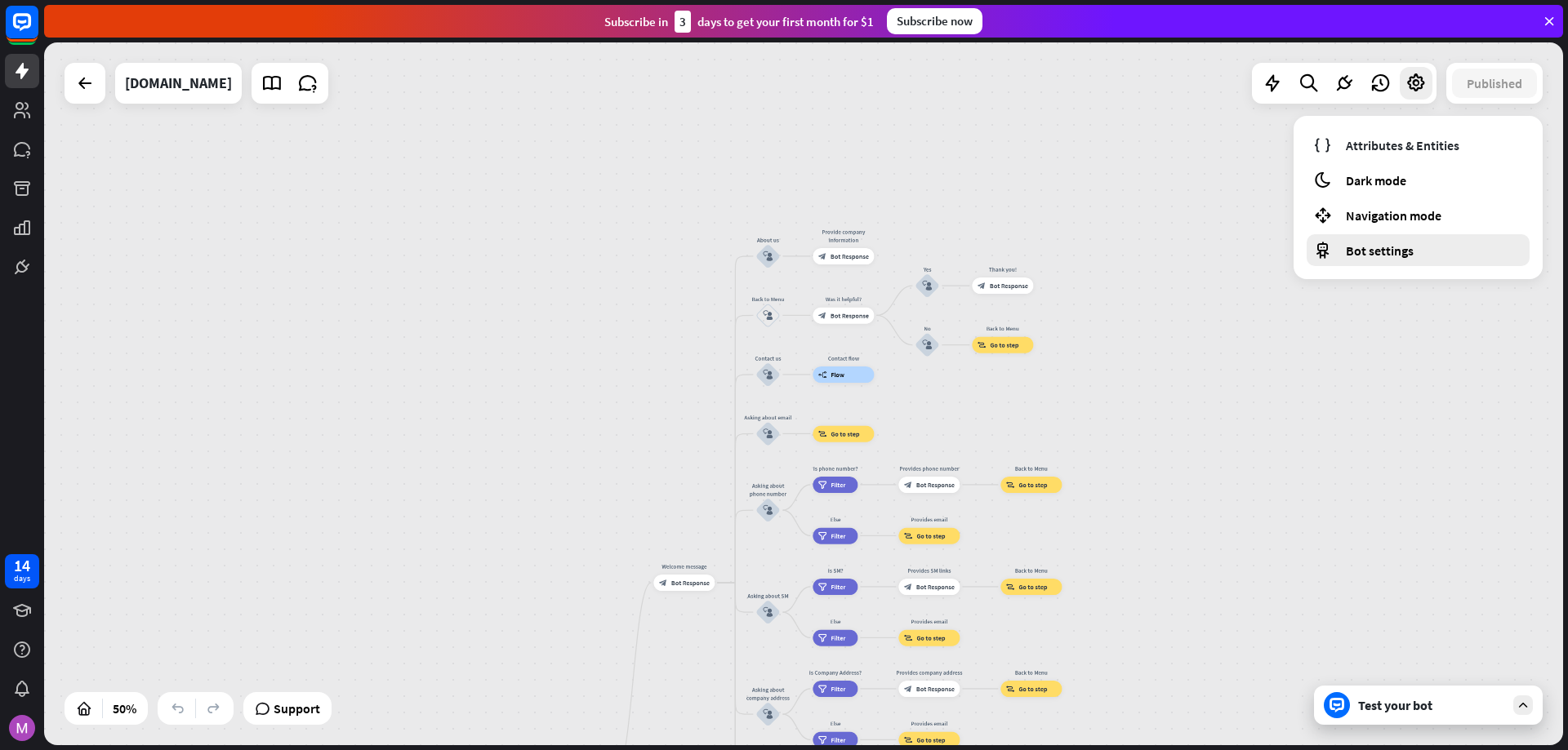
click at [1384, 256] on span "Bot settings" at bounding box center [1379, 250] width 67 height 16
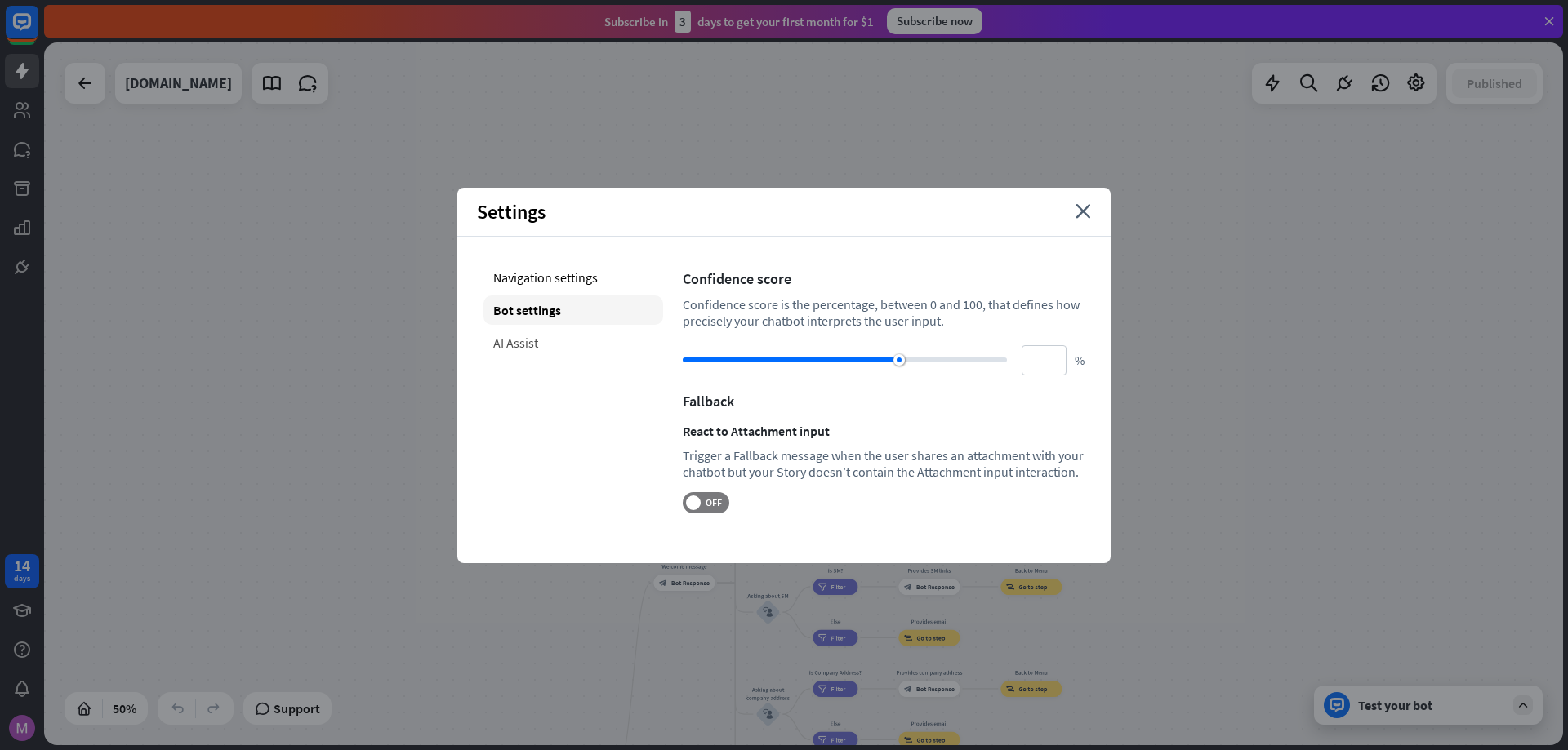
click at [545, 344] on div "AI Assist" at bounding box center [573, 342] width 180 height 29
type input "**"
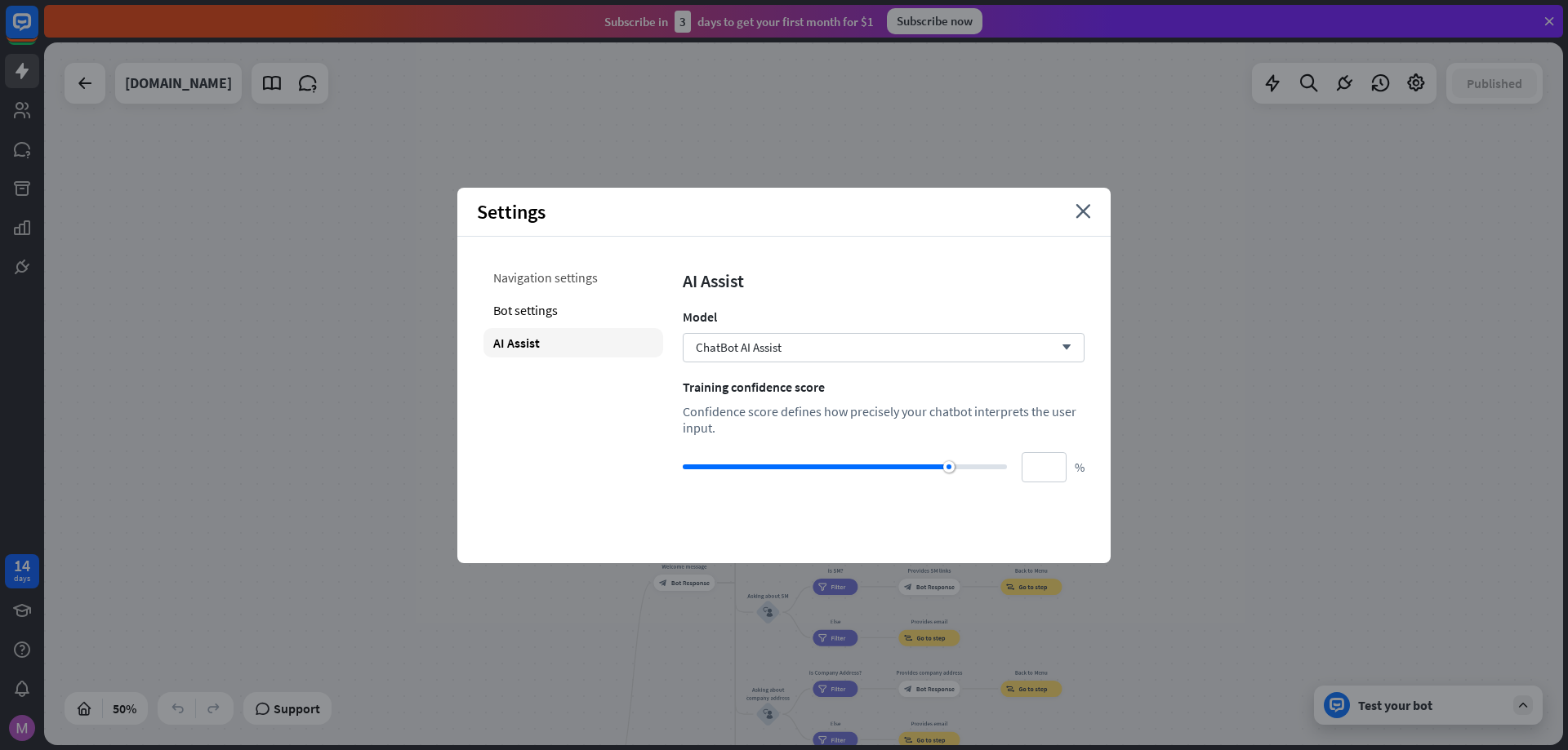
click at [553, 287] on div "Navigation settings" at bounding box center [573, 277] width 180 height 29
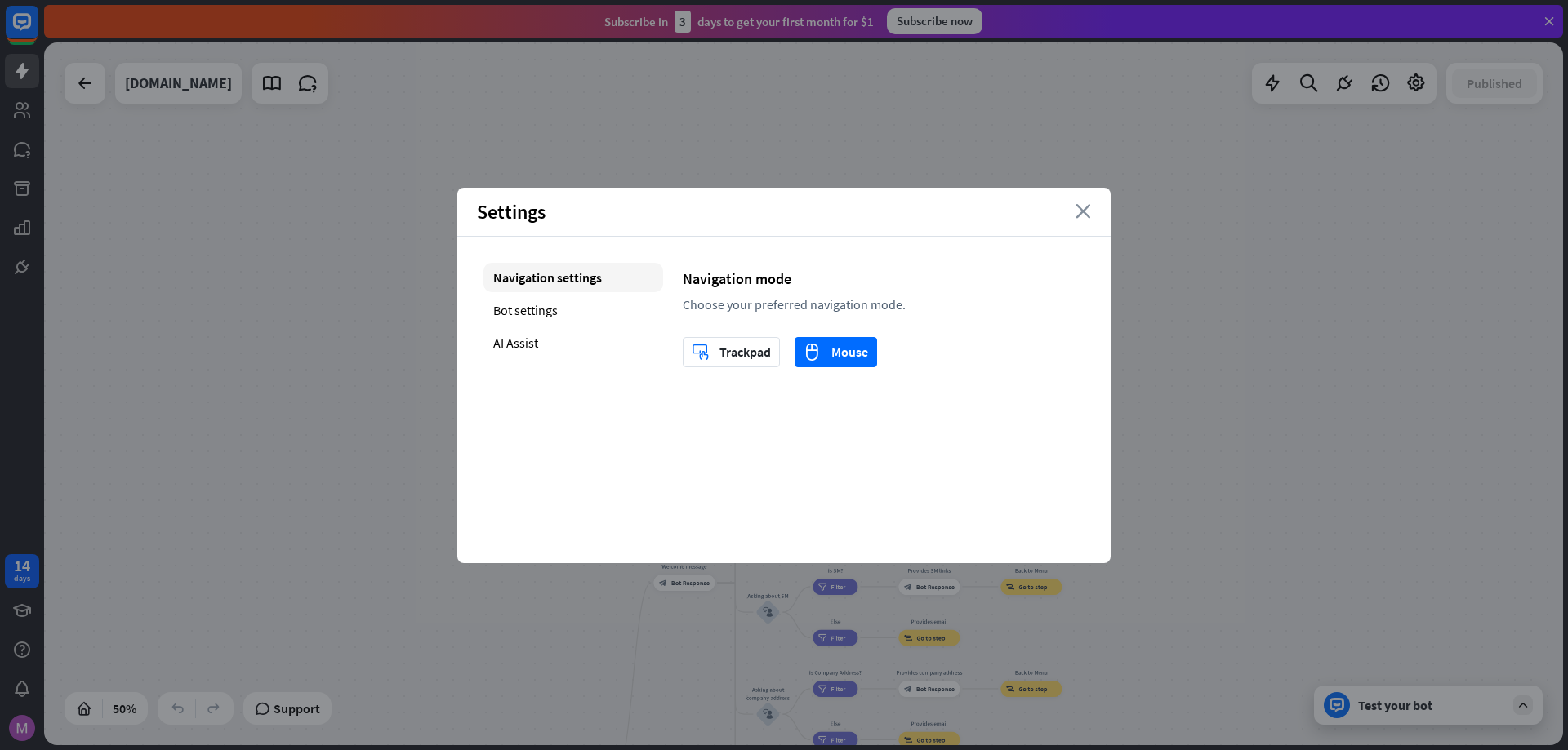
click at [1086, 207] on icon "close" at bounding box center [1083, 211] width 15 height 15
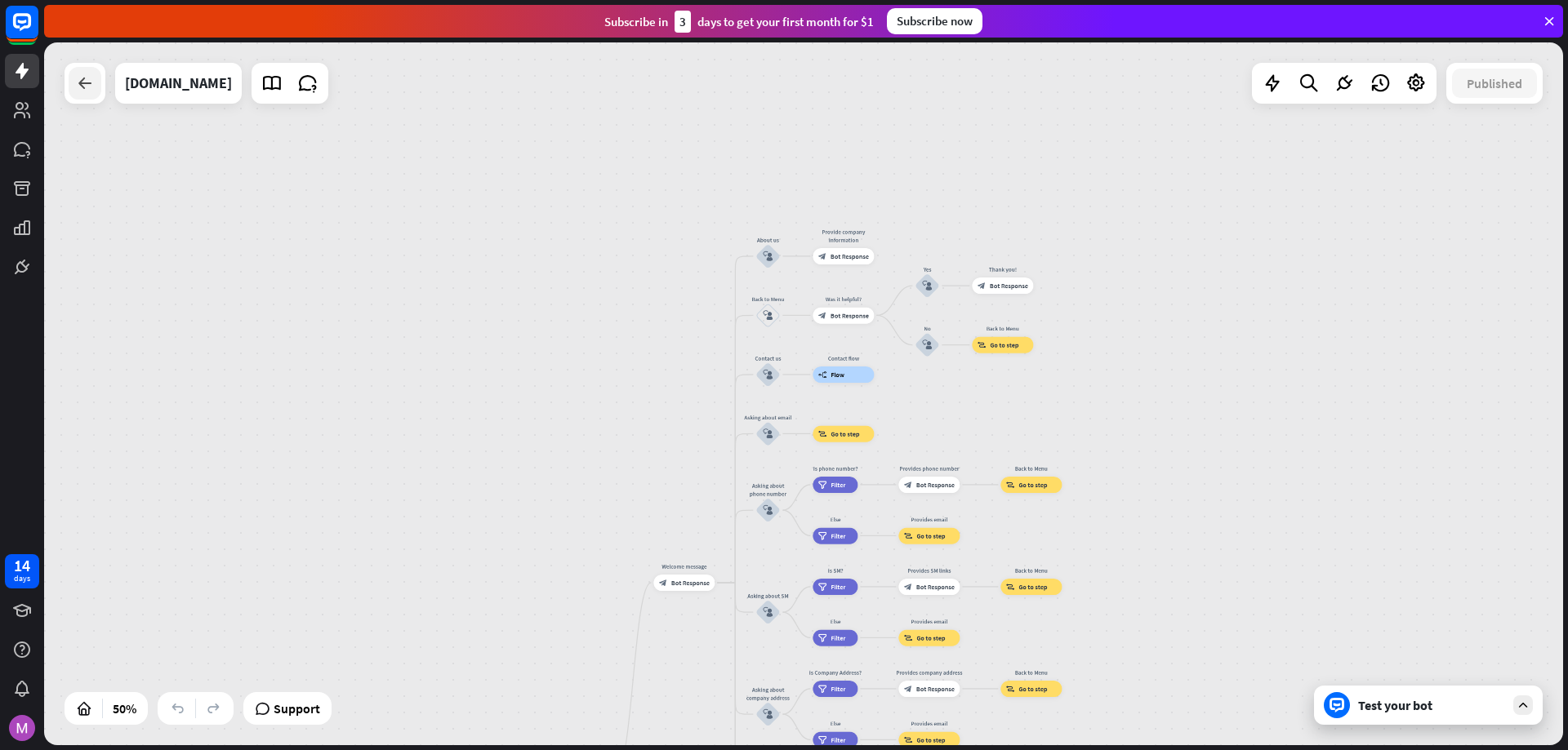
click at [92, 82] on icon at bounding box center [85, 83] width 20 height 20
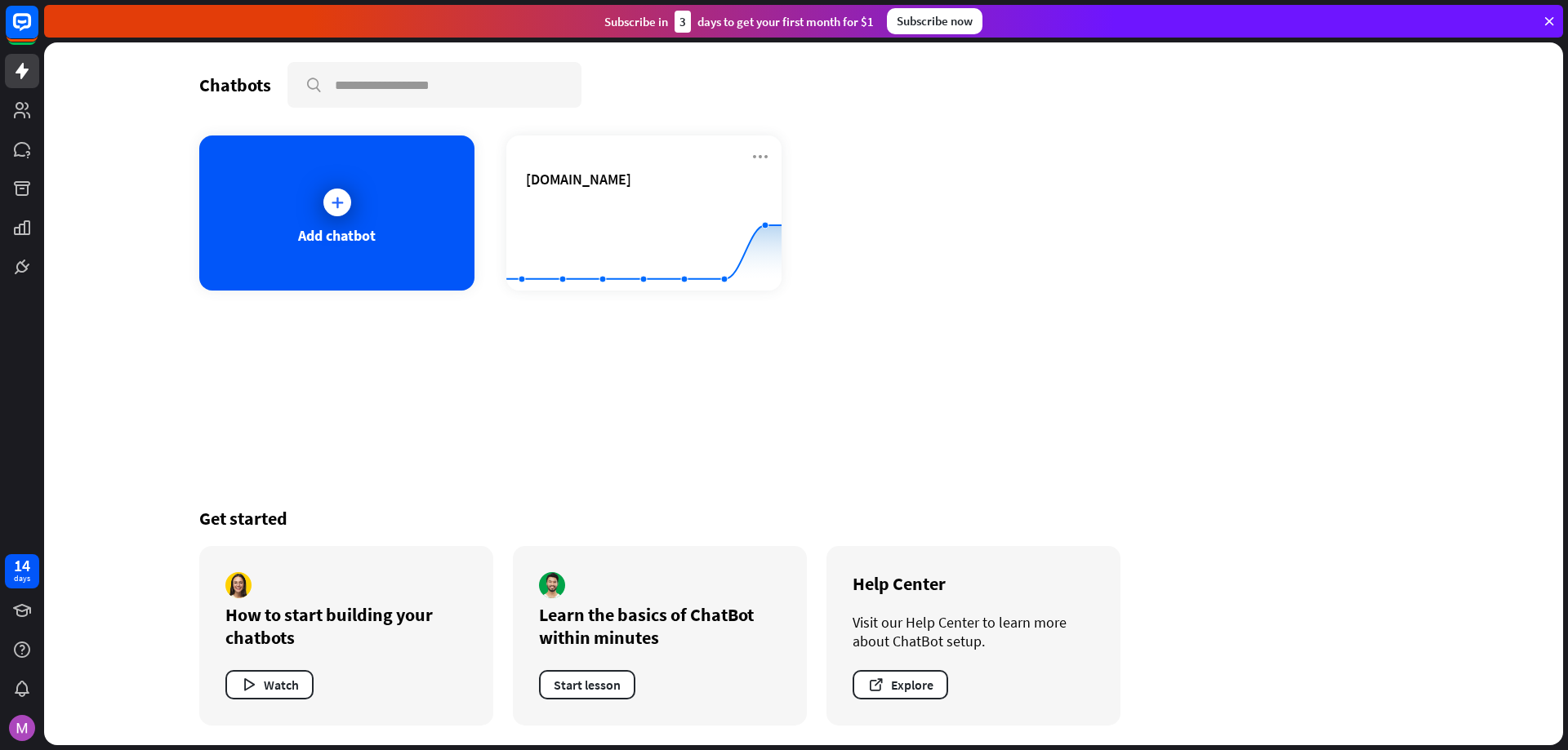
click at [1121, 129] on div "Chatbots search Add chatbot [DOMAIN_NAME] Created with Highcharts 10.1.0 0 2 4 …" at bounding box center [803, 394] width 1306 height 703
click at [585, 173] on span "[DOMAIN_NAME]" at bounding box center [578, 178] width 106 height 19
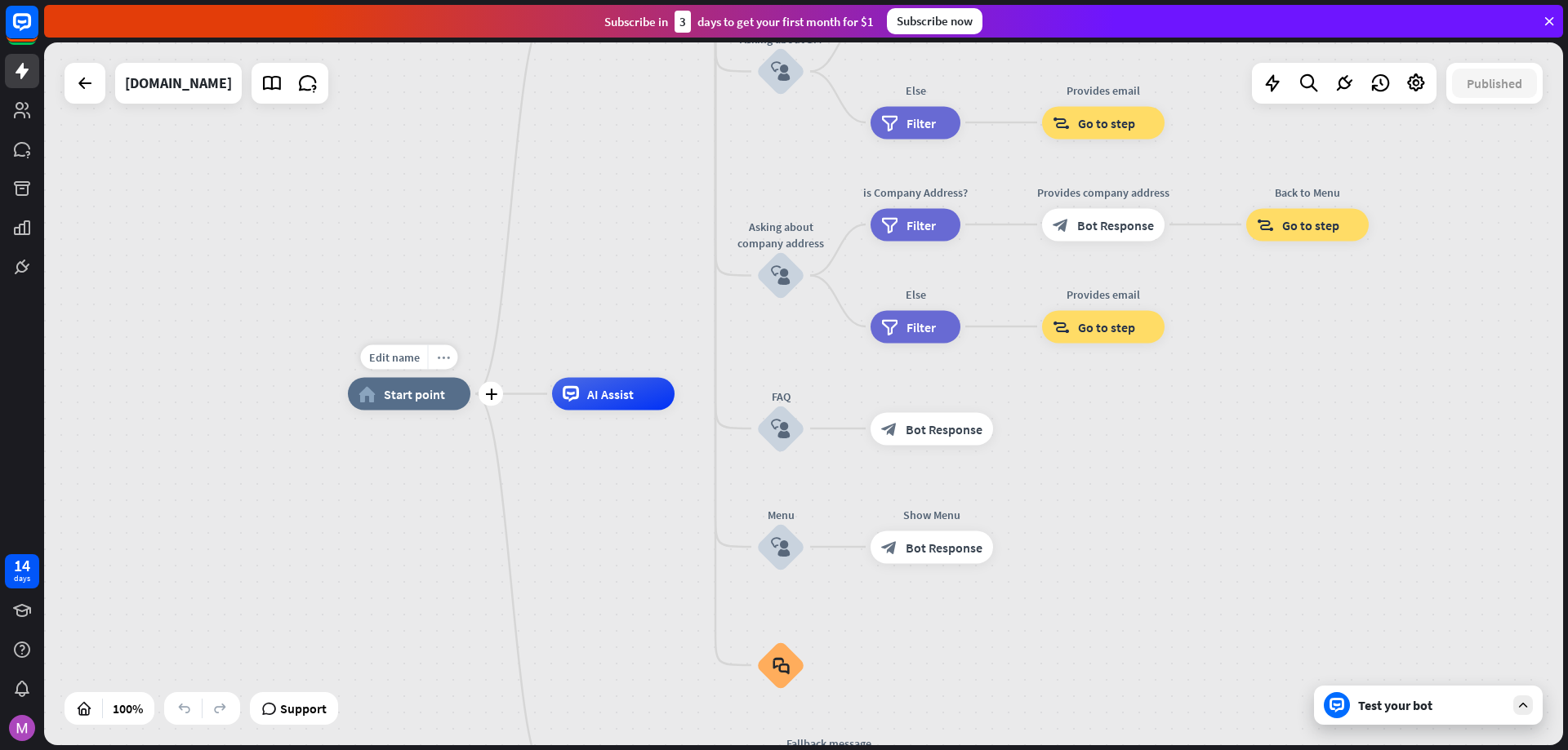
click at [437, 355] on icon "more_horiz" at bounding box center [443, 357] width 13 height 12
click at [419, 286] on div "home_2 Start point Welcome message block_bot_response Bot Response About us blo…" at bounding box center [804, 394] width 1518 height 703
click at [629, 402] on span "AI Assist" at bounding box center [610, 394] width 46 height 16
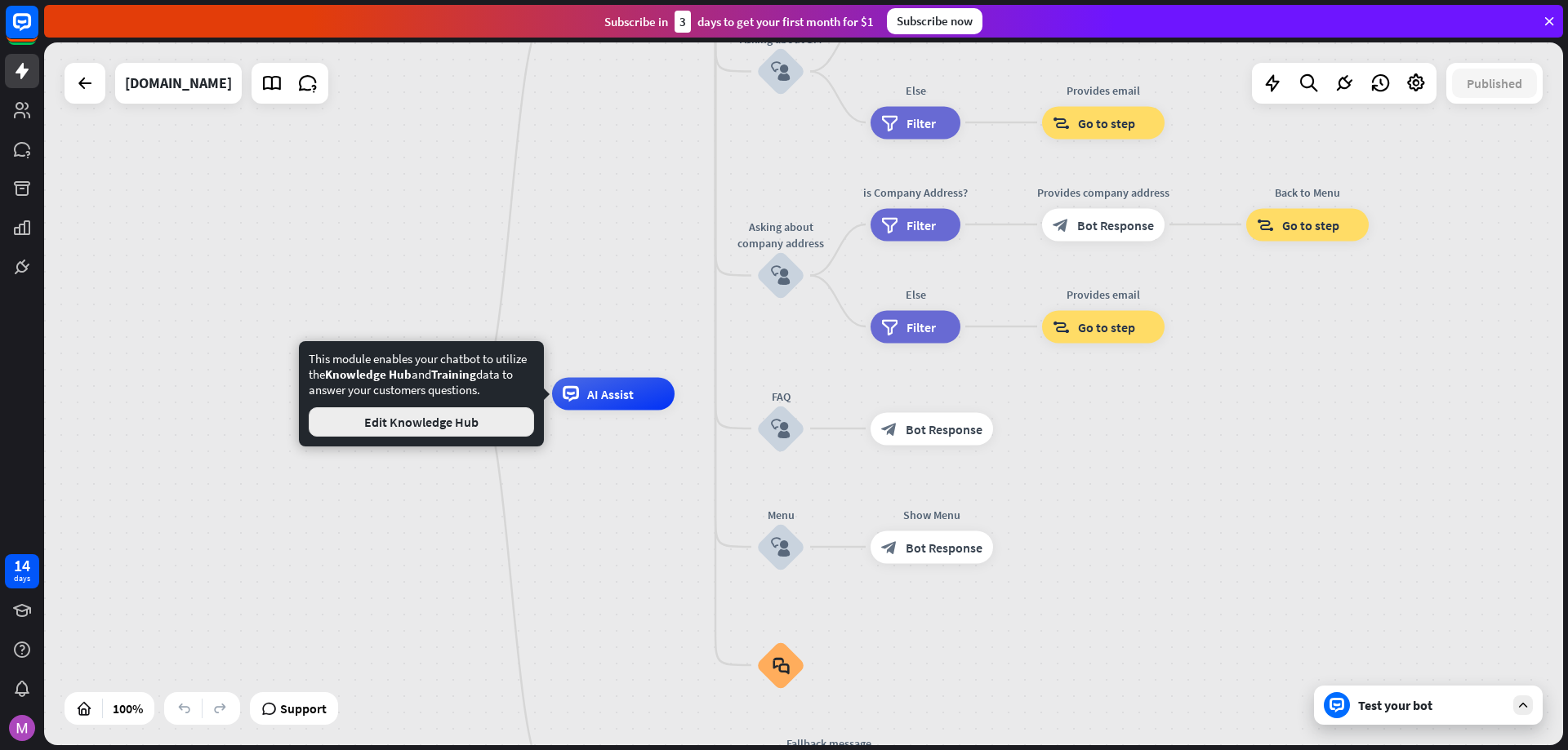
click at [440, 426] on button "Edit Knowledge Hub" at bounding box center [421, 421] width 225 height 29
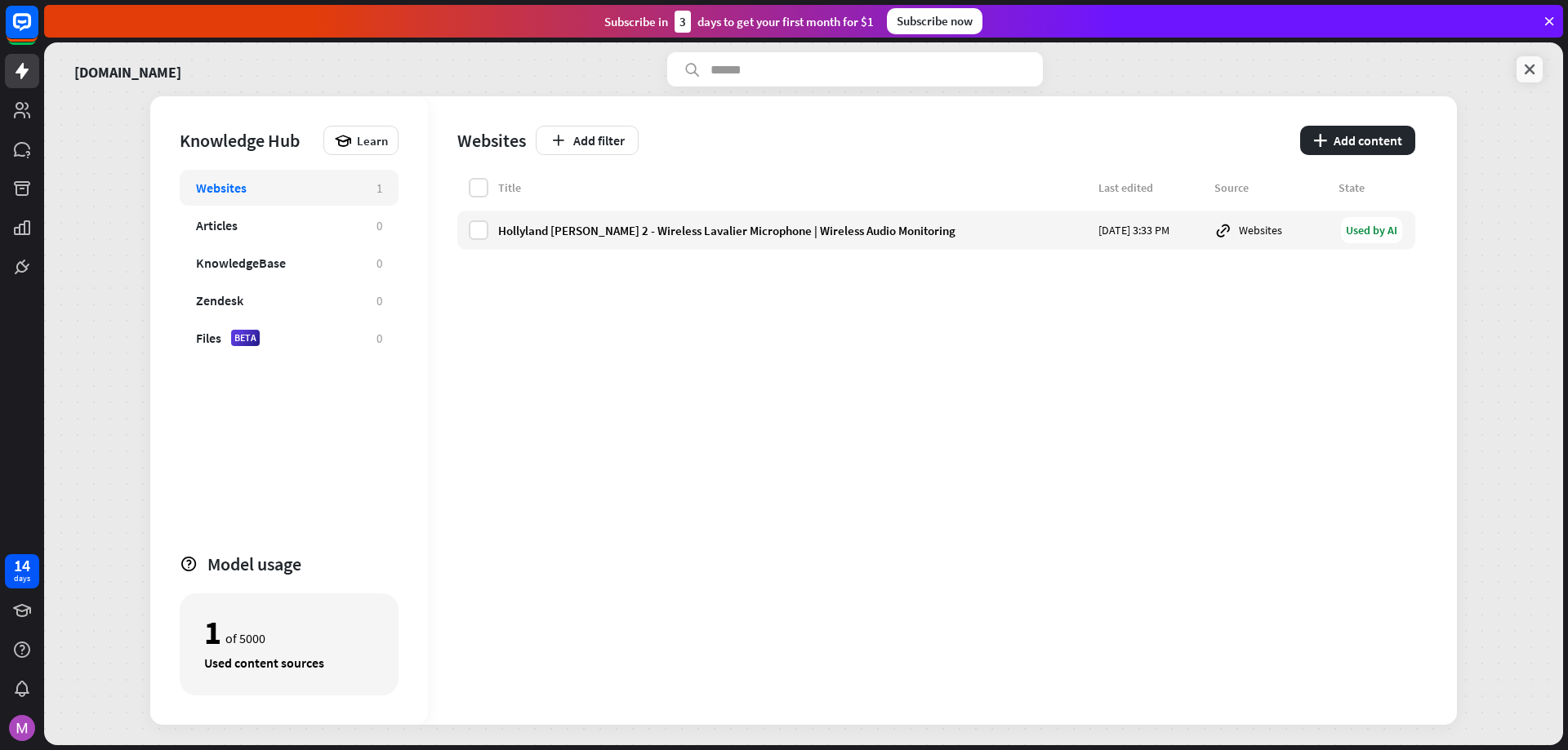
click at [1533, 74] on icon at bounding box center [1529, 69] width 16 height 16
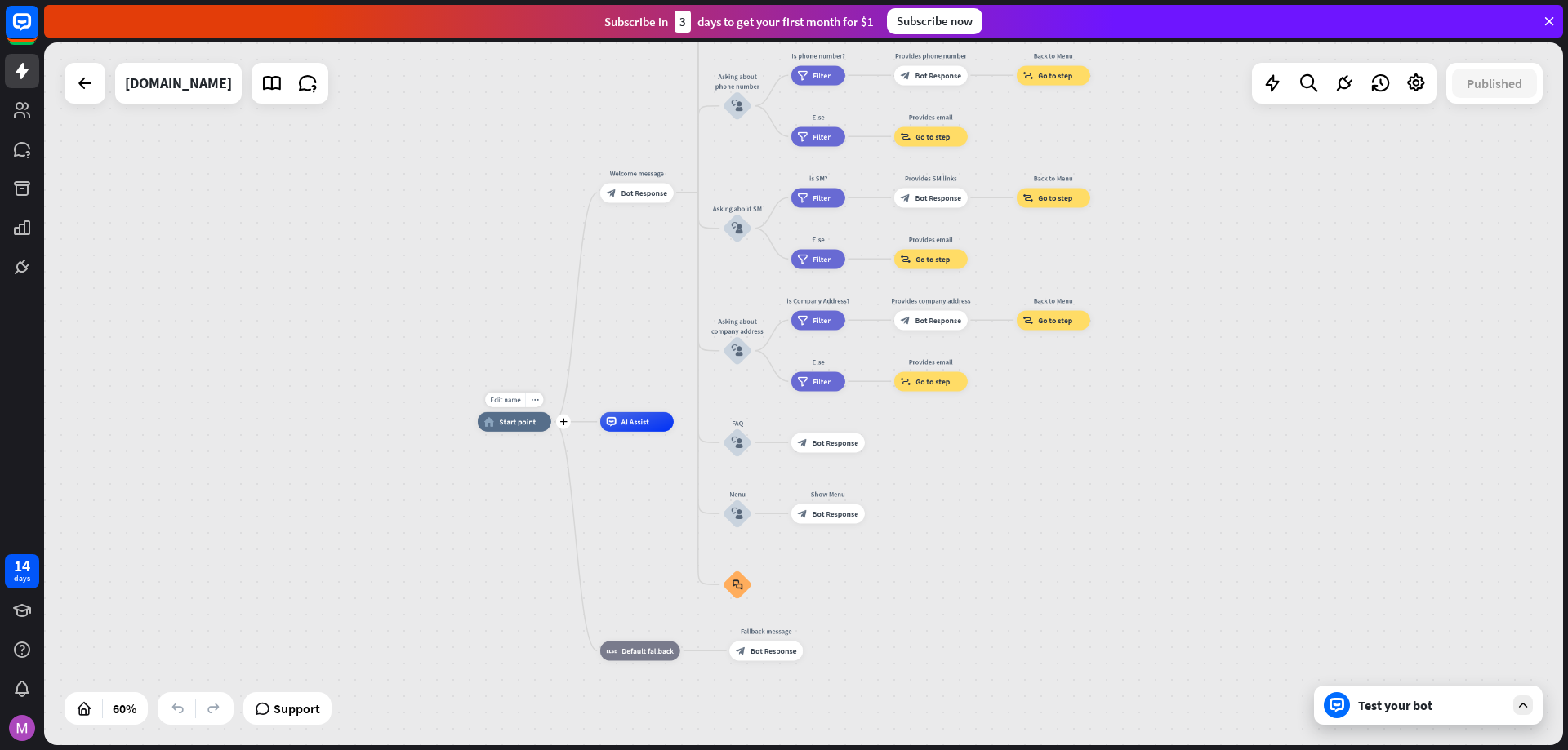
click at [490, 418] on icon "home_2" at bounding box center [490, 421] width 11 height 10
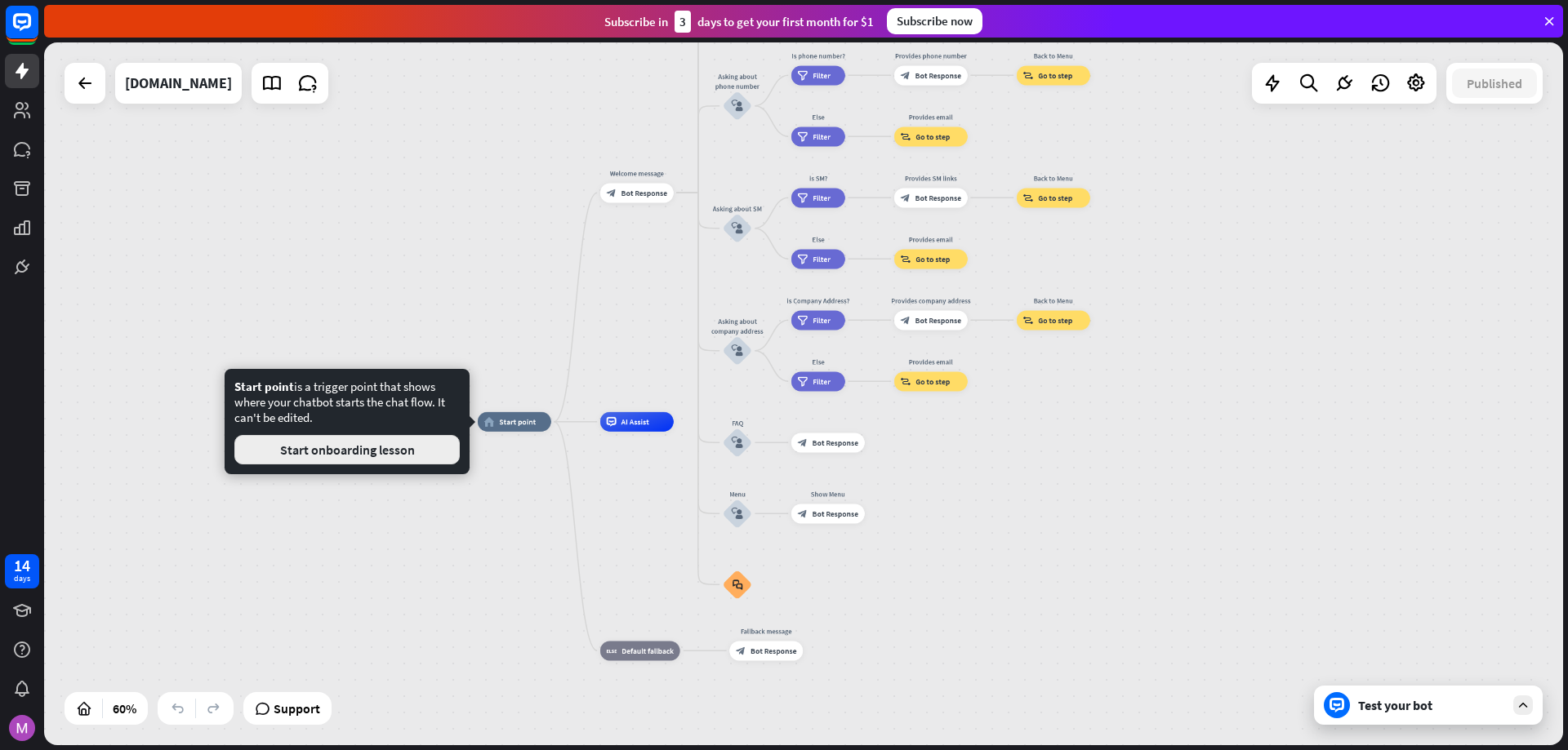
click at [406, 447] on button "Start onboarding lesson" at bounding box center [347, 449] width 225 height 29
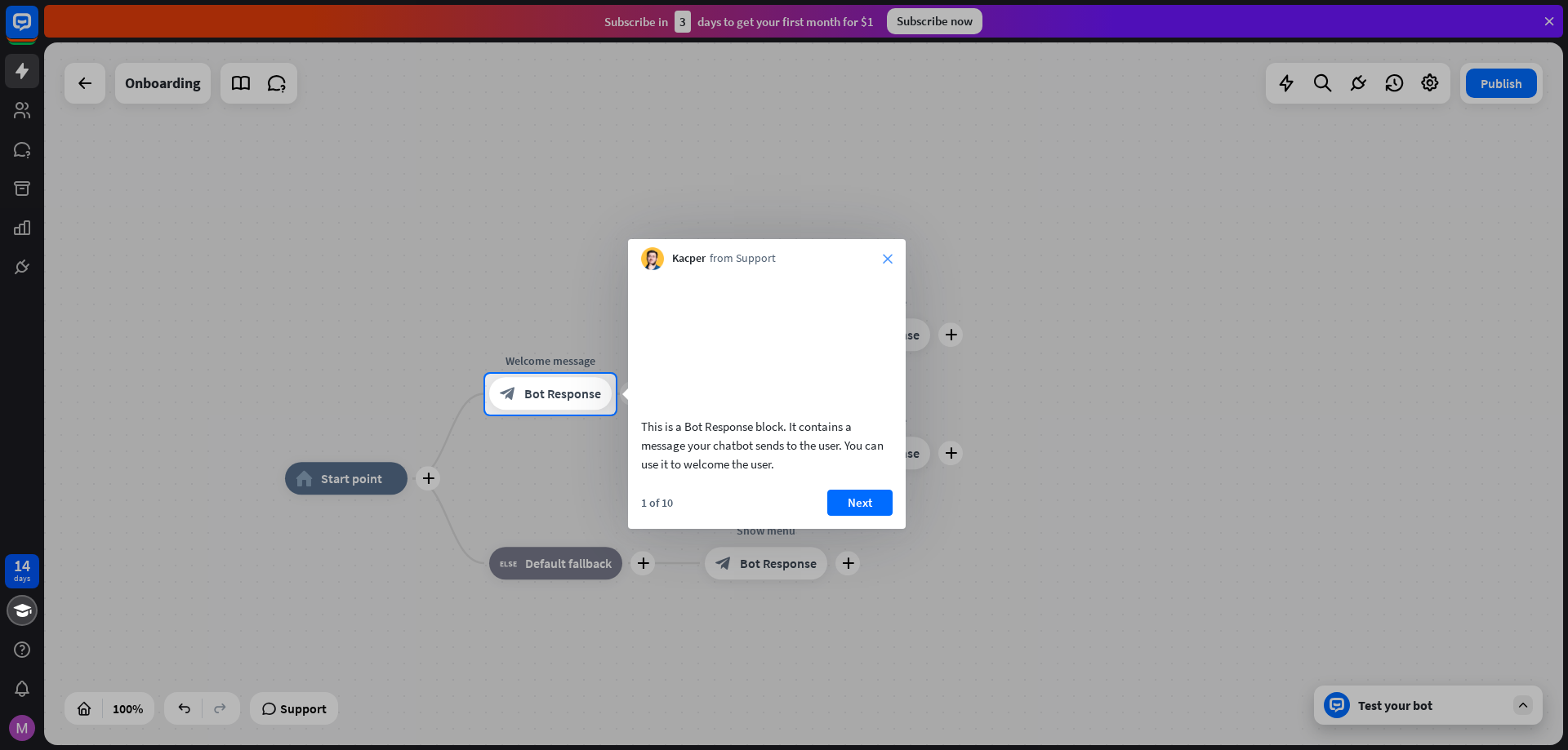
click at [887, 257] on icon "close" at bounding box center [887, 258] width 10 height 10
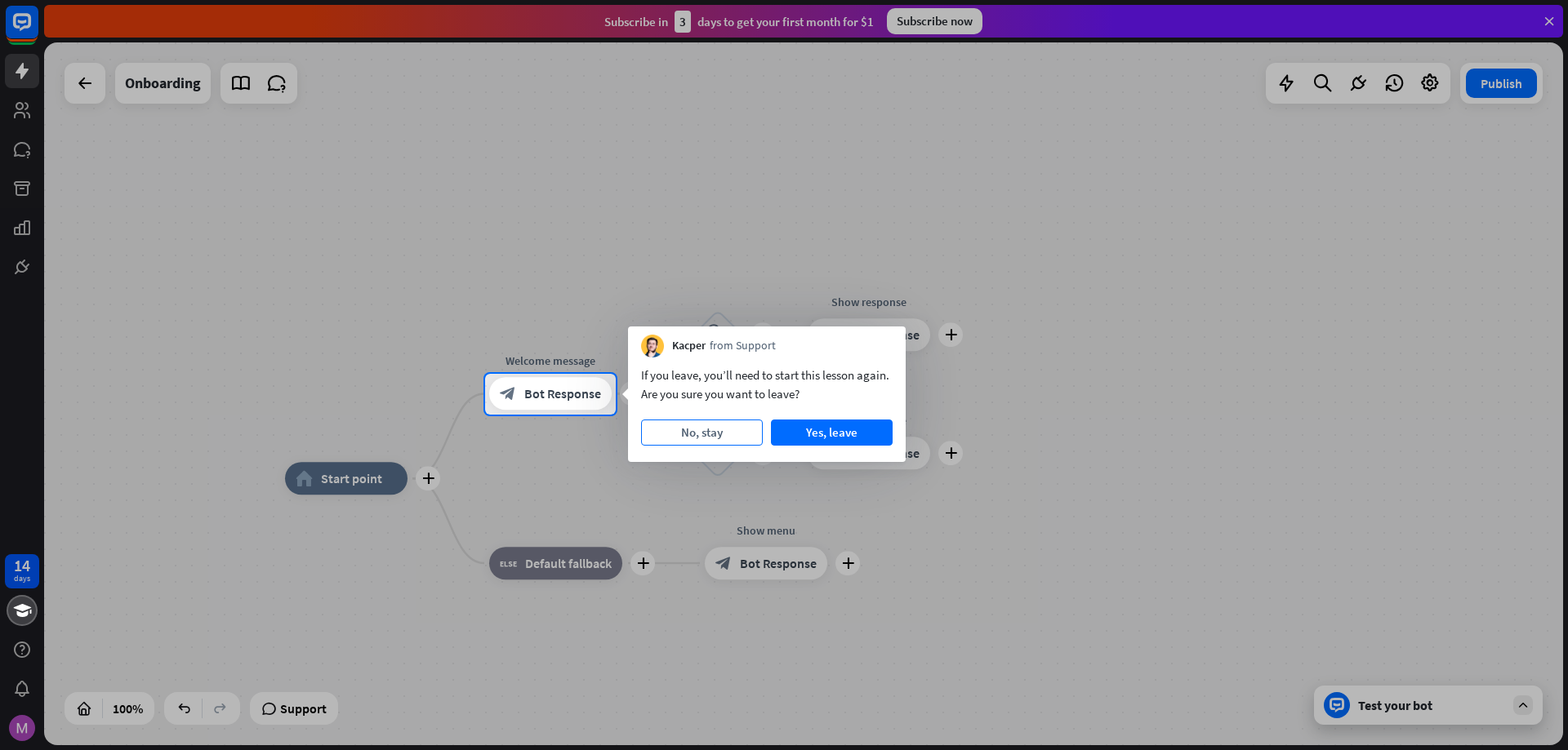
click at [740, 433] on button "No, stay" at bounding box center [702, 432] width 122 height 26
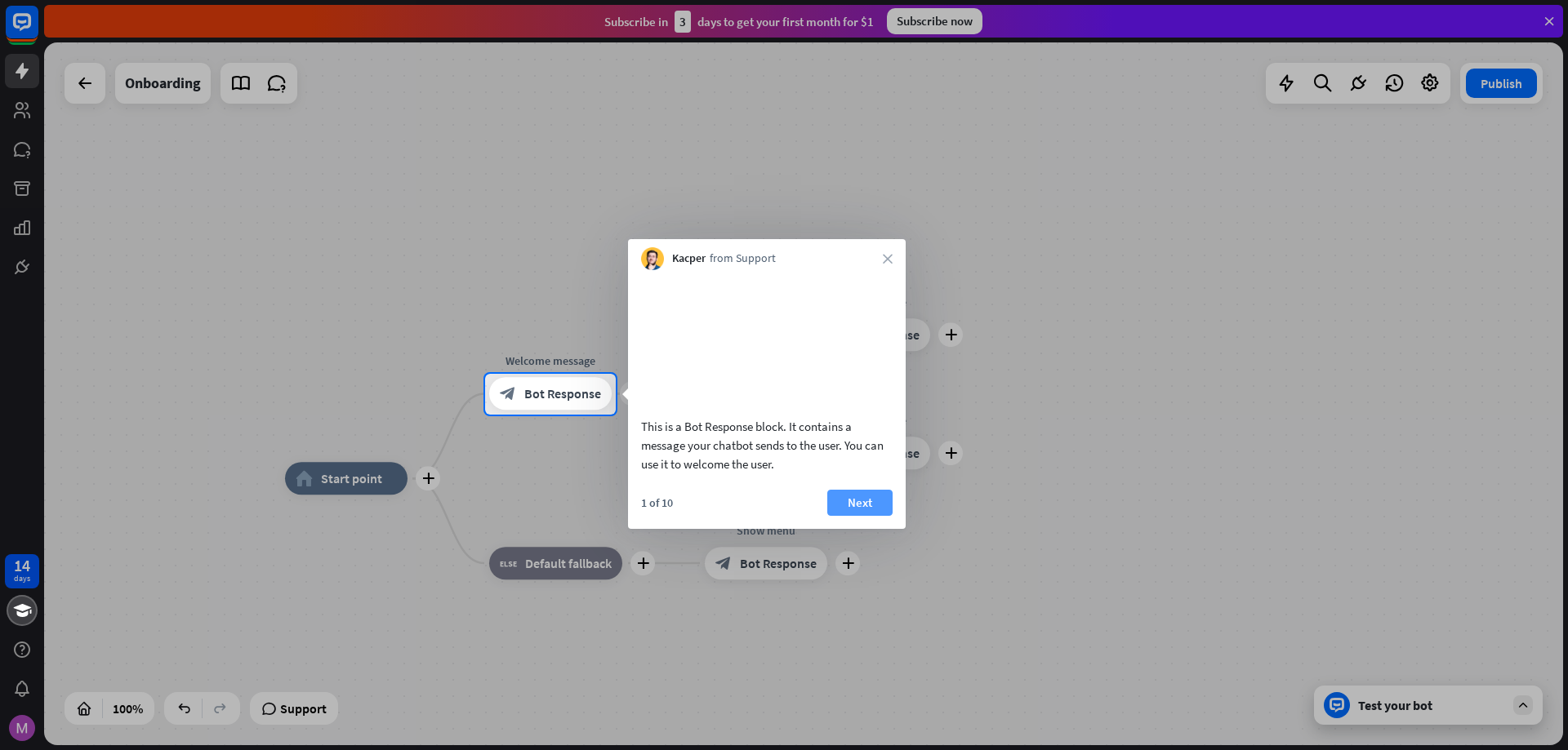
click at [857, 516] on button "Next" at bounding box center [860, 502] width 66 height 26
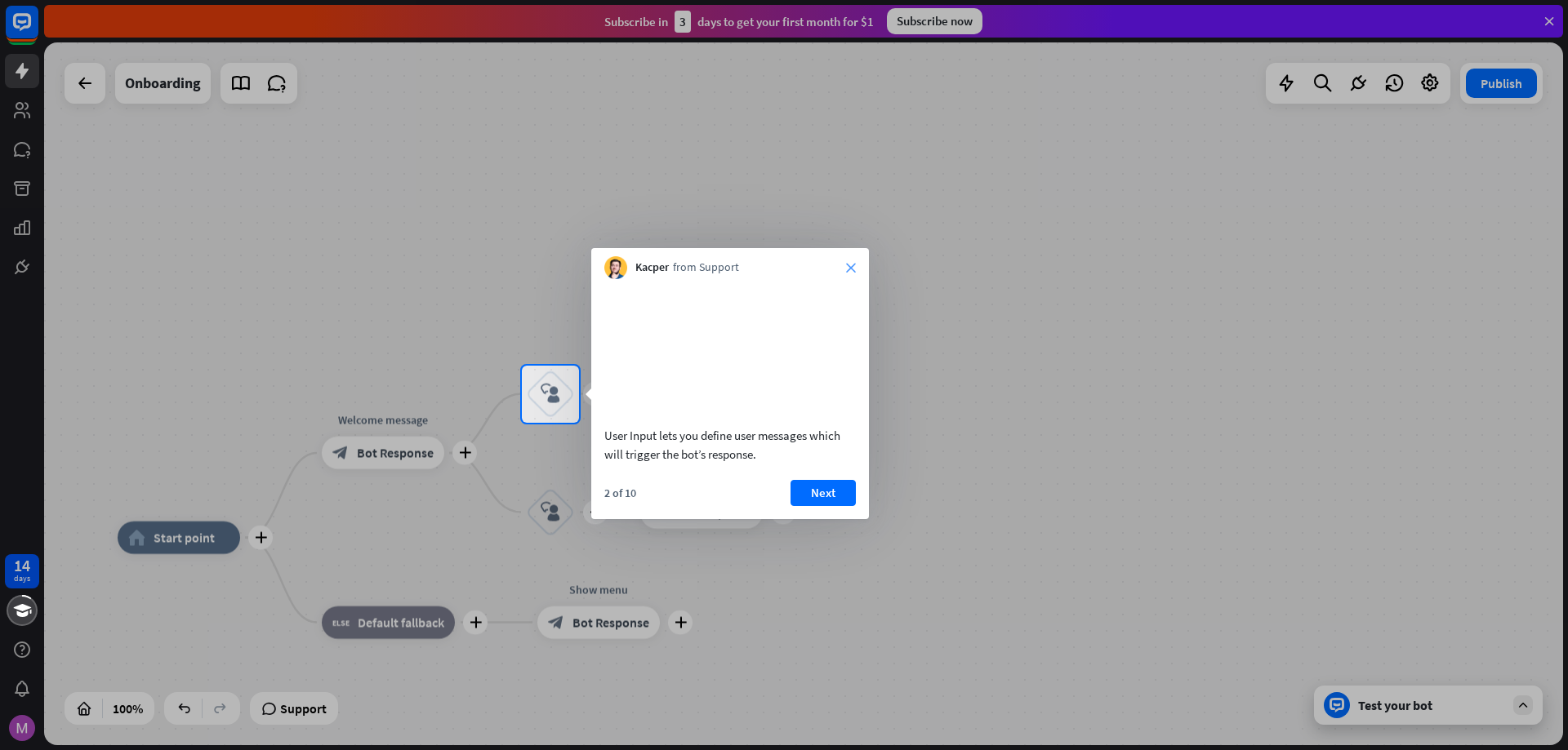
click at [852, 265] on icon "close" at bounding box center [851, 267] width 10 height 10
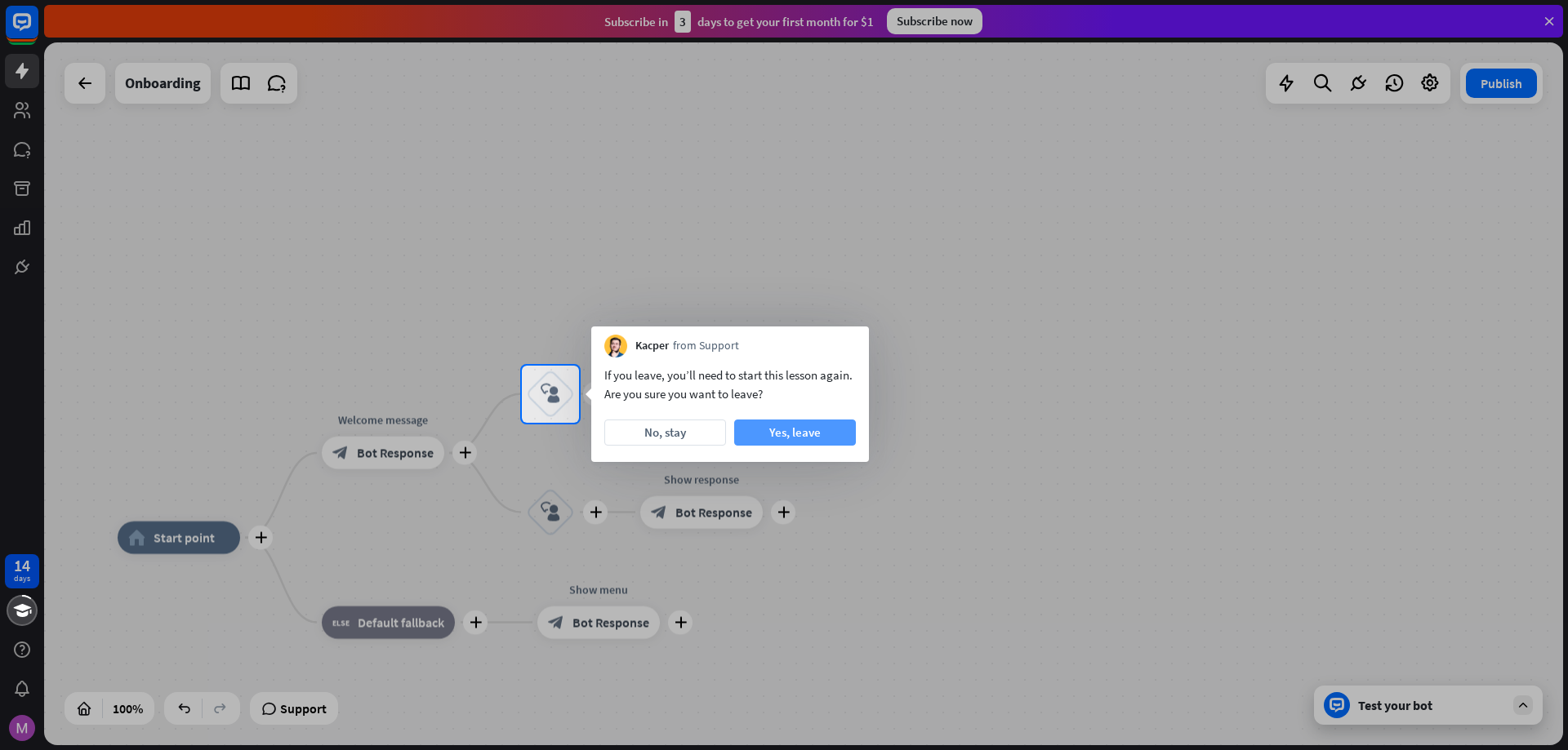
click at [760, 434] on button "Yes, leave" at bounding box center [795, 432] width 122 height 26
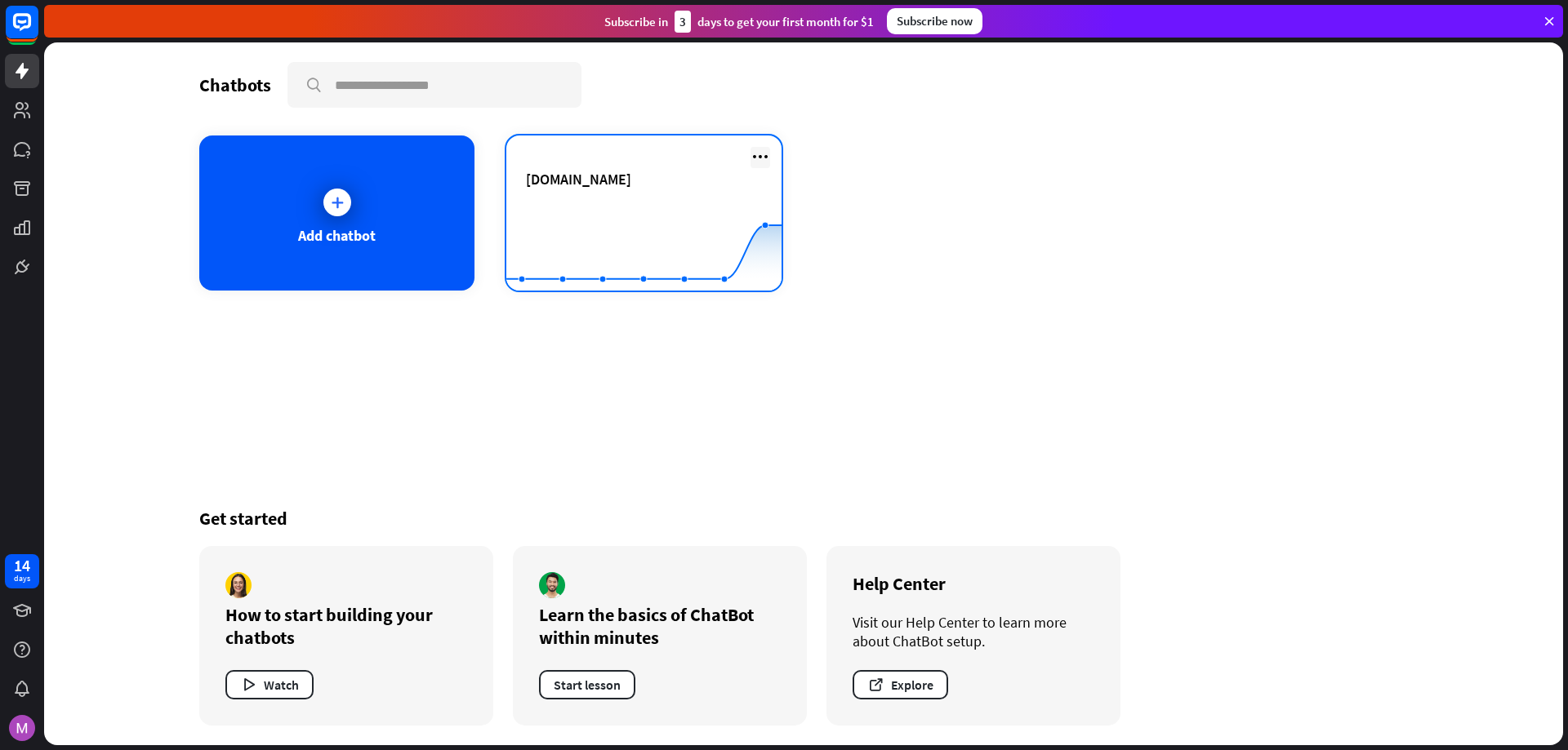
click at [764, 160] on icon at bounding box center [760, 157] width 20 height 20
click at [602, 191] on div "[DOMAIN_NAME]" at bounding box center [644, 198] width 236 height 57
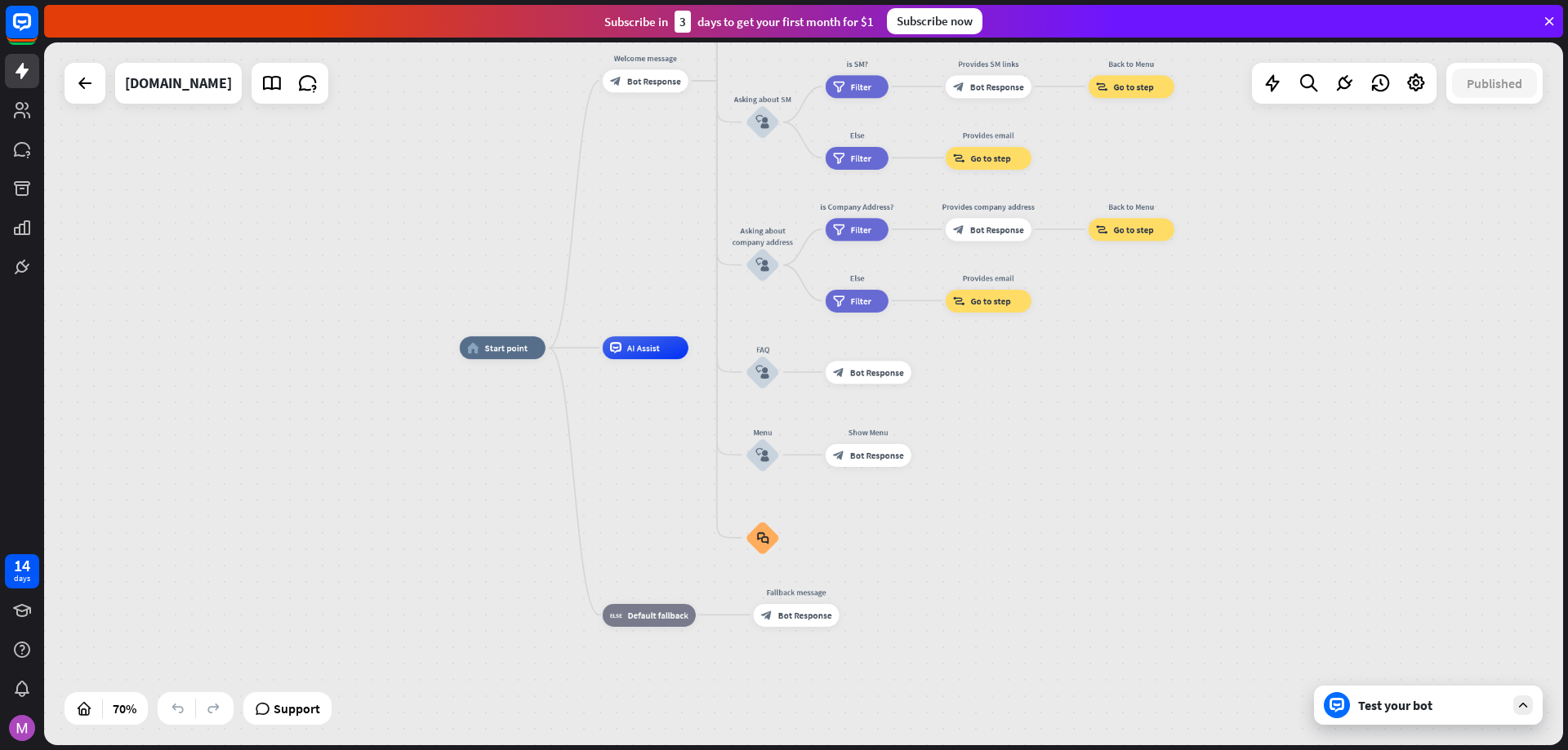
drag, startPoint x: 648, startPoint y: 568, endPoint x: 621, endPoint y: 607, distance: 47.4
click at [626, 613] on div "home_2 Start point Welcome message block_bot_response Bot Response About us blo…" at bounding box center [991, 593] width 1063 height 492
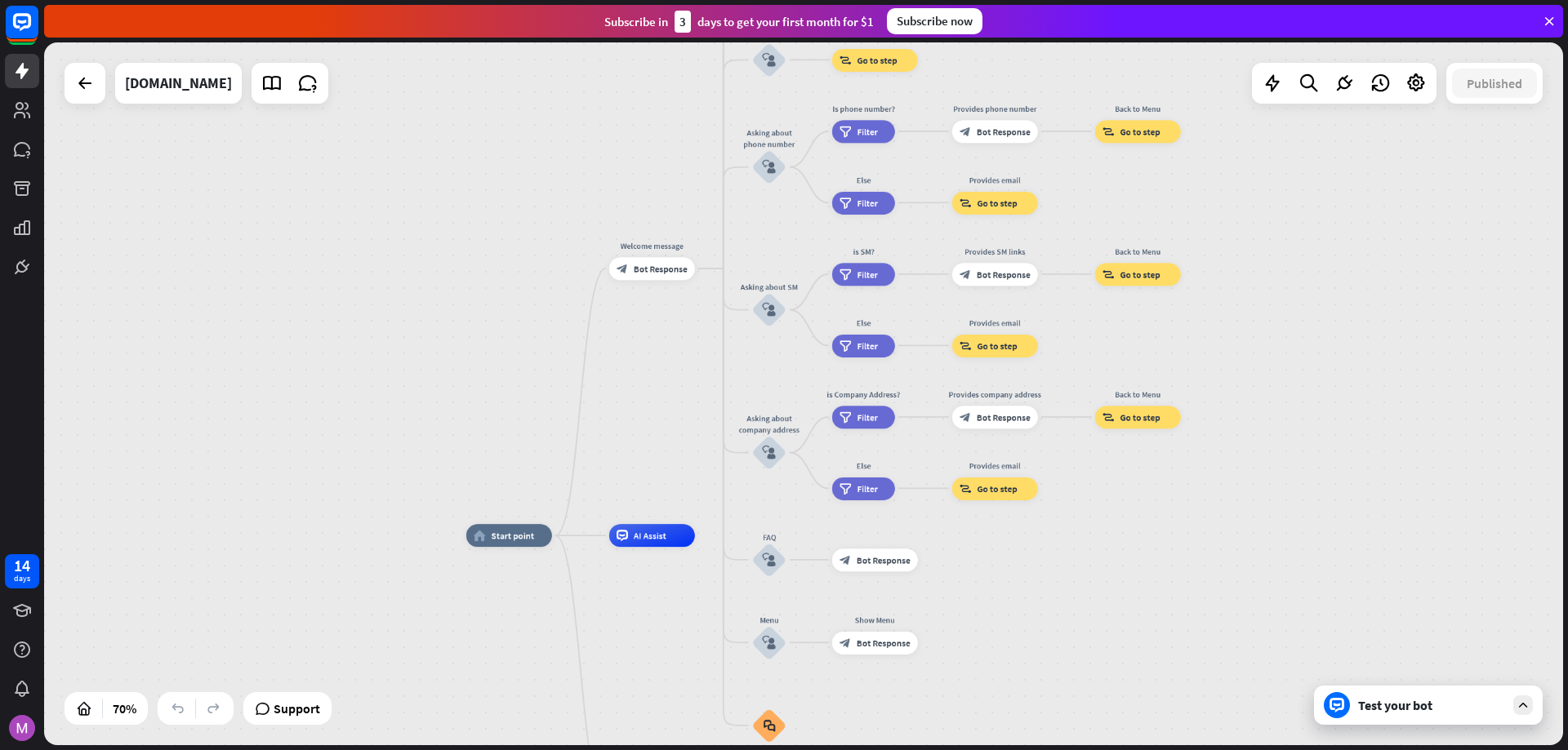
drag, startPoint x: 612, startPoint y: 289, endPoint x: 638, endPoint y: 345, distance: 61.7
click at [638, 345] on div "home_2 Start point Welcome message block_bot_response Bot Response About us blo…" at bounding box center [804, 394] width 1518 height 703
click at [655, 538] on span "AI Assist" at bounding box center [649, 535] width 33 height 12
click at [677, 509] on icon "more_horiz" at bounding box center [676, 510] width 9 height 9
click at [677, 445] on div "home_2 Start point Welcome message block_bot_response Bot Response About us blo…" at bounding box center [804, 394] width 1518 height 703
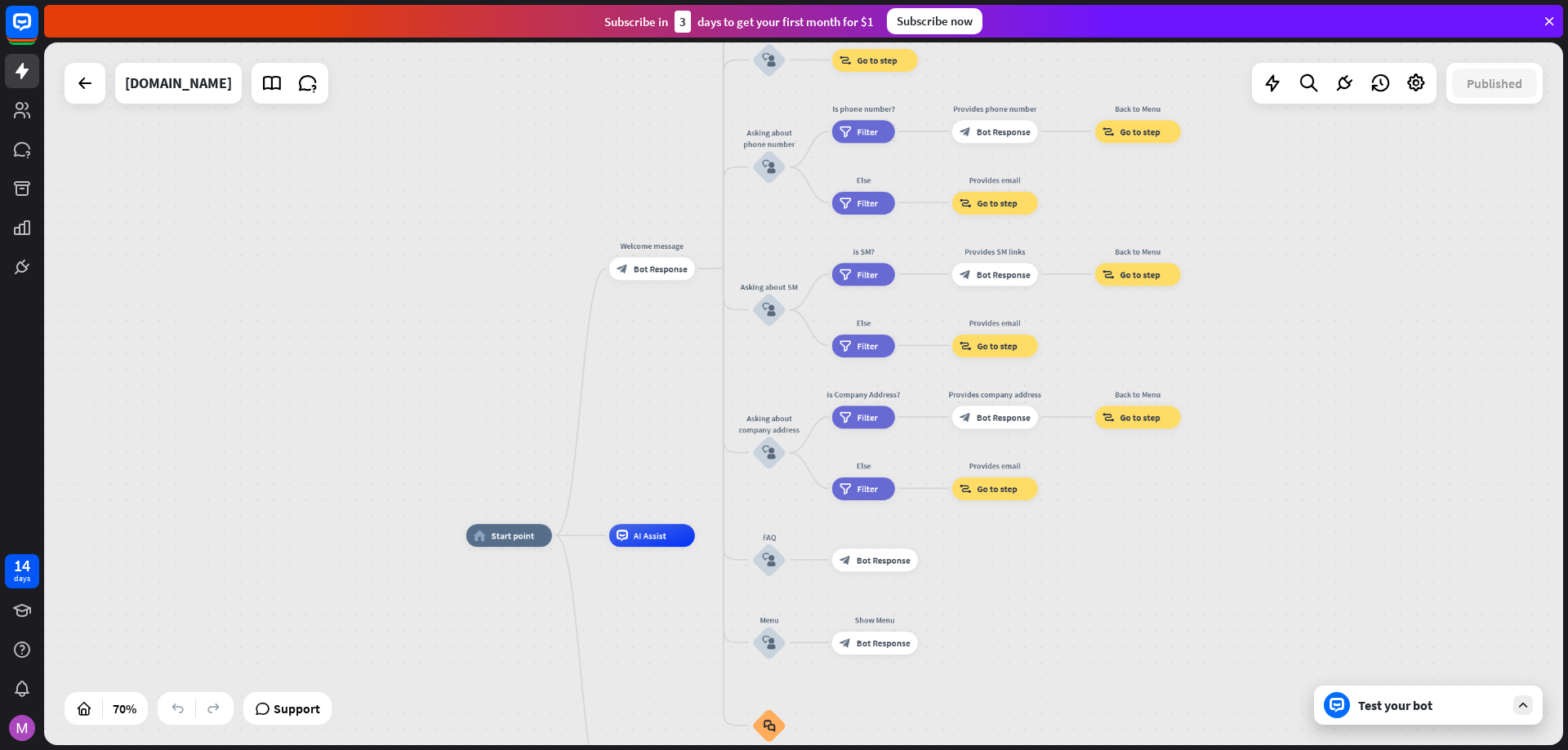
click at [644, 434] on div "home_2 Start point Welcome message block_bot_response Bot Response About us blo…" at bounding box center [804, 394] width 1518 height 703
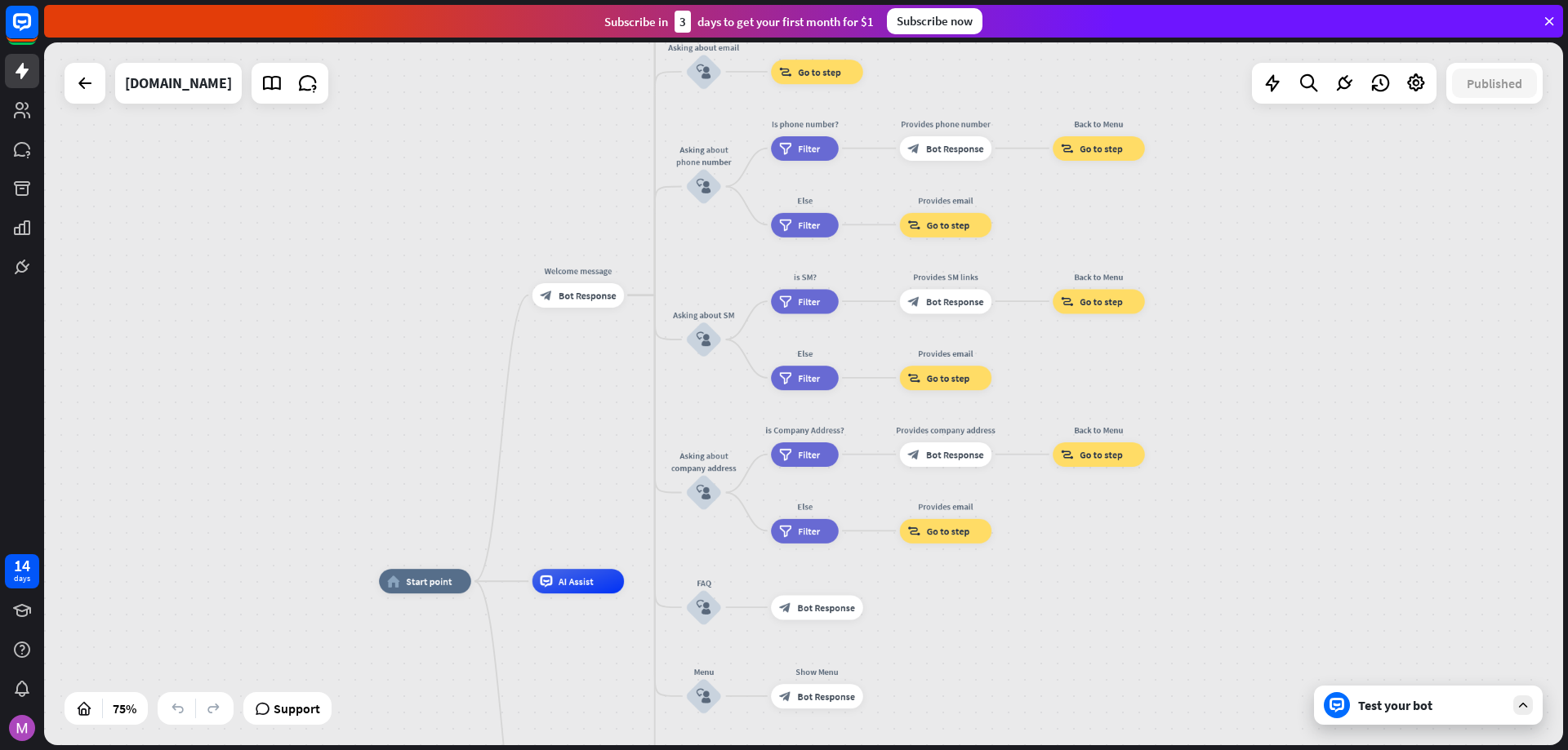
drag, startPoint x: 656, startPoint y: 413, endPoint x: 577, endPoint y: 455, distance: 89.5
click at [577, 455] on div "home_2 Start point Welcome message block_bot_response Bot Response About us blo…" at bounding box center [804, 394] width 1518 height 703
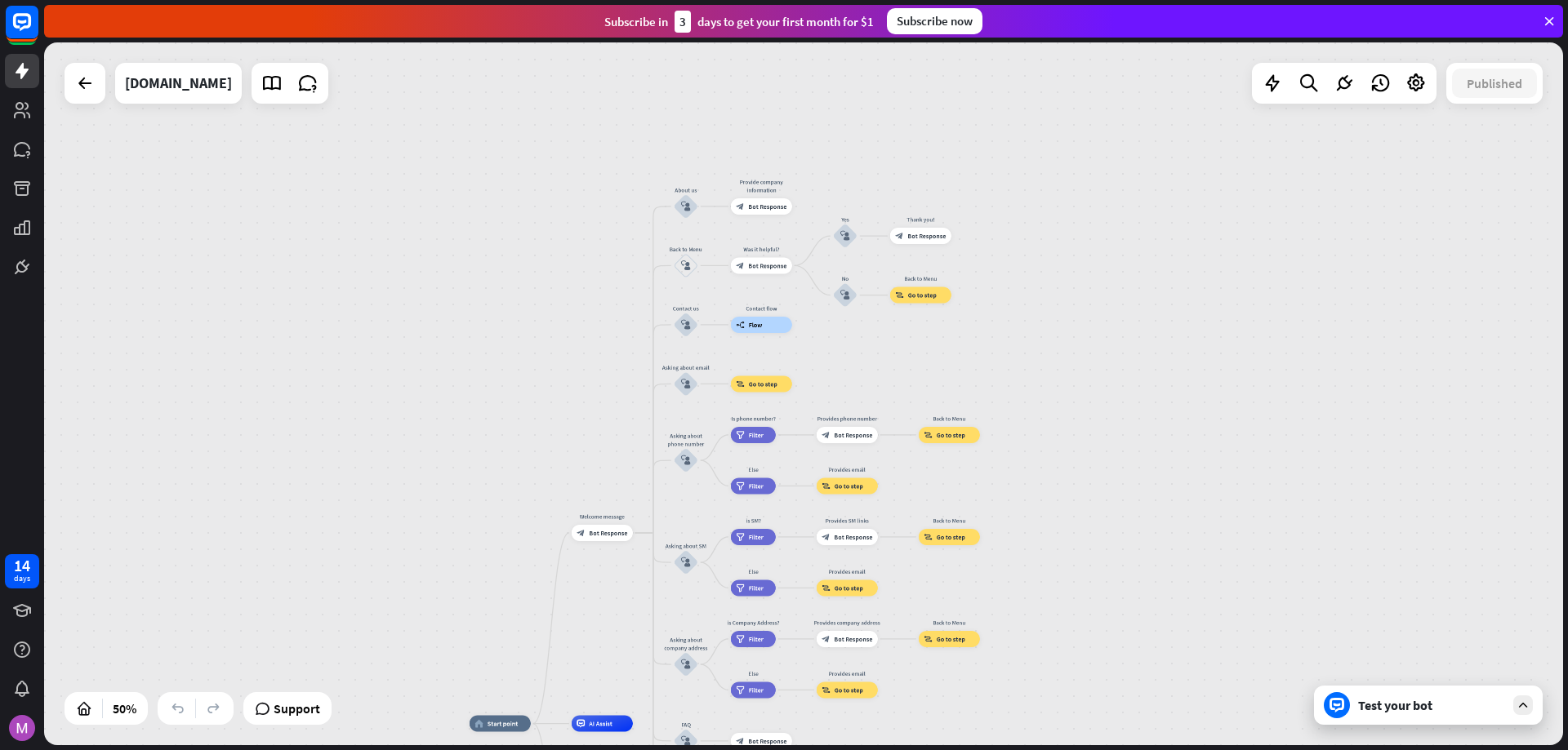
drag, startPoint x: 523, startPoint y: 196, endPoint x: 551, endPoint y: 335, distance: 141.8
click at [551, 335] on div "home_2 Start point Welcome message block_bot_response Bot Response About us blo…" at bounding box center [804, 394] width 1518 height 703
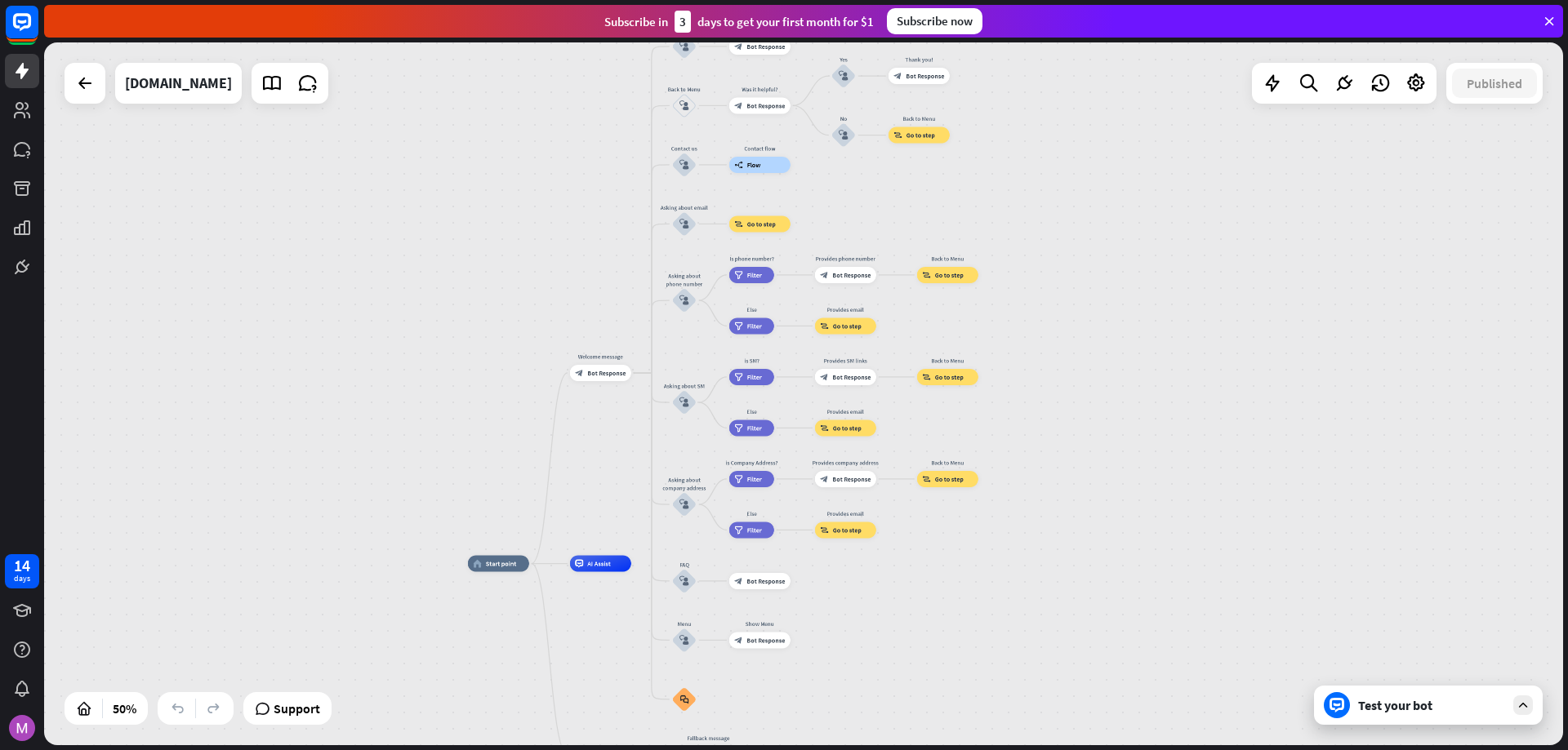
drag, startPoint x: 354, startPoint y: 402, endPoint x: 363, endPoint y: 264, distance: 138.3
click at [352, 241] on div "home_2 Start point Welcome message block_bot_response Bot Response About us blo…" at bounding box center [804, 394] width 1518 height 703
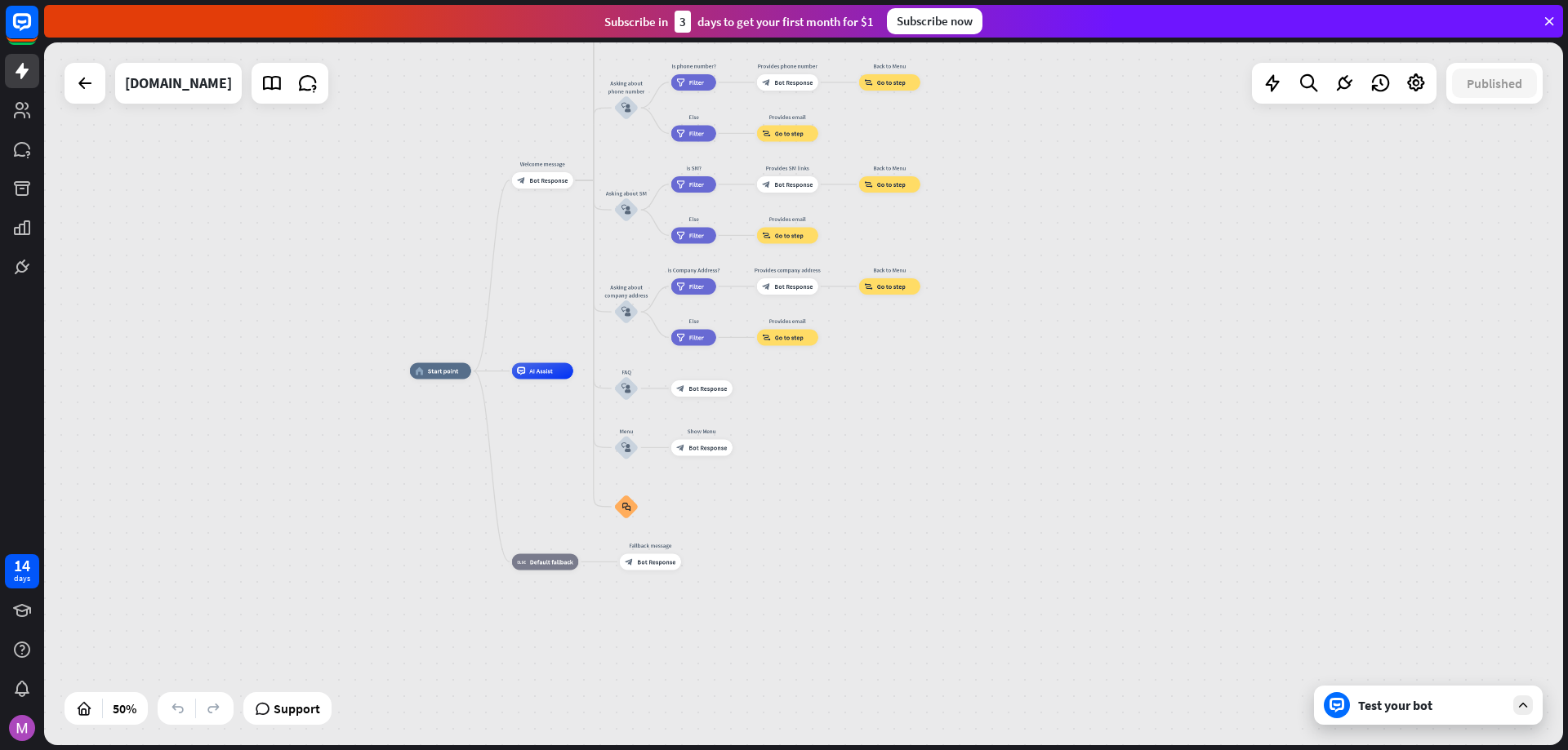
drag, startPoint x: 431, startPoint y: 474, endPoint x: 372, endPoint y: 278, distance: 204.7
click at [372, 278] on div "home_2 Start point Welcome message block_bot_response Bot Response About us blo…" at bounding box center [804, 394] width 1518 height 703
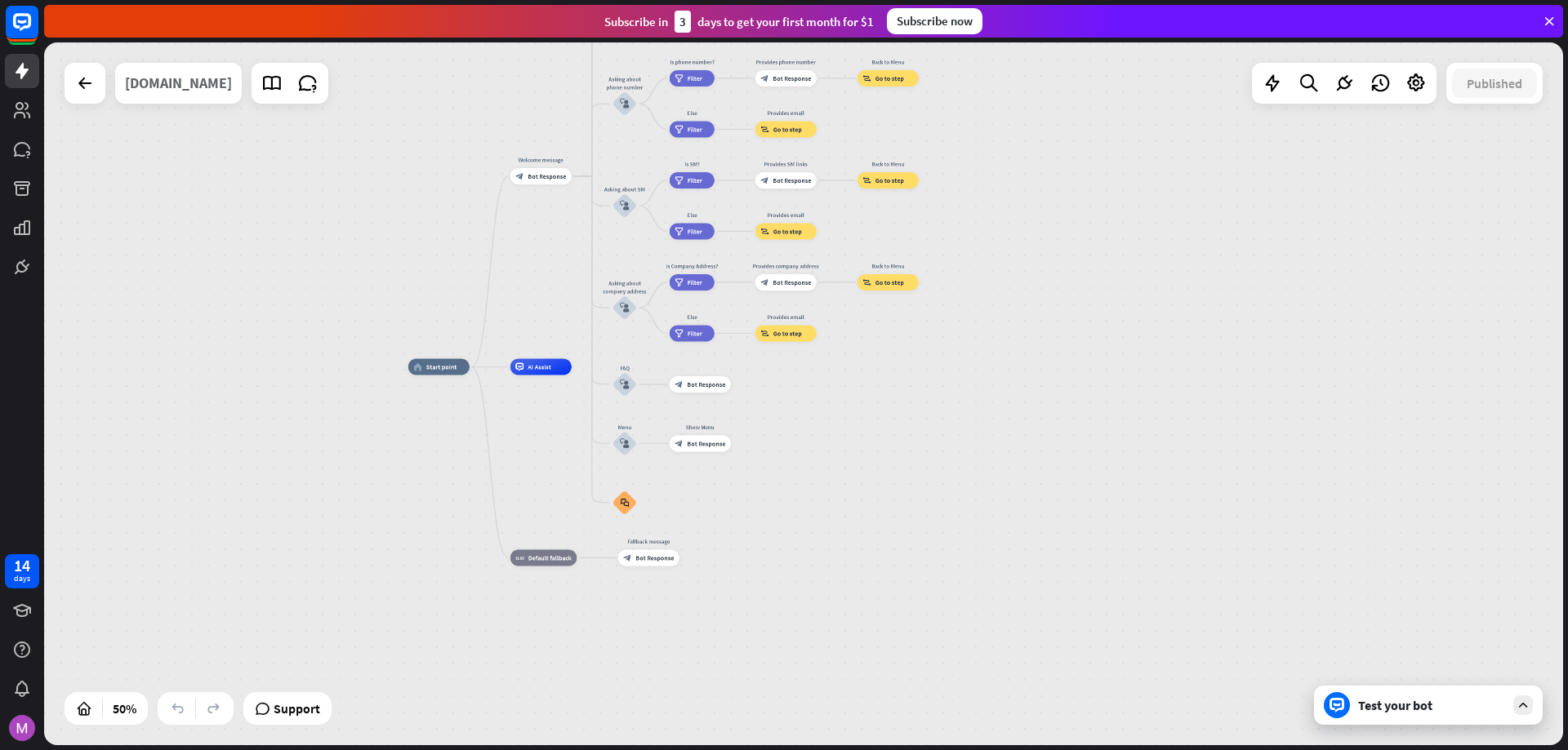
click at [158, 89] on div "[DOMAIN_NAME]" at bounding box center [178, 83] width 107 height 41
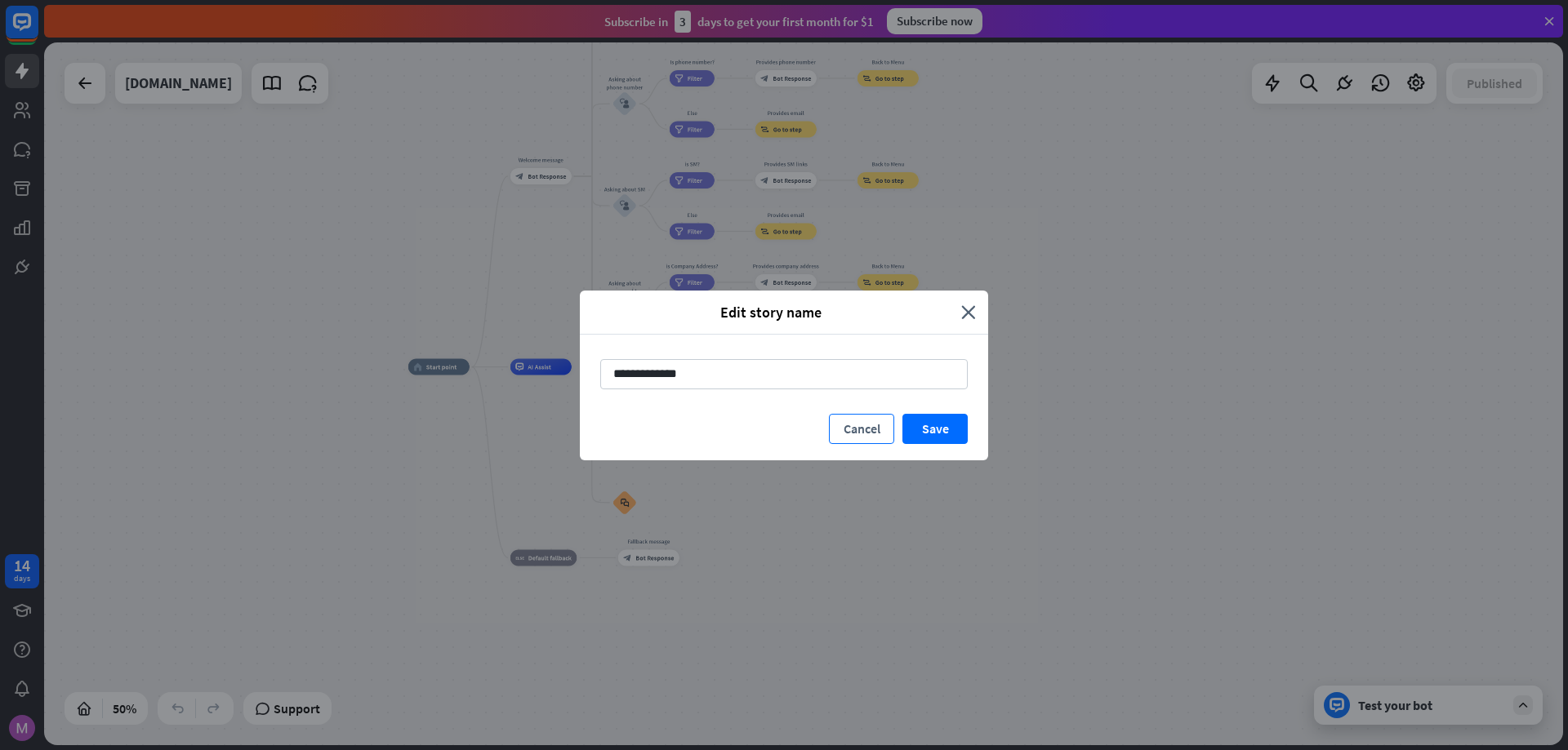
click at [852, 429] on button "Cancel" at bounding box center [861, 429] width 66 height 30
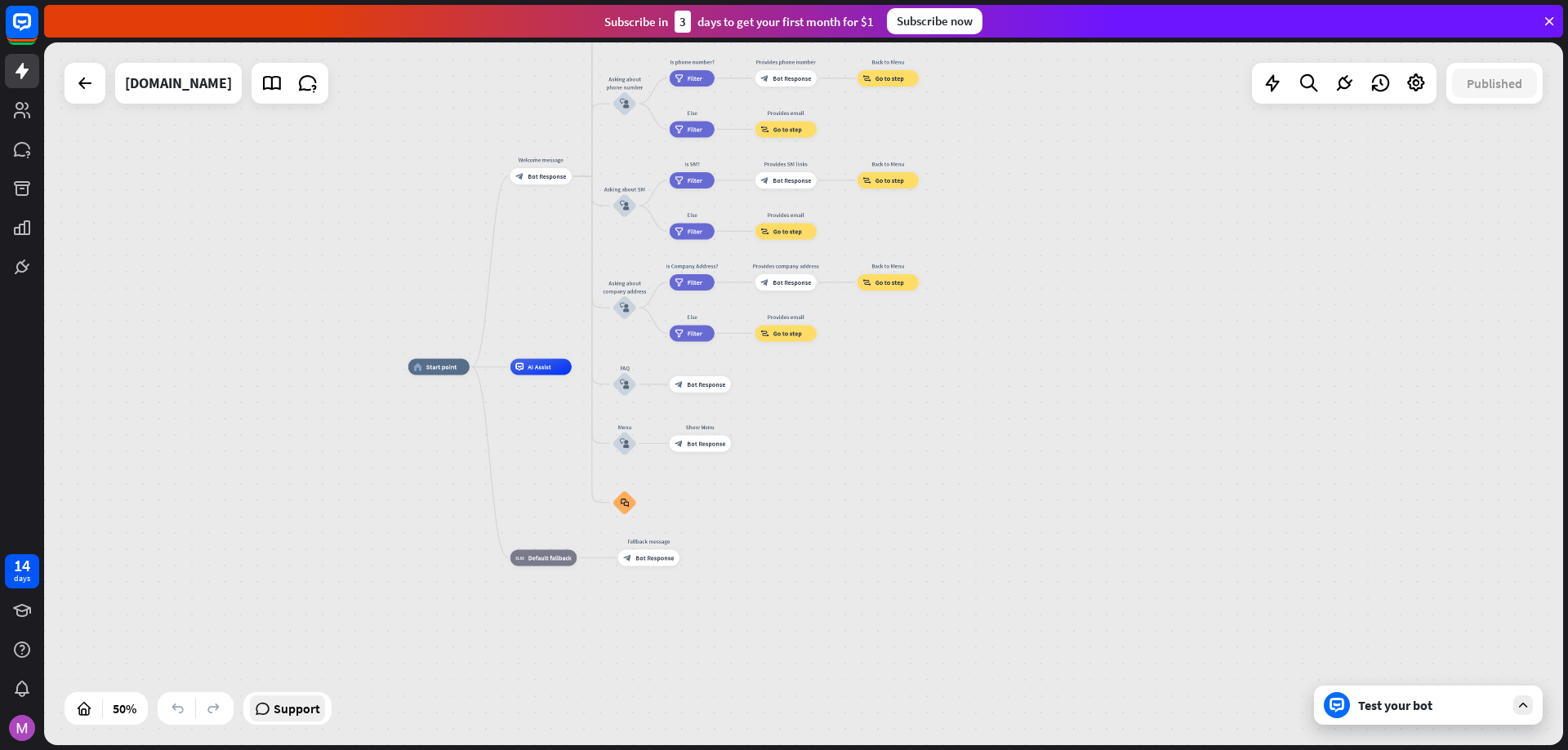
click at [286, 707] on span "Support" at bounding box center [296, 707] width 46 height 26
click at [1346, 96] on div at bounding box center [1344, 82] width 33 height 33
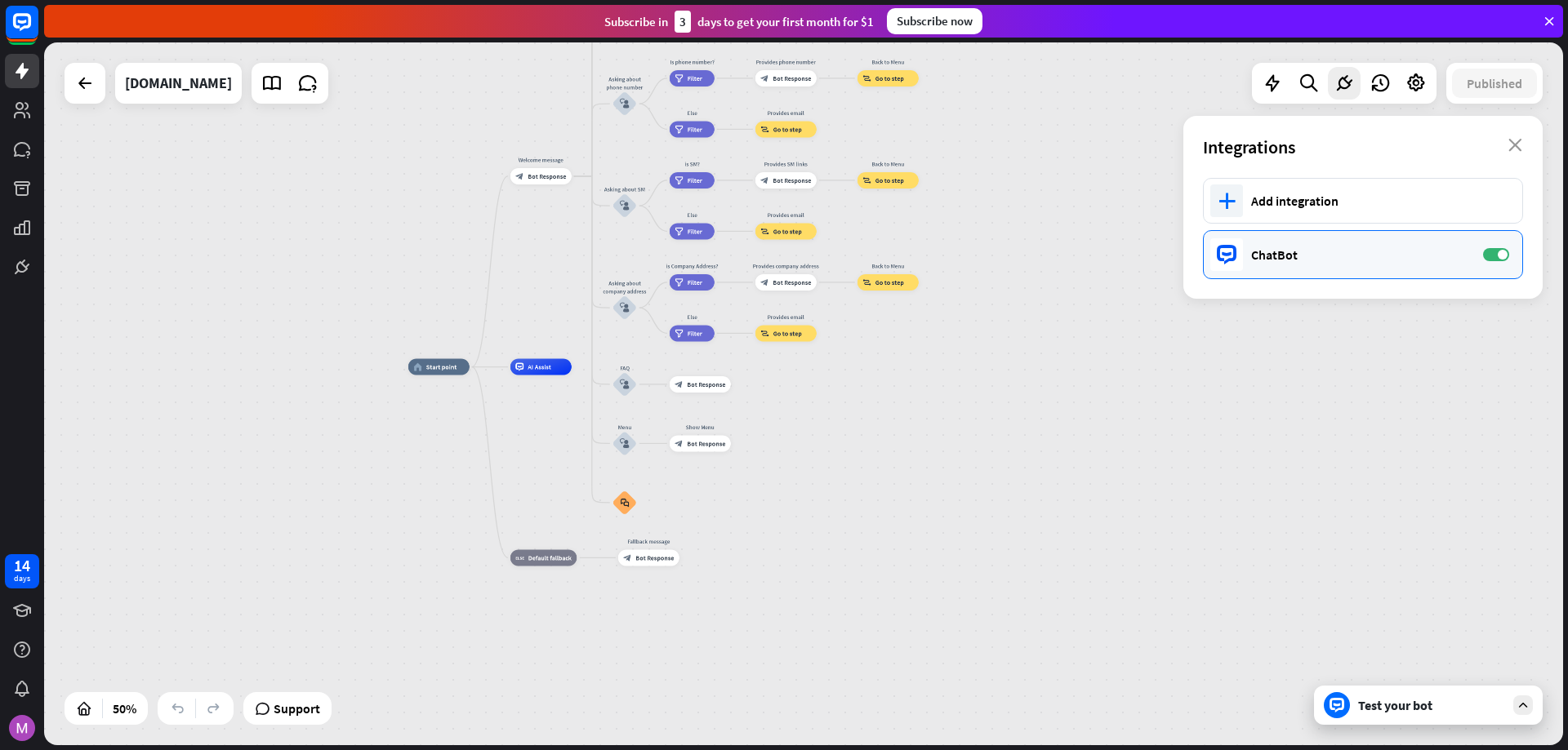
click at [1274, 256] on div "ChatBot" at bounding box center [1358, 254] width 216 height 16
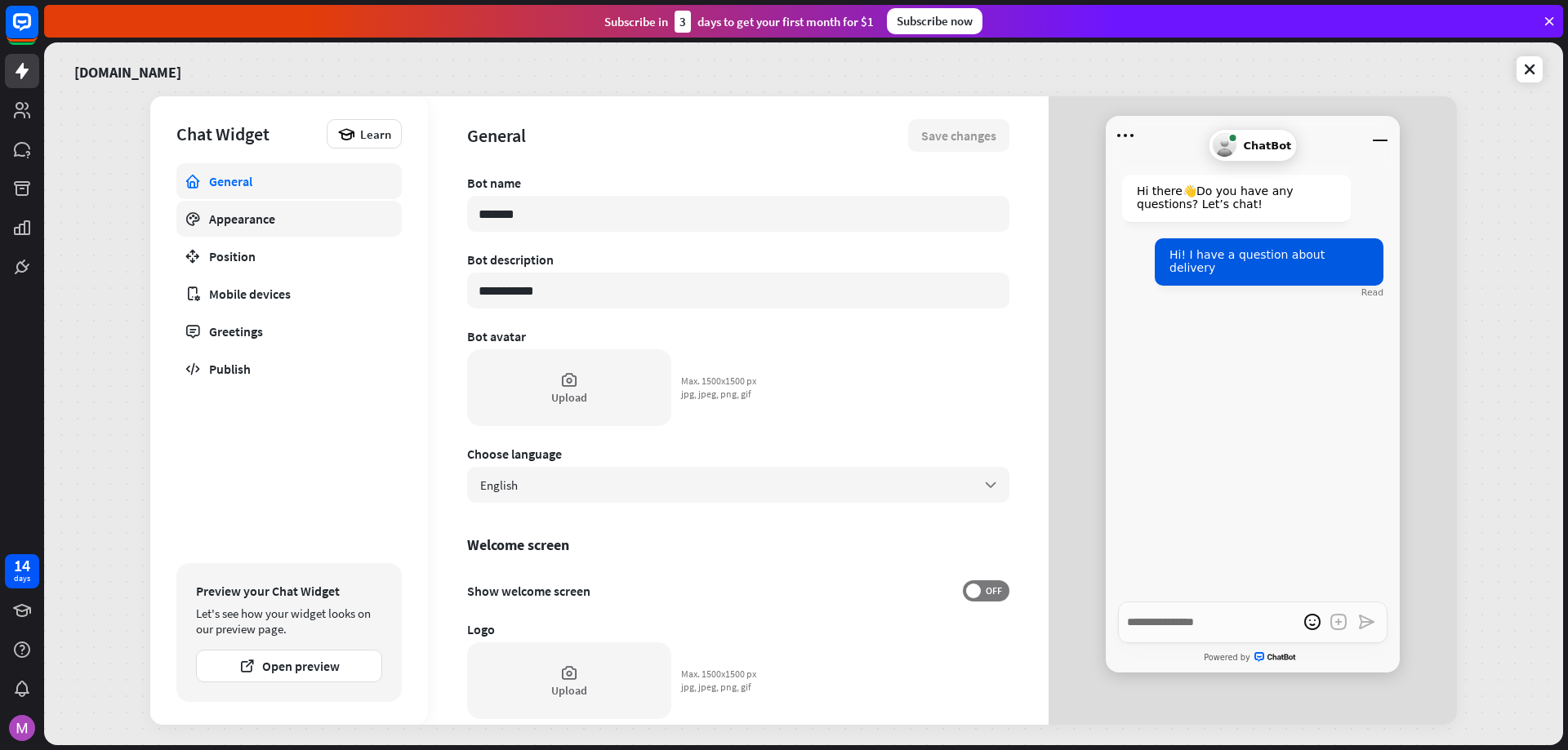
click at [242, 224] on div "Appearance" at bounding box center [289, 219] width 160 height 16
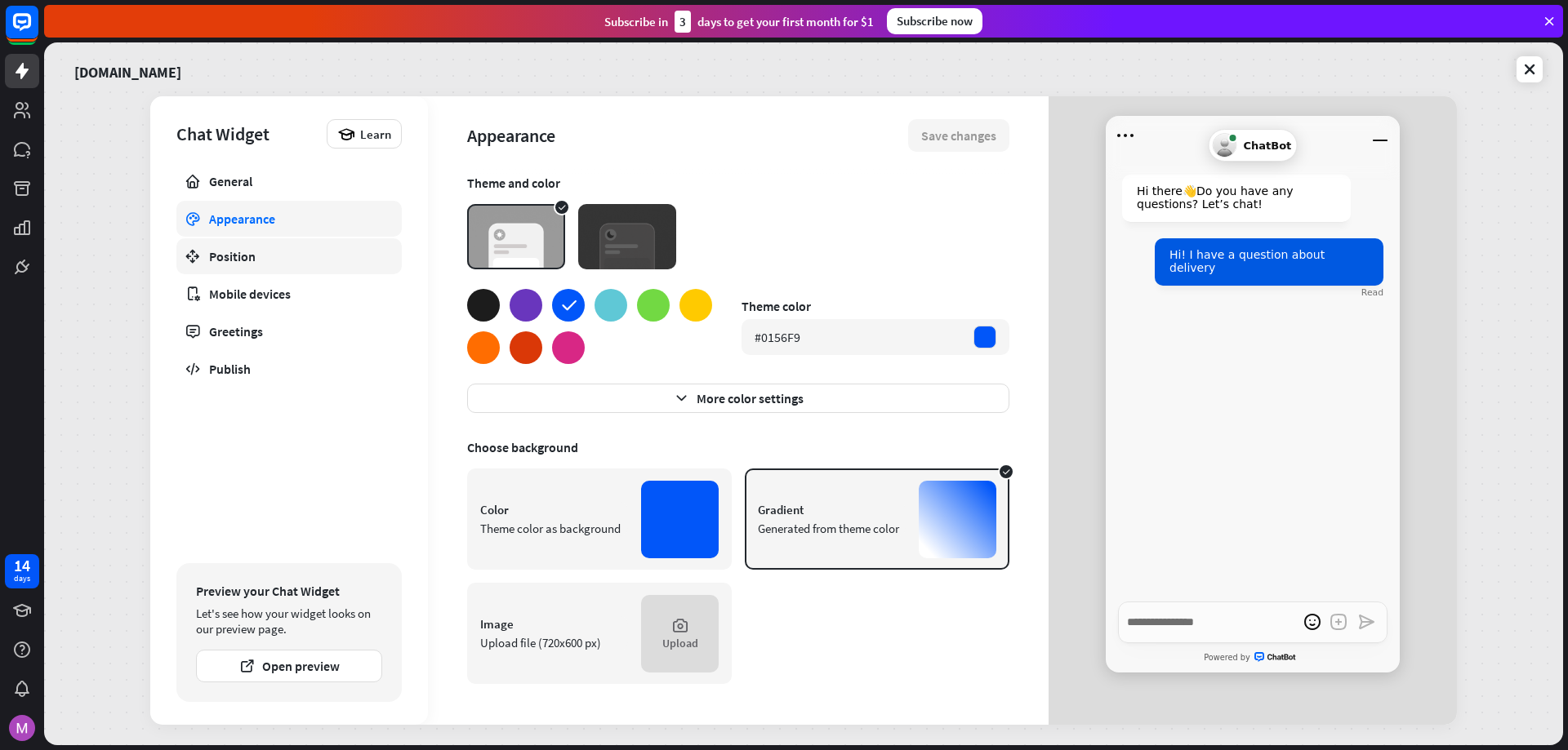
click at [270, 262] on div "Position" at bounding box center [289, 256] width 160 height 16
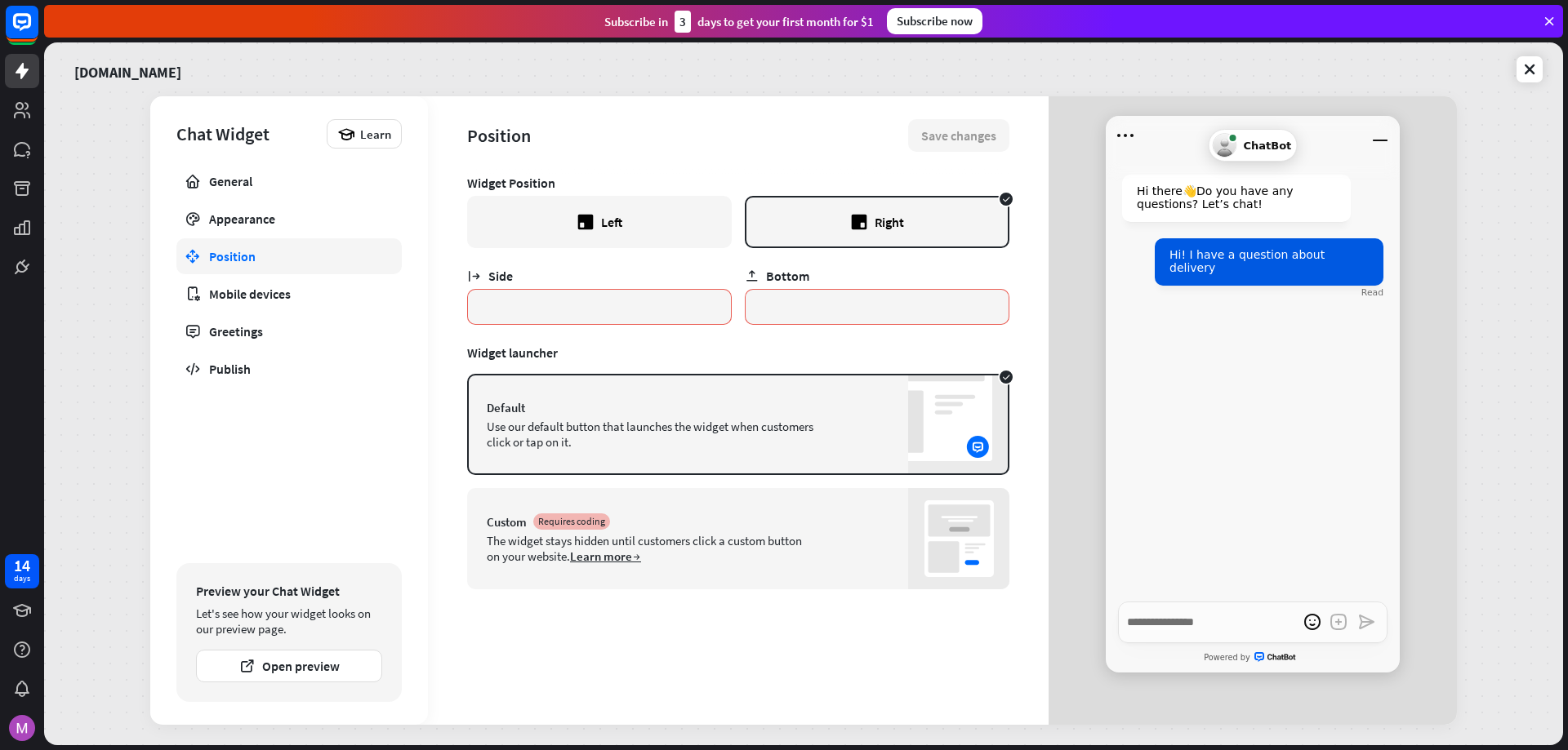
click at [622, 555] on link "Learn more" at bounding box center [606, 556] width 71 height 15
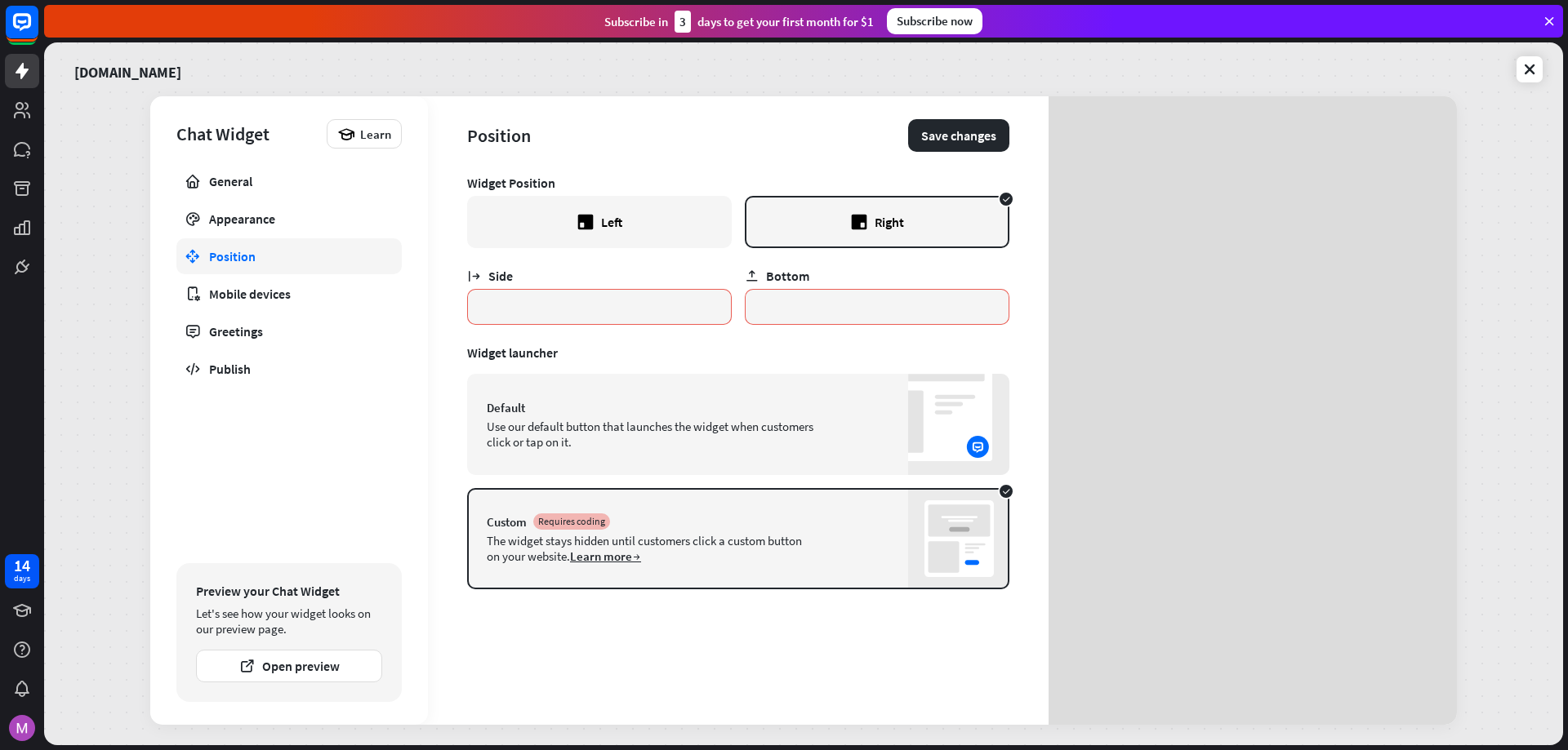
click at [772, 437] on div "Use our default button that launches the widget when customers click or tap on …" at bounding box center [650, 434] width 326 height 31
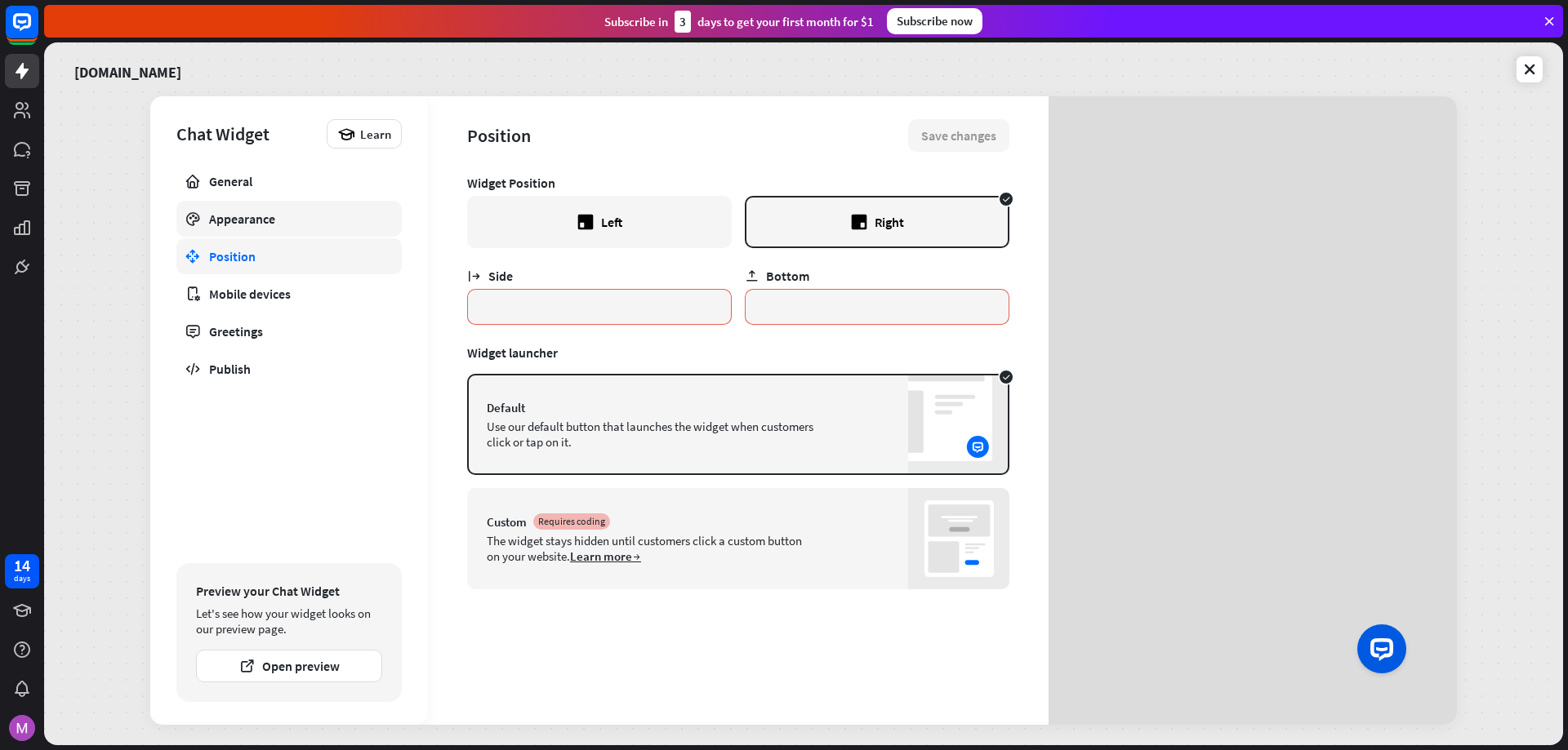
click at [290, 222] on div "Appearance" at bounding box center [289, 219] width 160 height 16
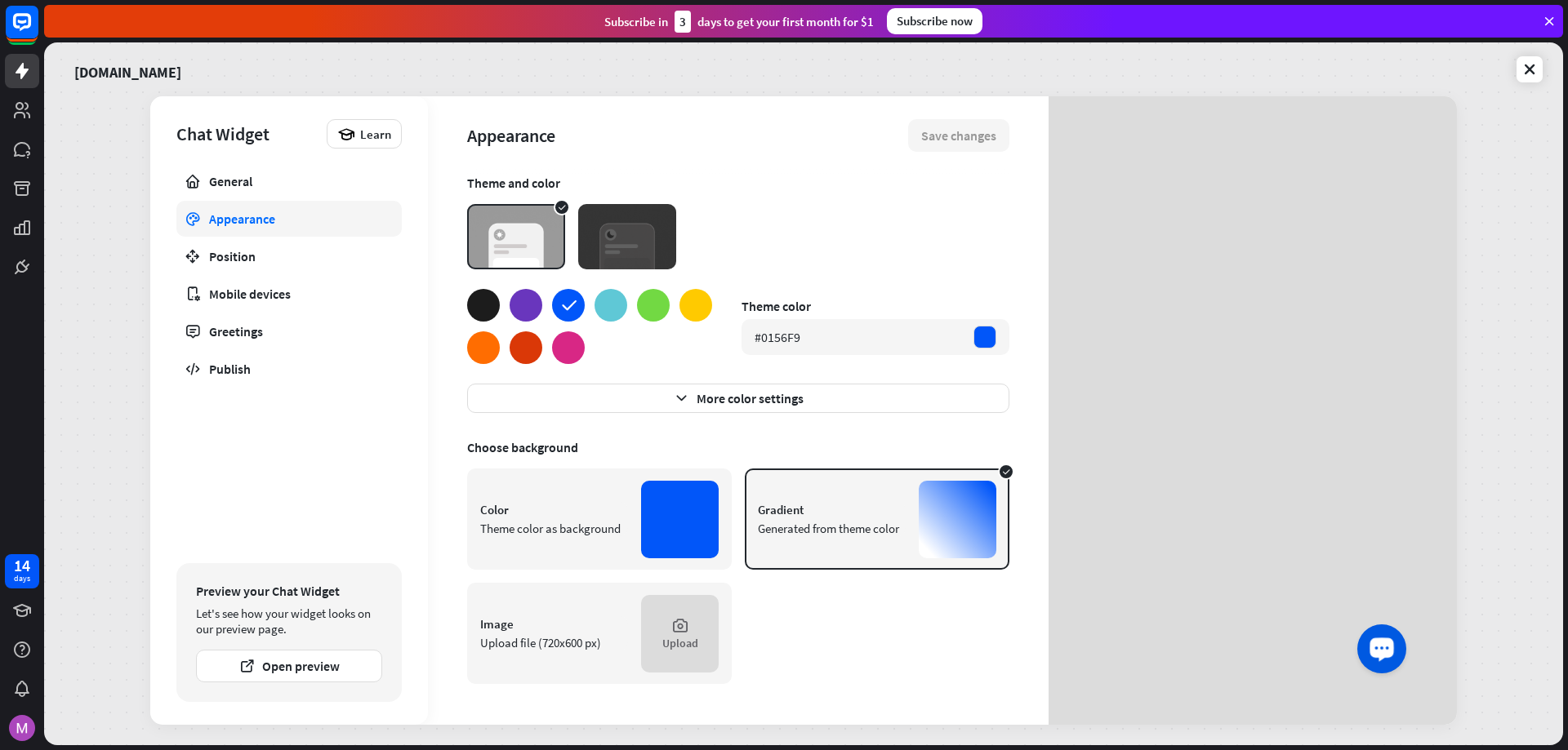
click at [1368, 643] on div "Launch OpenWidget widget" at bounding box center [1381, 646] width 27 height 27
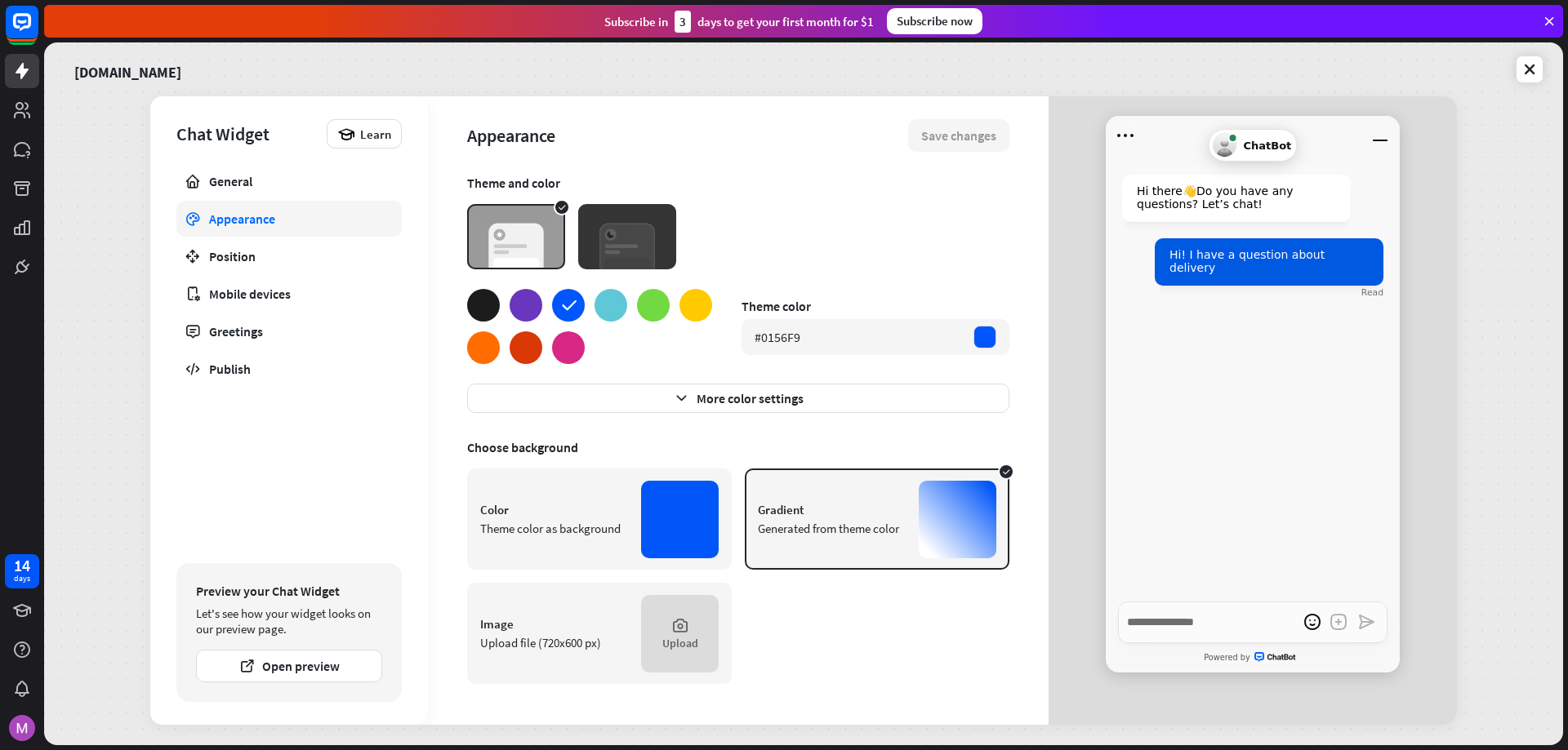
click at [611, 303] on div at bounding box center [610, 305] width 33 height 33
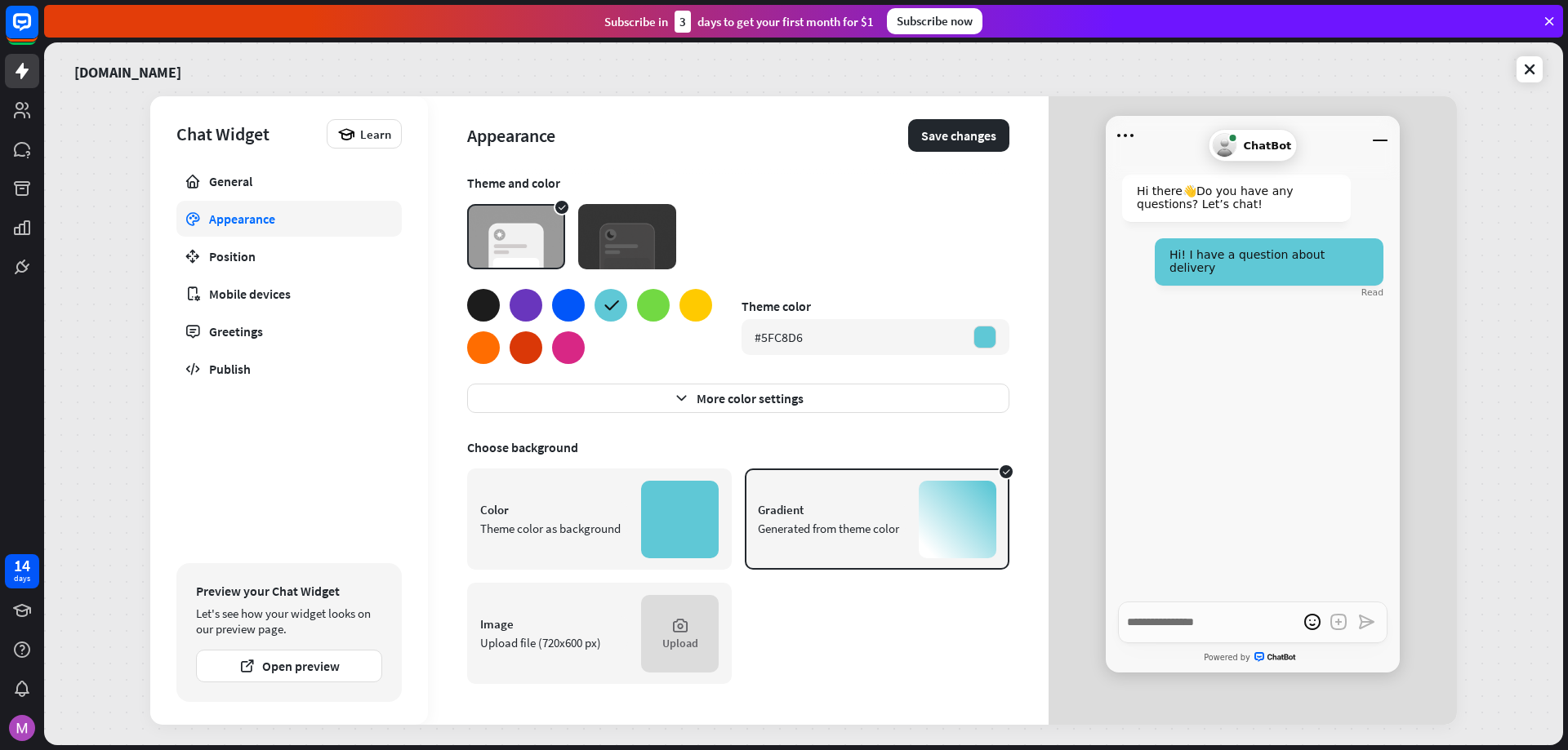
drag, startPoint x: 574, startPoint y: 305, endPoint x: 564, endPoint y: 331, distance: 27.9
click at [573, 304] on div at bounding box center [568, 305] width 33 height 33
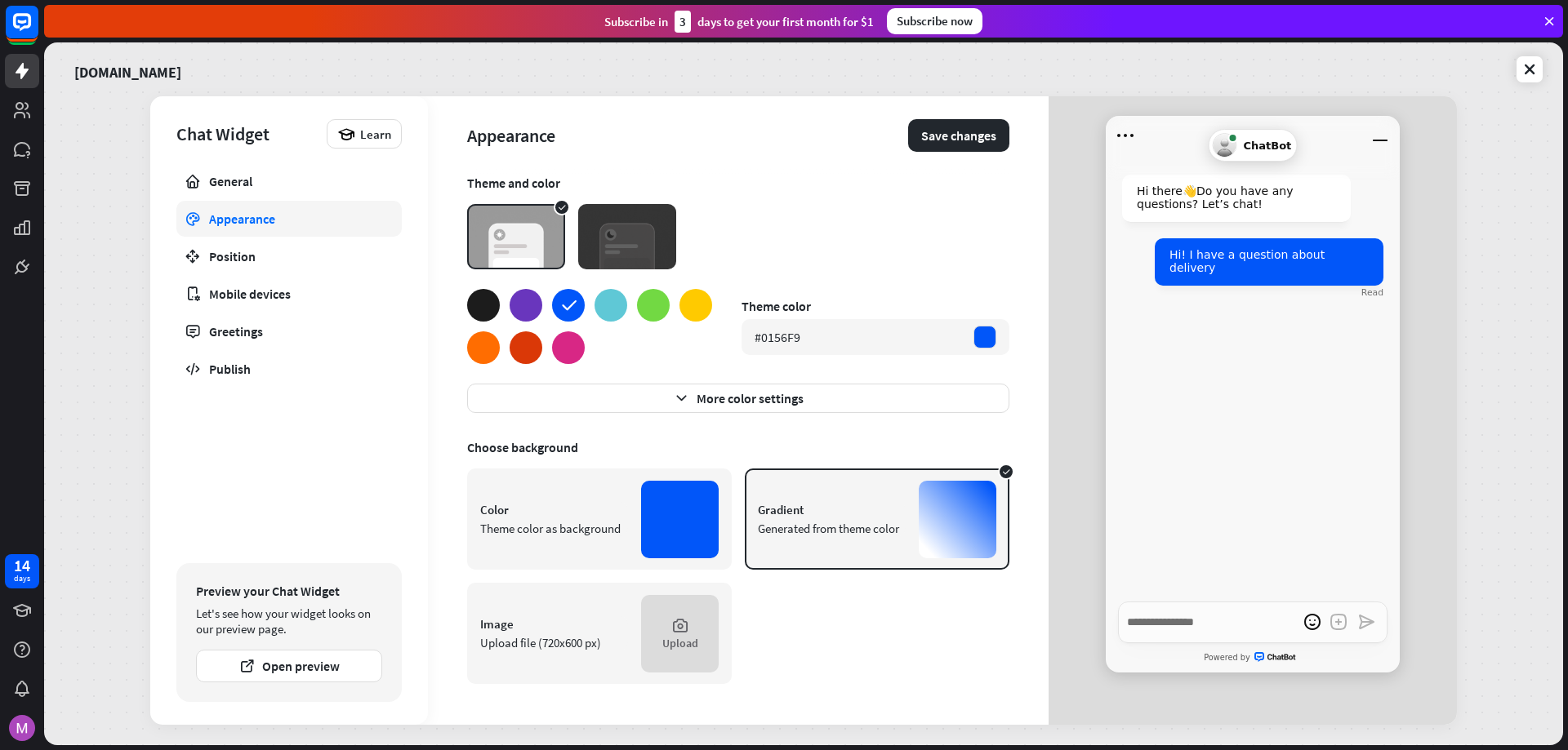
click at [534, 345] on div at bounding box center [525, 348] width 33 height 33
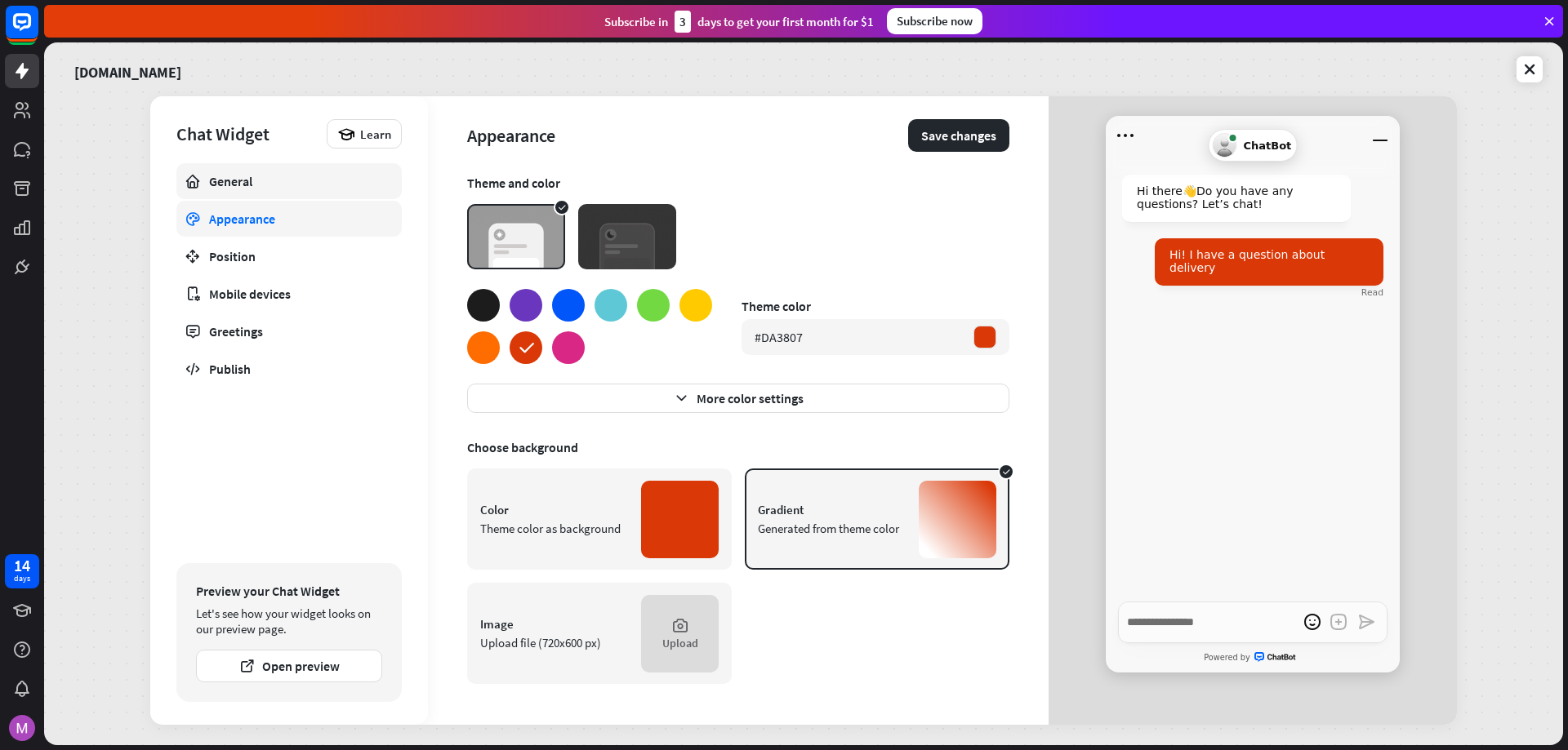
click at [242, 188] on div "General" at bounding box center [289, 181] width 160 height 16
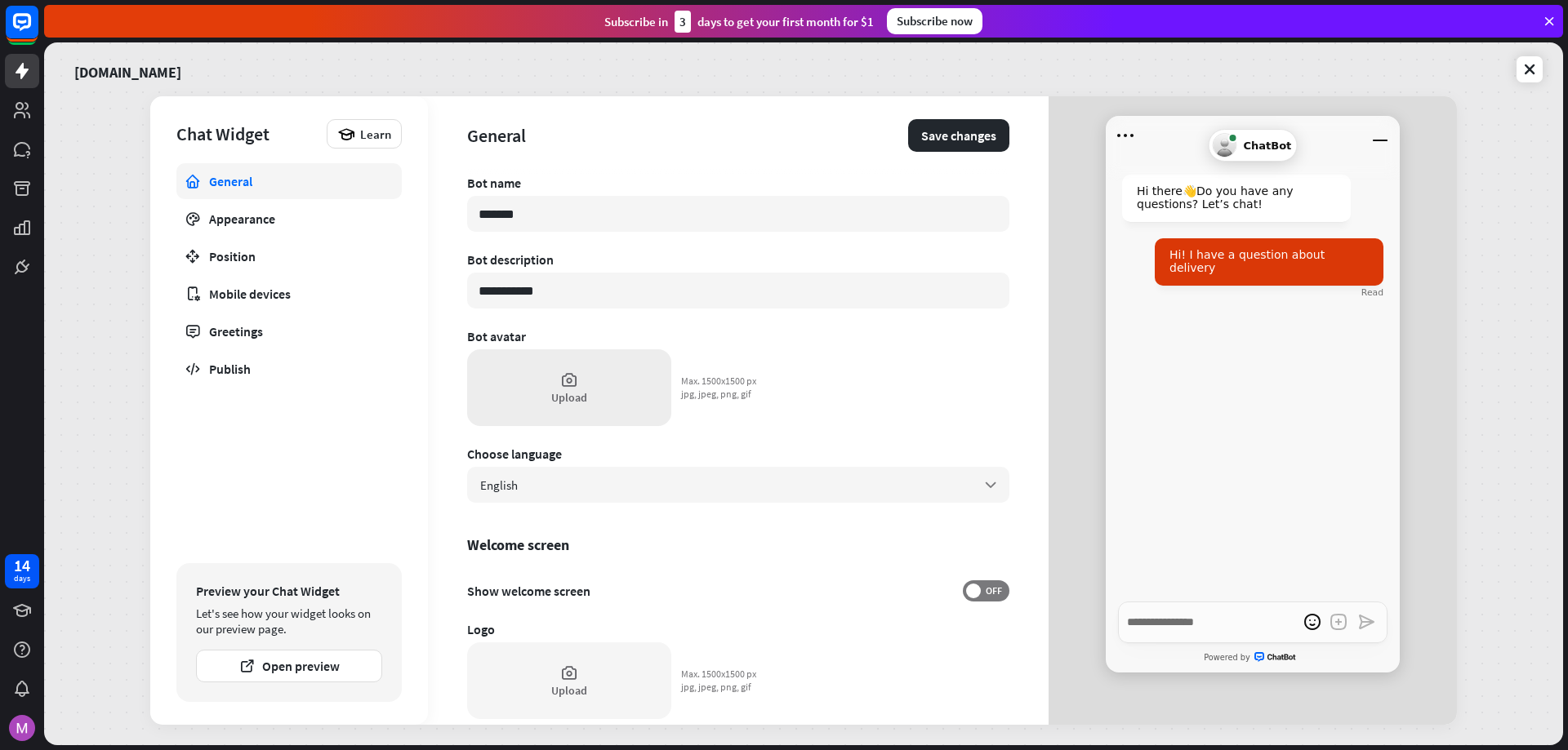
click at [579, 402] on div "Upload" at bounding box center [568, 397] width 36 height 15
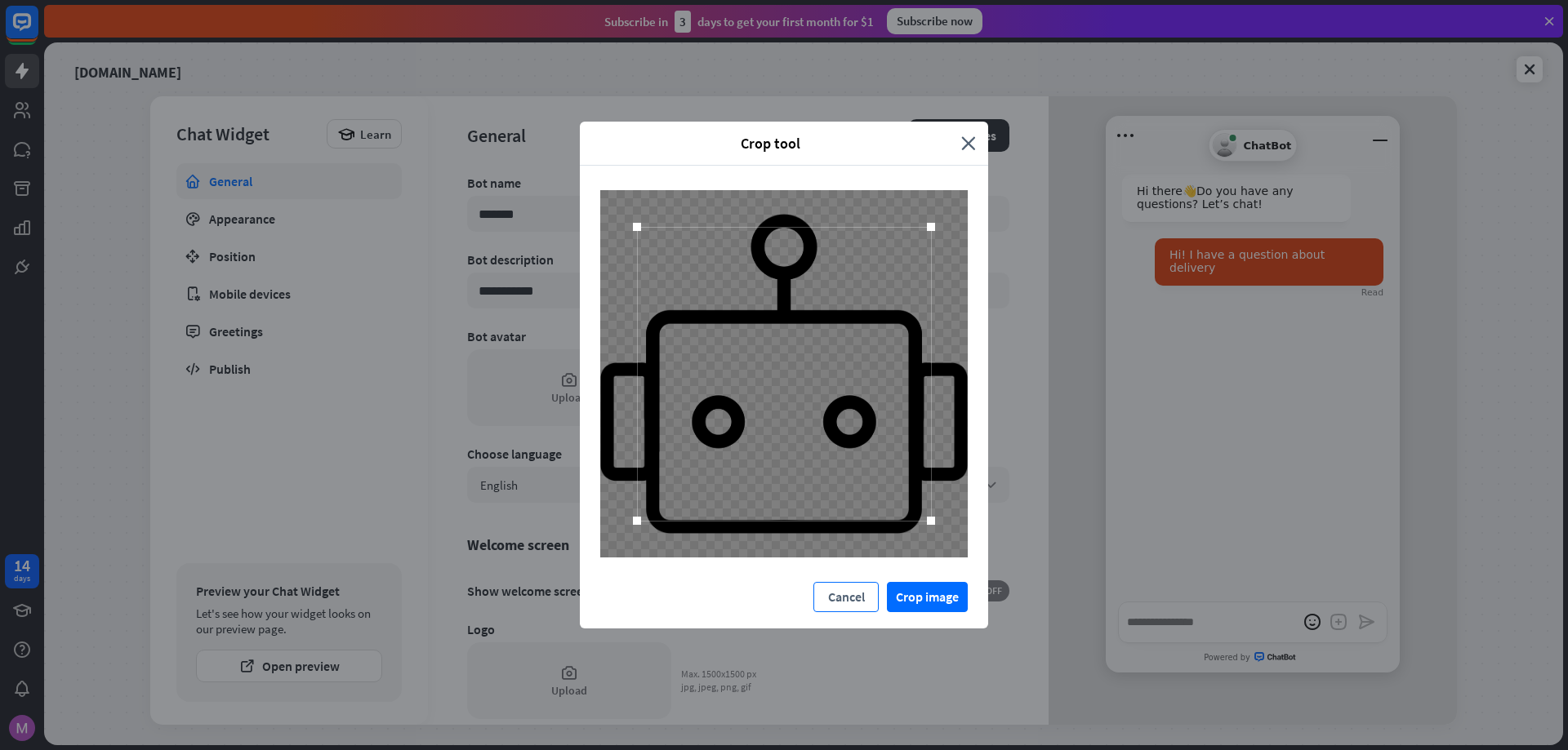
click at [846, 590] on button "Cancel" at bounding box center [846, 597] width 66 height 30
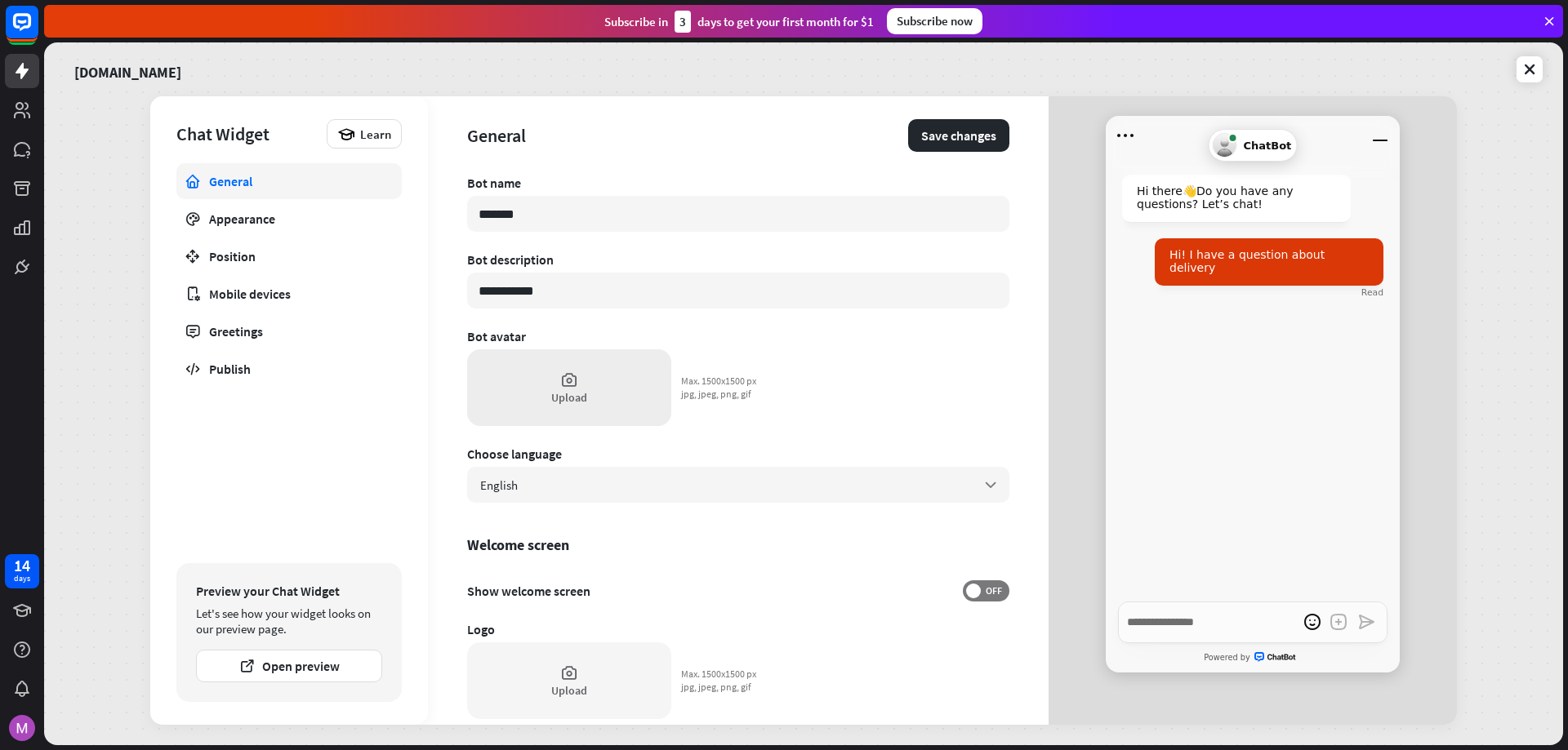
click at [593, 390] on div "Upload" at bounding box center [569, 387] width 204 height 77
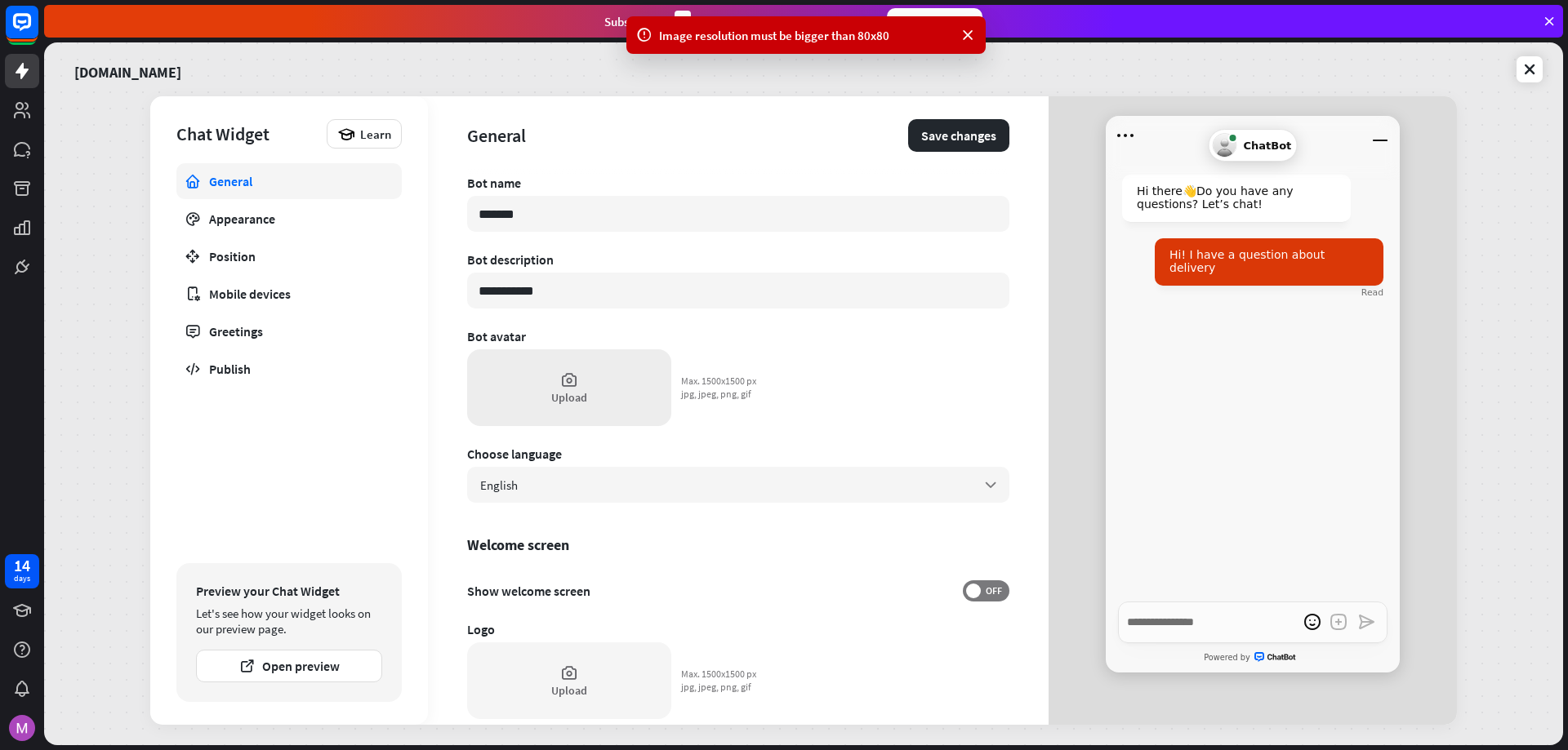
click at [579, 380] on div "Upload" at bounding box center [569, 387] width 204 height 77
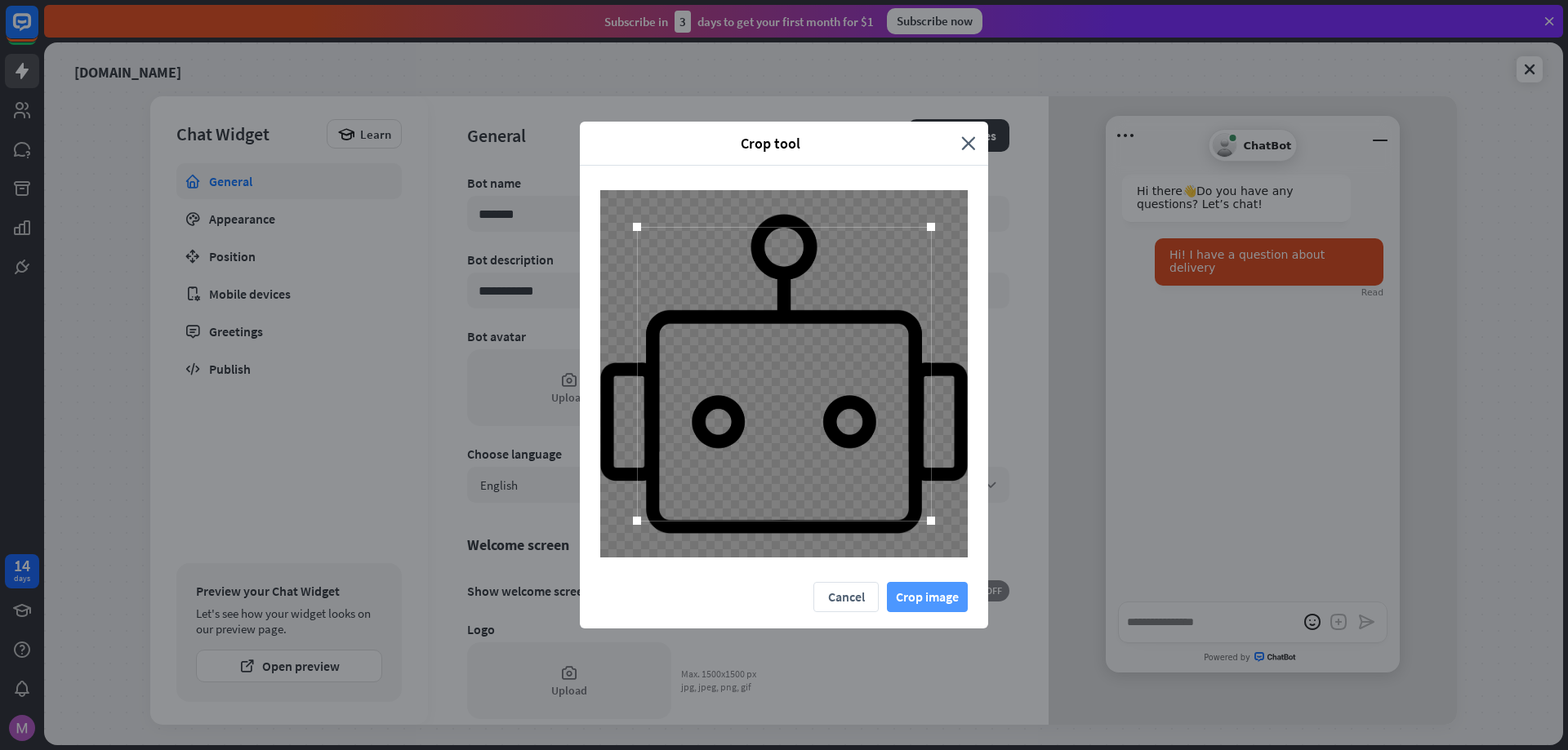
click at [919, 593] on button "Crop image" at bounding box center [927, 597] width 81 height 30
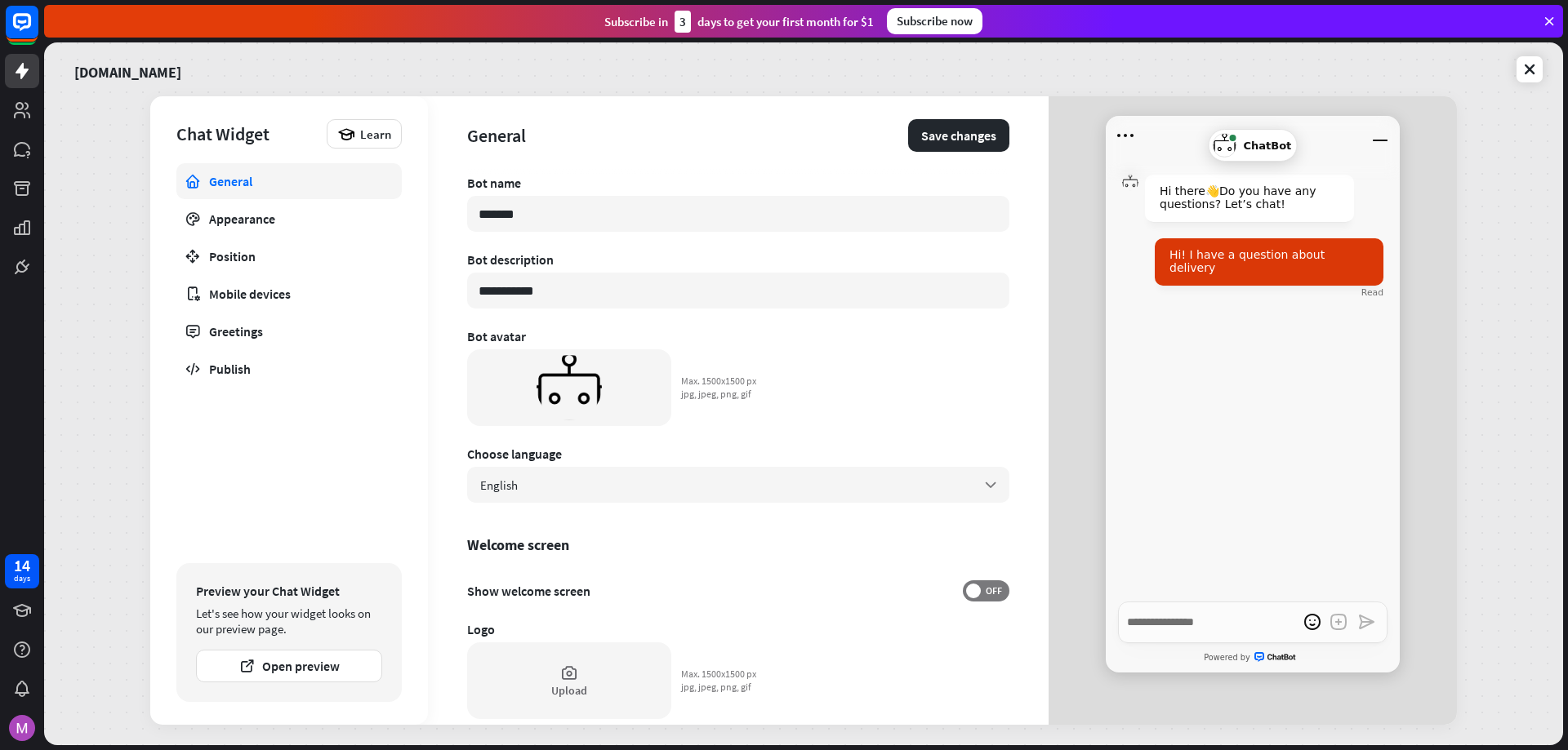
scroll to position [163, 0]
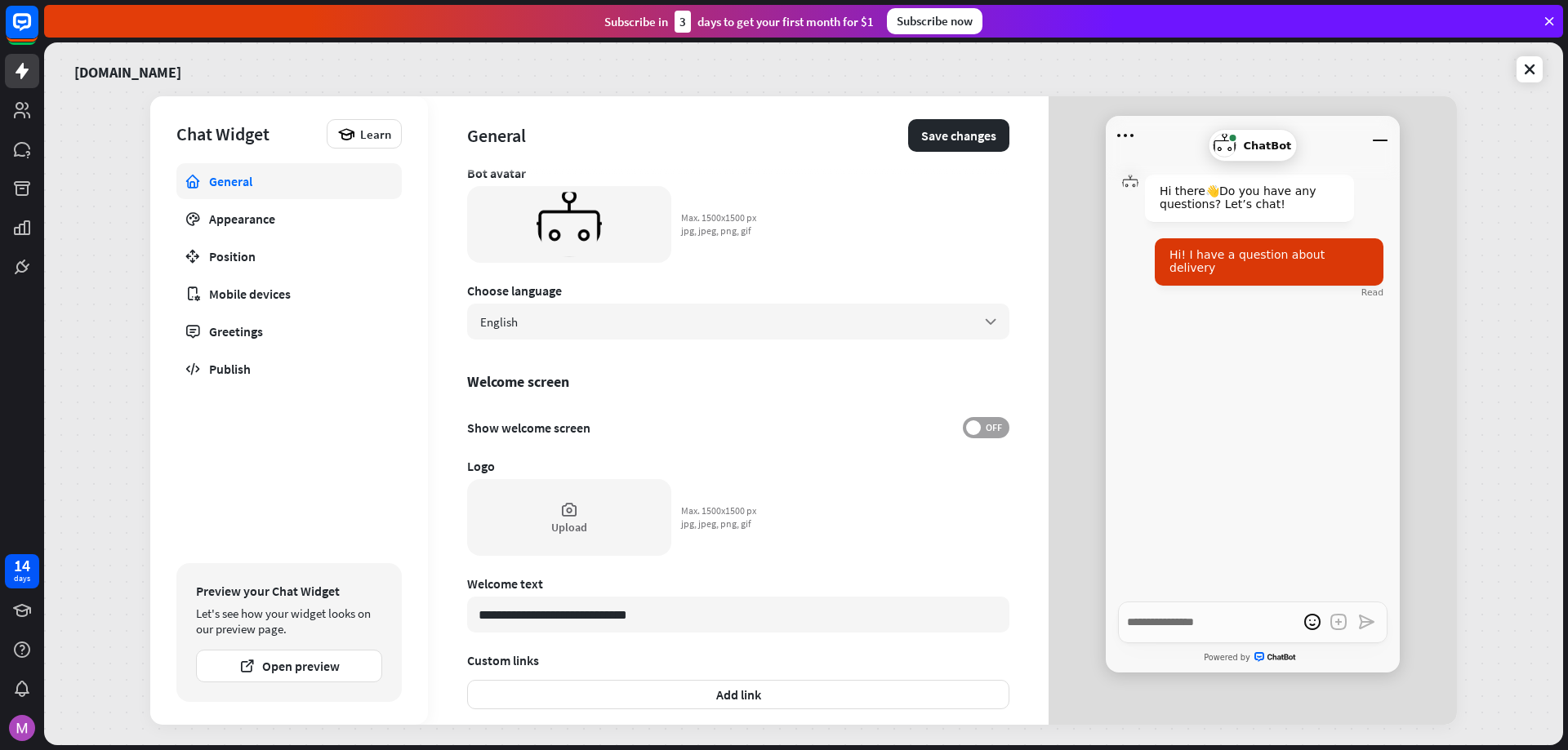
click at [968, 434] on label "OFF" at bounding box center [985, 427] width 46 height 21
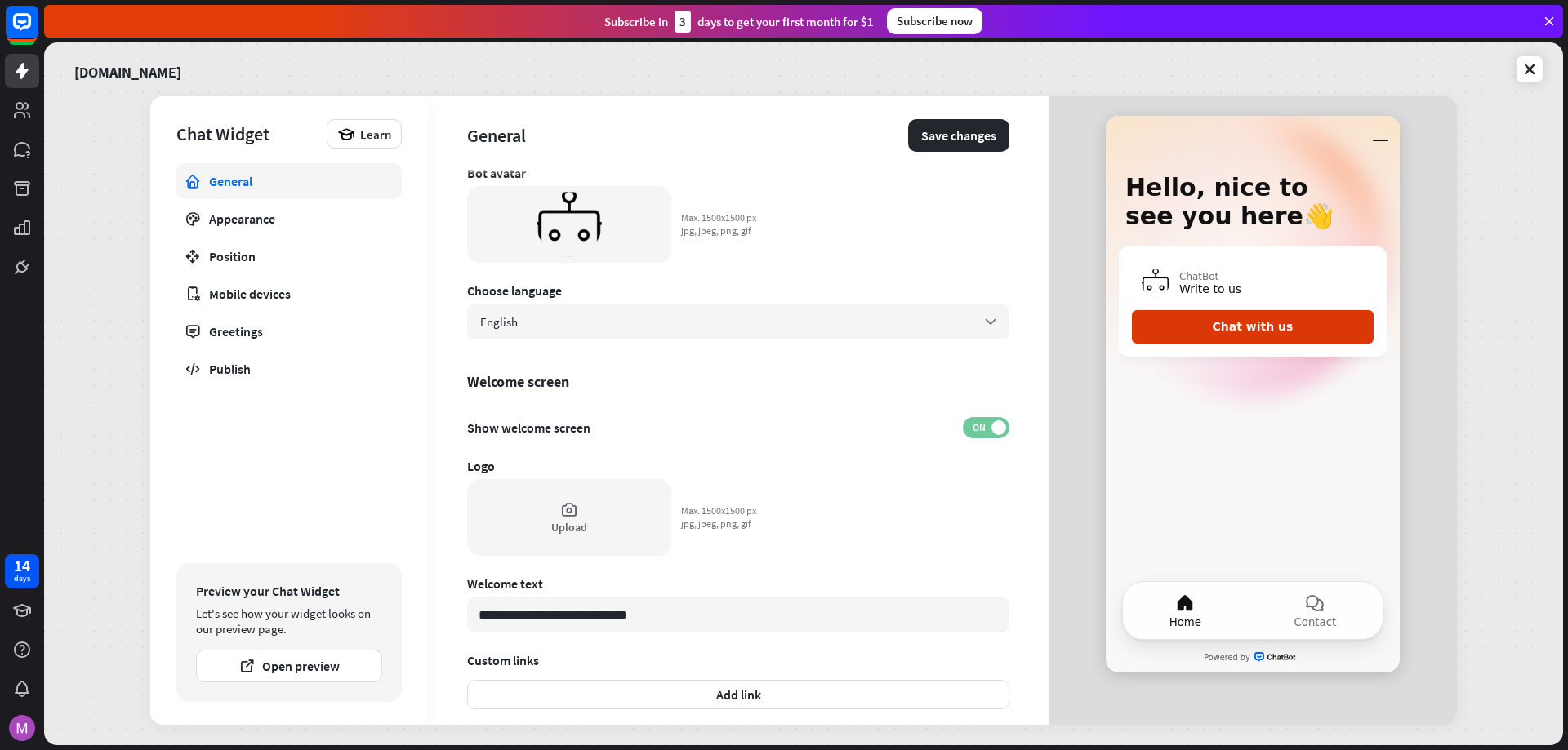
click at [968, 434] on span "ON" at bounding box center [978, 427] width 26 height 13
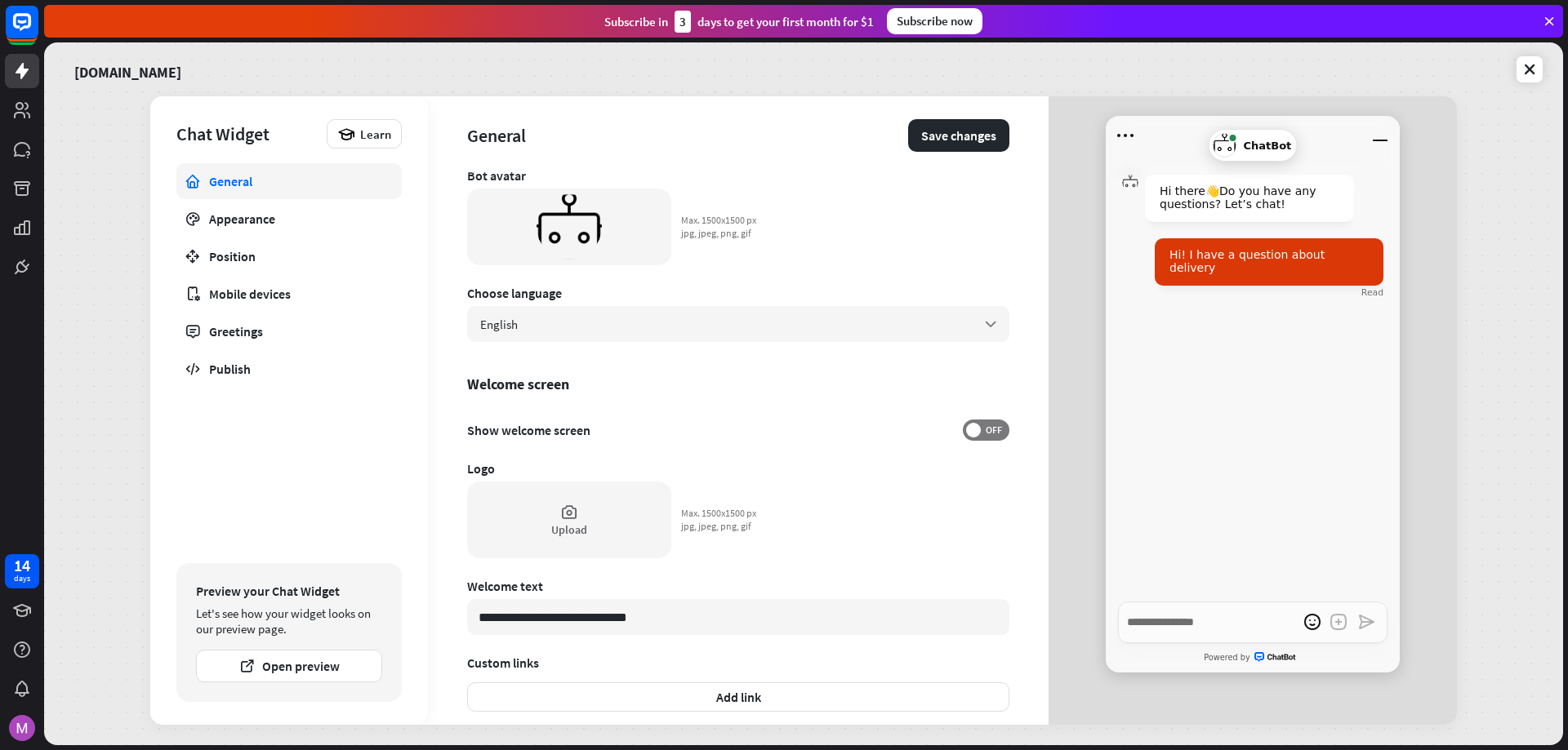
scroll to position [0, 0]
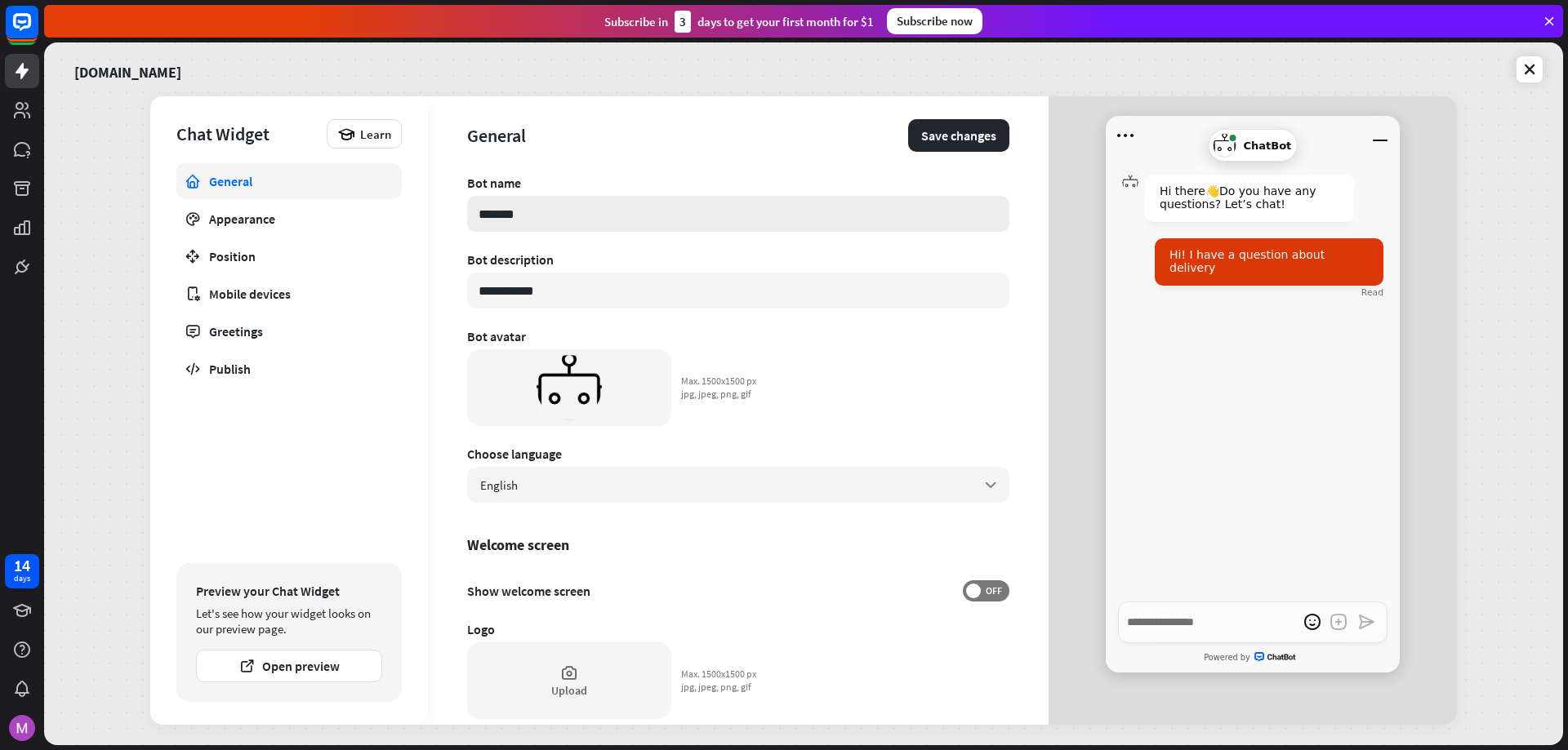
drag, startPoint x: 481, startPoint y: 215, endPoint x: 670, endPoint y: 218, distance: 189.0
click at [670, 218] on input "*******" at bounding box center [738, 214] width 542 height 36
type textarea "*"
type input "**"
type textarea "*"
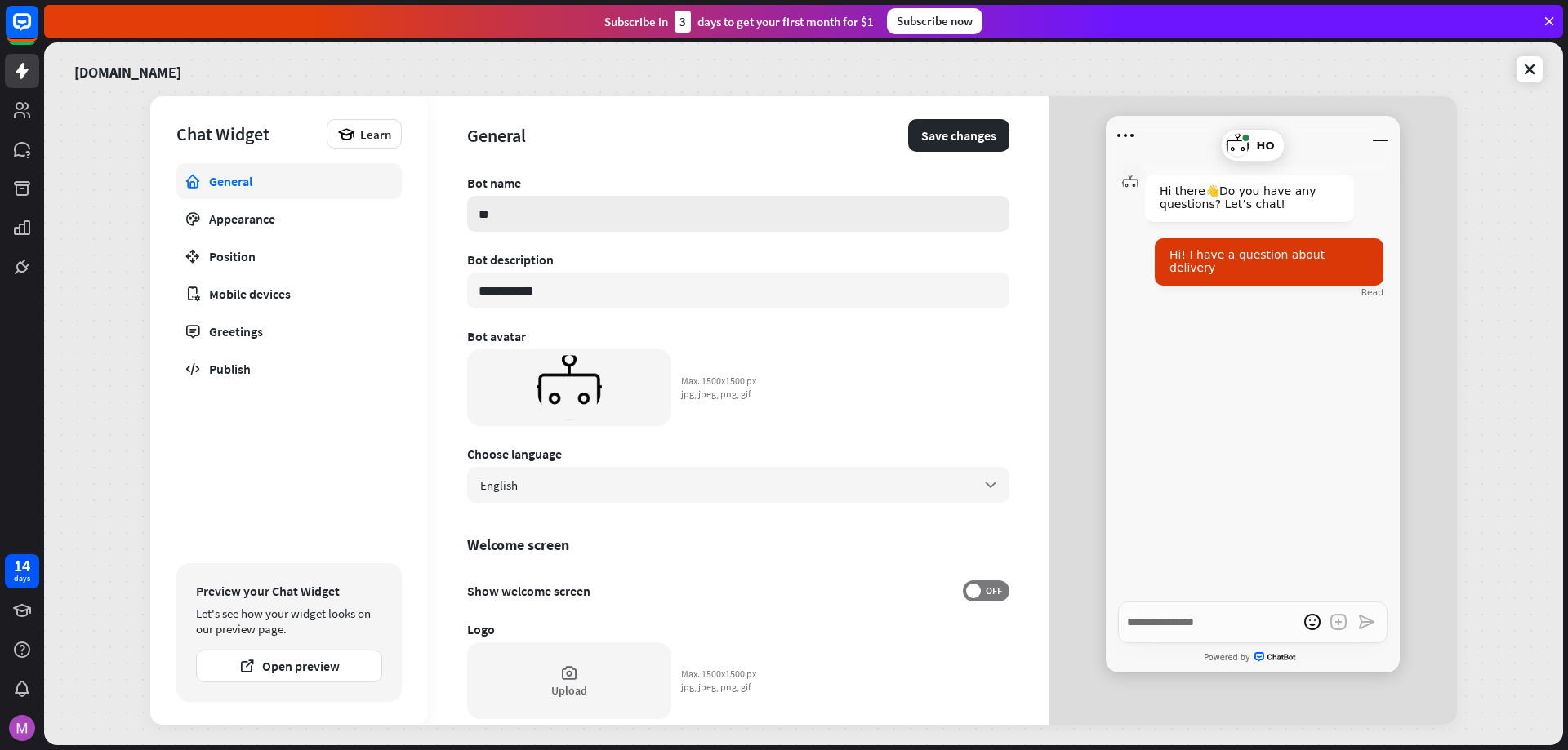
type input "***"
type textarea "*"
type input "****"
type textarea "*"
type input "***"
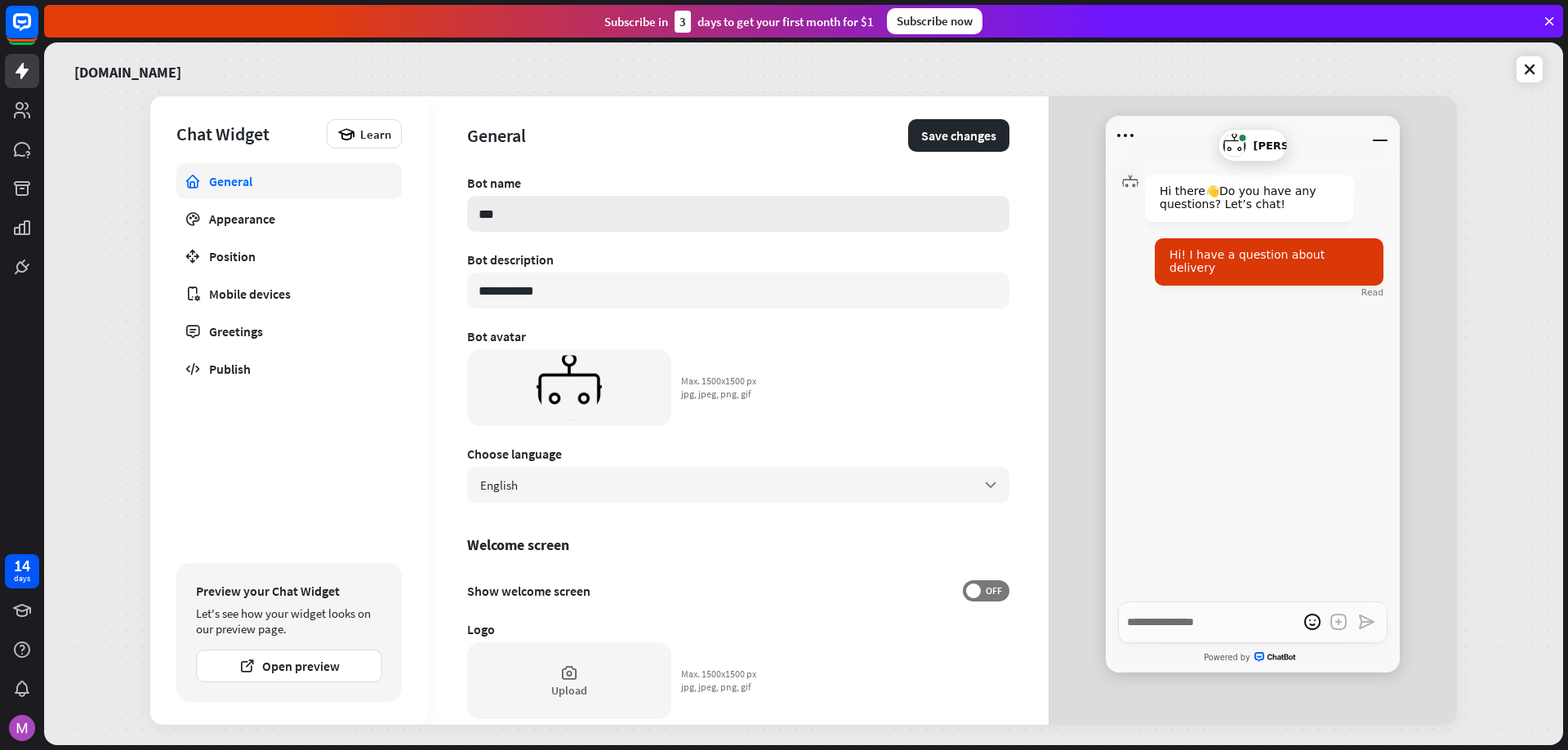
type textarea "*"
type input "**"
type textarea "*"
type input "*"
type textarea "*"
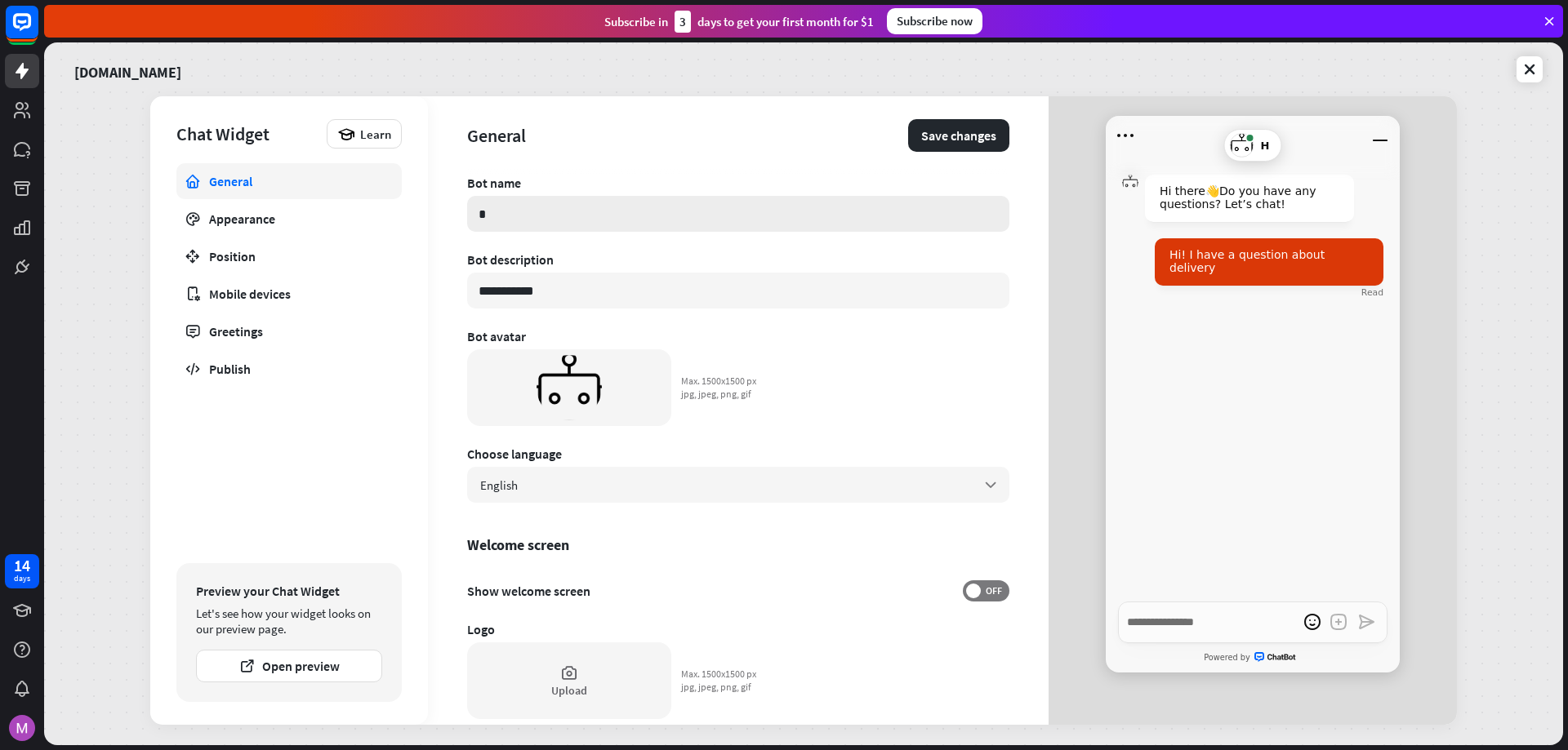
type input "**"
type textarea "*"
type input "***"
type textarea "*"
type input "****"
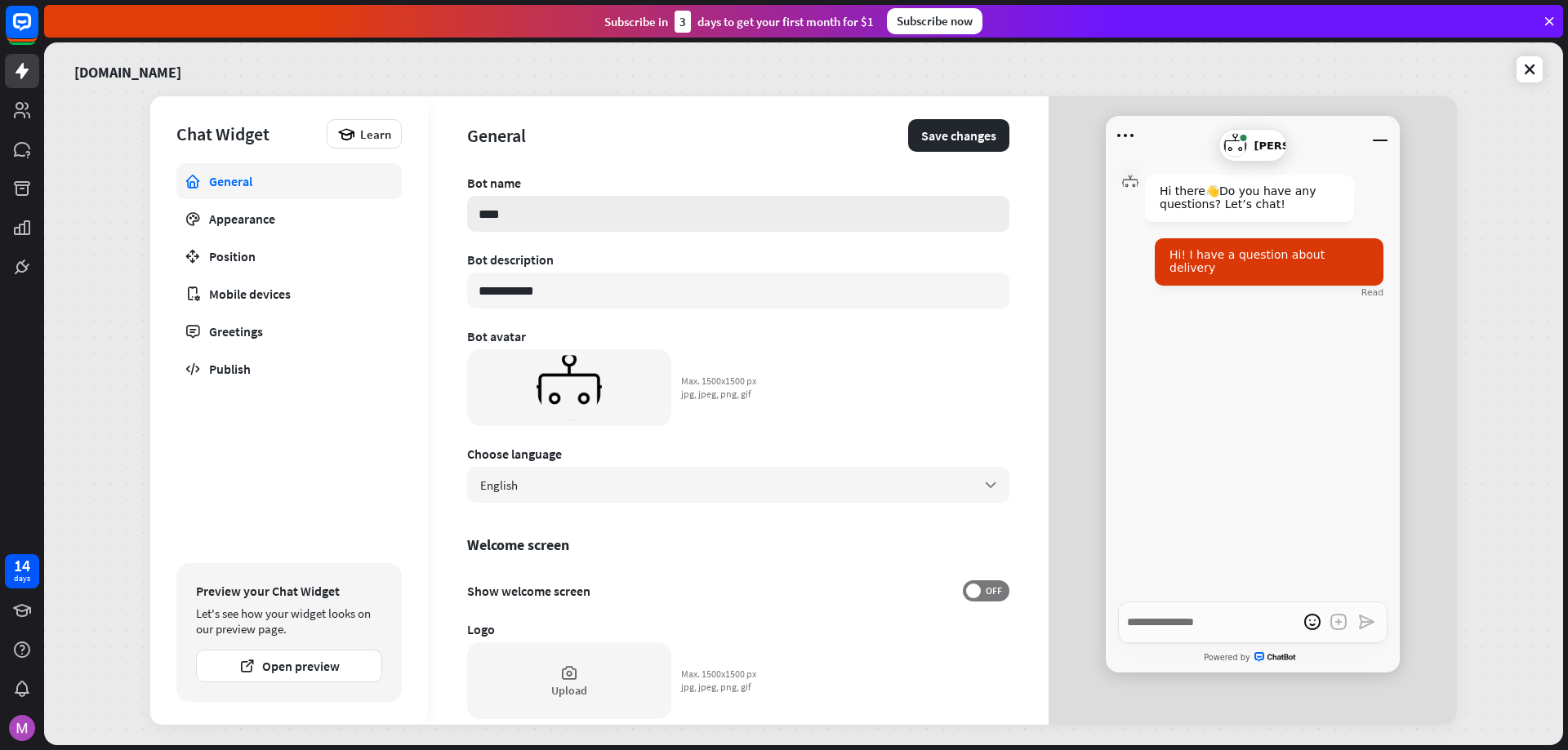
type textarea "*"
type input "*****"
type textarea "*"
type input "******"
type textarea "*"
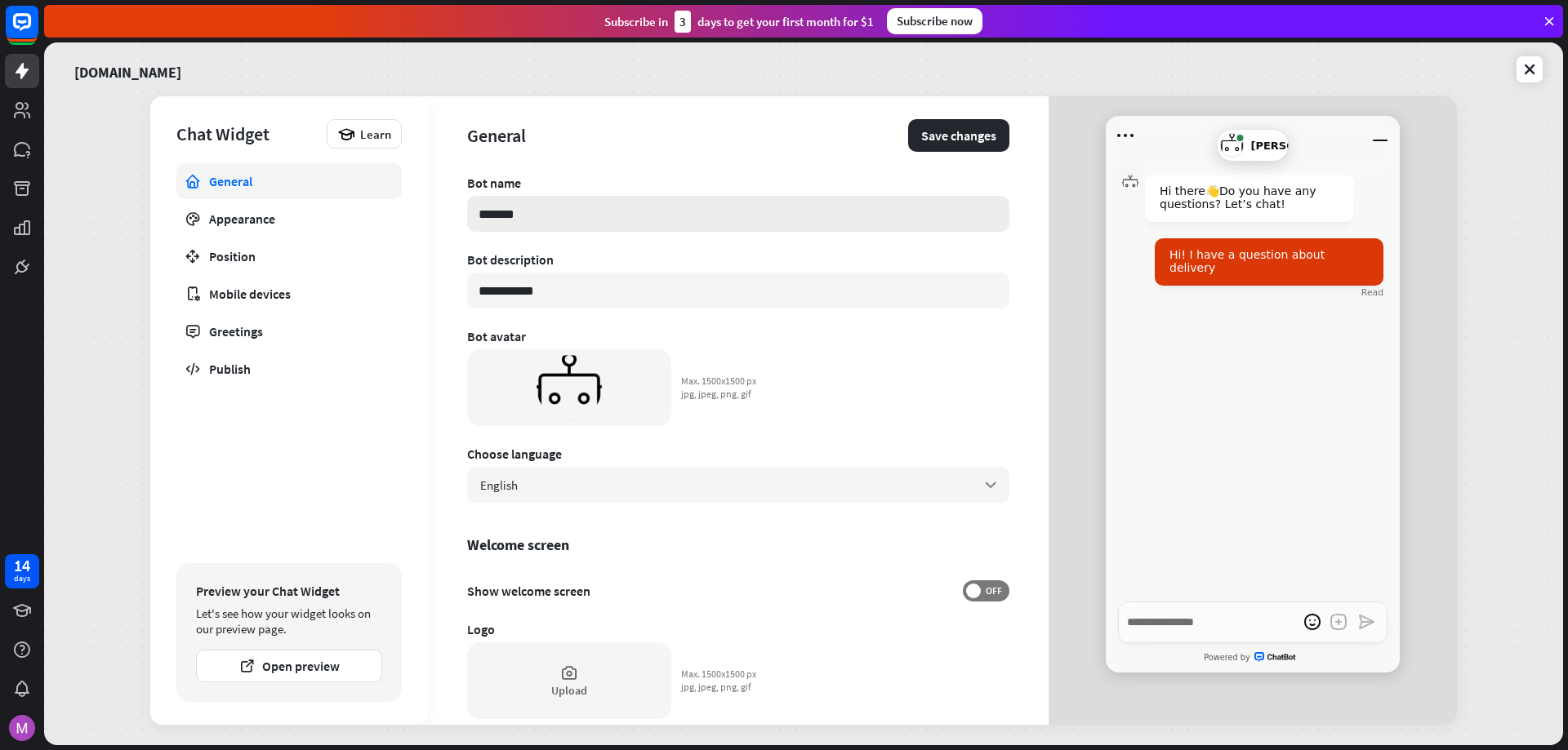
type input "********"
type textarea "*"
type input "*********"
type textarea "*"
type input "*********"
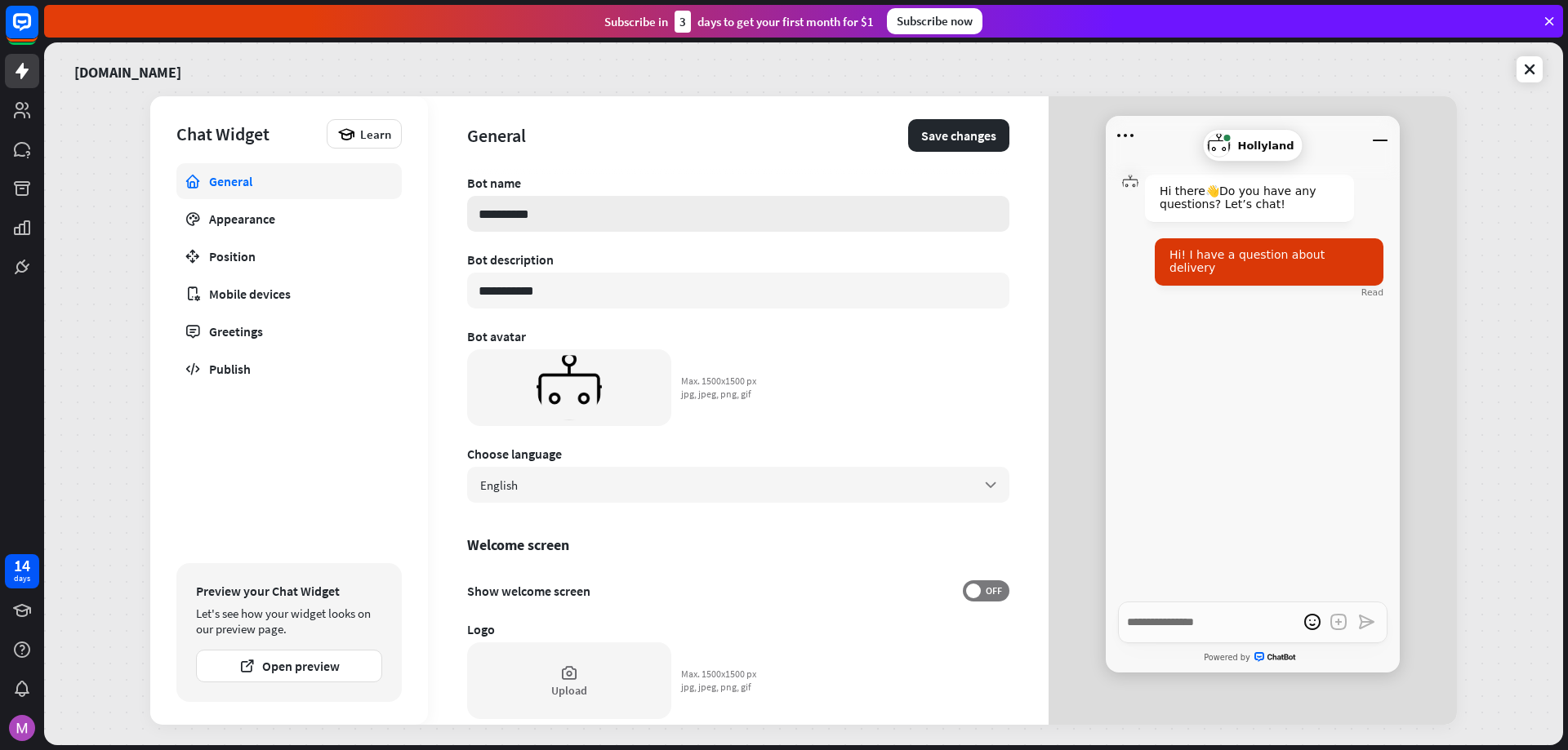
type textarea "*"
type input "*********"
type textarea "*"
type input "********"
type textarea "*"
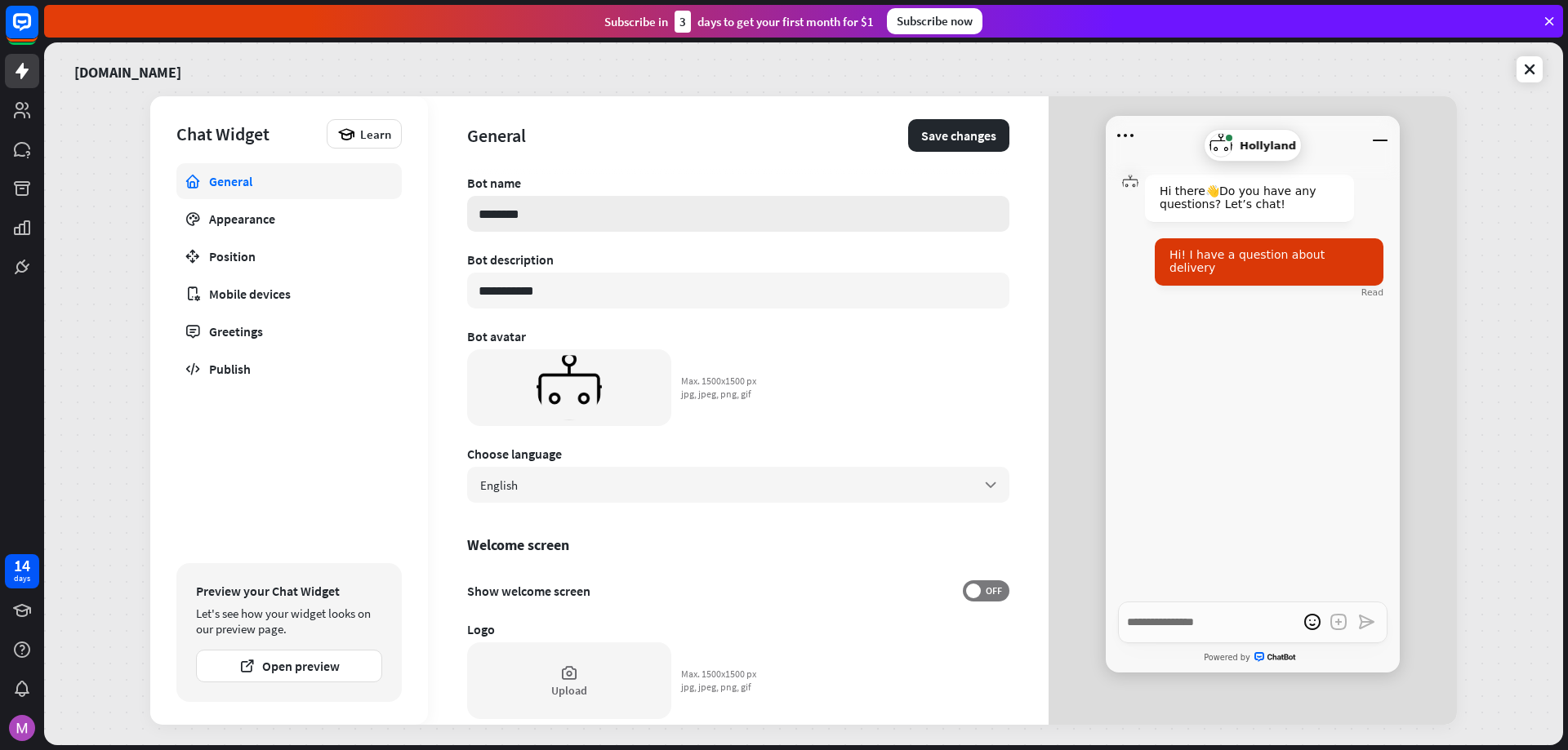
type input "*******"
type textarea "*"
type input "******"
type textarea "*"
type input "*****"
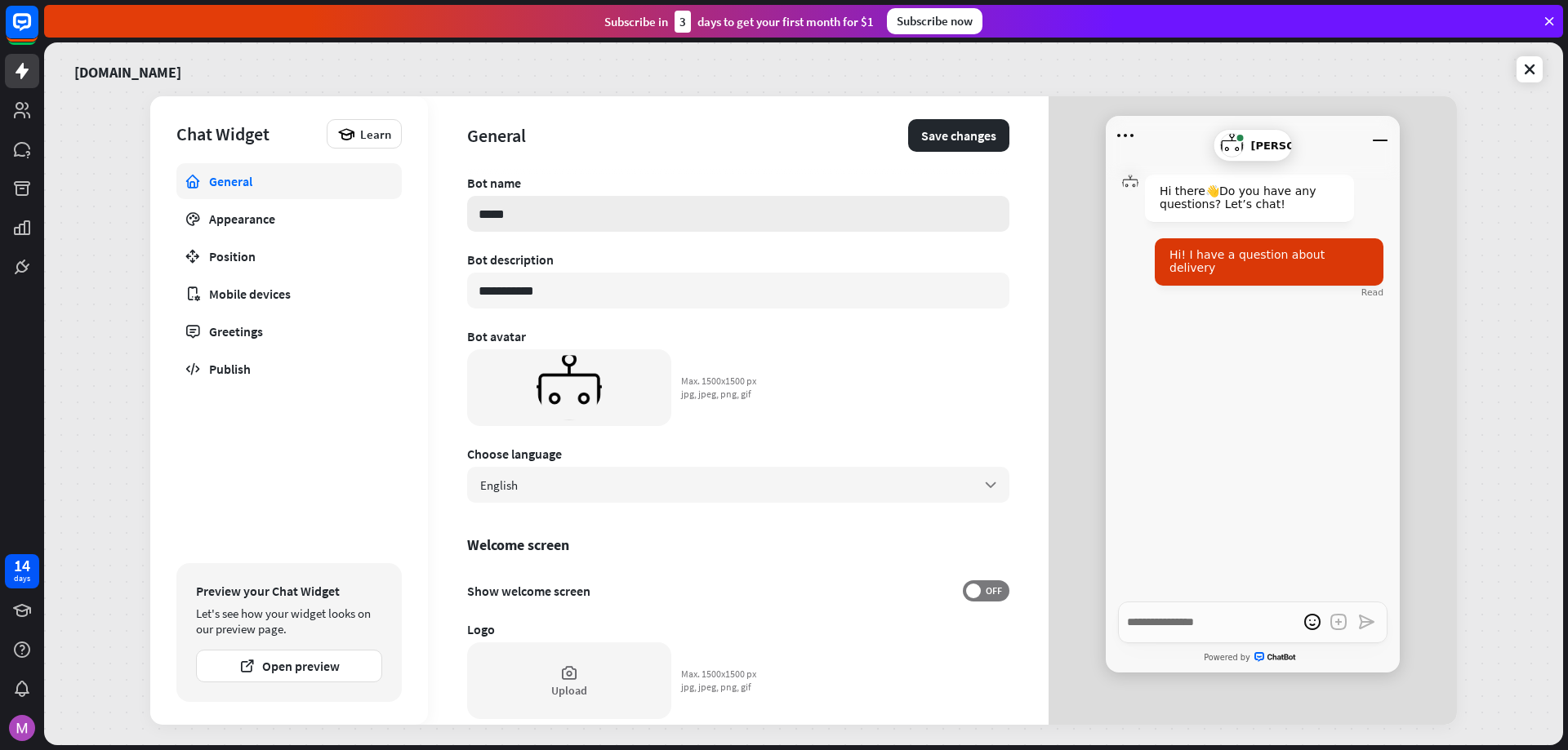
type textarea "*"
type input "****"
type textarea "*"
type input "***"
type textarea "*"
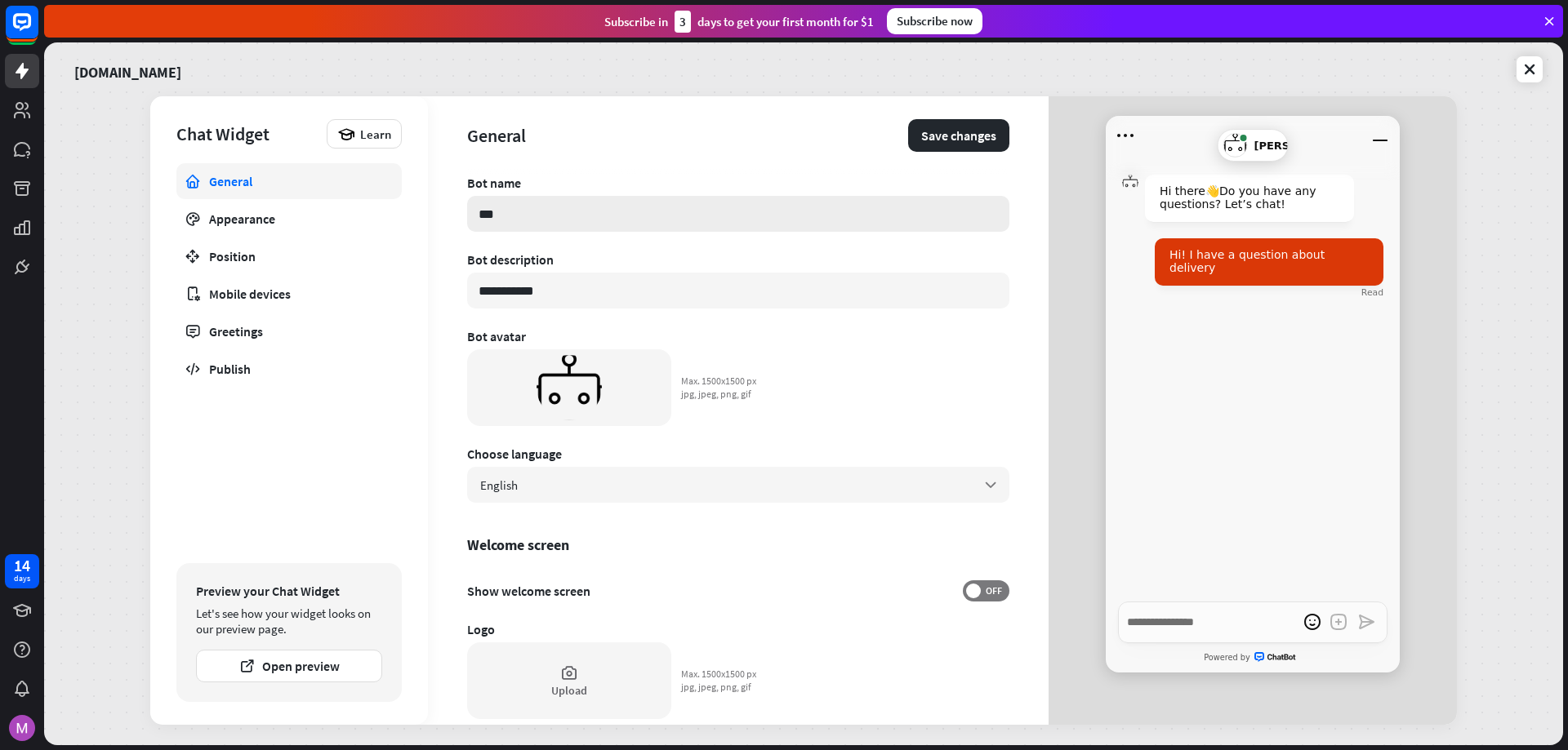
type input "**"
type textarea "*"
type input "*"
type textarea "*"
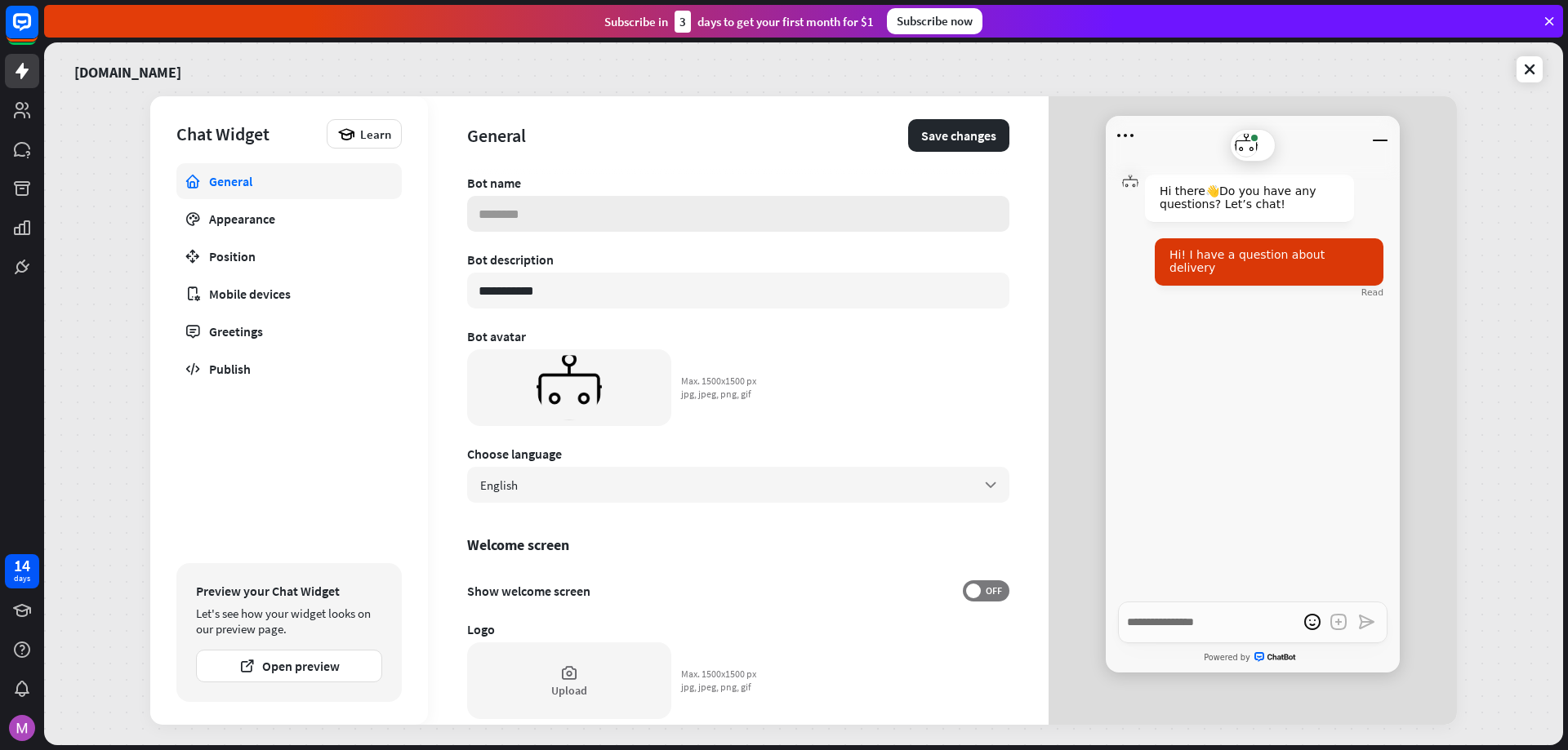
type input "*"
type textarea "*"
type input "**"
type textarea "*"
type input "***"
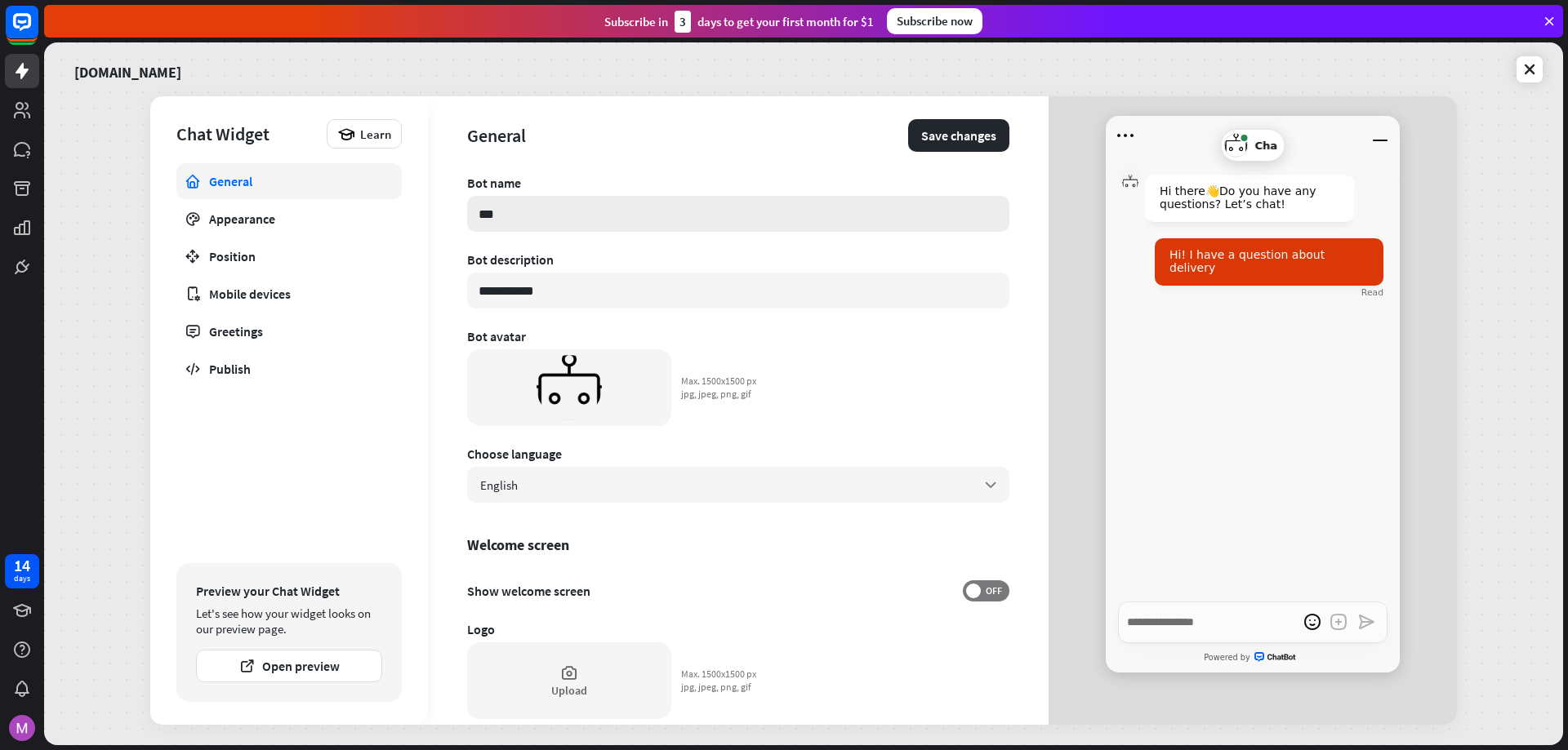
type textarea "*"
type input "****"
type textarea "*"
type input "*****"
type textarea "*"
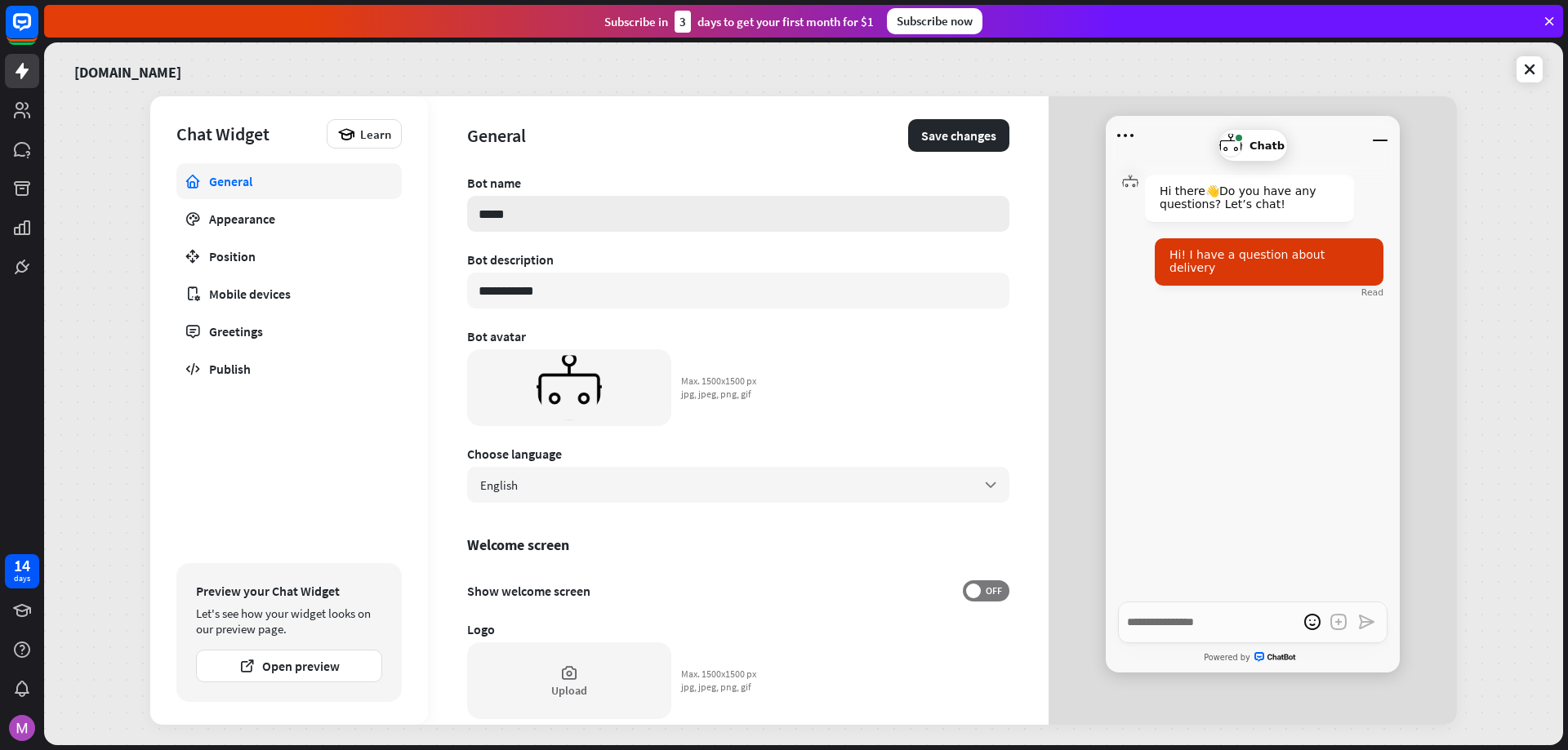
type input "******"
type textarea "*"
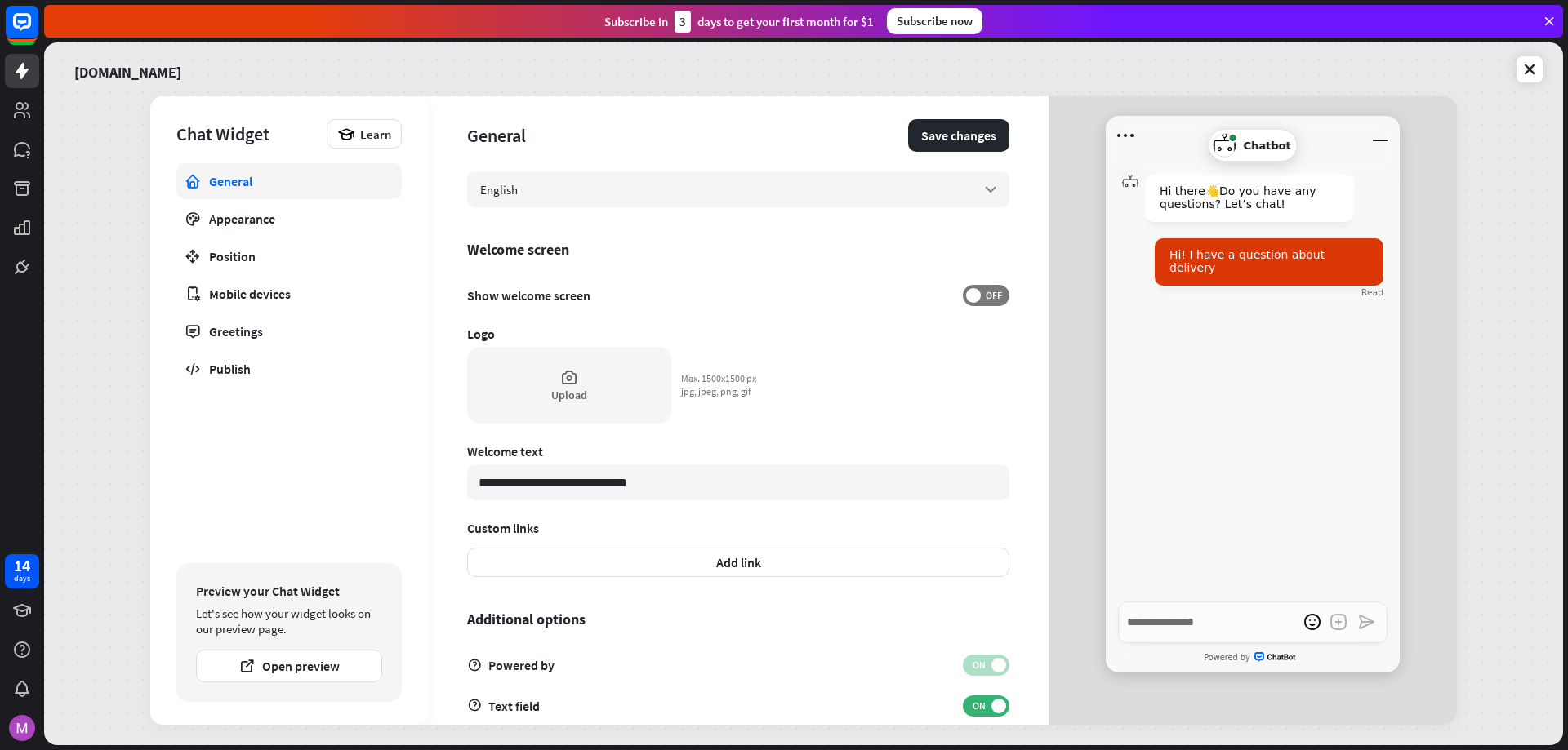
scroll to position [324, 0]
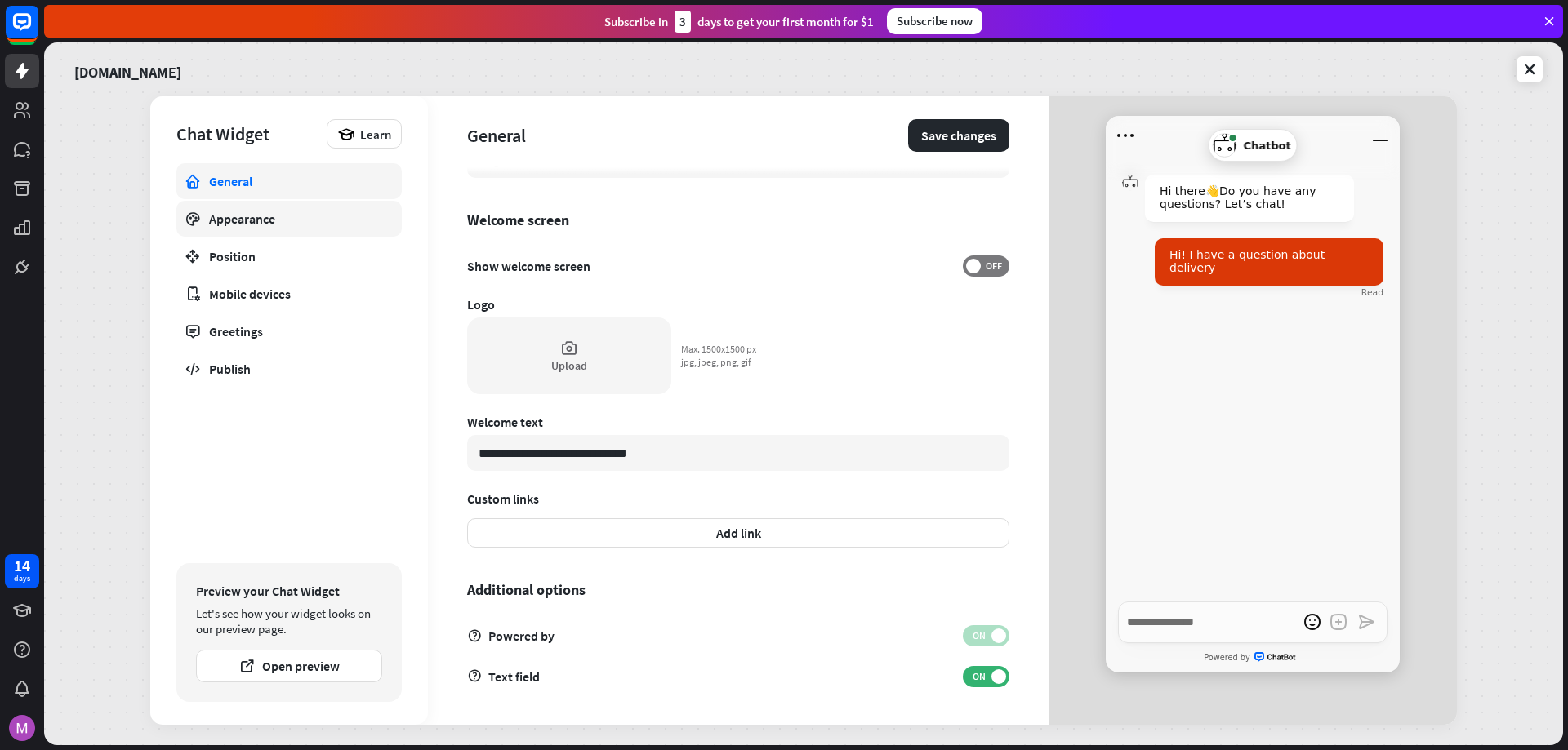
type input "*******"
click at [311, 209] on link "Appearance" at bounding box center [289, 218] width 225 height 36
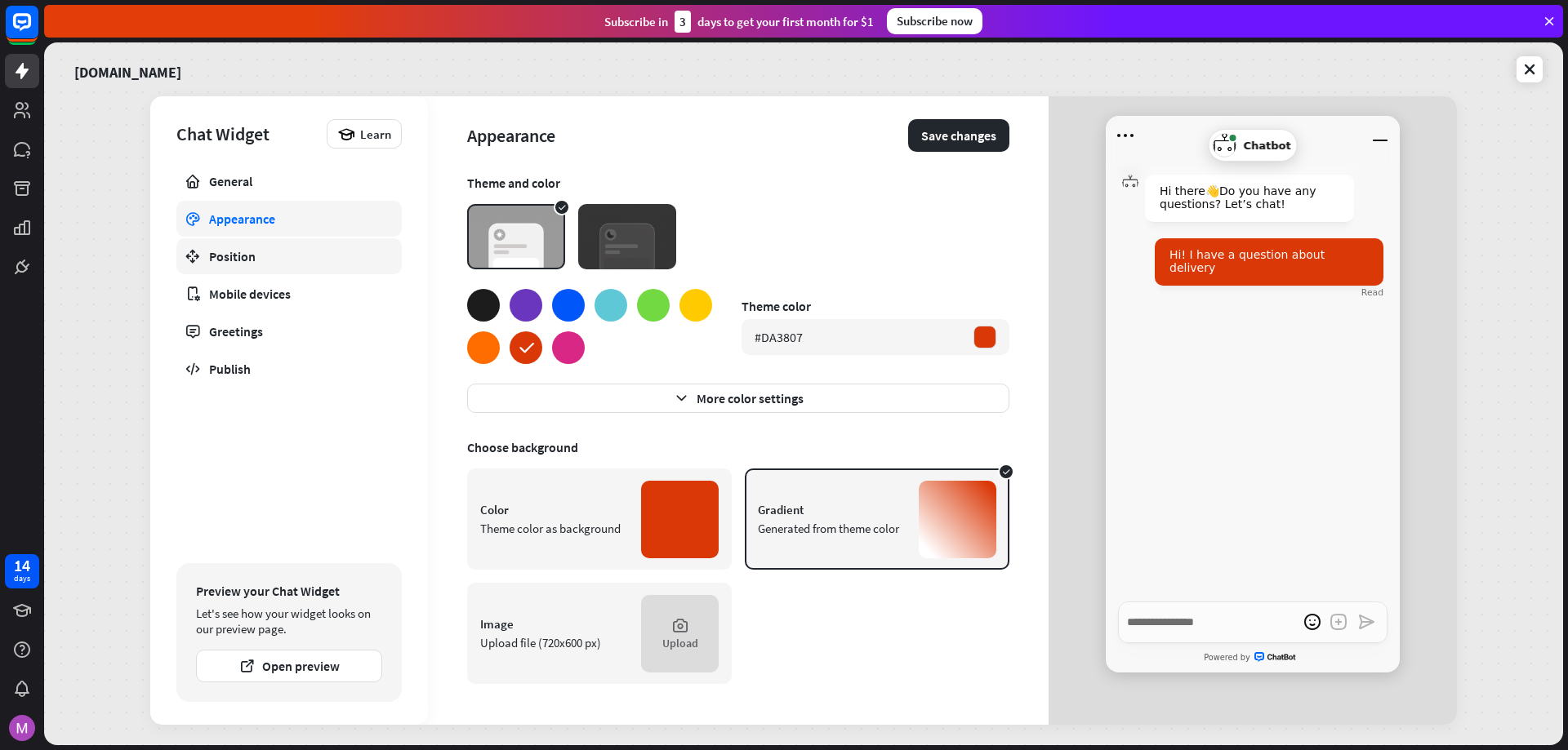
click at [314, 265] on link "Position" at bounding box center [289, 256] width 225 height 36
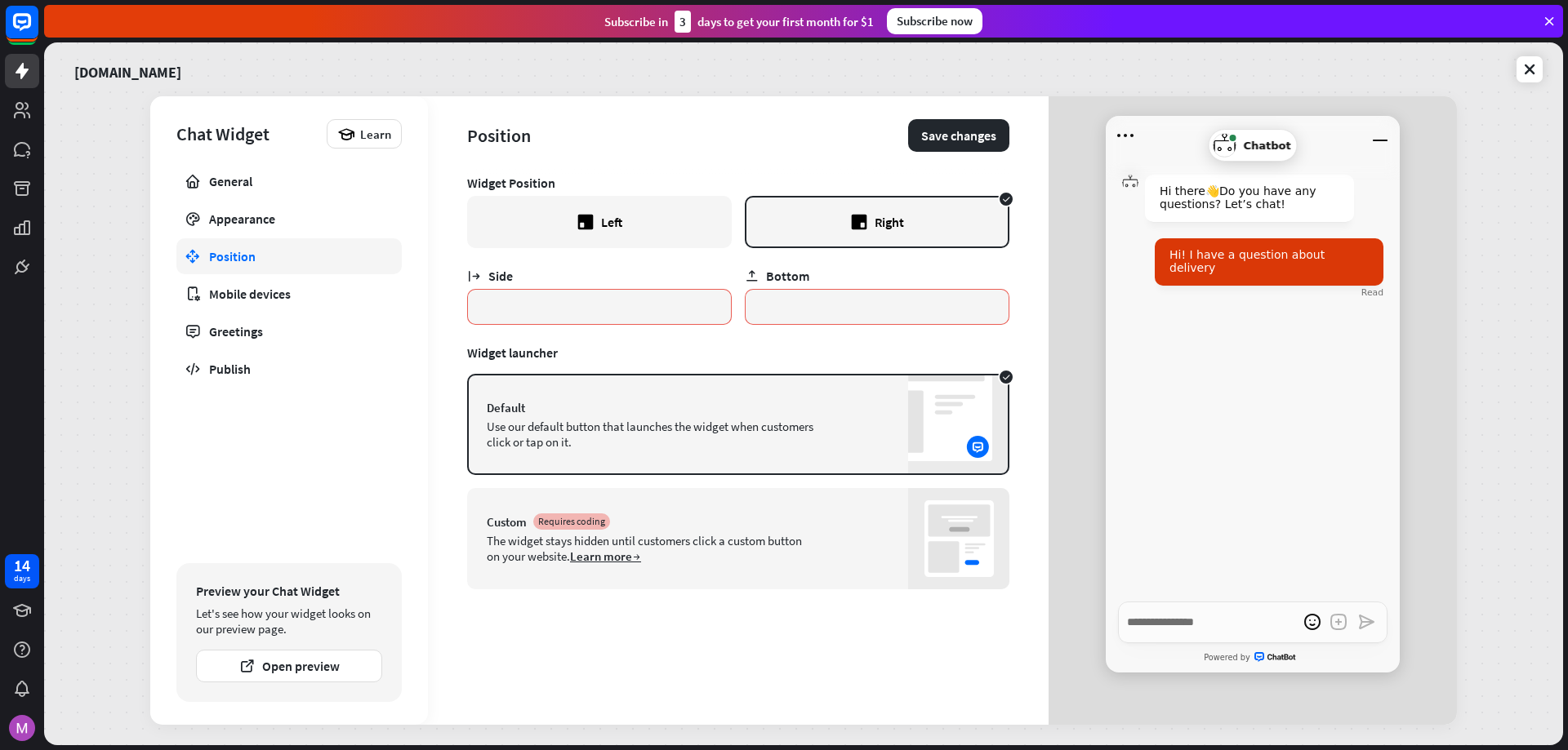
click at [862, 540] on div "Custom Requires coding The widget stays hidden until customers click a custom b…" at bounding box center [738, 539] width 542 height 101
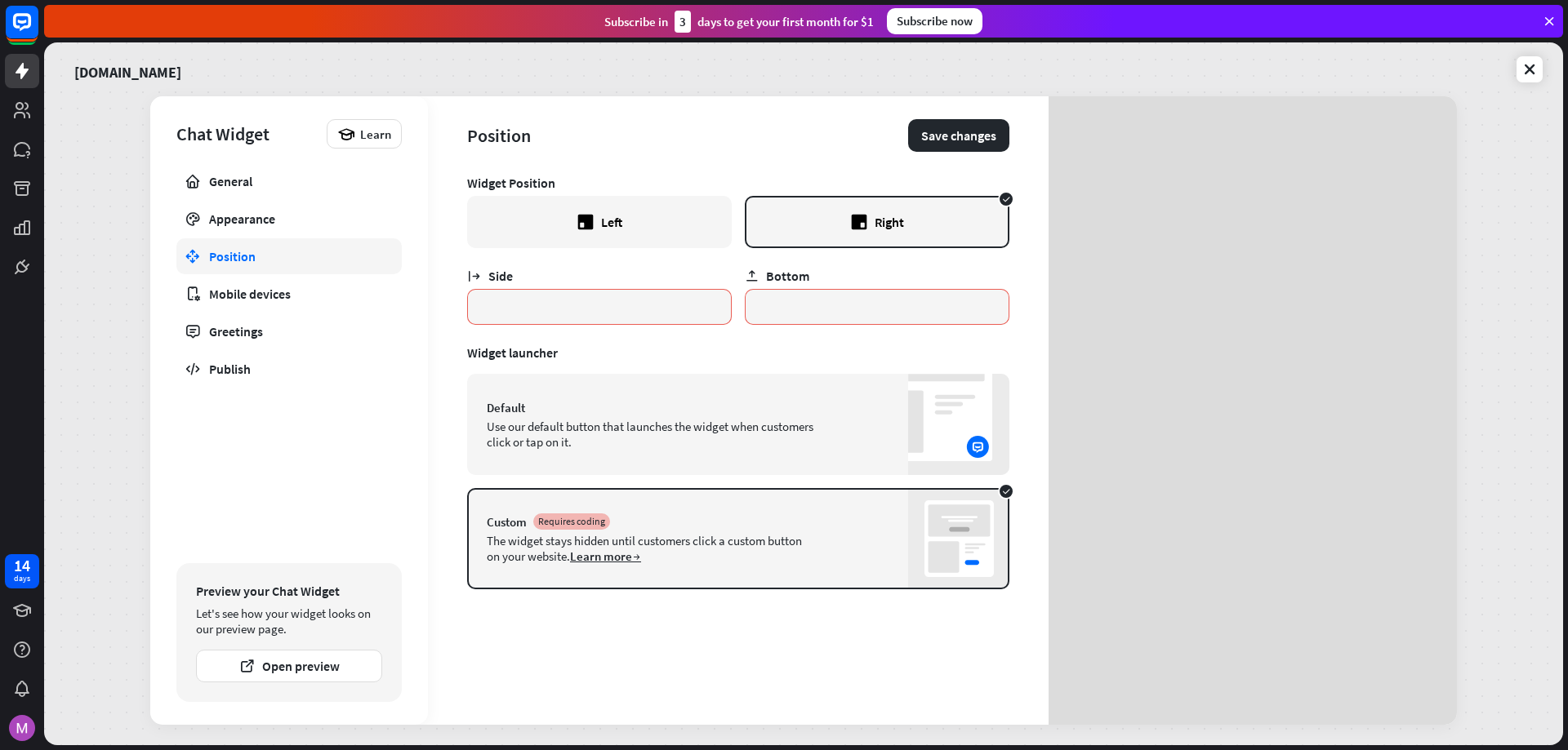
click at [850, 434] on div "Default Use our default button that launches the widget when customers click or…" at bounding box center [738, 425] width 542 height 101
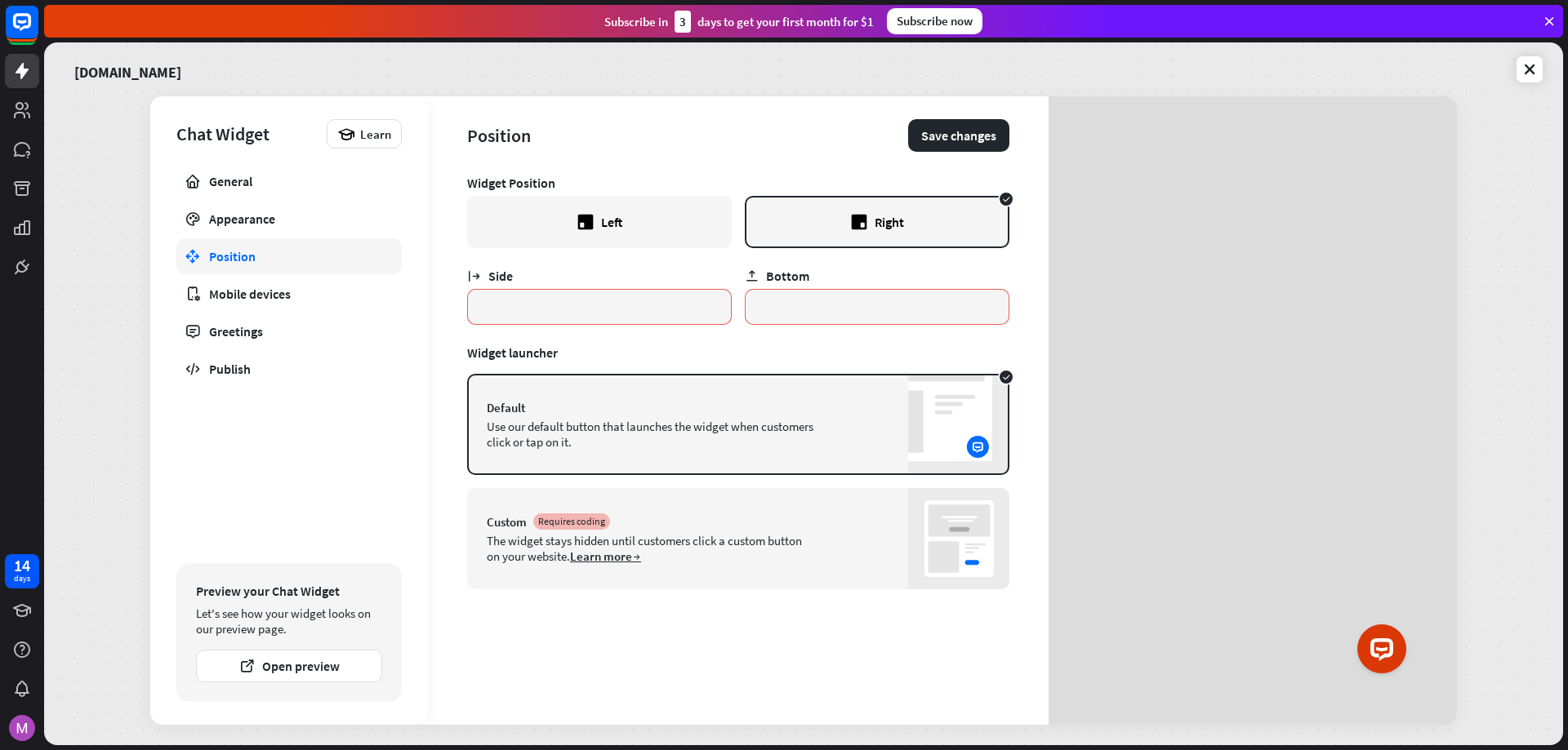
click at [854, 538] on div "Custom Requires coding The widget stays hidden until customers click a custom b…" at bounding box center [738, 539] width 542 height 101
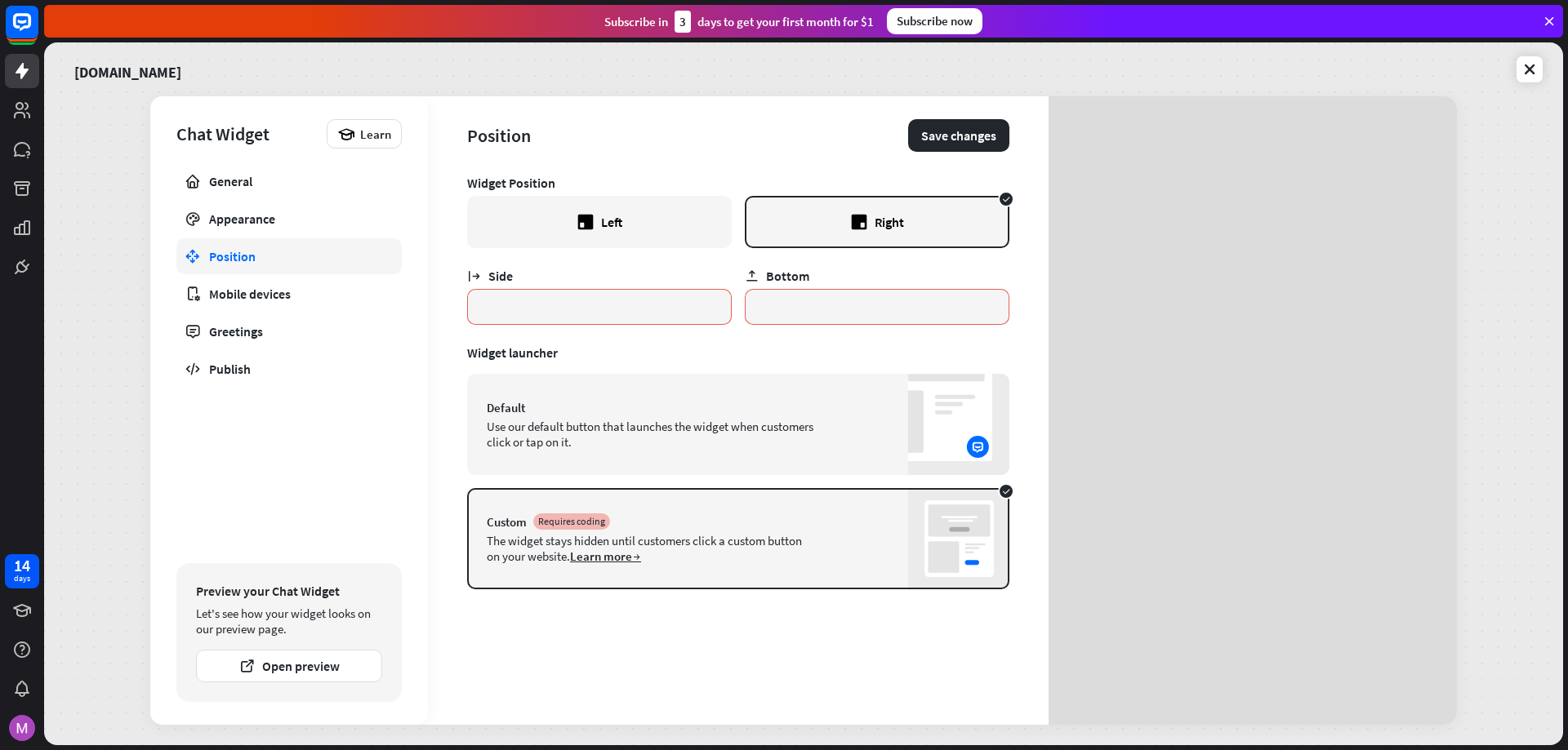
click at [835, 427] on div "Default Use our default button that launches the widget when customers click or…" at bounding box center [738, 425] width 542 height 101
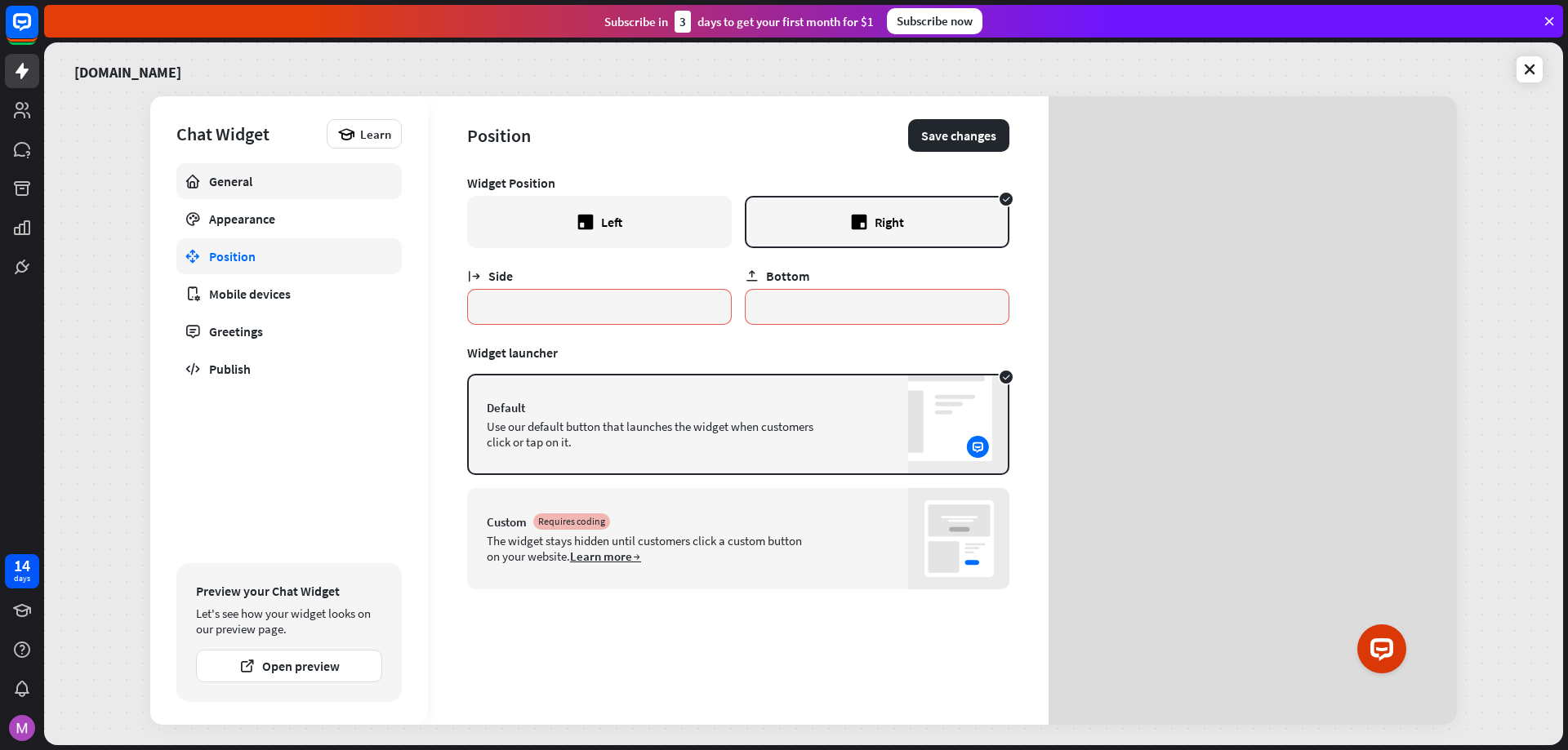
click at [231, 181] on div "General" at bounding box center [289, 181] width 160 height 16
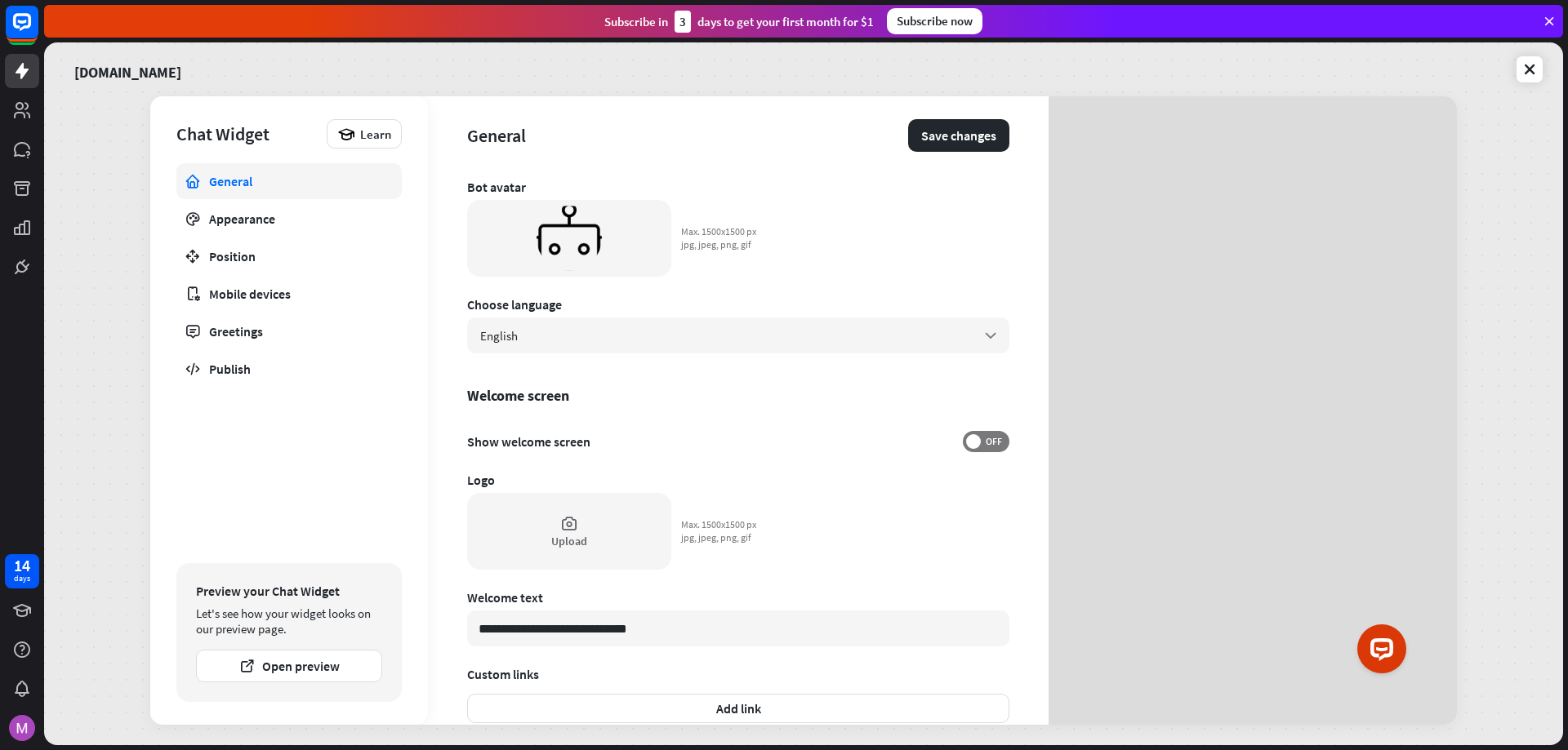
scroll to position [163, 0]
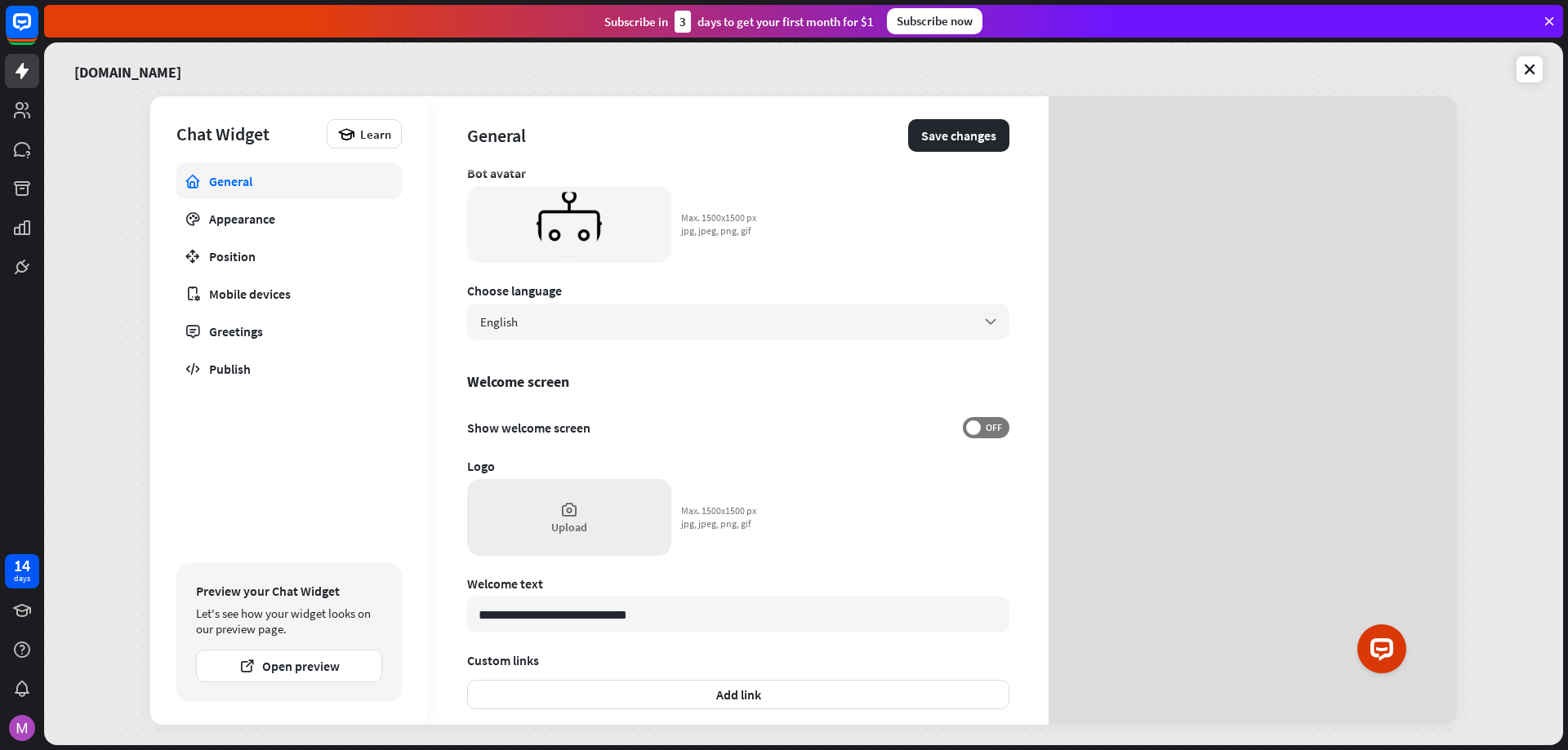
click at [577, 526] on div "Upload" at bounding box center [568, 527] width 36 height 15
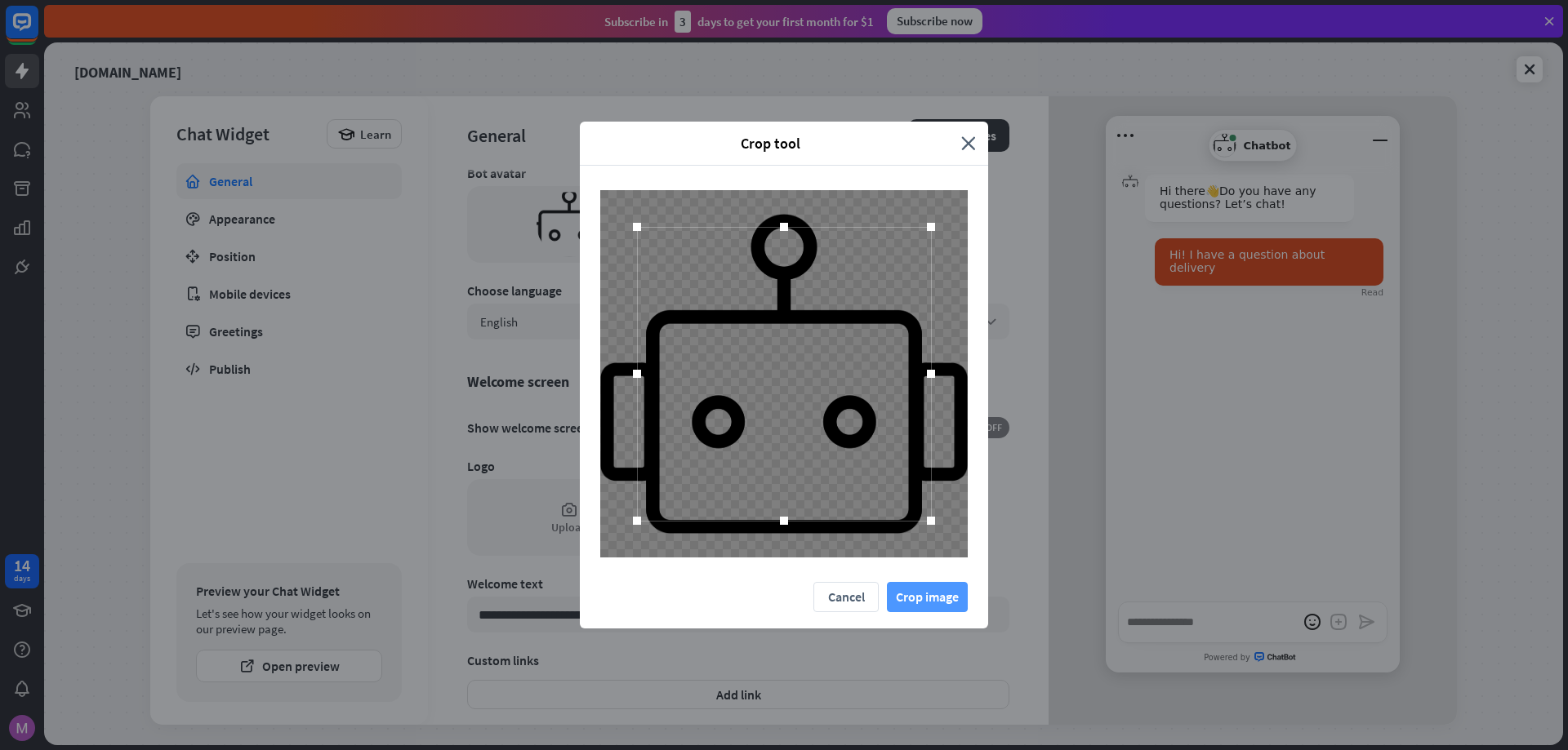
click at [920, 600] on button "Crop image" at bounding box center [927, 597] width 81 height 30
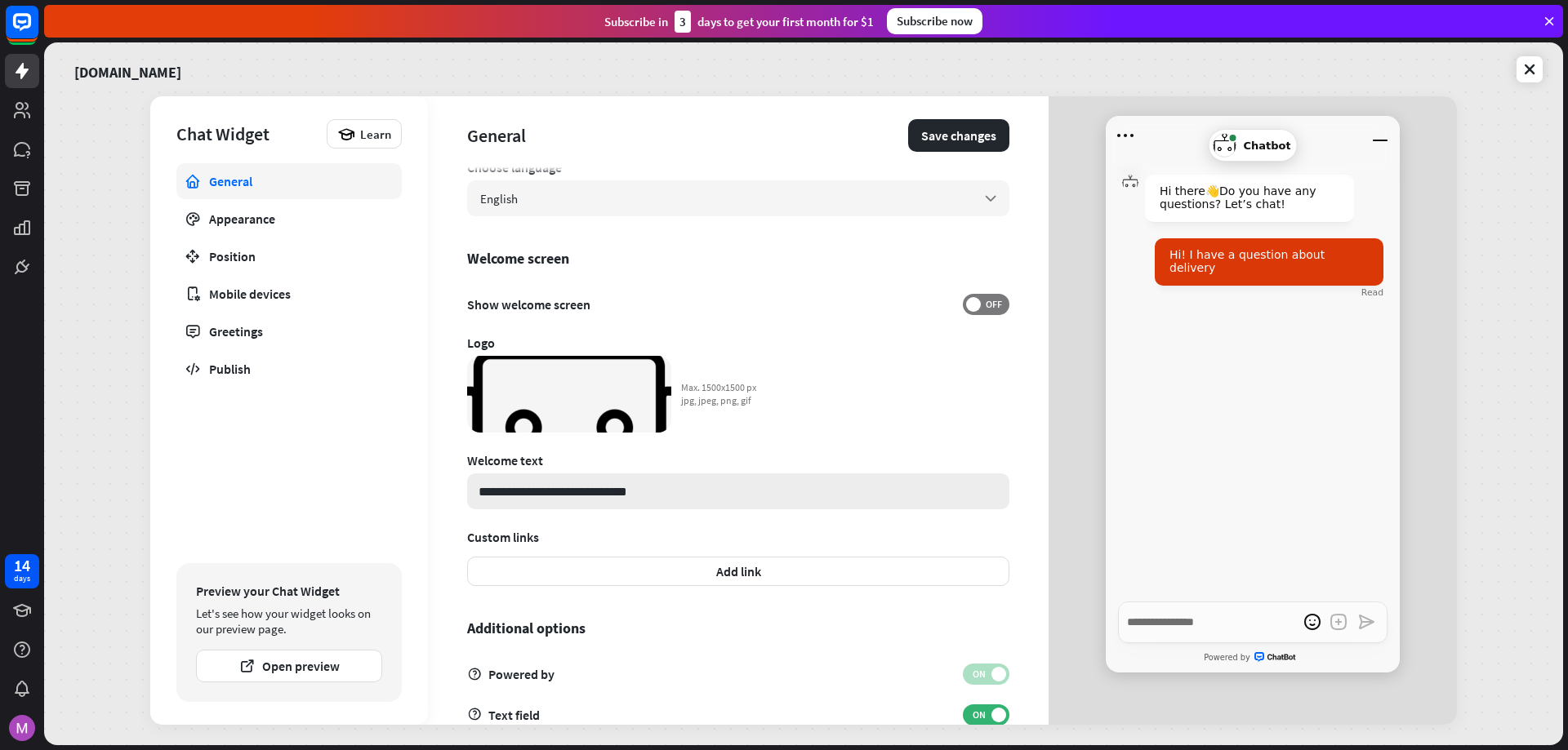
scroll to position [324, 0]
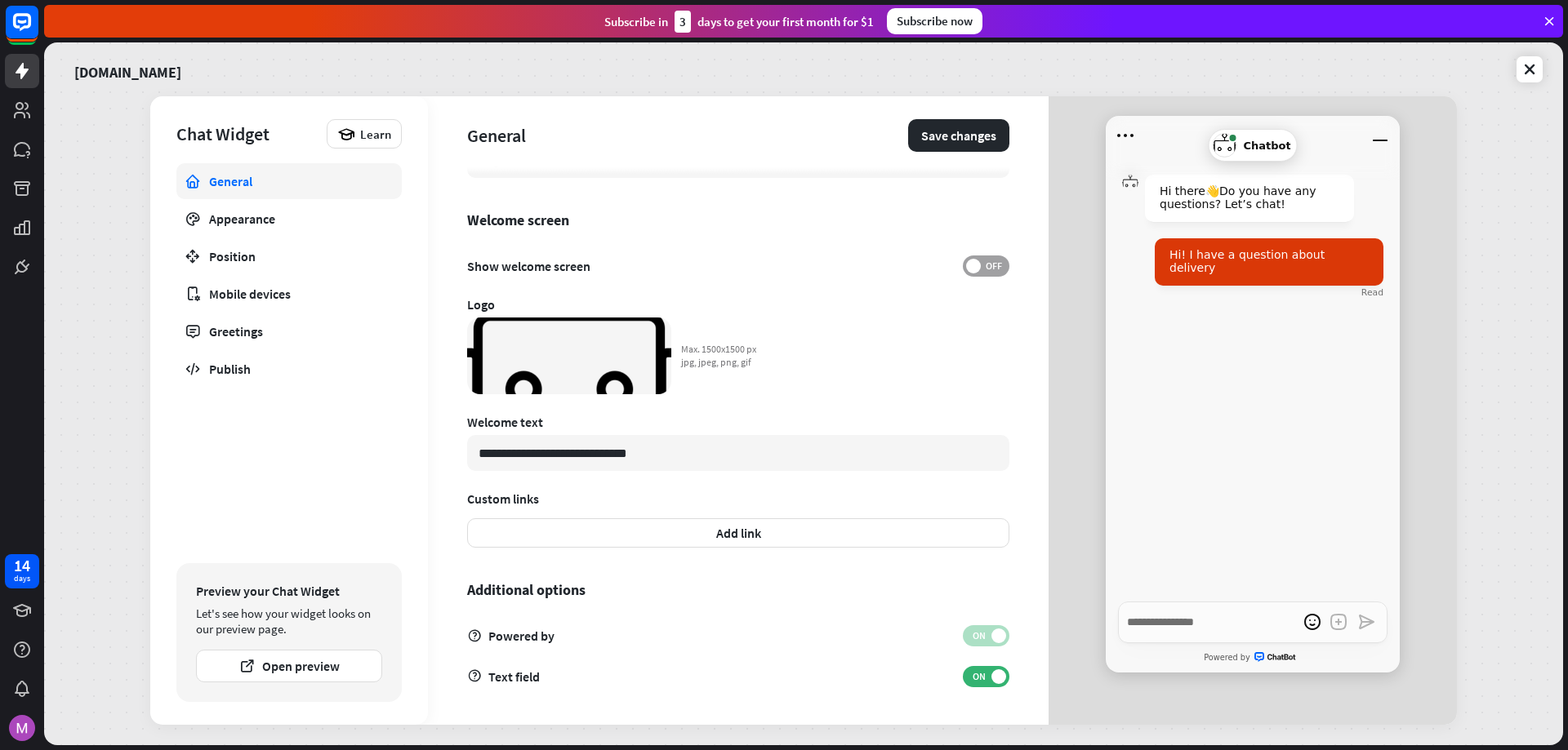
click at [966, 267] on span at bounding box center [973, 266] width 15 height 15
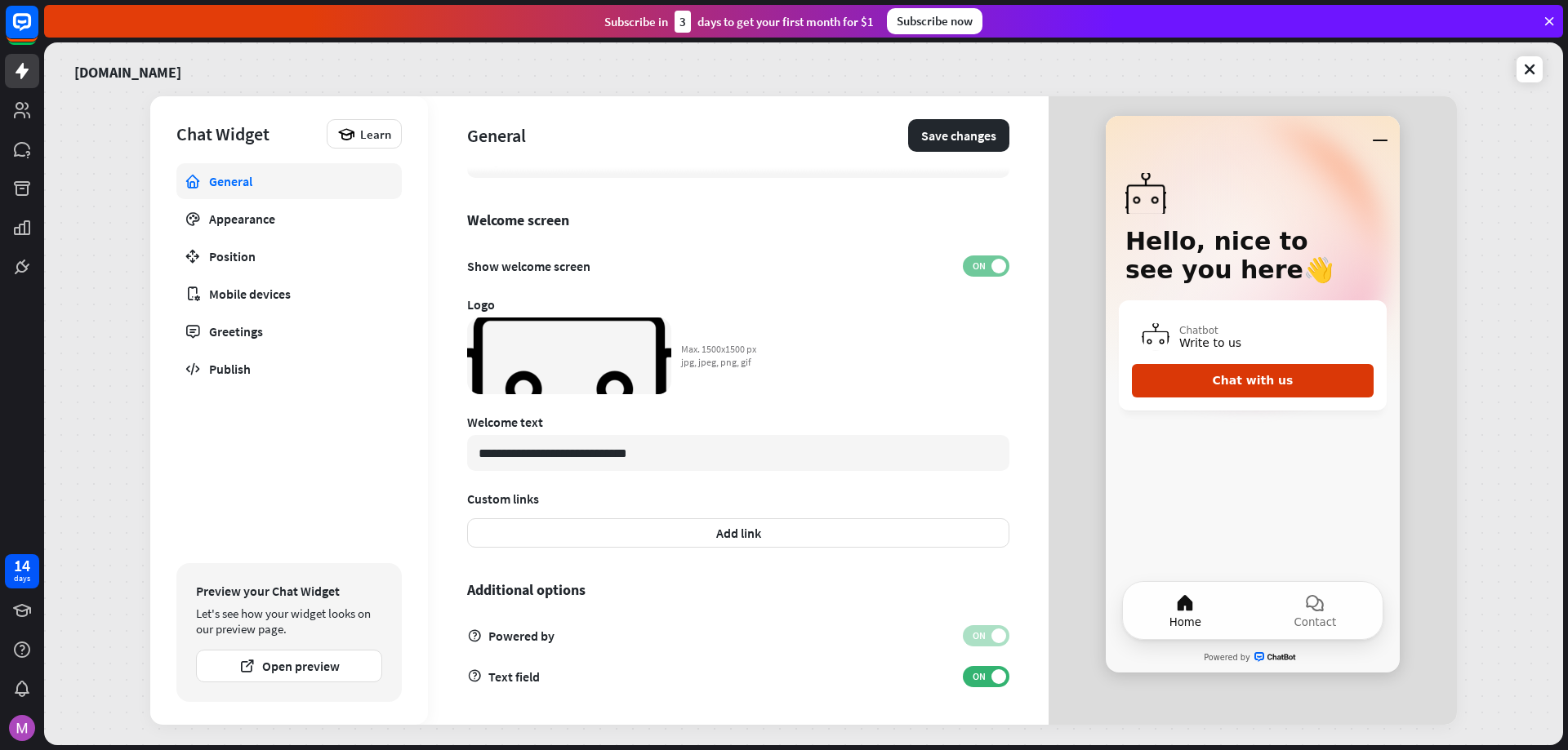
click at [966, 266] on span "ON" at bounding box center [978, 266] width 26 height 13
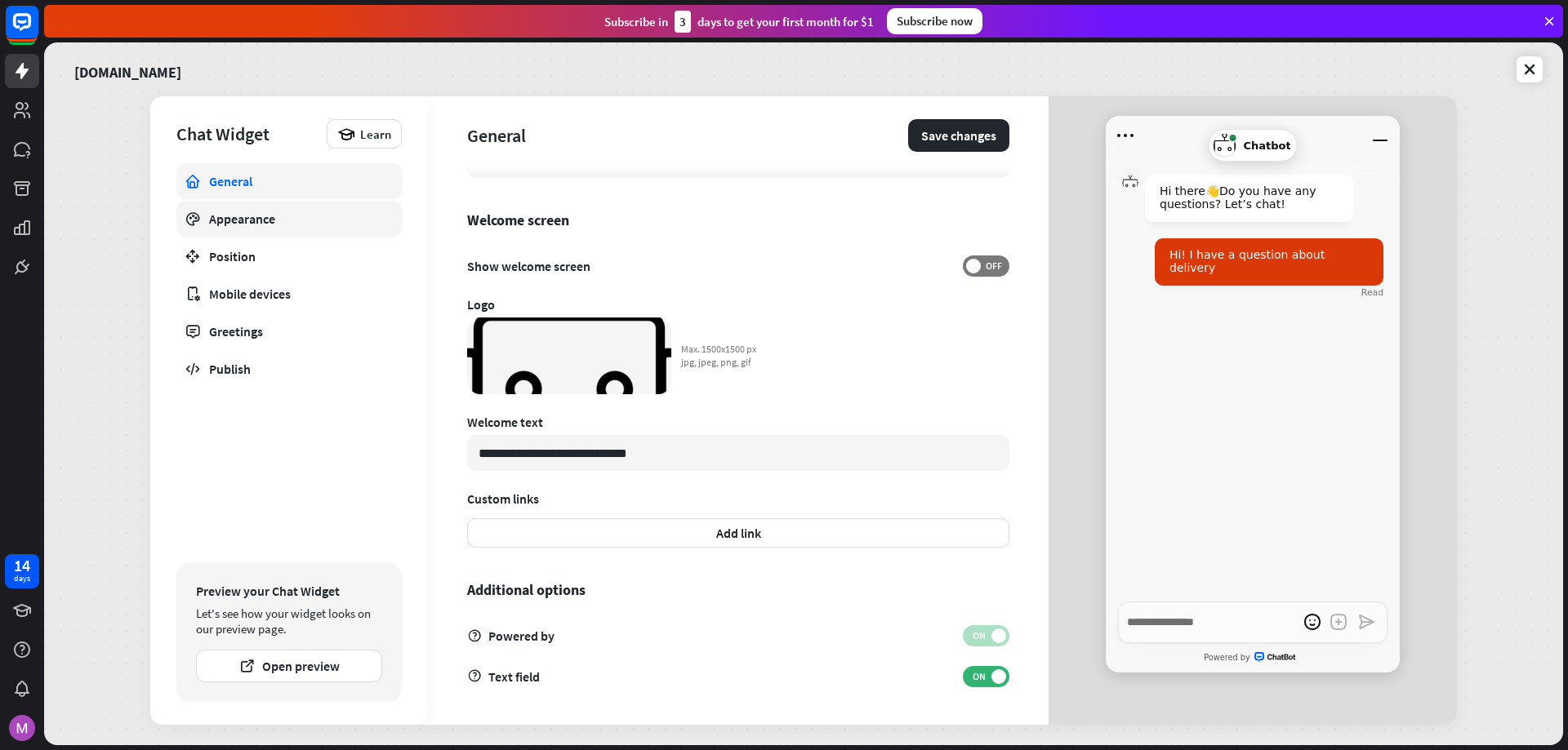
click at [289, 227] on link "Appearance" at bounding box center [289, 218] width 225 height 36
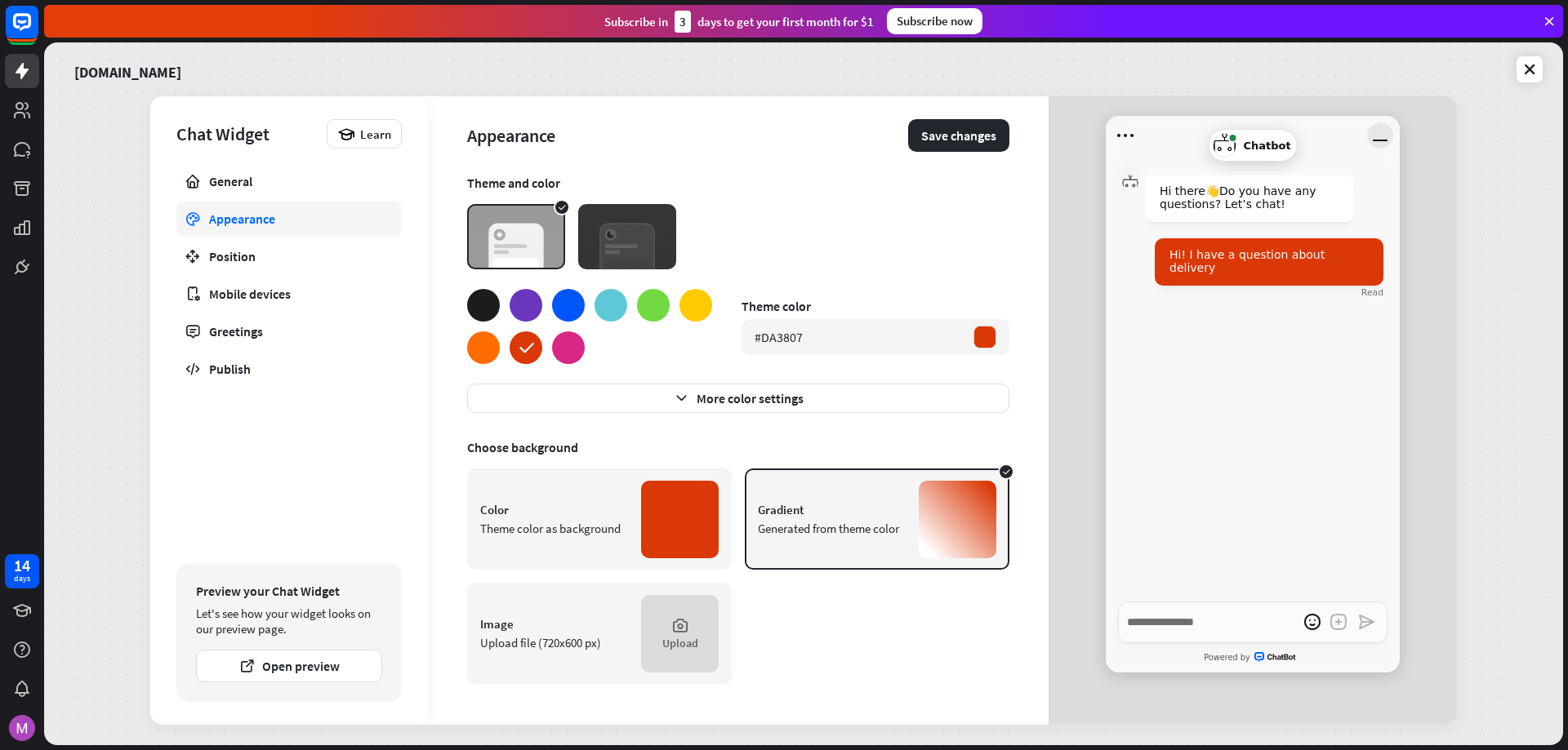
click at [1373, 140] on icon "Minimize window" at bounding box center [1380, 140] width 15 height 2
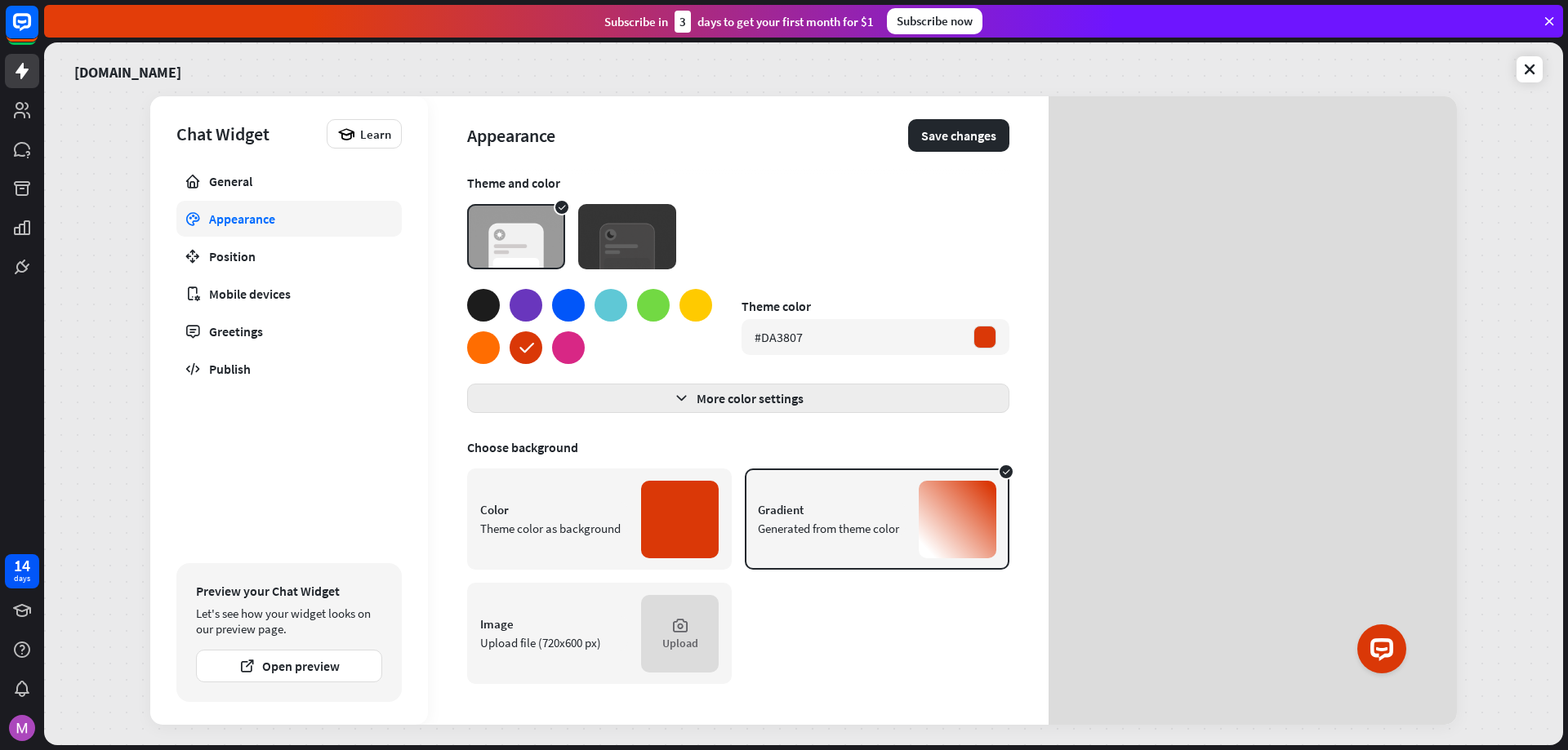
click at [698, 393] on button "More color settings" at bounding box center [738, 398] width 542 height 29
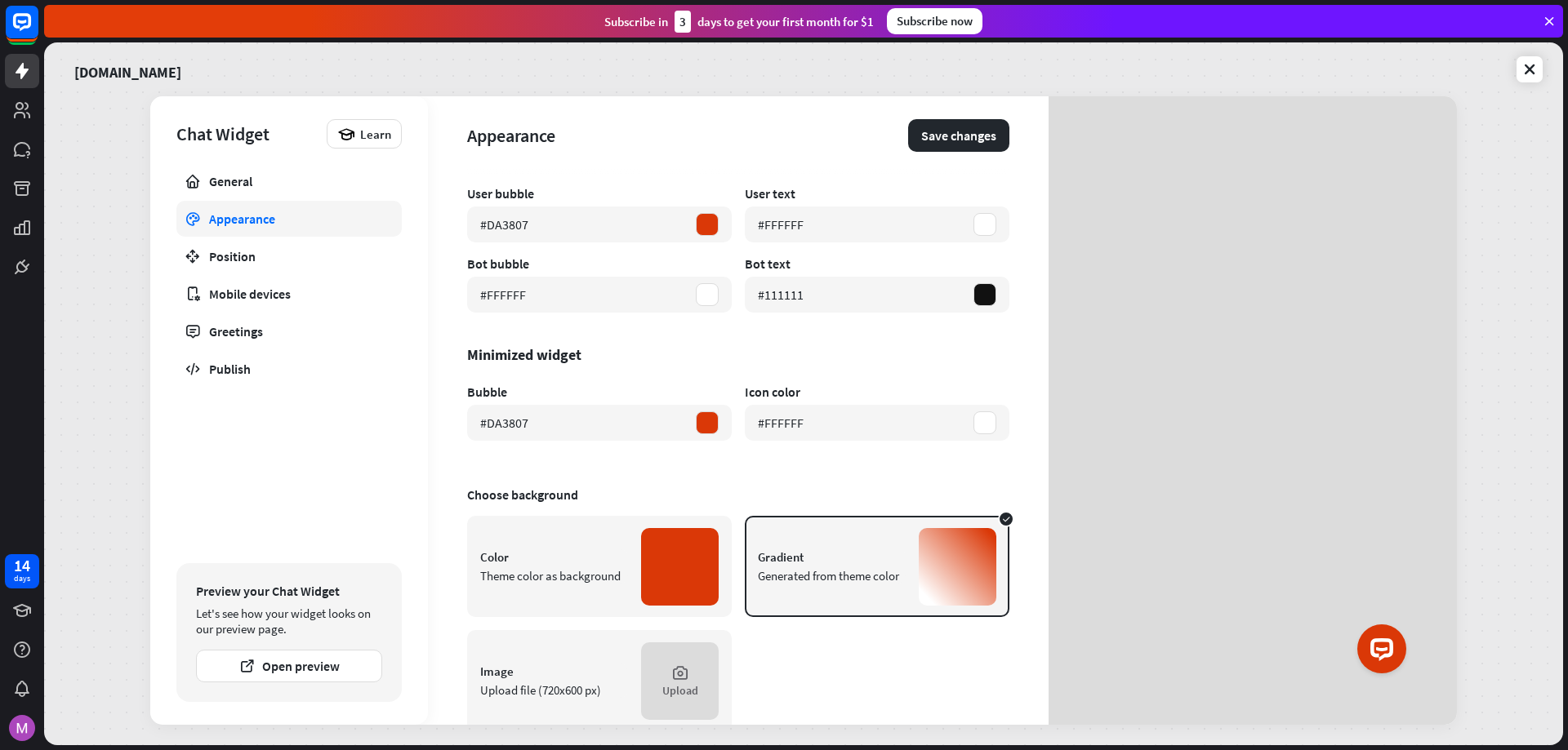
scroll to position [324, 0]
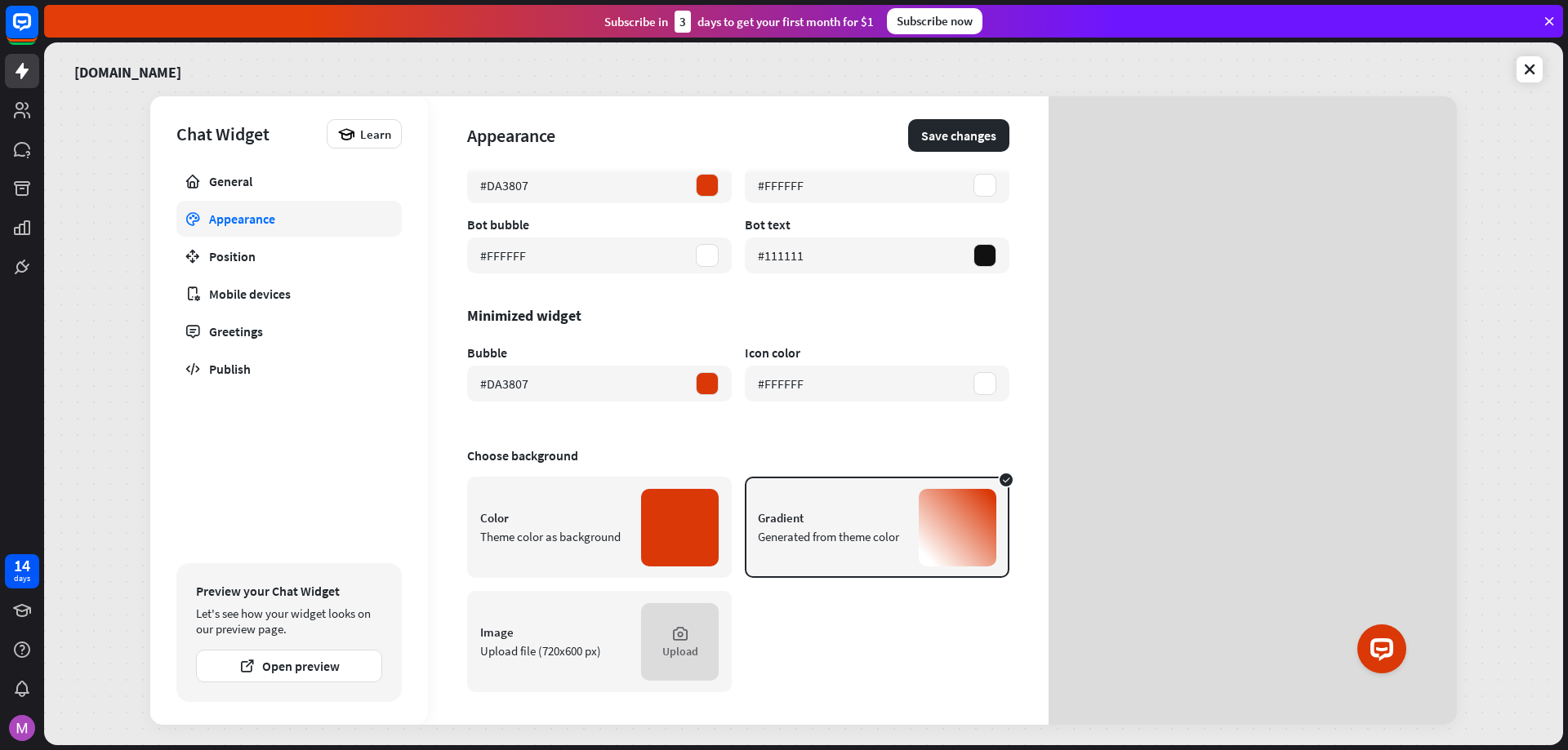
click at [662, 539] on div at bounding box center [679, 527] width 77 height 77
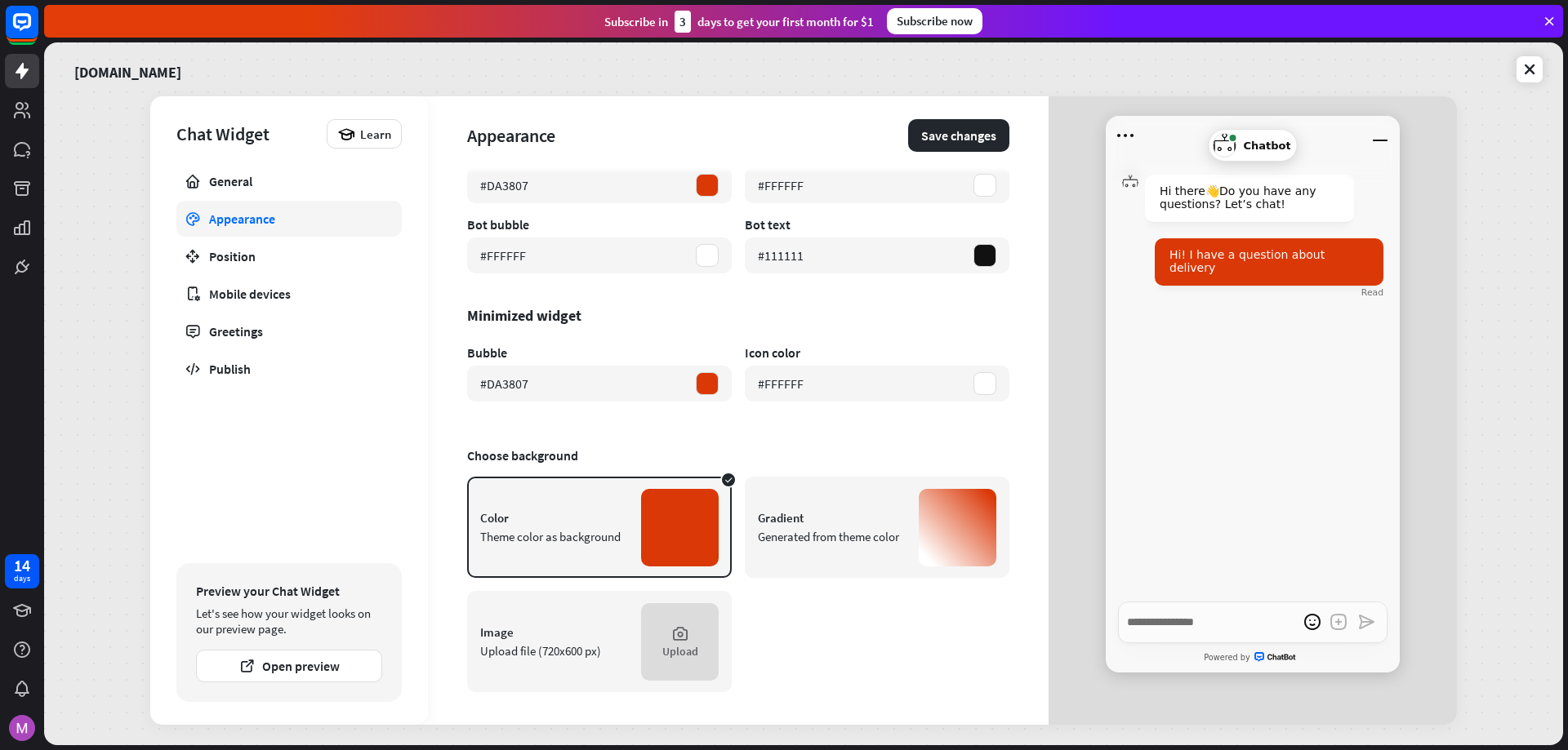
click at [823, 544] on div "Generated from theme color" at bounding box center [831, 536] width 148 height 15
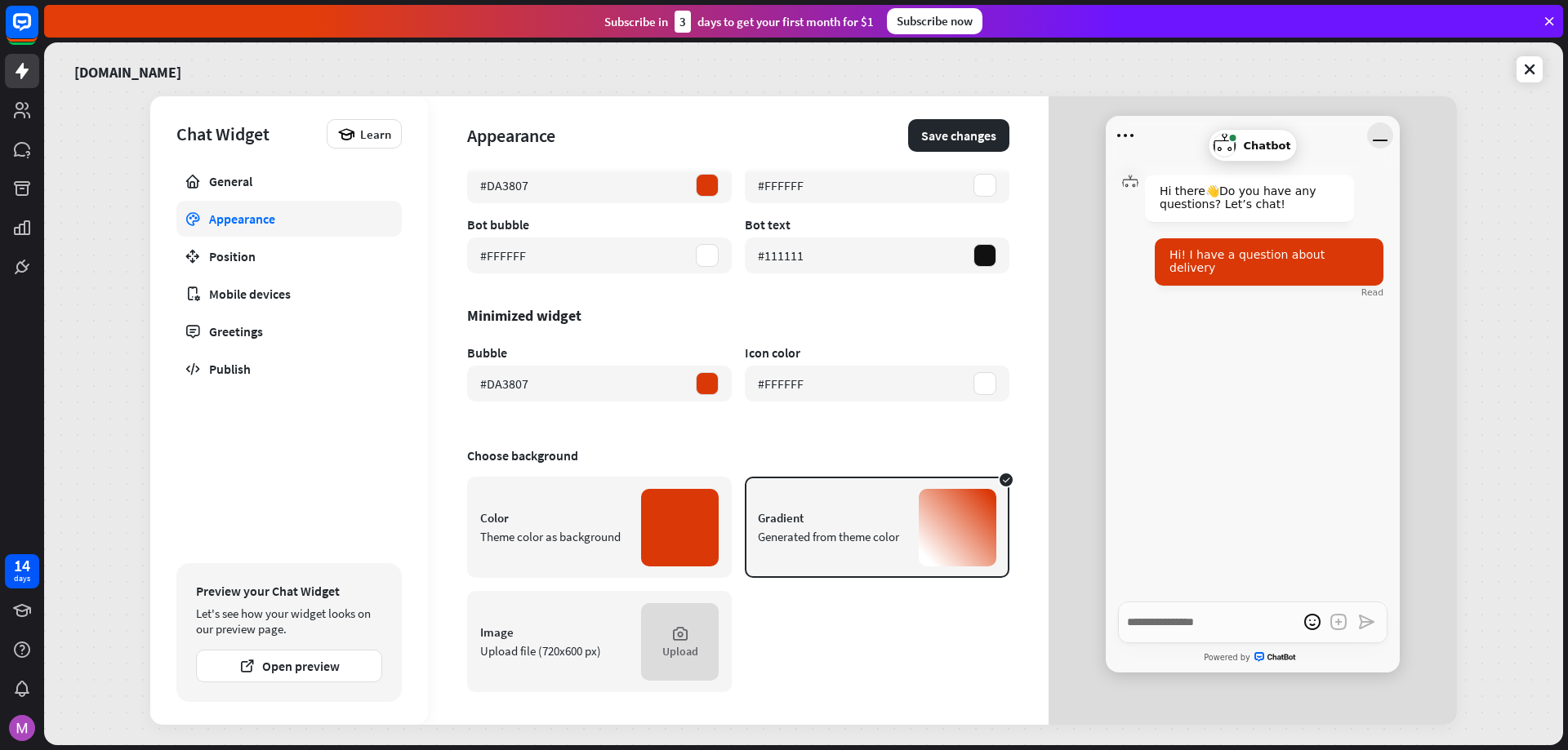
click at [1374, 133] on icon "Minimize window" at bounding box center [1379, 135] width 26 height 26
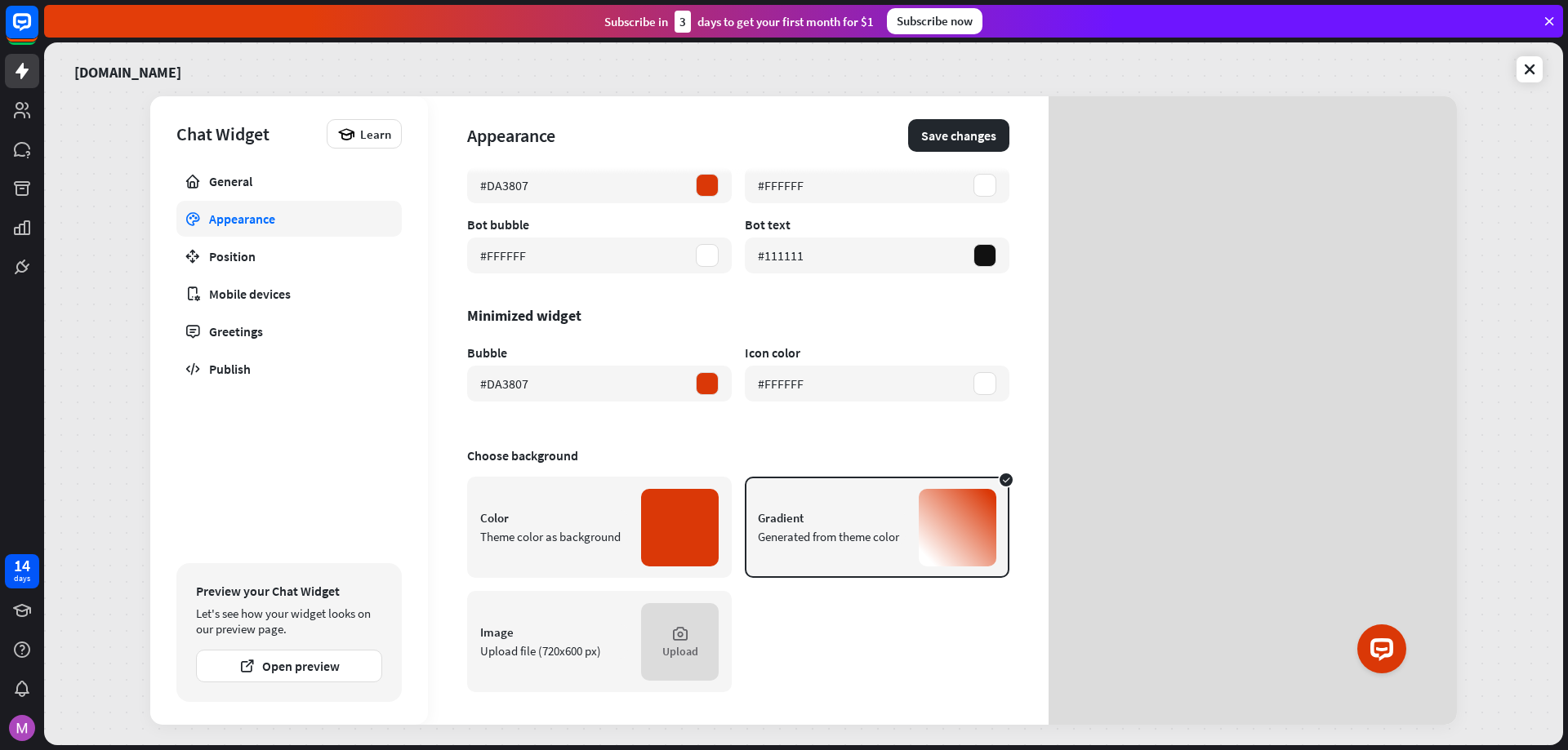
type textarea "*"
click at [276, 262] on div "Position" at bounding box center [289, 256] width 160 height 16
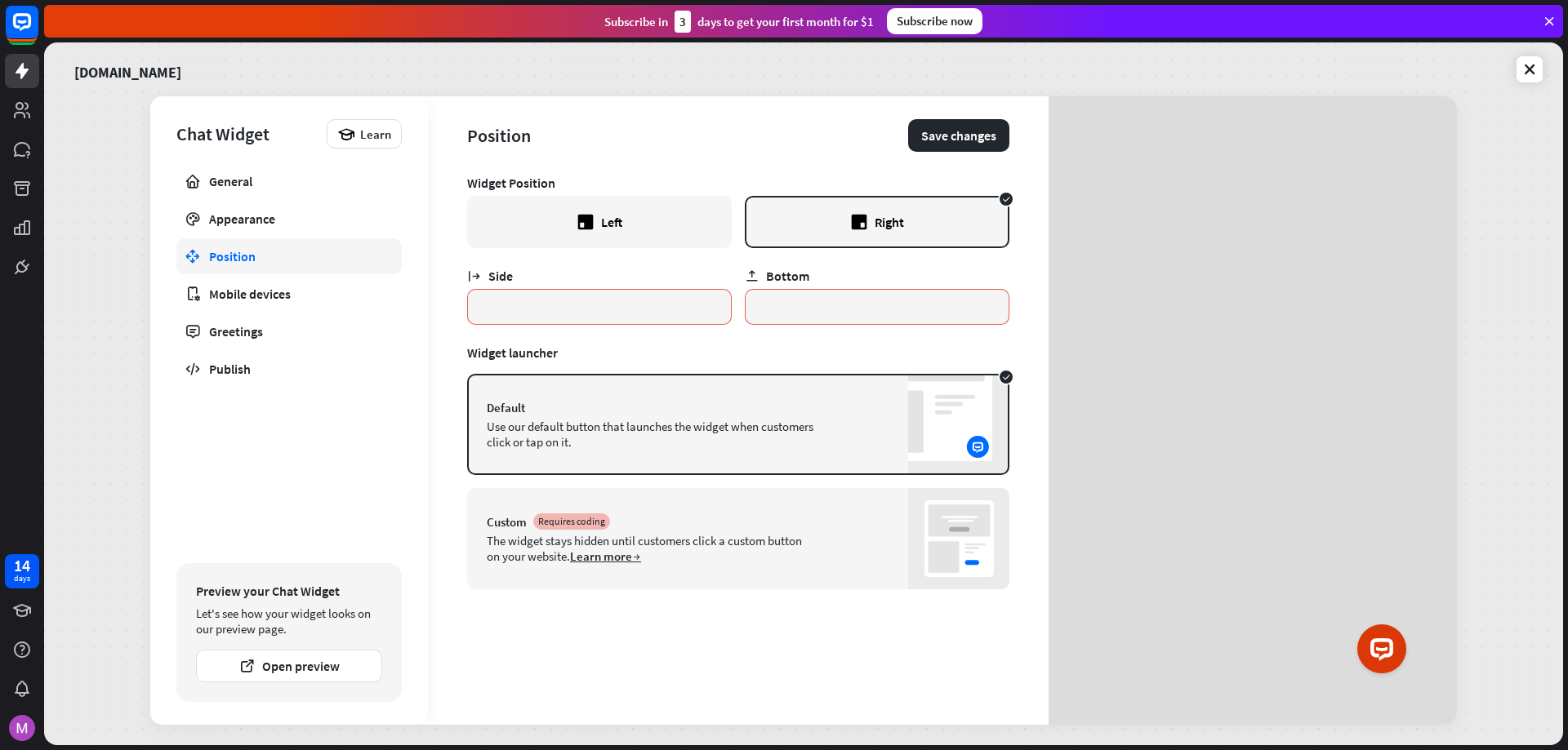
click at [885, 555] on div "Custom Requires coding The widget stays hidden until customers click a custom b…" at bounding box center [738, 539] width 542 height 101
